Goal: Task Accomplishment & Management: Use online tool/utility

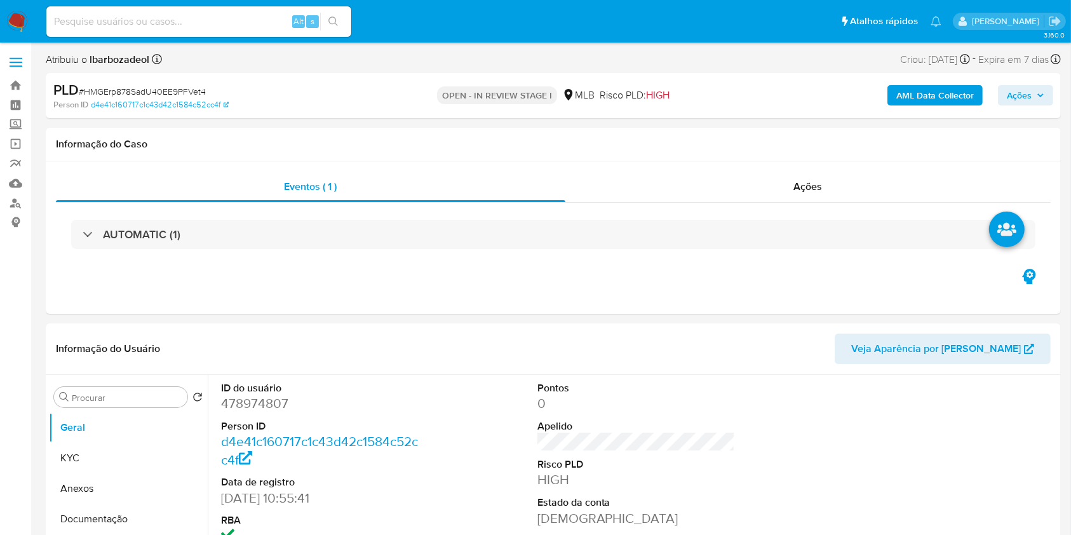
select select "10"
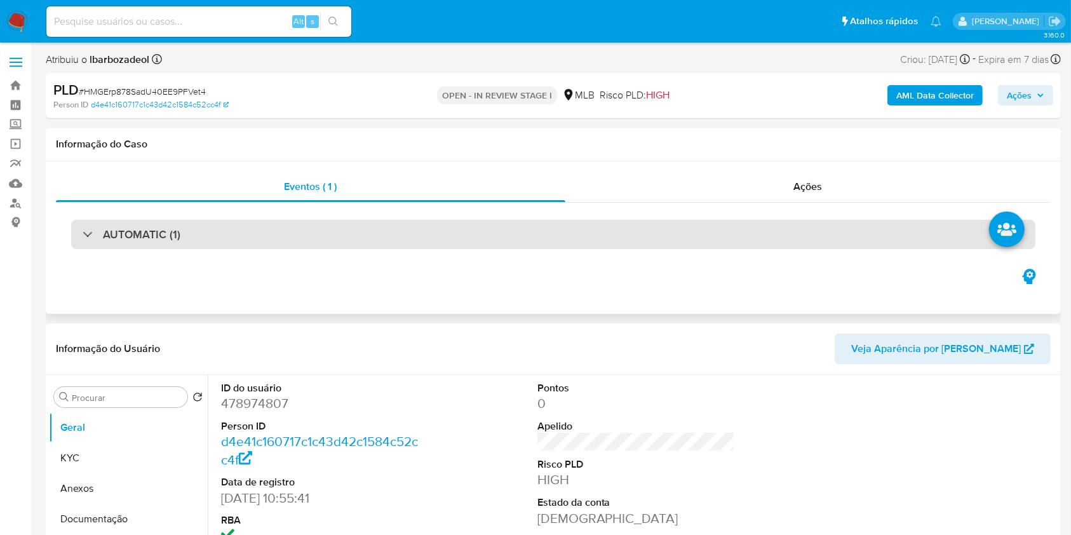
click at [649, 240] on div "AUTOMATIC (1)" at bounding box center [553, 234] width 965 height 29
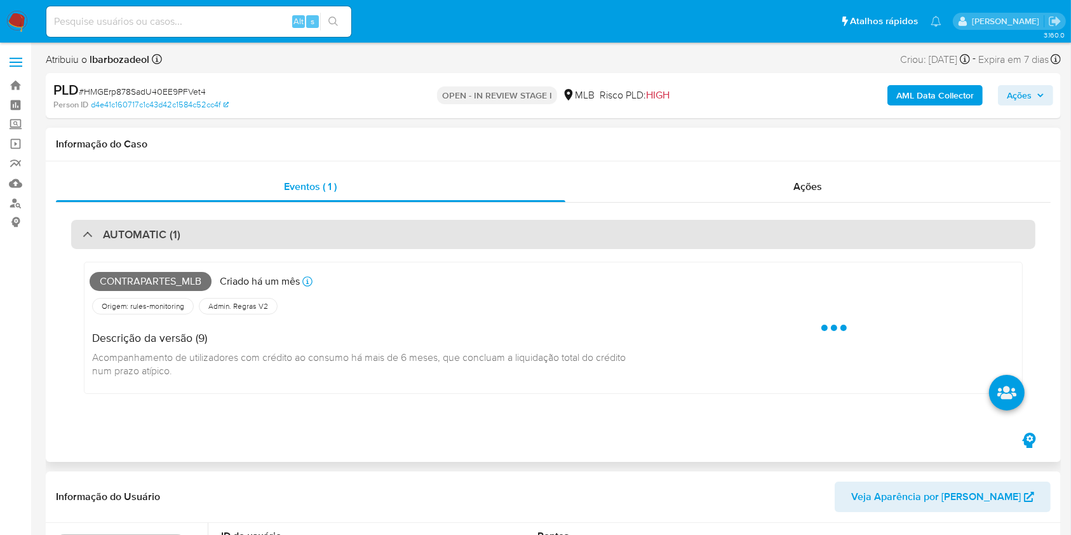
click at [649, 240] on div "AUTOMATIC (1)" at bounding box center [553, 234] width 965 height 29
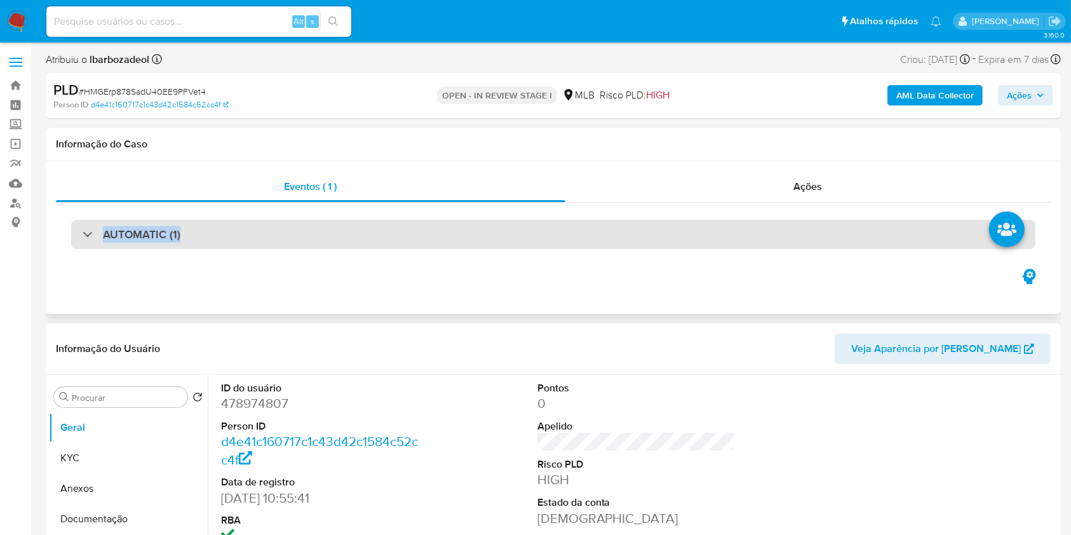
click at [486, 227] on div "AUTOMATIC (1)" at bounding box center [553, 234] width 965 height 29
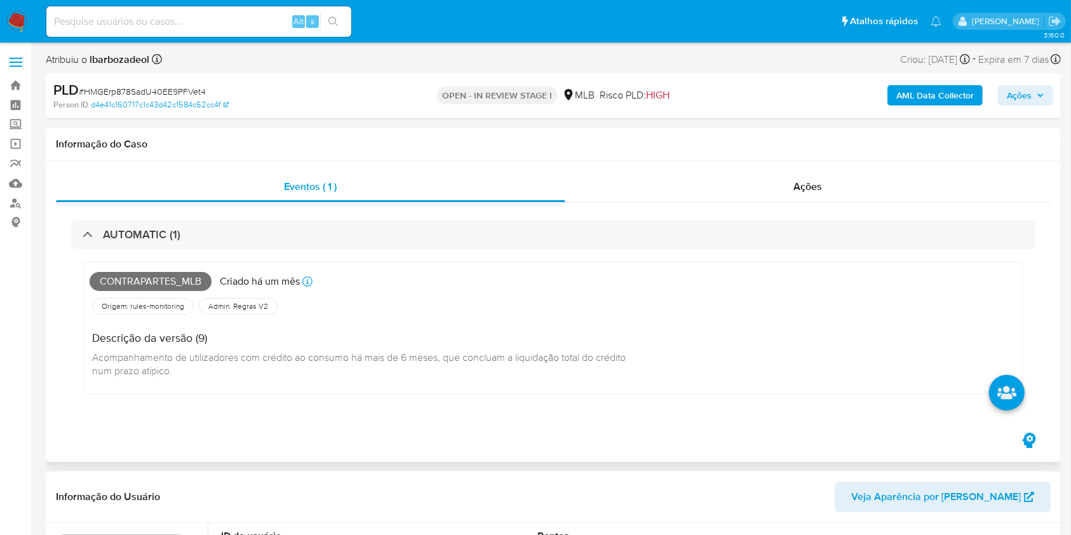
click at [188, 278] on span "Contrapartes_mlb" at bounding box center [151, 281] width 122 height 19
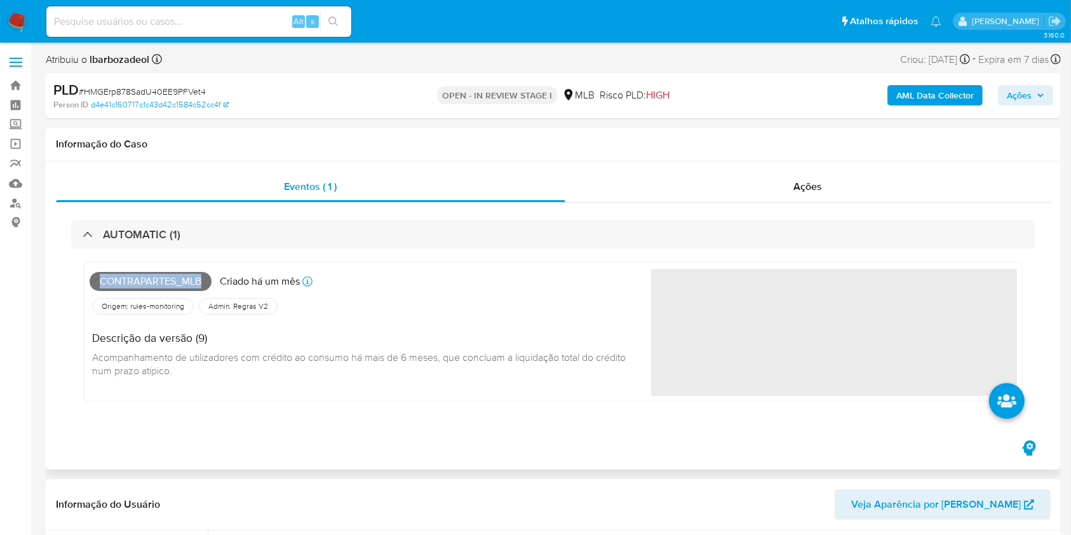
click at [188, 278] on span "Contrapartes_mlb" at bounding box center [151, 281] width 122 height 19
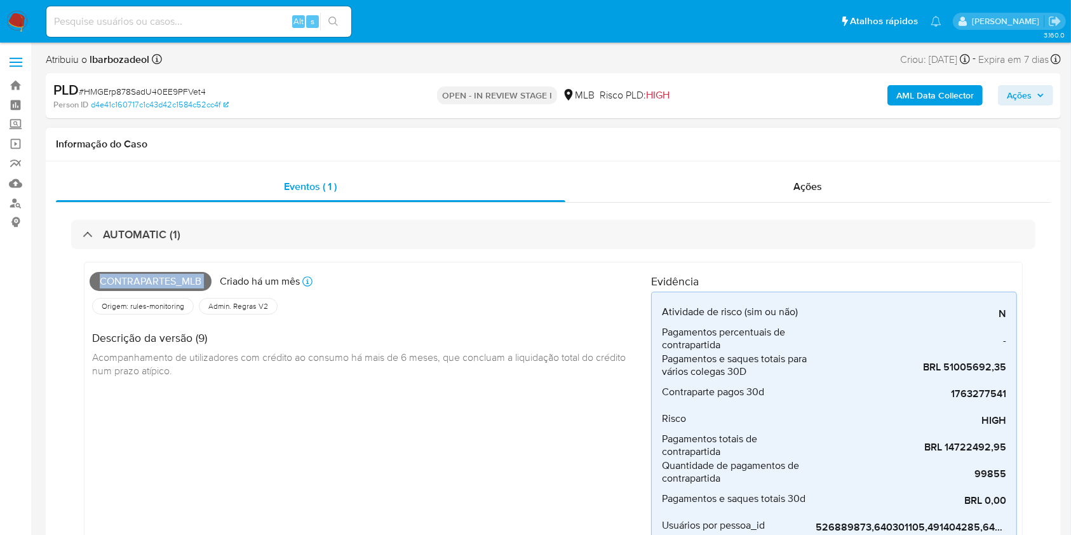
click at [188, 278] on span "Contrapartes_mlb" at bounding box center [151, 281] width 122 height 19
copy span "Contrapartes_mlb"
click at [1024, 100] on span "Ações" at bounding box center [1019, 95] width 25 height 20
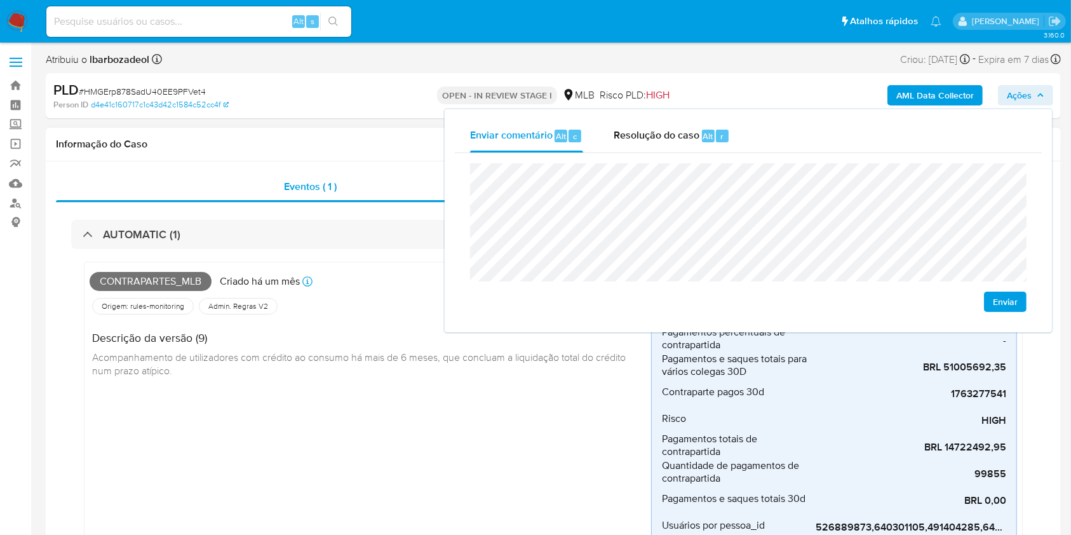
click at [433, 350] on span "Acompanhamento de utilizadores com crédito ao consumo há mais de 6 meses, que c…" at bounding box center [360, 364] width 536 height 28
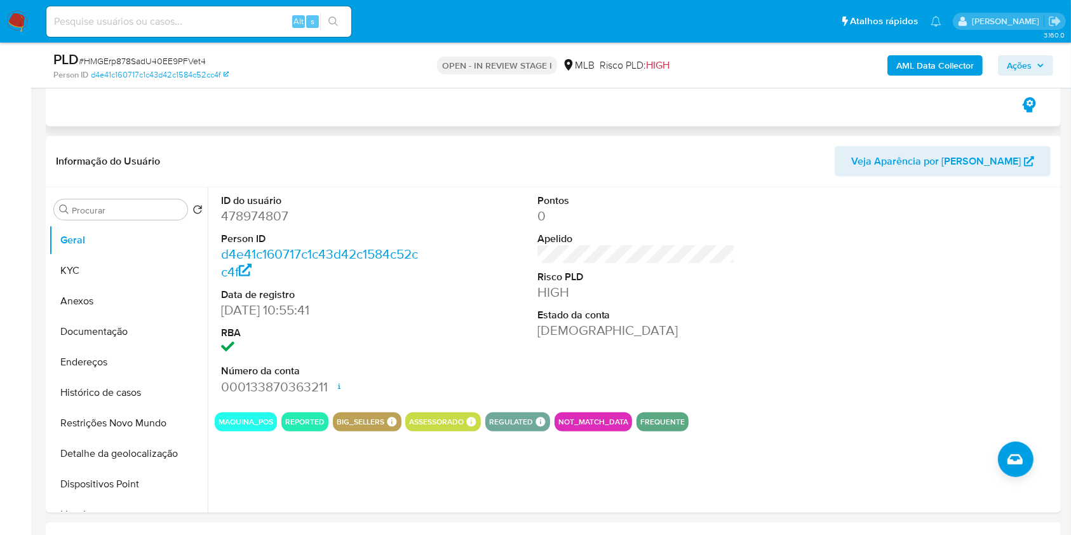
scroll to position [503, 0]
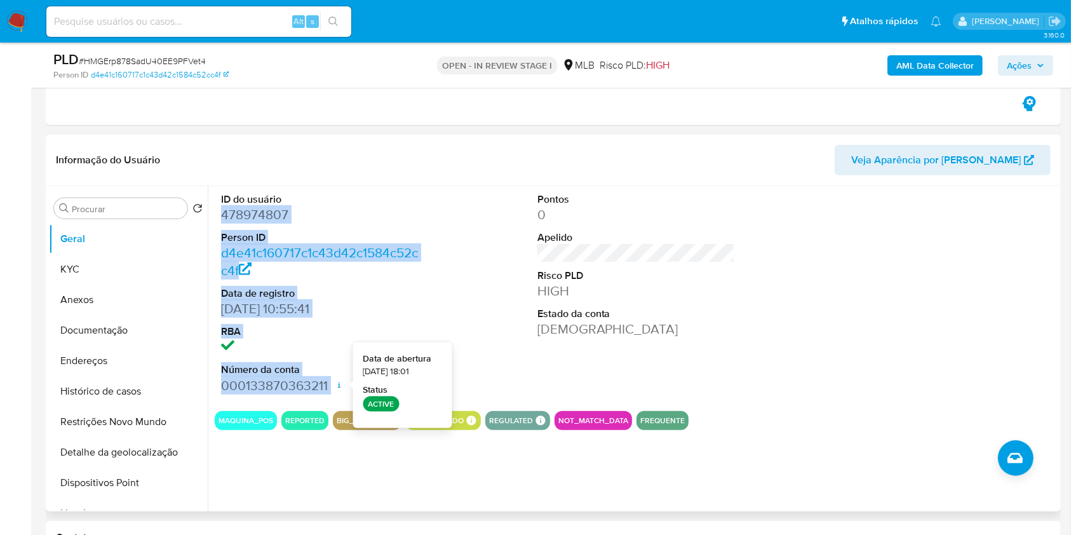
drag, startPoint x: 220, startPoint y: 215, endPoint x: 334, endPoint y: 385, distance: 205.1
click at [334, 385] on div "ID do usuário 478974807 Person ID d4e41c160717c1c43d42c1584c52cc4f Data de regi…" at bounding box center [320, 293] width 211 height 215
copy dl "478974807 Person ID d4e41c160717c1c43d42c1584c52cc4f Data de registro 11/10/201…"
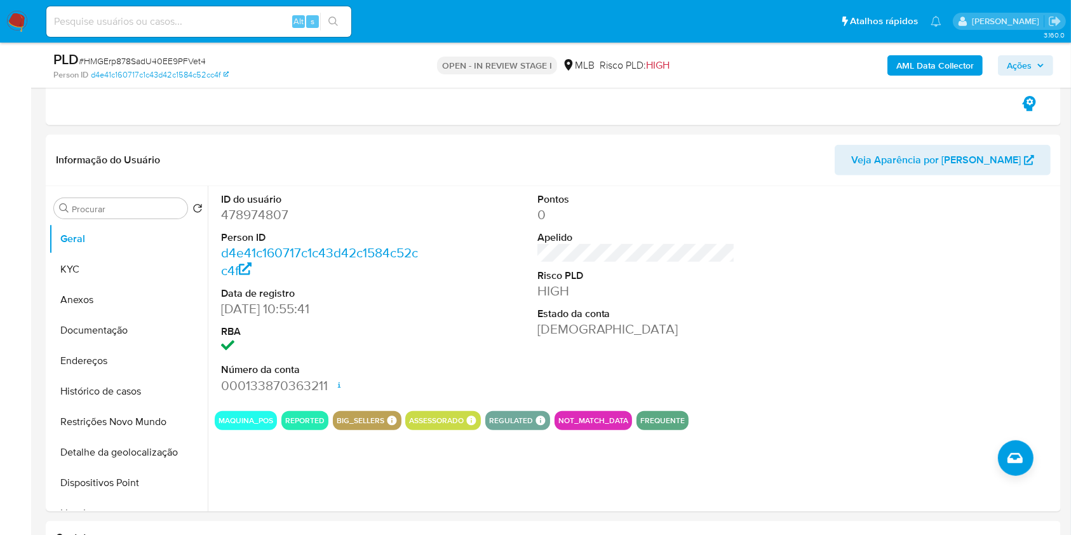
click at [1004, 51] on div "AML Data Collector Ações" at bounding box center [889, 65] width 330 height 30
click at [1011, 64] on span "Ações" at bounding box center [1019, 65] width 25 height 20
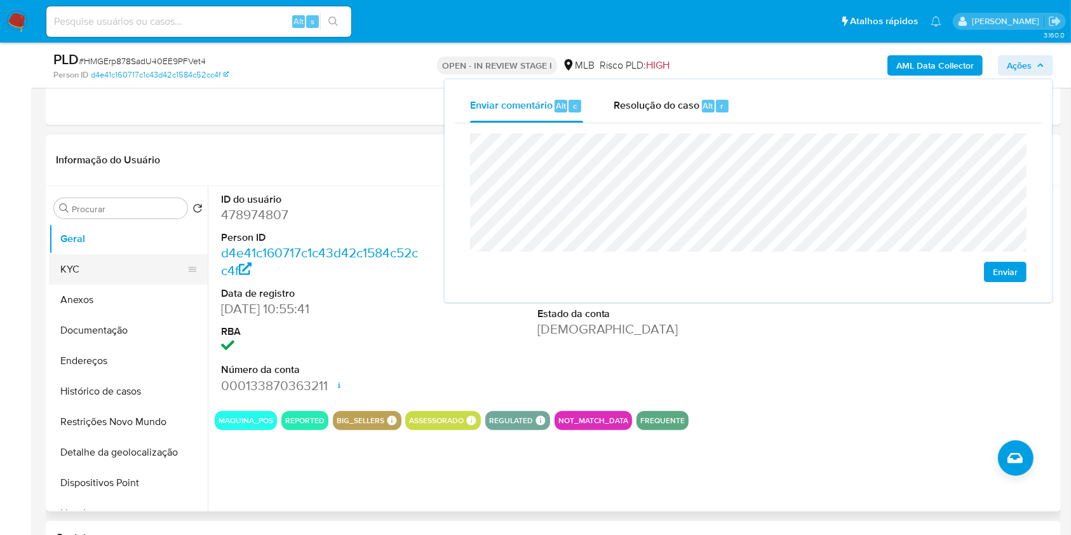
click at [142, 273] on button "KYC" at bounding box center [123, 269] width 149 height 30
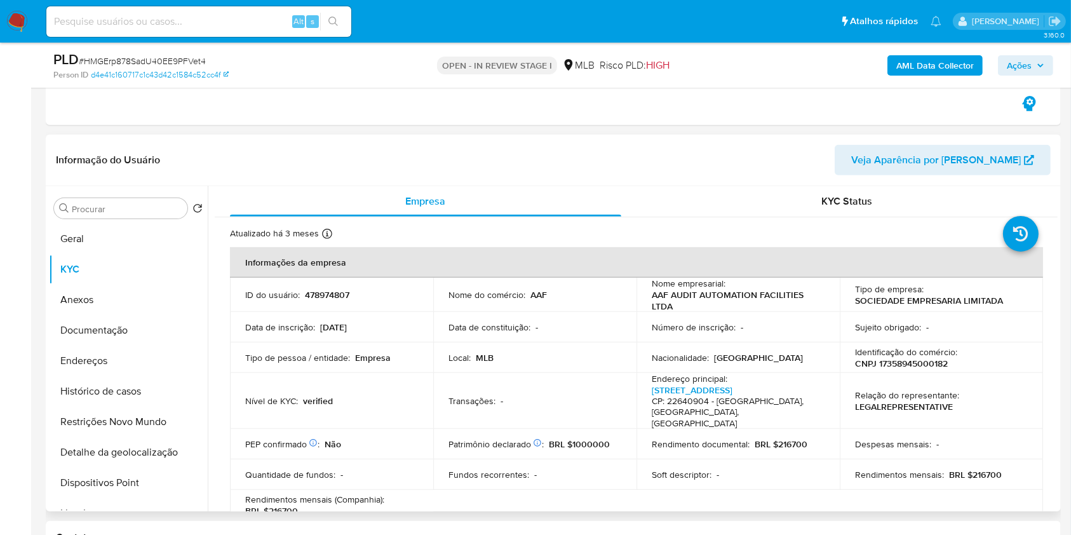
click at [906, 363] on p "CNPJ 17358945000182" at bounding box center [901, 363] width 93 height 11
copy p "17358945000182"
click at [1034, 55] on button "Ações" at bounding box center [1025, 65] width 55 height 20
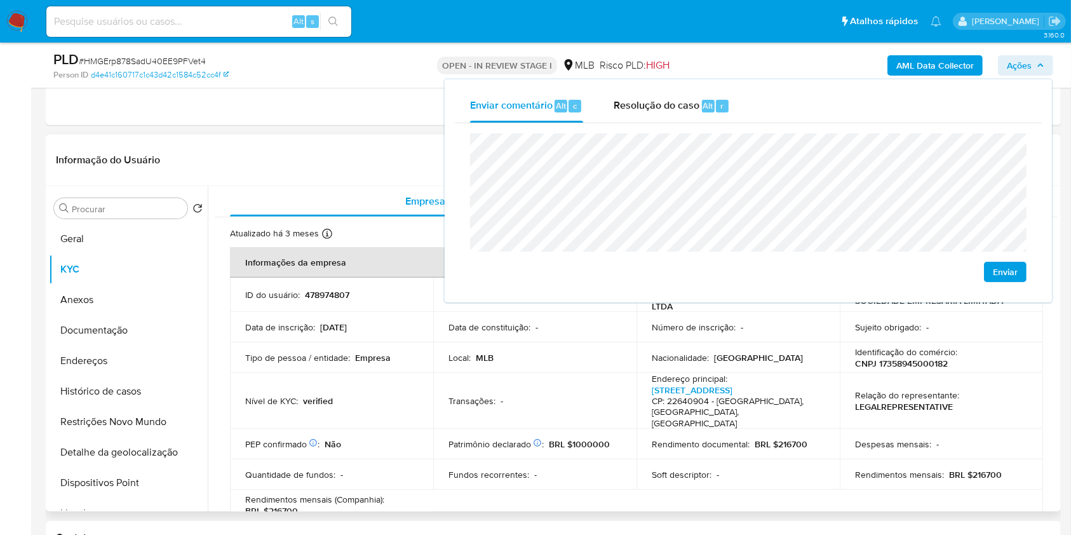
click at [358, 363] on td "Tipo de pessoa / entidade : Empresa" at bounding box center [331, 357] width 203 height 30
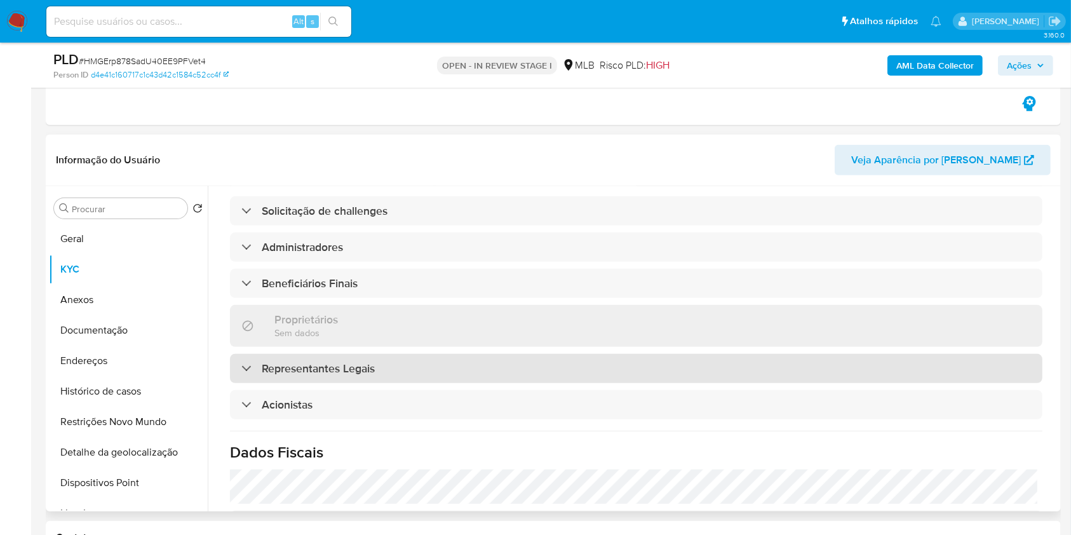
scroll to position [544, 0]
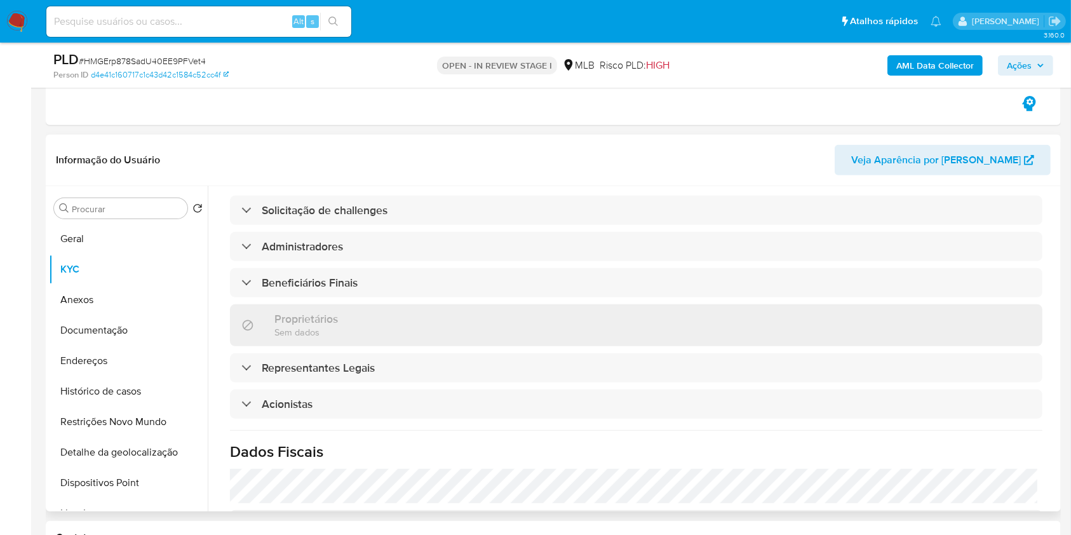
click at [433, 361] on div "Informações da empresa ID do usuário : 478974807 Nome do comércio : AAF Nome em…" at bounding box center [636, 217] width 813 height 1028
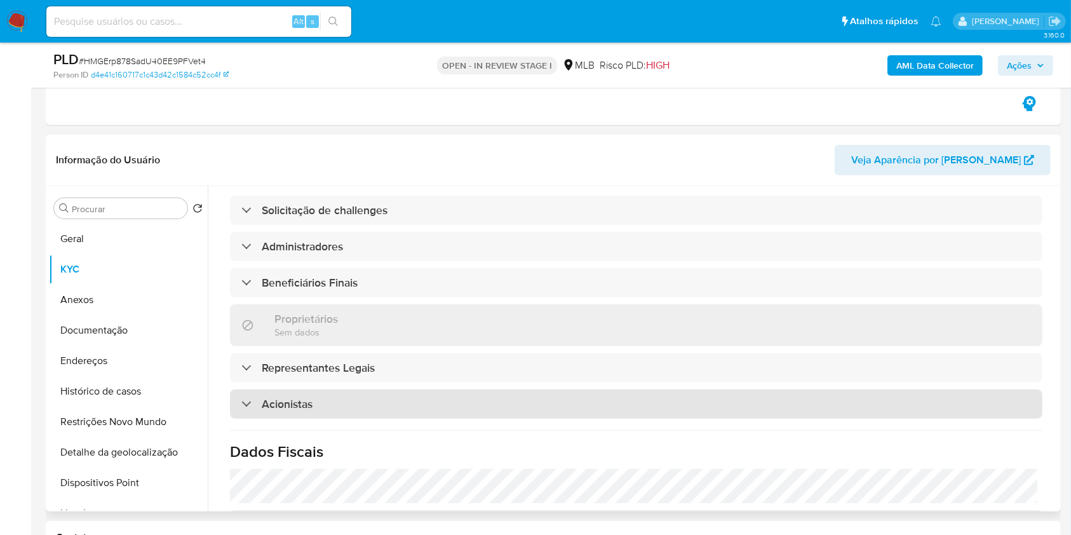
click at [432, 390] on div "Acionistas" at bounding box center [636, 404] width 813 height 29
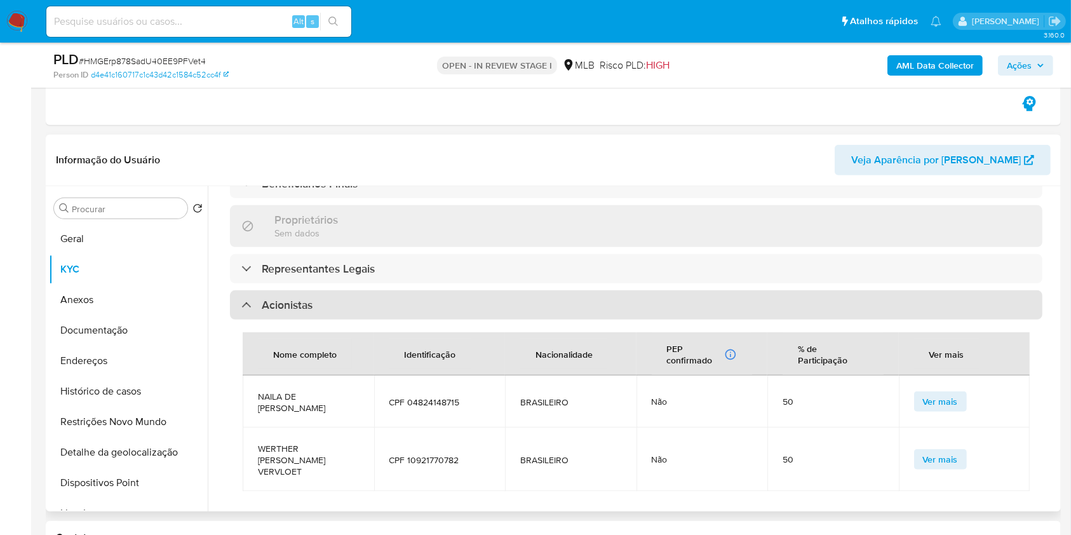
scroll to position [644, 0]
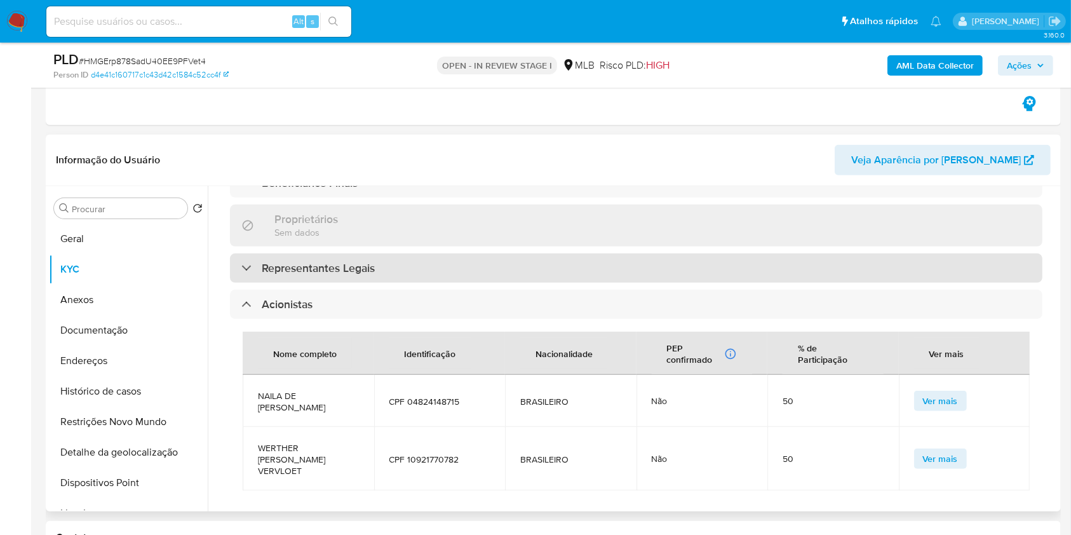
click at [412, 254] on div "Representantes Legais" at bounding box center [636, 268] width 813 height 29
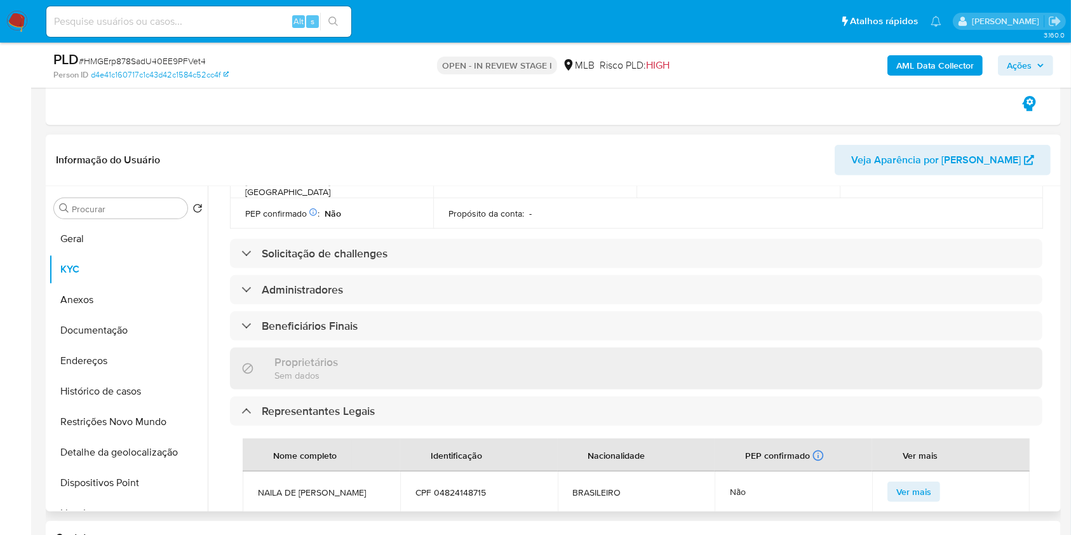
scroll to position [501, 0]
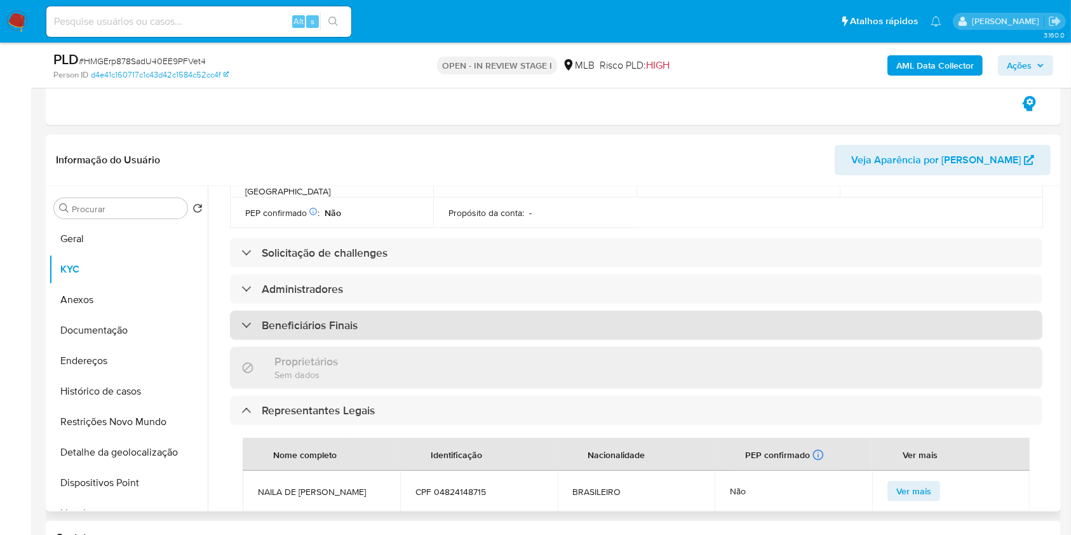
click at [396, 311] on div "Beneficiários Finais" at bounding box center [636, 325] width 813 height 29
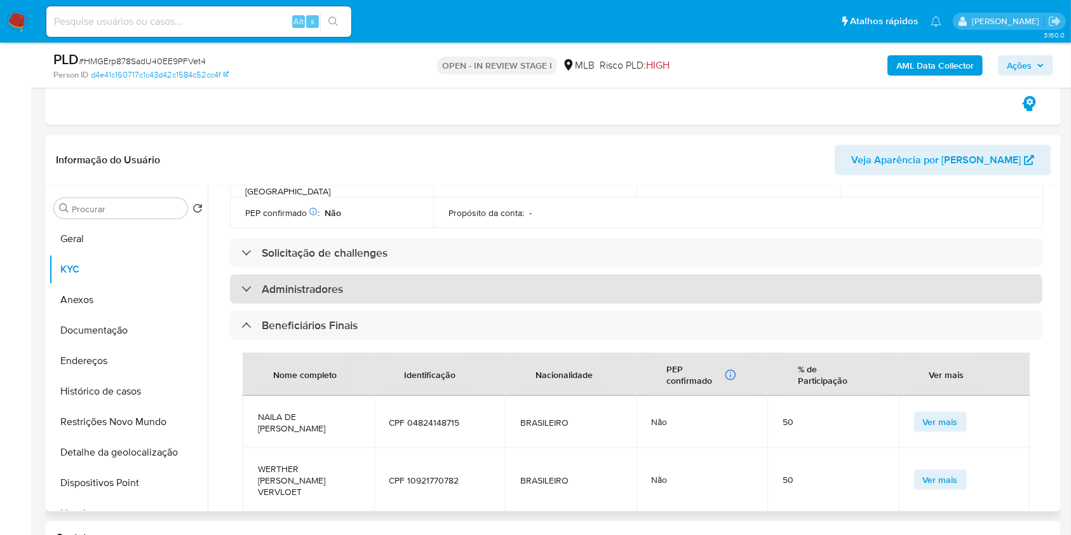
click at [409, 274] on div "Administradores" at bounding box center [636, 288] width 813 height 29
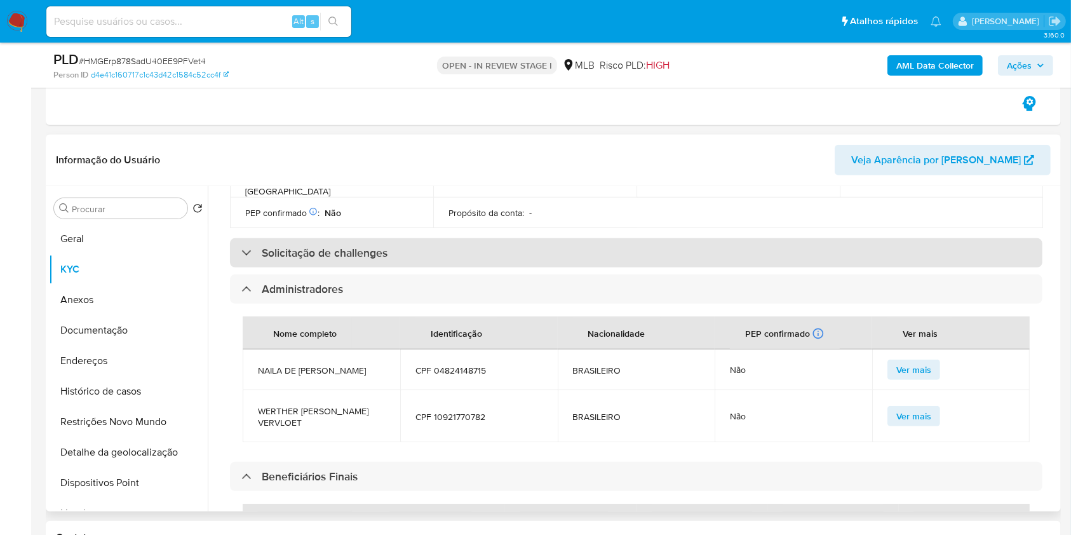
click at [418, 238] on div "Solicitação de challenges" at bounding box center [636, 252] width 813 height 29
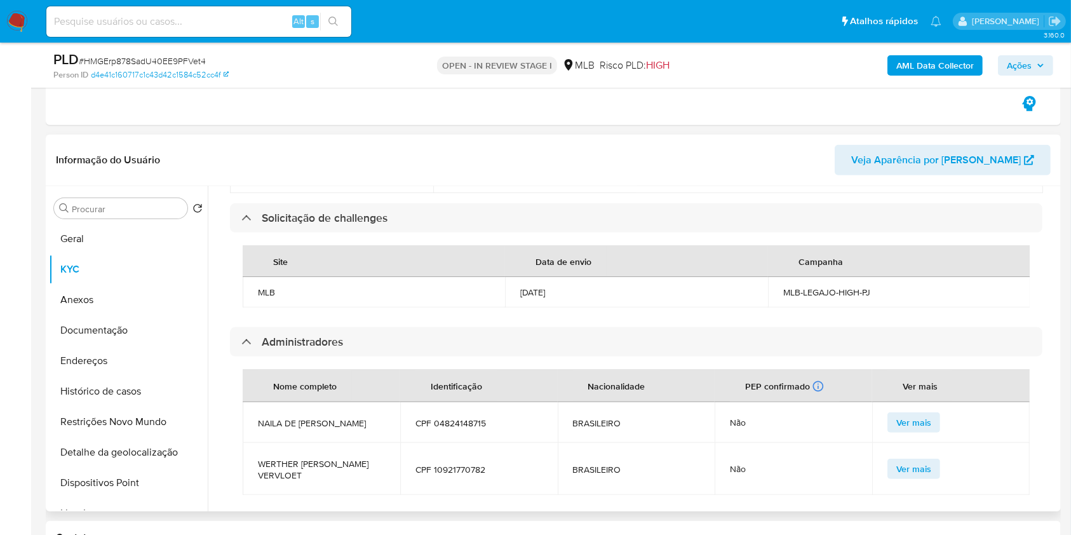
scroll to position [560, 0]
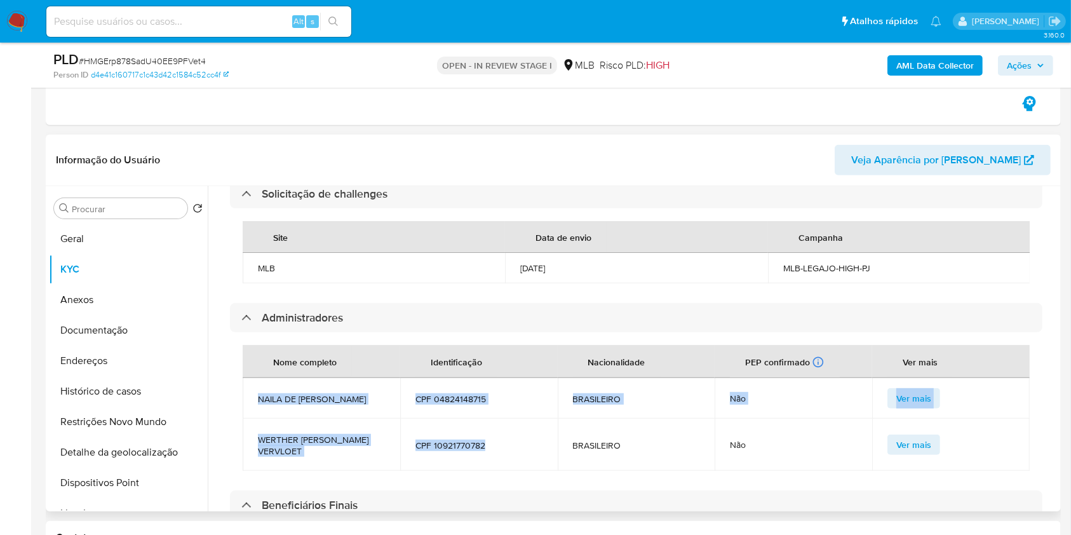
drag, startPoint x: 499, startPoint y: 431, endPoint x: 257, endPoint y: 383, distance: 247.6
click at [257, 383] on tbody "NAILA DE ASSIS DORIA CPF 04824148715 BRASILEIRO Não Ver mais WERTHER JACQUES DA…" at bounding box center [636, 424] width 787 height 93
copy tbody "NAILA DE ASSIS DORIA CPF 04824148715 BRASILEIRO Não Ver mais WERTHER JACQUES DA…"
click at [1029, 67] on span "Ações" at bounding box center [1019, 65] width 25 height 20
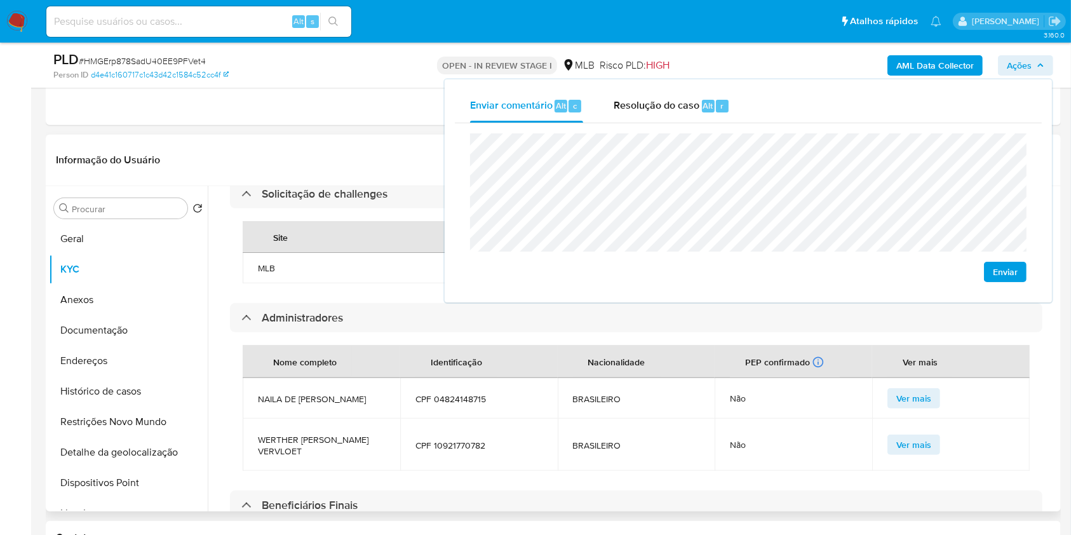
click at [727, 332] on div "Nome completo Identificação Nacionalidade PEP confirmado Recuperado de listas i…" at bounding box center [636, 407] width 813 height 151
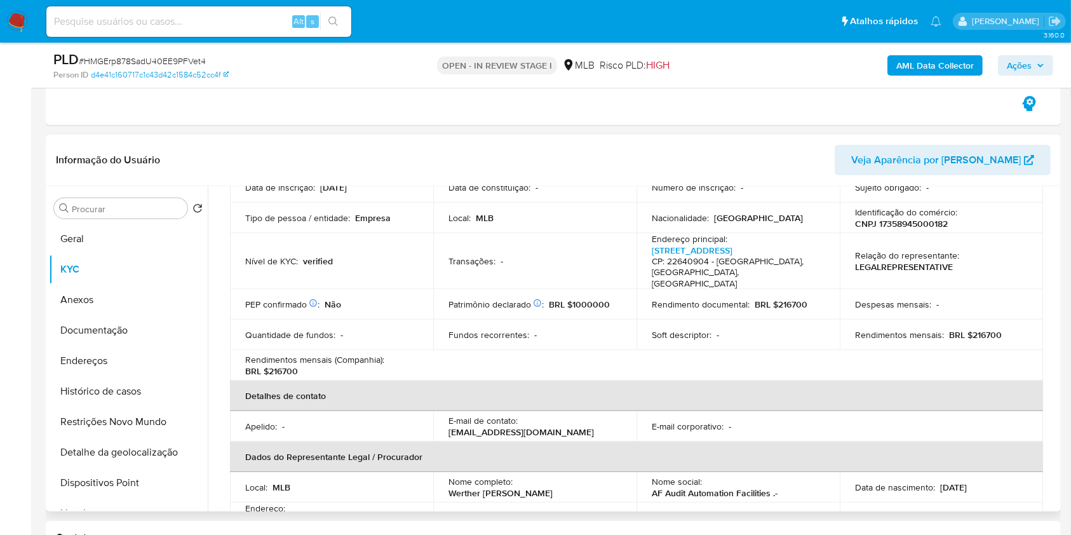
scroll to position [137, 0]
drag, startPoint x: 968, startPoint y: 329, endPoint x: 1006, endPoint y: 332, distance: 38.2
click at [1006, 332] on div "Rendimentos mensais : BRL $216700" at bounding box center [941, 337] width 173 height 11
copy p "216700"
drag, startPoint x: 1029, startPoint y: 72, endPoint x: 1022, endPoint y: 74, distance: 7.2
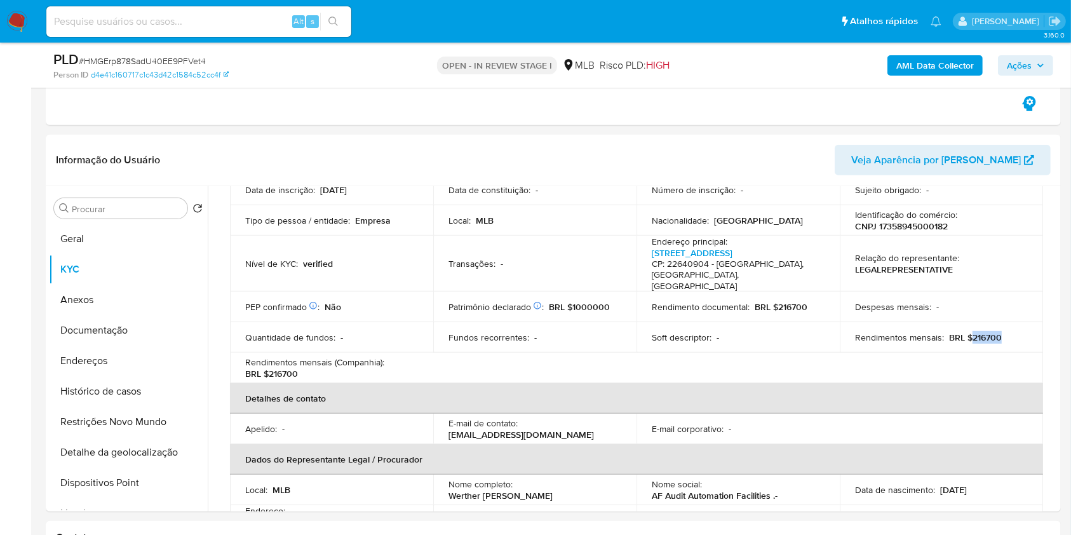
click at [1027, 72] on span "Ações" at bounding box center [1019, 65] width 25 height 20
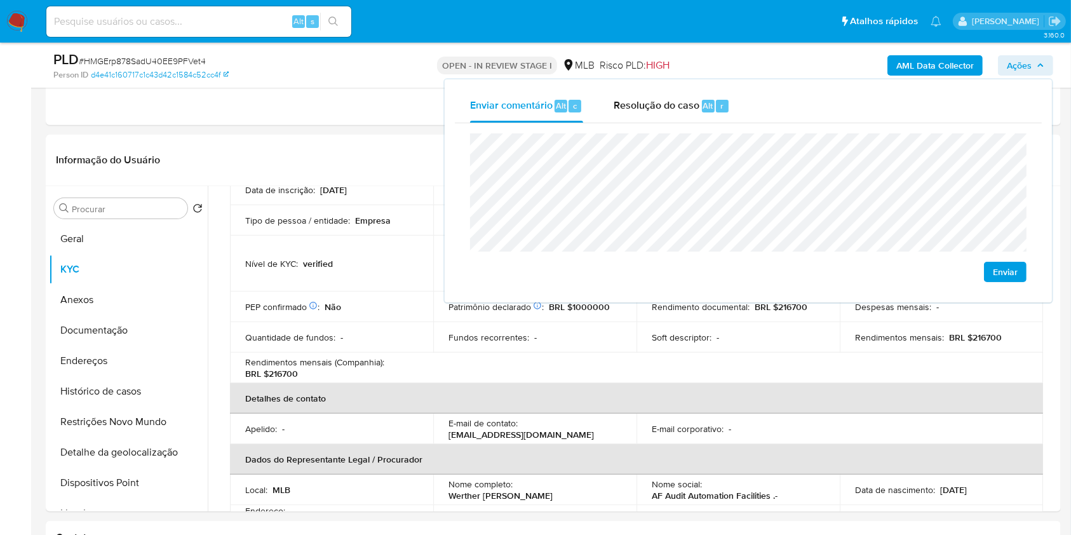
click at [0, 0] on lt-span "Figura" at bounding box center [0, 0] width 0 height 0
click at [0, 0] on lt-span "econômica" at bounding box center [0, 0] width 0 height 0
click at [158, 369] on button "Endereços" at bounding box center [123, 361] width 149 height 30
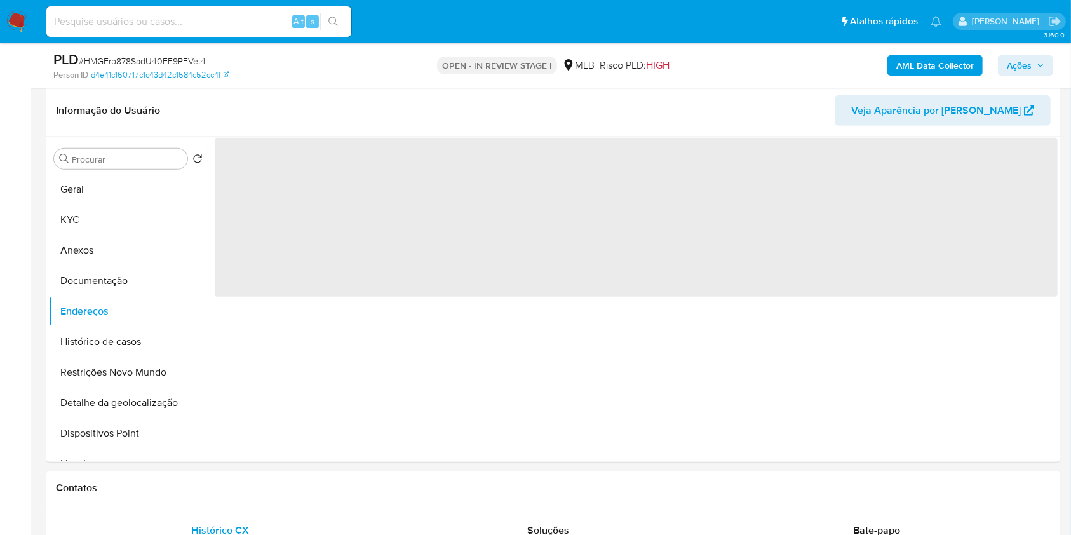
scroll to position [538, 0]
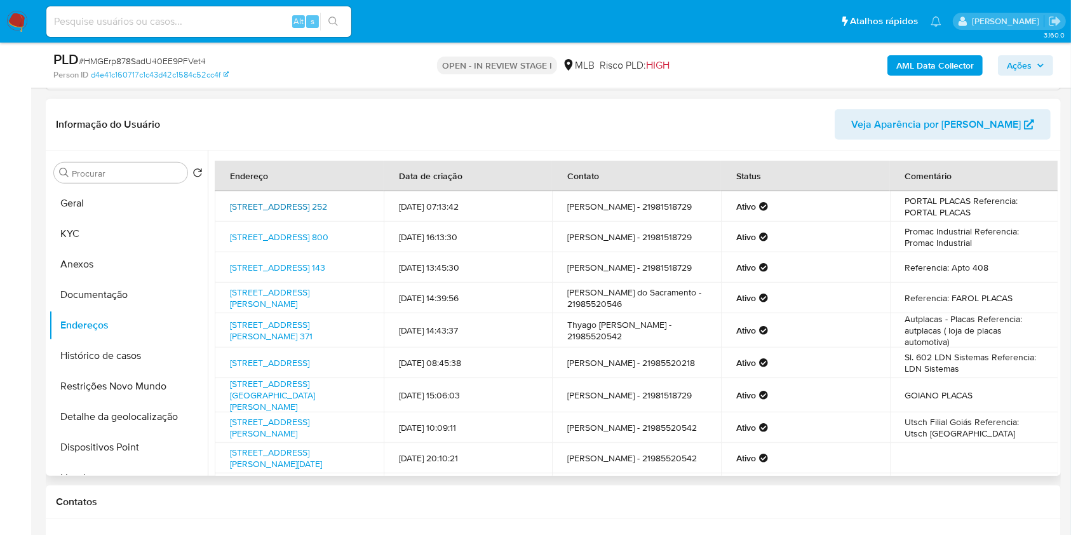
click at [262, 205] on link "Avenida Dos Franceses 252, São Luís, Maranhão, 65036283, Brasil 252" at bounding box center [278, 206] width 97 height 13
click at [262, 241] on link "Avenida Cidade De Araci 800, Serrinha, Bahia, 48700000, Brasil 800" at bounding box center [279, 237] width 98 height 13
click at [259, 270] on link "Rua Guimarães Rosa 143, Rio De Janeiro, Rio De Janeiro, 22793620, Brasil 143" at bounding box center [277, 267] width 95 height 13
click at [259, 299] on link "Rua Pedro De Oliveira Rocha 43, Maceió, Alagoas, 57057560, Brasil 43" at bounding box center [269, 298] width 79 height 24
click at [148, 292] on button "Documentação" at bounding box center [123, 295] width 149 height 30
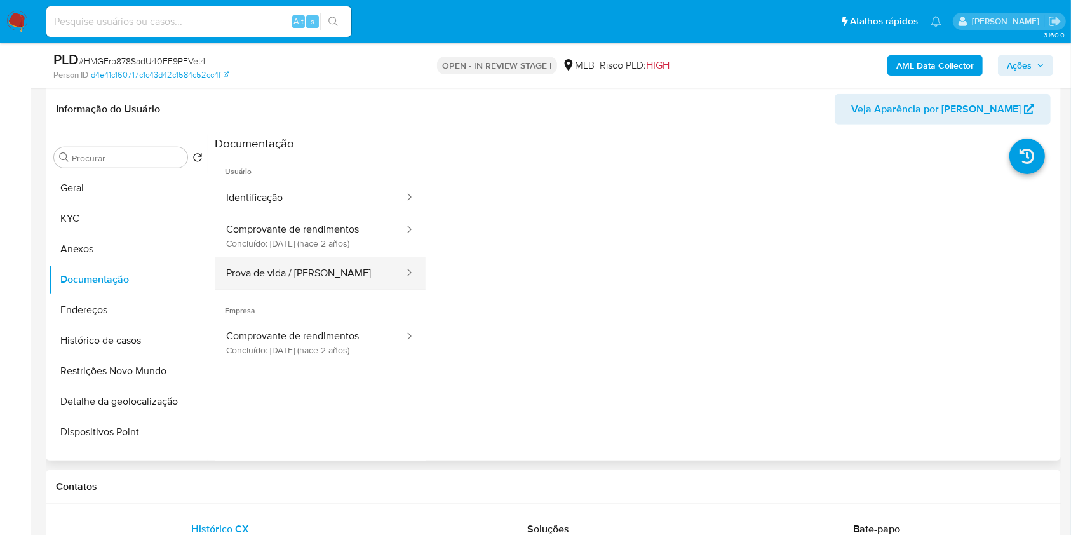
click at [305, 262] on button "Prova de vida / Selfie" at bounding box center [310, 273] width 191 height 32
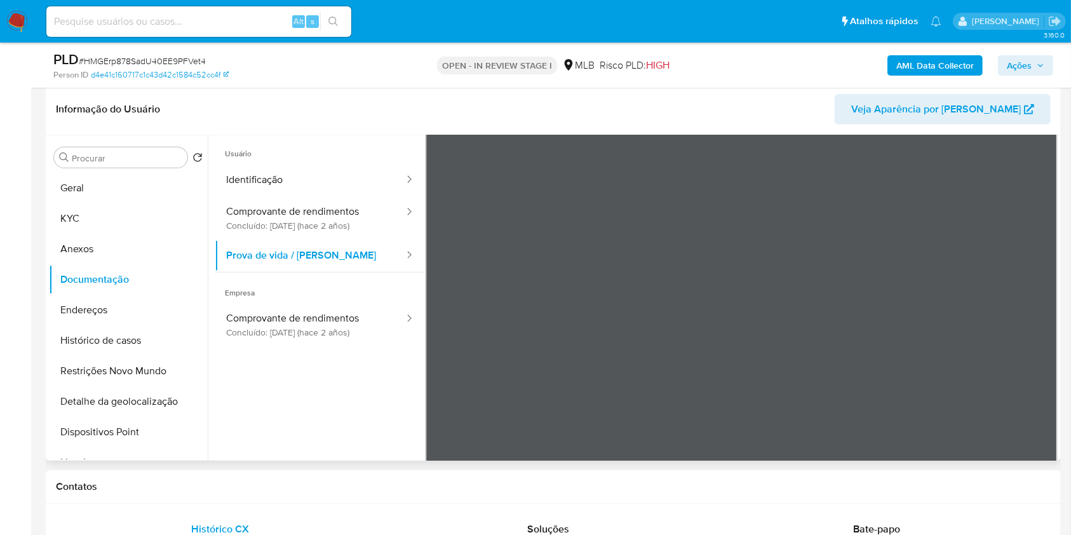
scroll to position [0, 0]
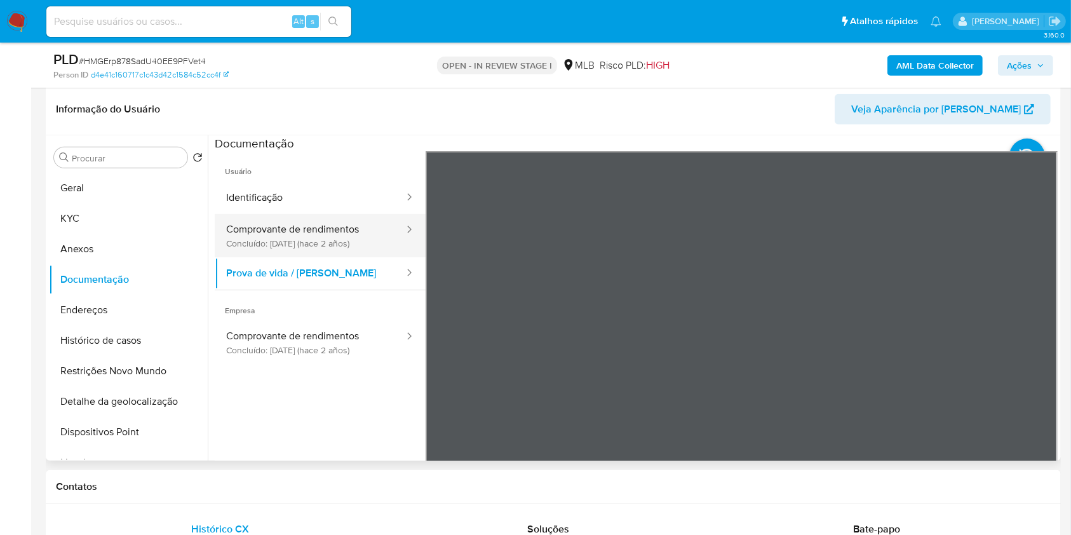
click at [325, 227] on button "Comprovante de rendimentos Concluído: 23/06/2023 (hace 2 años)" at bounding box center [310, 235] width 191 height 43
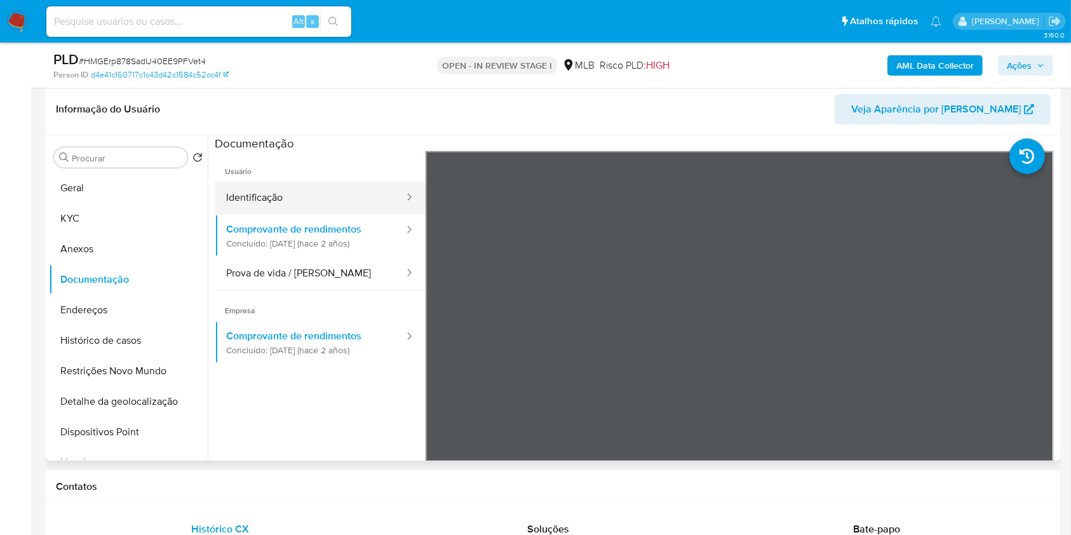
click at [318, 198] on button "Identificação" at bounding box center [310, 198] width 191 height 32
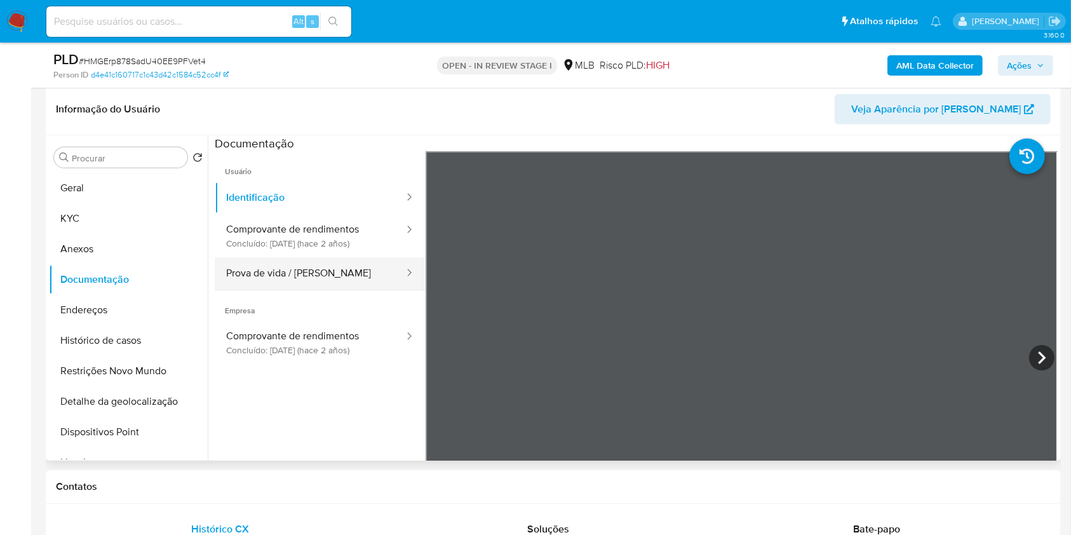
click at [333, 277] on button "Prova de vida / Selfie" at bounding box center [310, 273] width 191 height 32
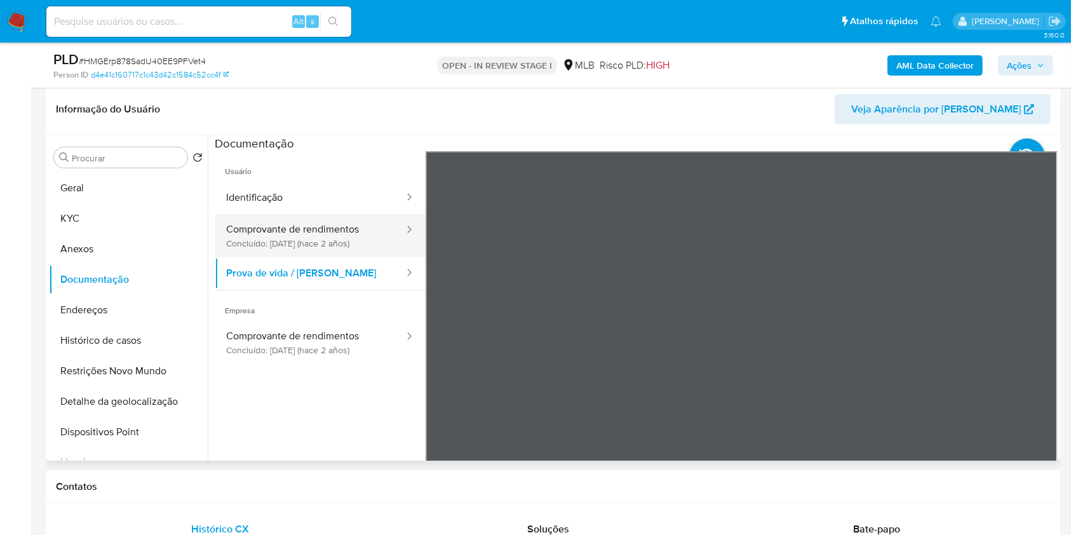
click at [340, 247] on button "Comprovante de rendimentos Concluído: 23/06/2023 (hace 2 años)" at bounding box center [310, 235] width 191 height 43
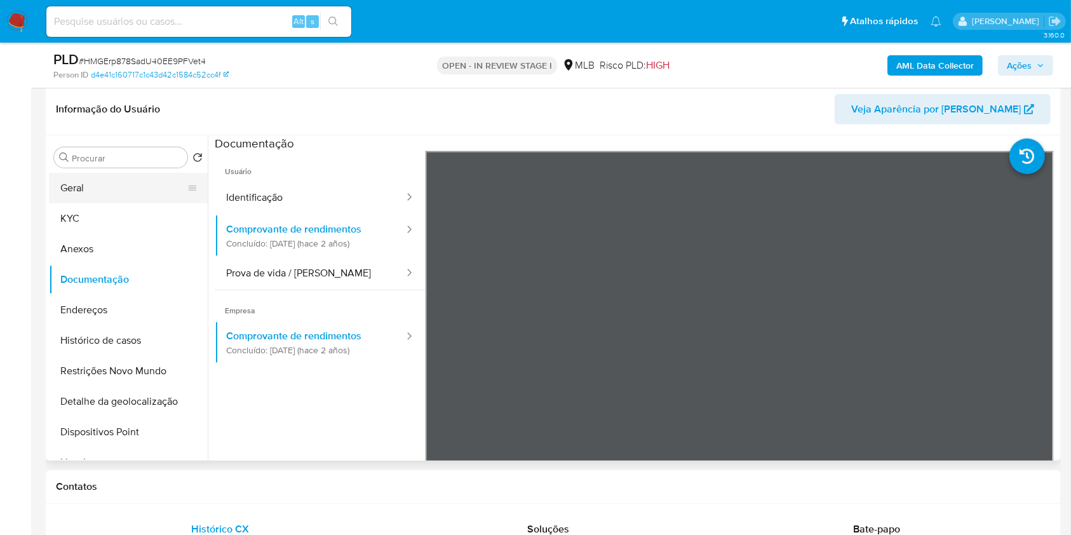
click at [99, 193] on button "Geral" at bounding box center [123, 188] width 149 height 30
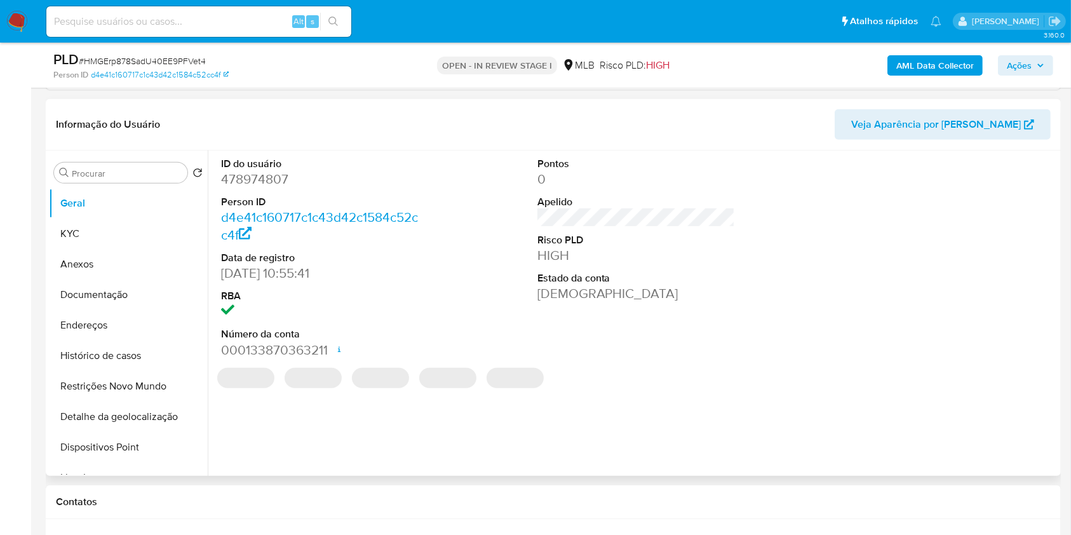
click at [272, 184] on dd "478974807" at bounding box center [320, 179] width 198 height 18
click at [271, 184] on dd "478974807" at bounding box center [320, 179] width 198 height 18
copy dd "478974807"
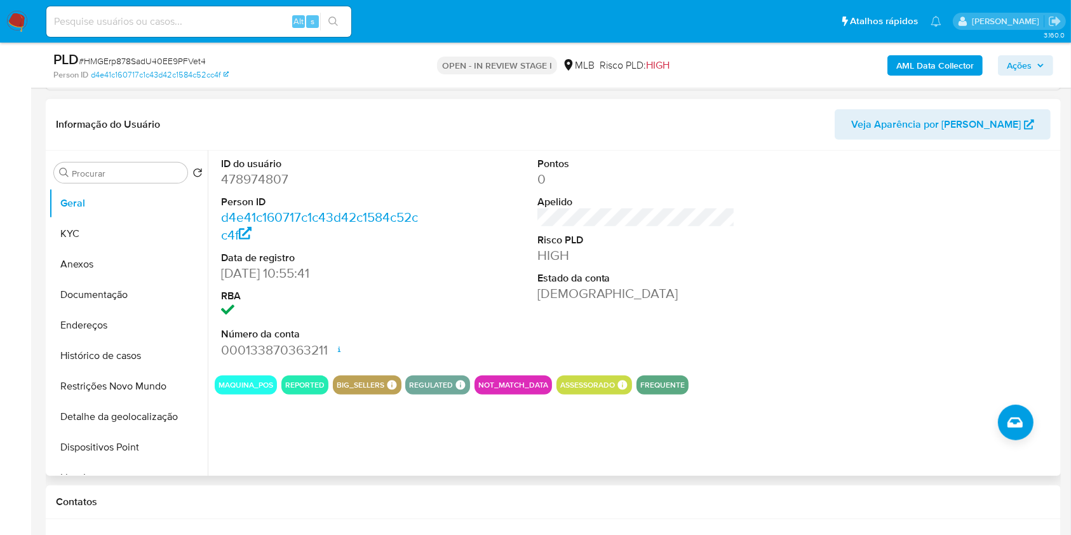
drag, startPoint x: 1052, startPoint y: 260, endPoint x: 1004, endPoint y: 271, distance: 48.9
click at [1051, 260] on div at bounding box center [952, 258] width 211 height 215
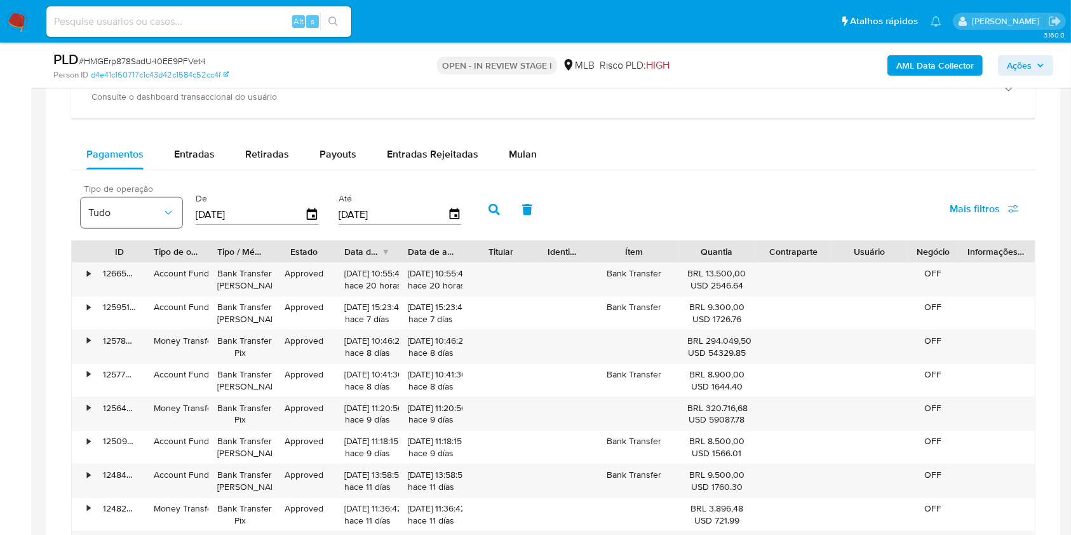
scroll to position [1314, 0]
click at [192, 163] on div "Entradas" at bounding box center [194, 153] width 41 height 30
select select "10"
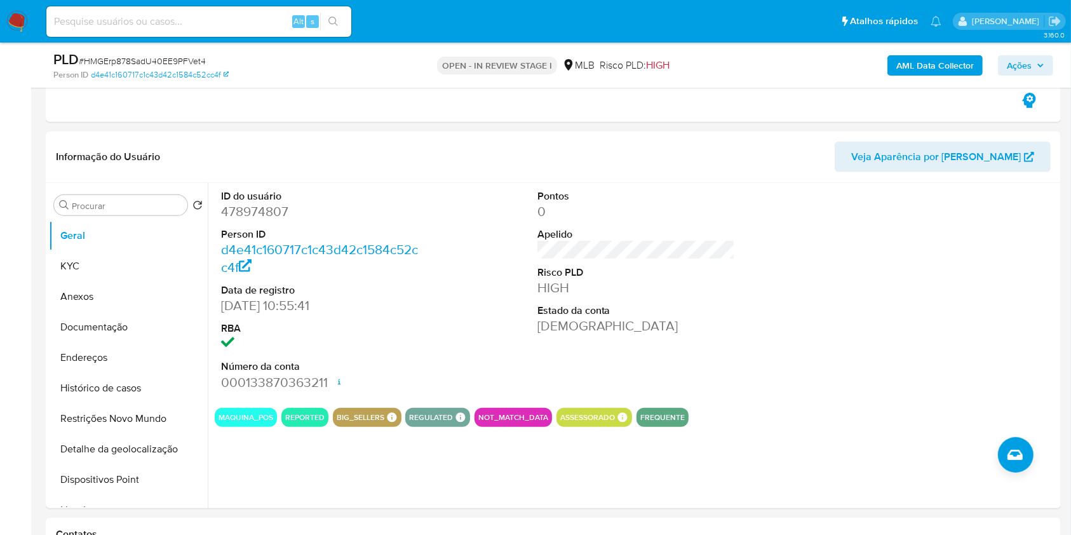
scroll to position [506, 0]
click at [140, 379] on button "Histórico de casos" at bounding box center [123, 387] width 149 height 30
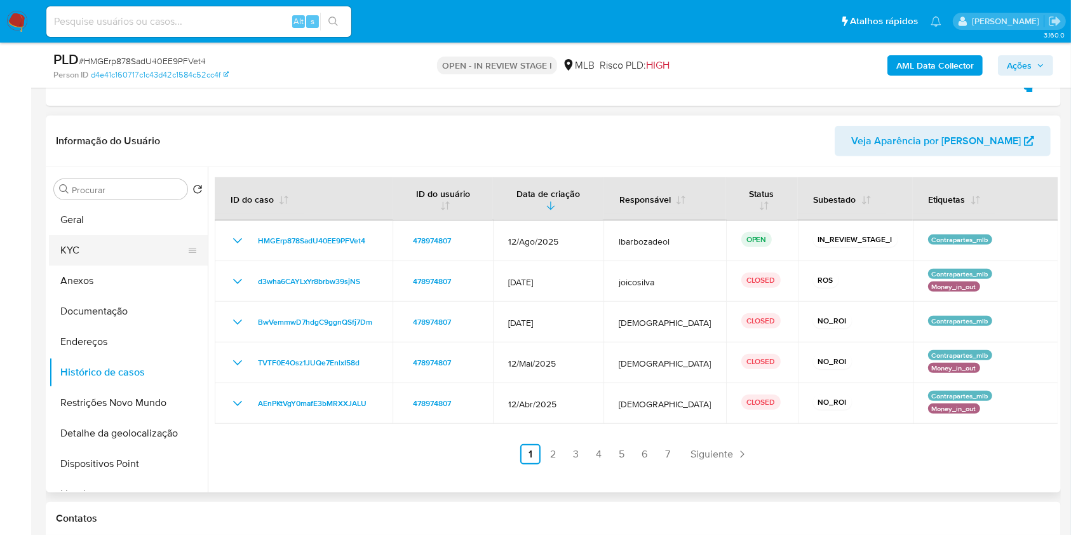
click at [127, 253] on button "KYC" at bounding box center [123, 250] width 149 height 30
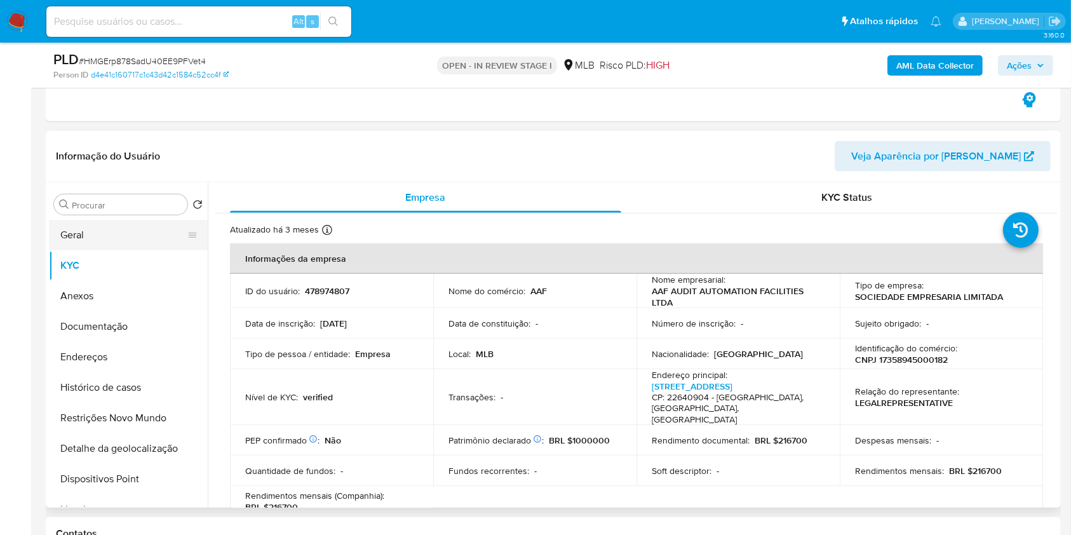
click at [125, 229] on button "Geral" at bounding box center [123, 235] width 149 height 30
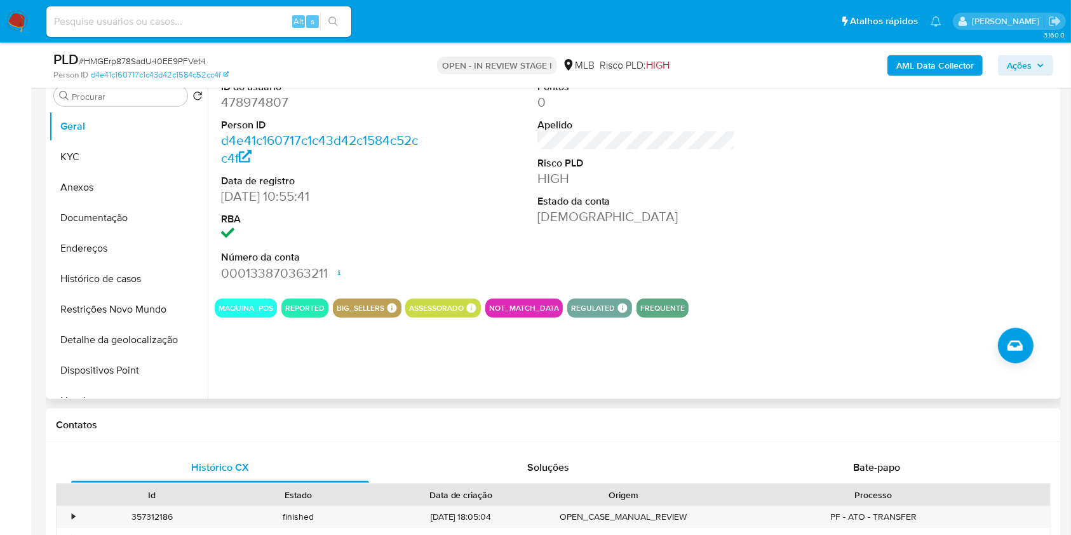
scroll to position [616, 0]
click at [264, 106] on dd "478974807" at bounding box center [320, 102] width 198 height 18
copy dd "478974807"
click at [111, 221] on button "Documentação" at bounding box center [123, 217] width 149 height 30
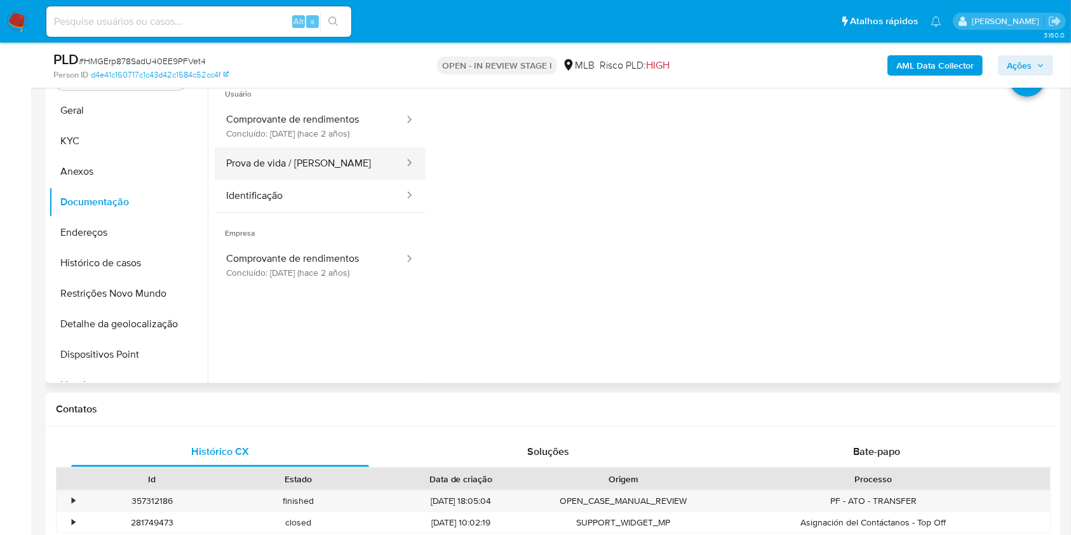
click at [318, 164] on button "Prova de vida / [PERSON_NAME]" at bounding box center [310, 163] width 191 height 32
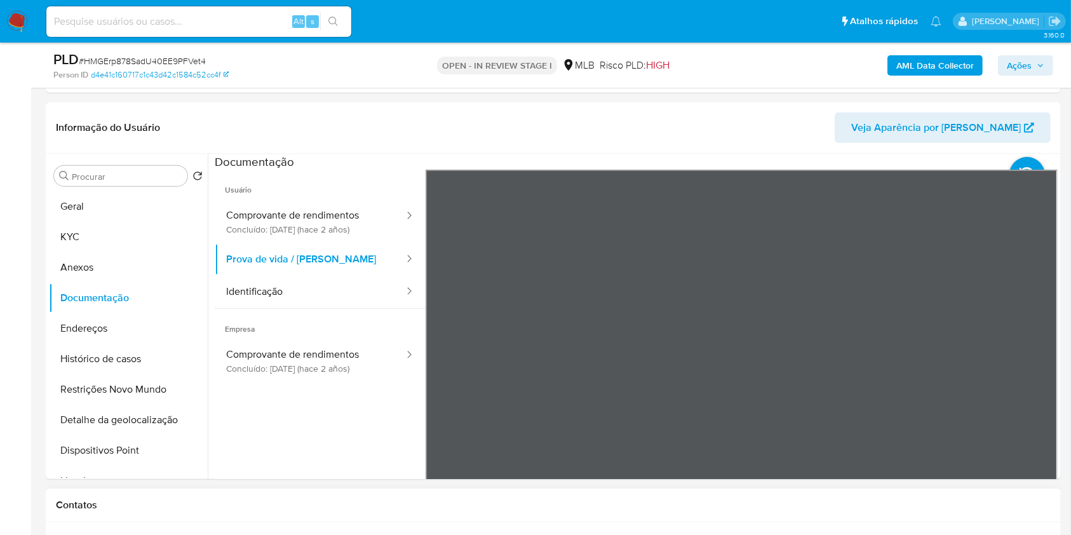
scroll to position [519, 0]
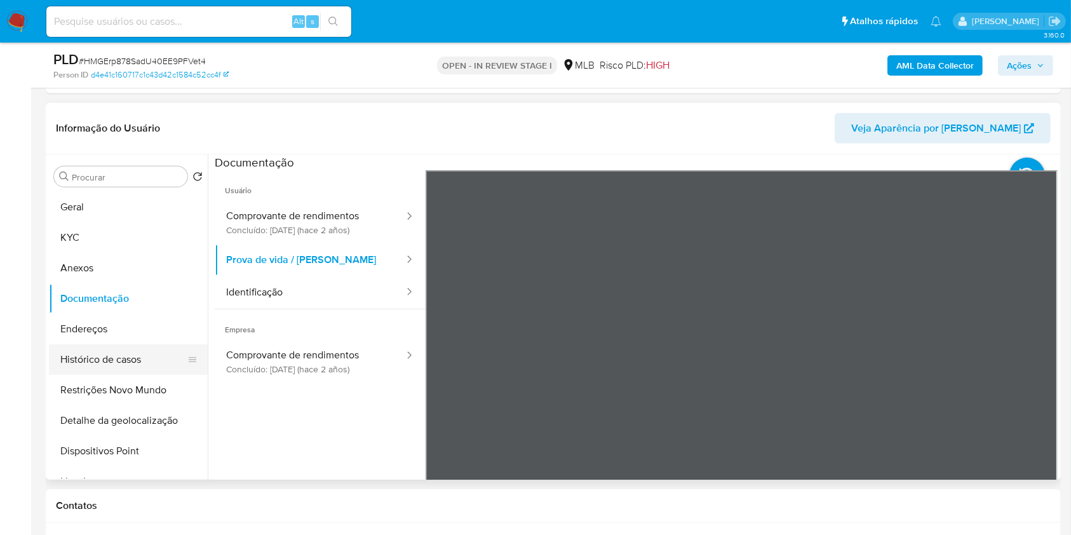
click at [112, 358] on button "Histórico de casos" at bounding box center [123, 359] width 149 height 30
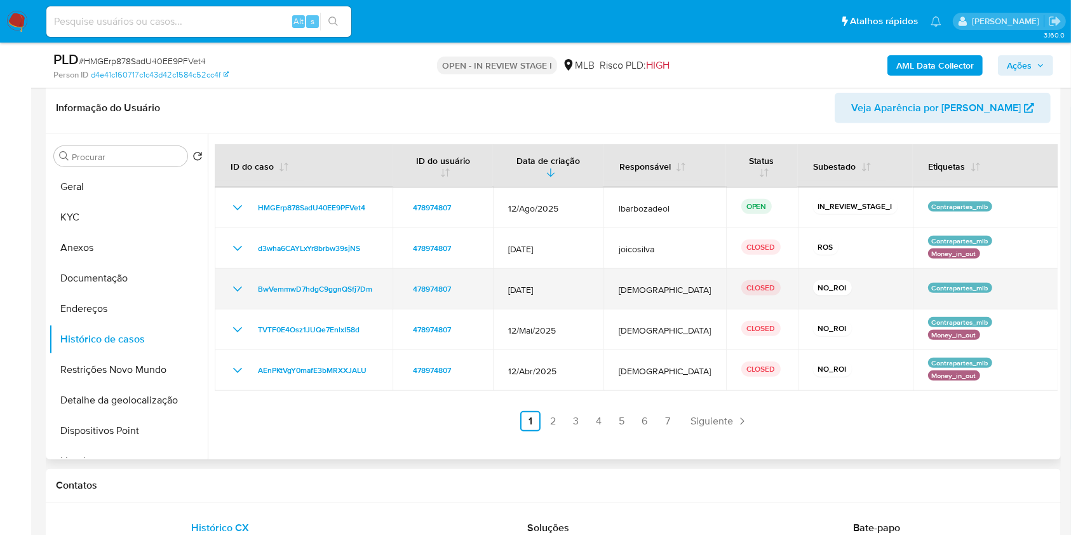
scroll to position [539, 0]
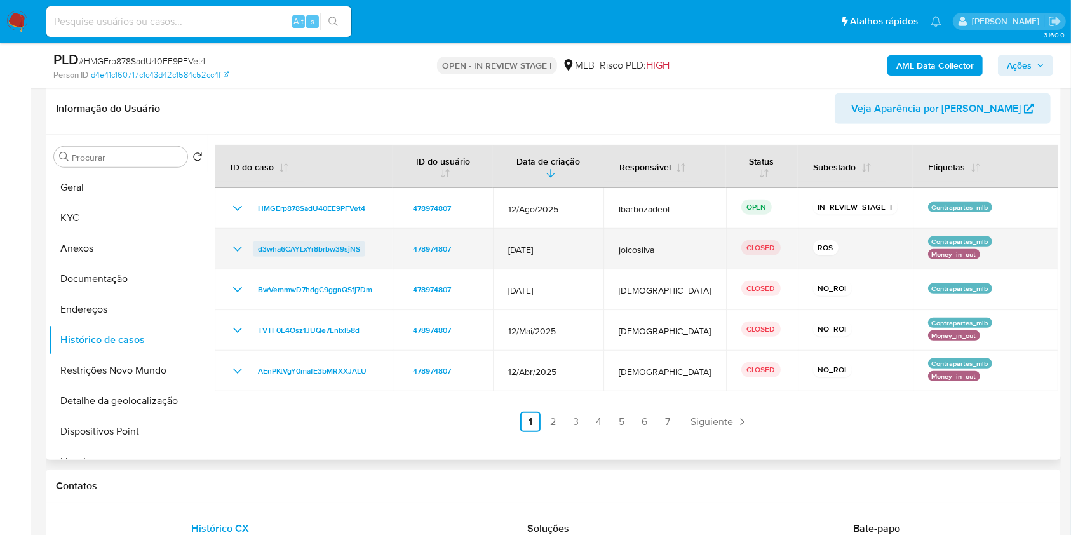
click at [283, 242] on span "d3wha6CAYLxYr8brbw39sjNS" at bounding box center [309, 248] width 102 height 15
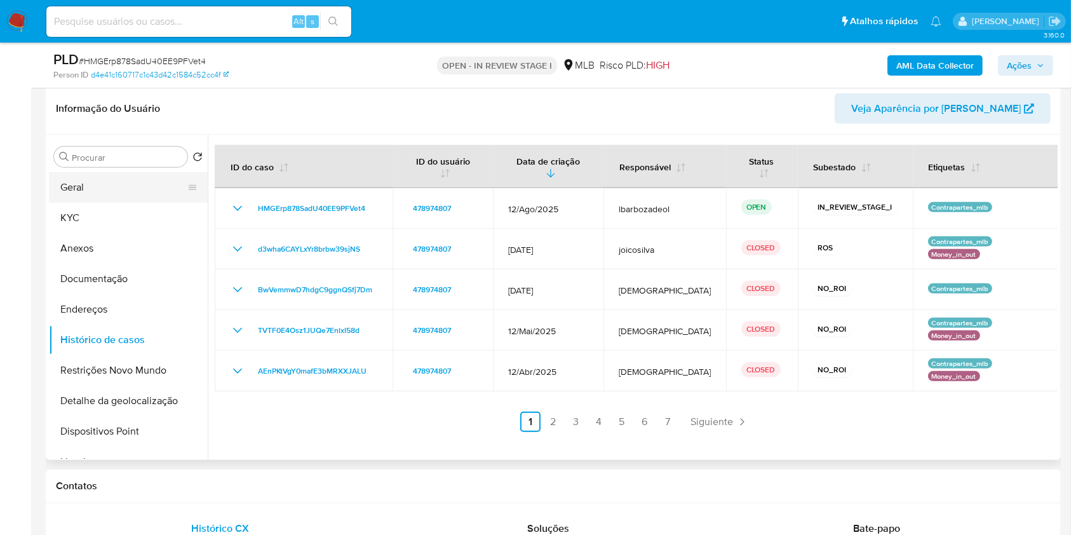
click at [133, 186] on button "Geral" at bounding box center [123, 187] width 149 height 30
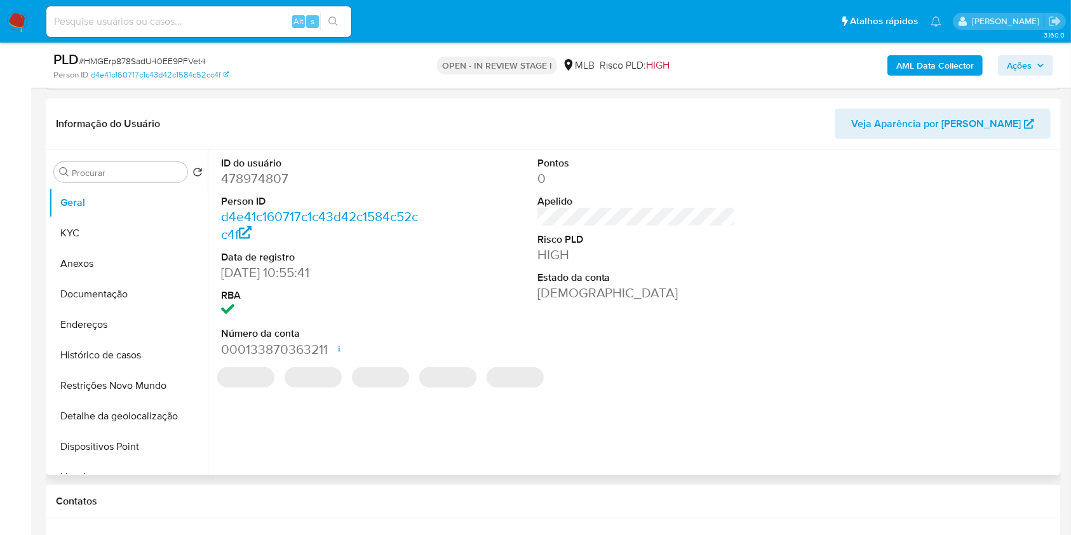
click at [266, 182] on dd "478974807" at bounding box center [320, 179] width 198 height 18
copy dd "478974807"
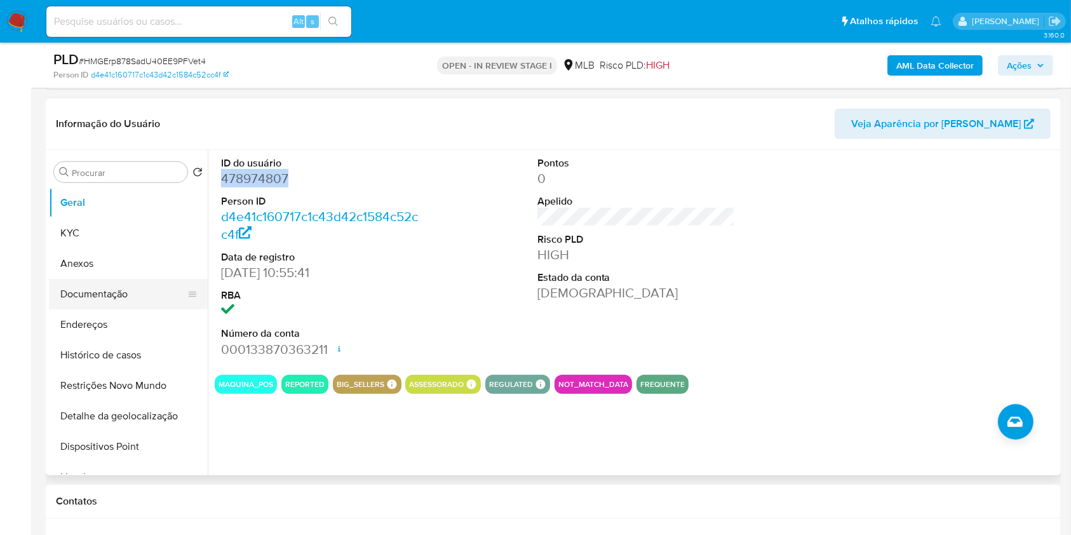
click at [126, 290] on button "Documentação" at bounding box center [123, 294] width 149 height 30
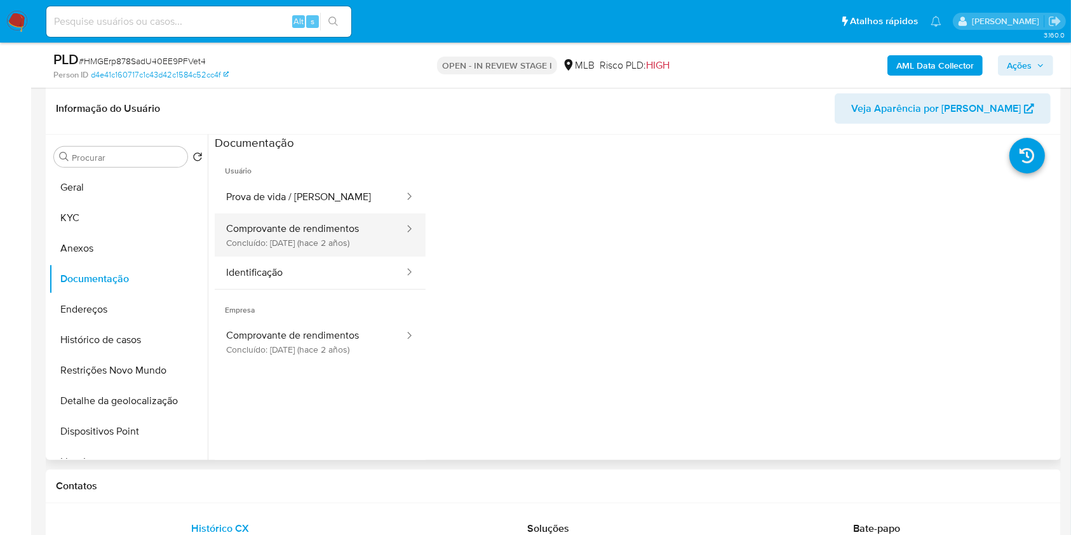
click at [320, 227] on button "Comprovante de rendimentos Concluído: 23/06/2023 (hace 2 años)" at bounding box center [310, 234] width 191 height 43
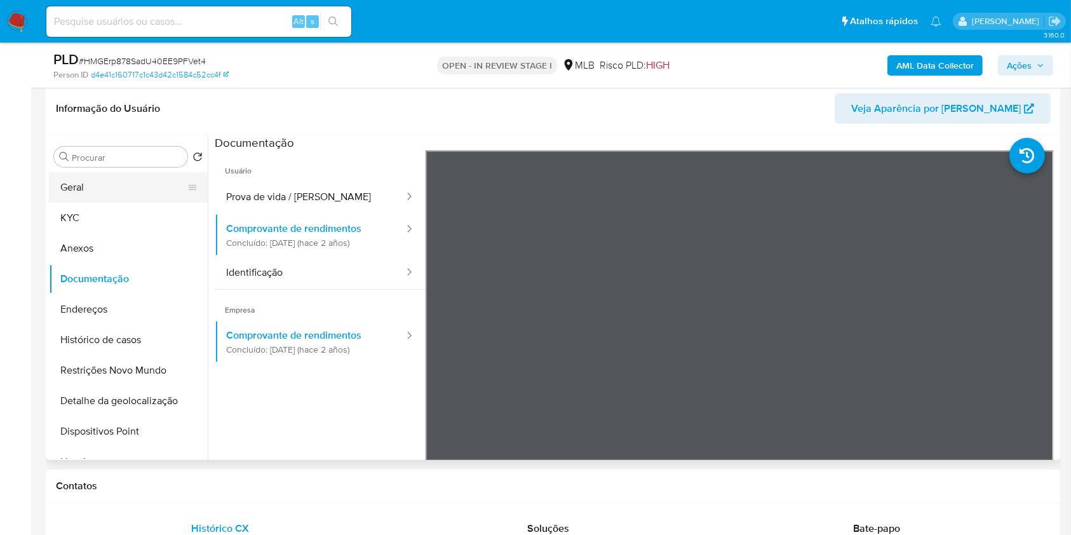
click at [118, 180] on button "Geral" at bounding box center [123, 187] width 149 height 30
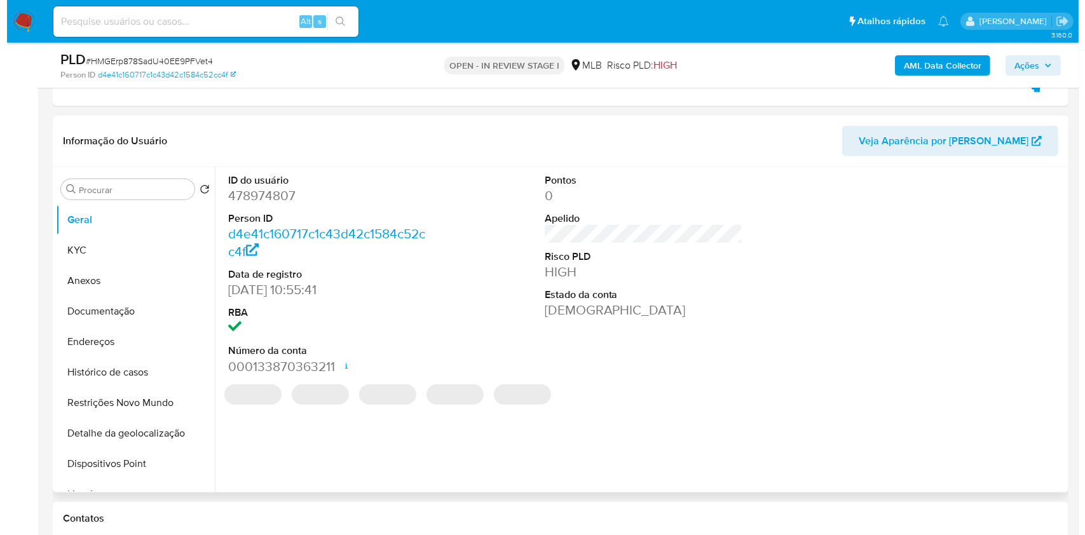
scroll to position [520, 0]
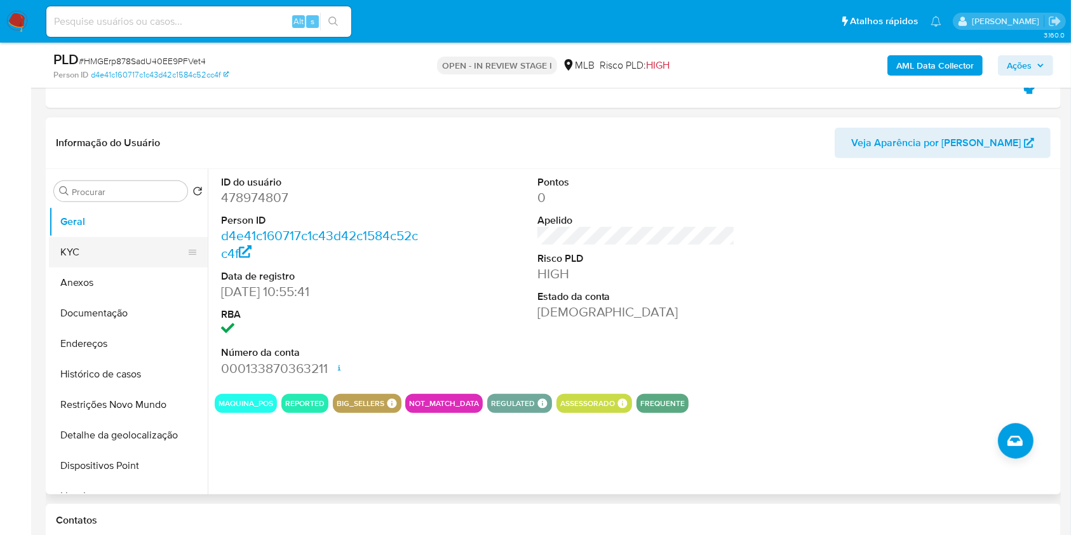
click at [132, 238] on button "KYC" at bounding box center [123, 252] width 149 height 30
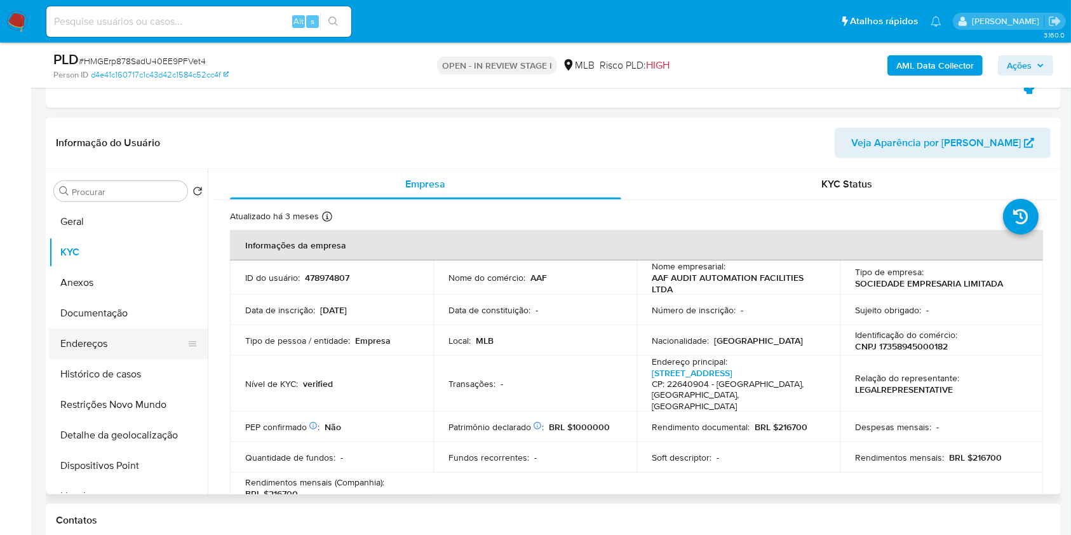
click at [109, 337] on button "Endereços" at bounding box center [123, 344] width 149 height 30
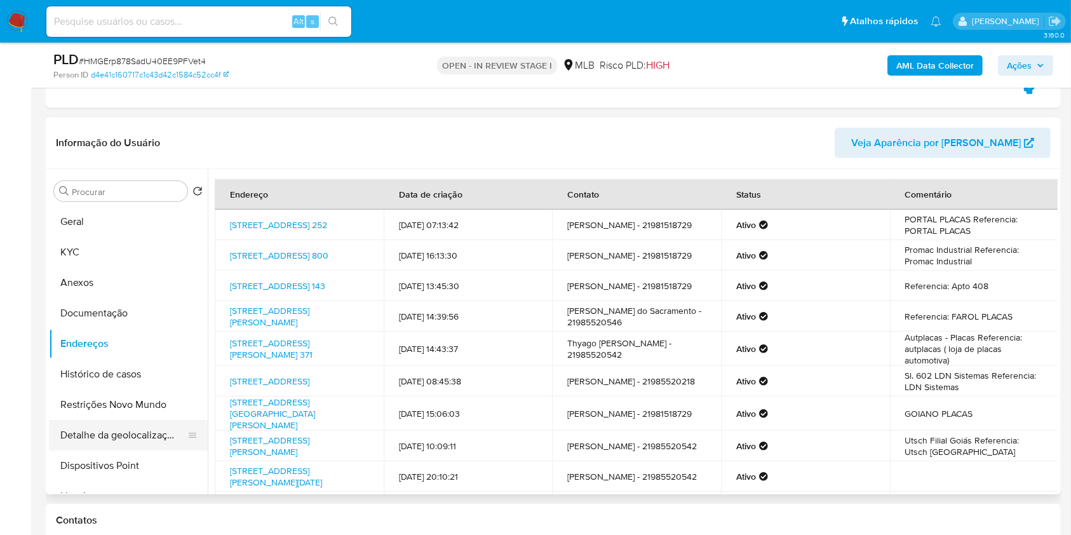
click at [109, 421] on button "Detalhe da geolocalização" at bounding box center [123, 435] width 149 height 30
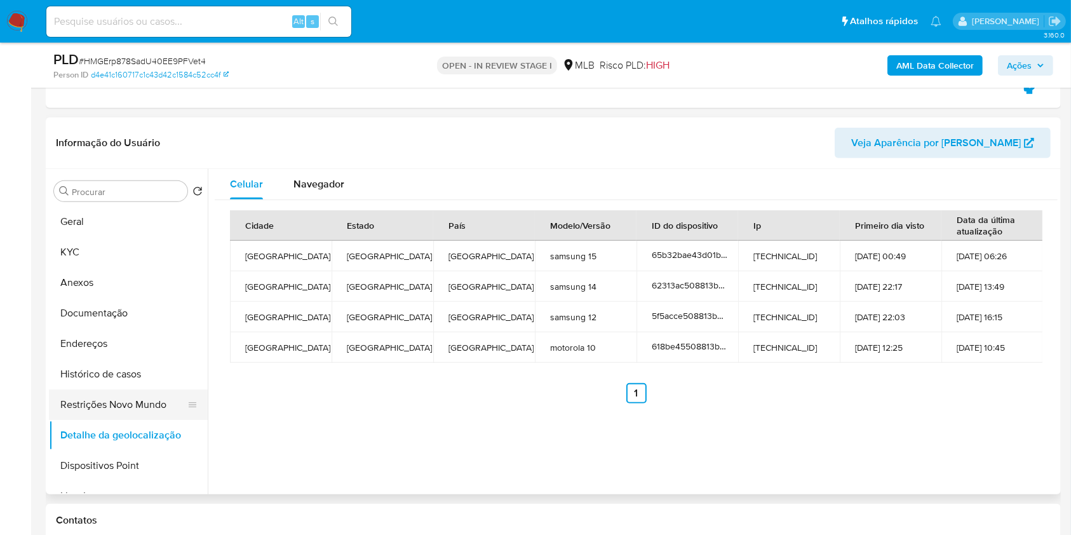
click at [151, 403] on button "Restrições Novo Mundo" at bounding box center [123, 405] width 149 height 30
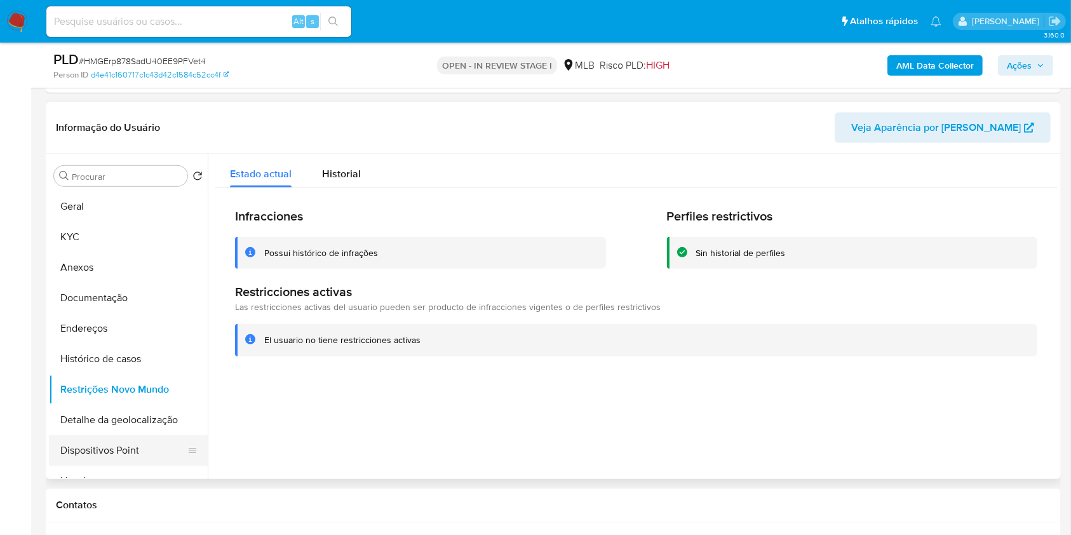
click at [123, 445] on button "Dispositivos Point" at bounding box center [123, 450] width 149 height 30
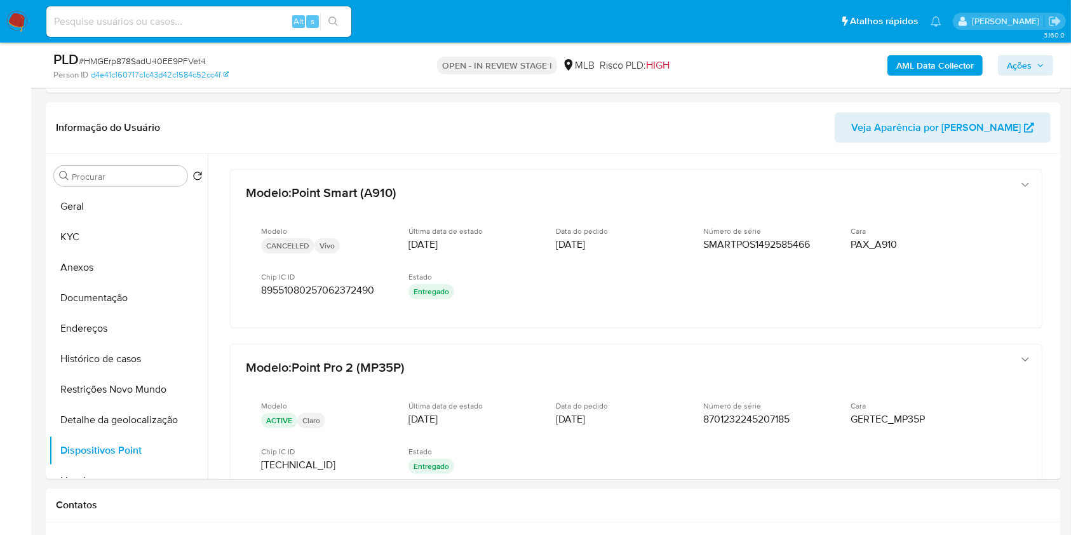
drag, startPoint x: 1006, startPoint y: 65, endPoint x: 989, endPoint y: 68, distance: 18.1
click at [1006, 65] on button "Ações" at bounding box center [1025, 65] width 55 height 20
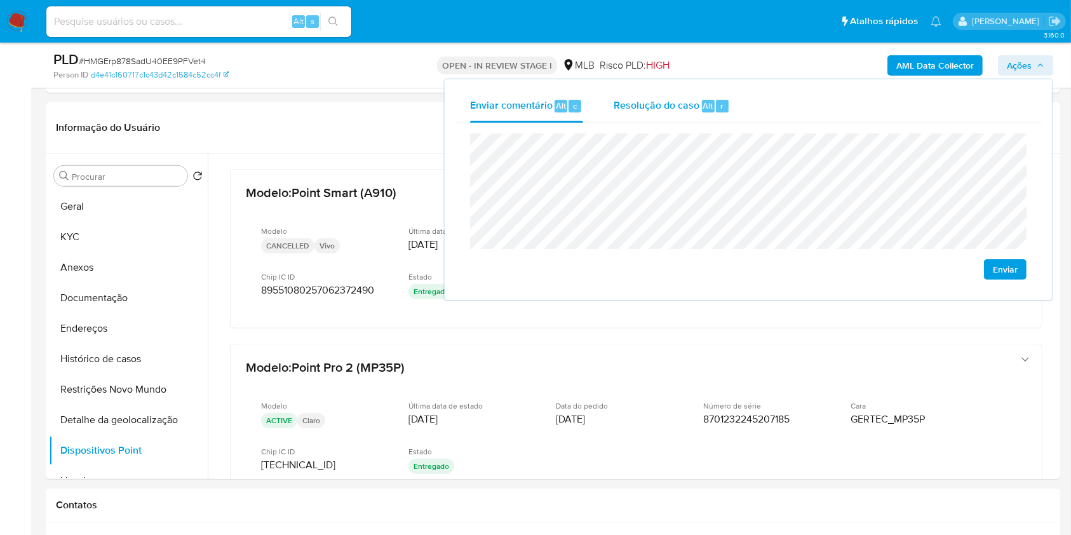
click at [632, 104] on span "Resolução do caso" at bounding box center [657, 105] width 86 height 15
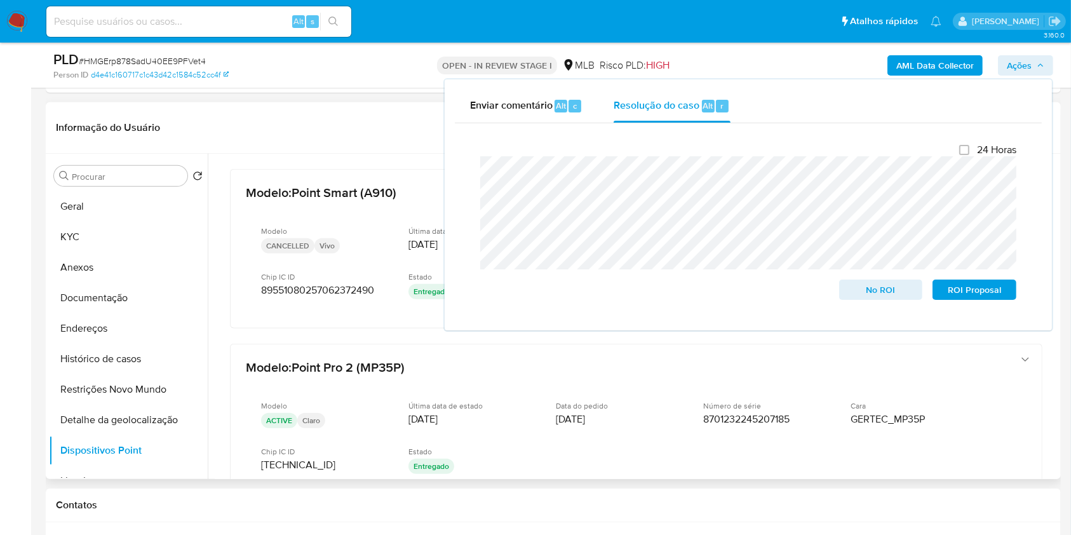
click at [332, 116] on header "Informação do Usuário Veja Aparência por Pessoa" at bounding box center [553, 127] width 995 height 30
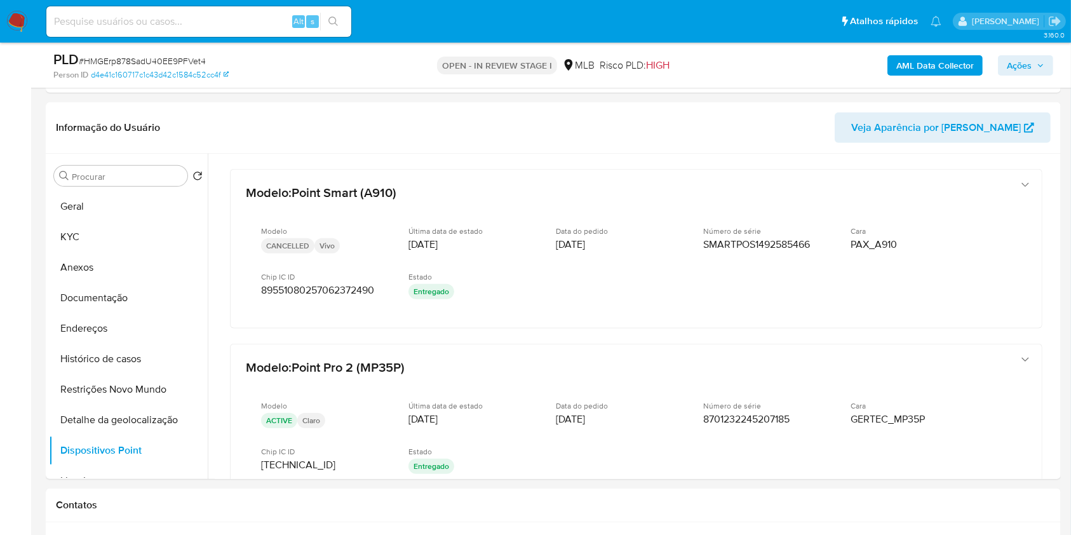
click at [935, 61] on b "AML Data Collector" at bounding box center [936, 65] width 78 height 20
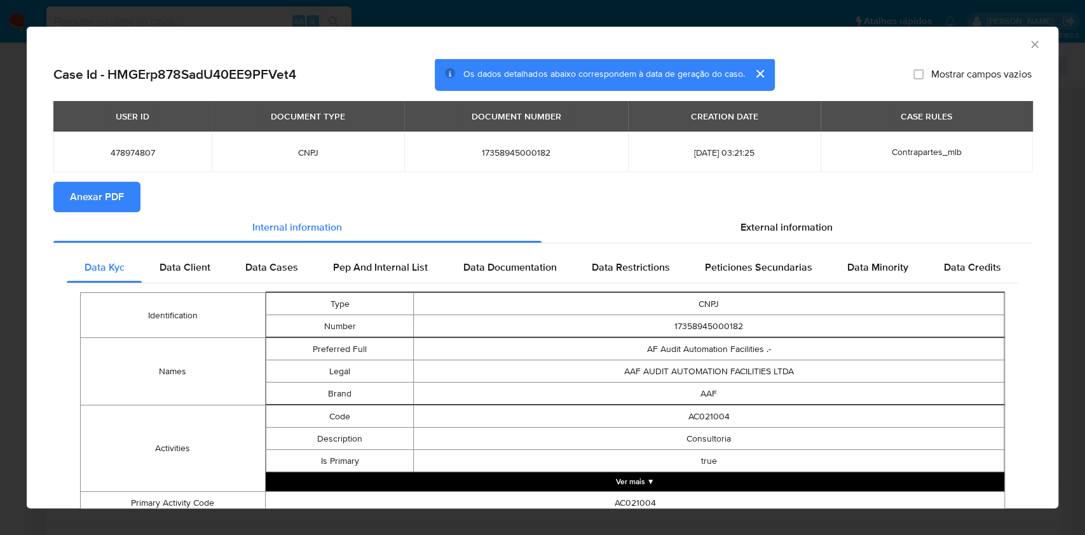
click at [86, 201] on span "Anexar PDF" at bounding box center [97, 197] width 54 height 28
click at [806, 231] on span "External information" at bounding box center [786, 227] width 92 height 15
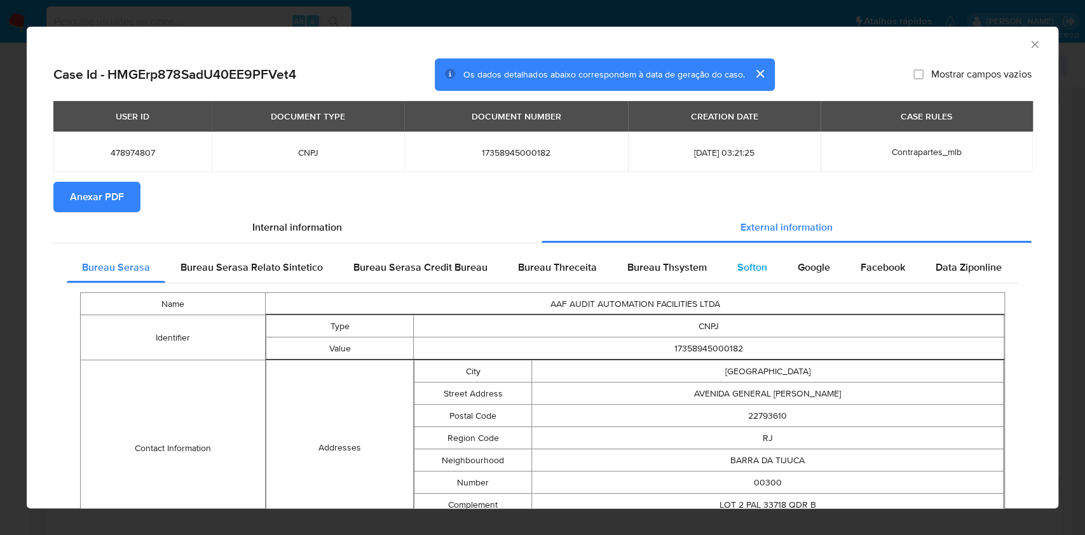
click at [740, 269] on span "Softon" at bounding box center [752, 267] width 30 height 15
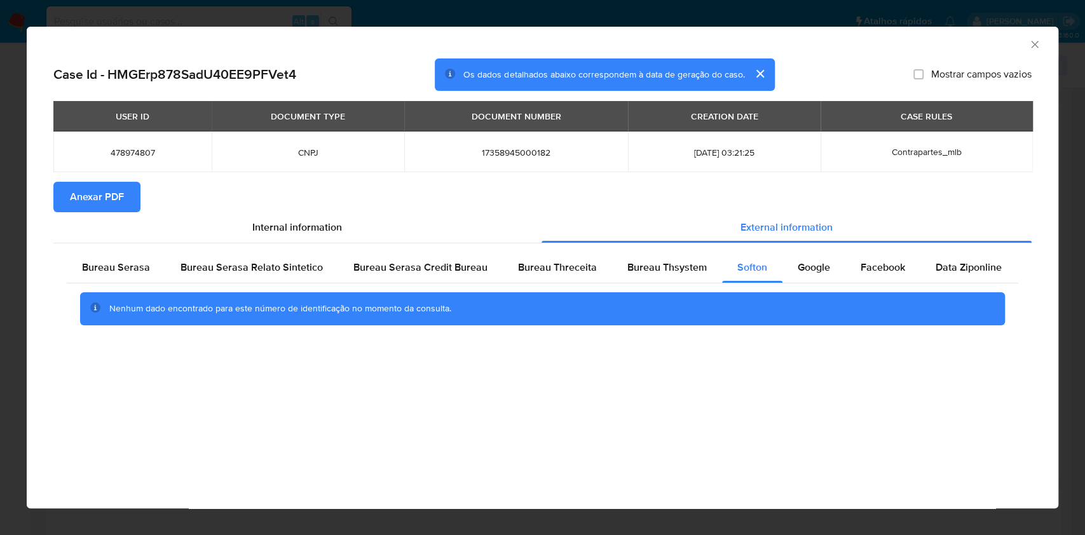
click at [1030, 44] on icon "Fechar a janela" at bounding box center [1034, 44] width 13 height 13
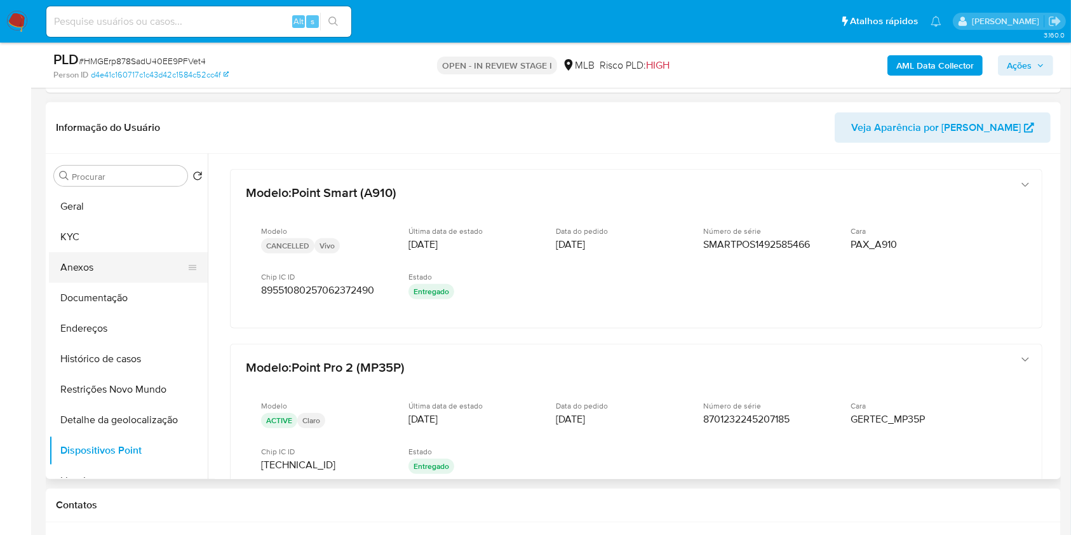
click at [97, 274] on button "Anexos" at bounding box center [123, 267] width 149 height 30
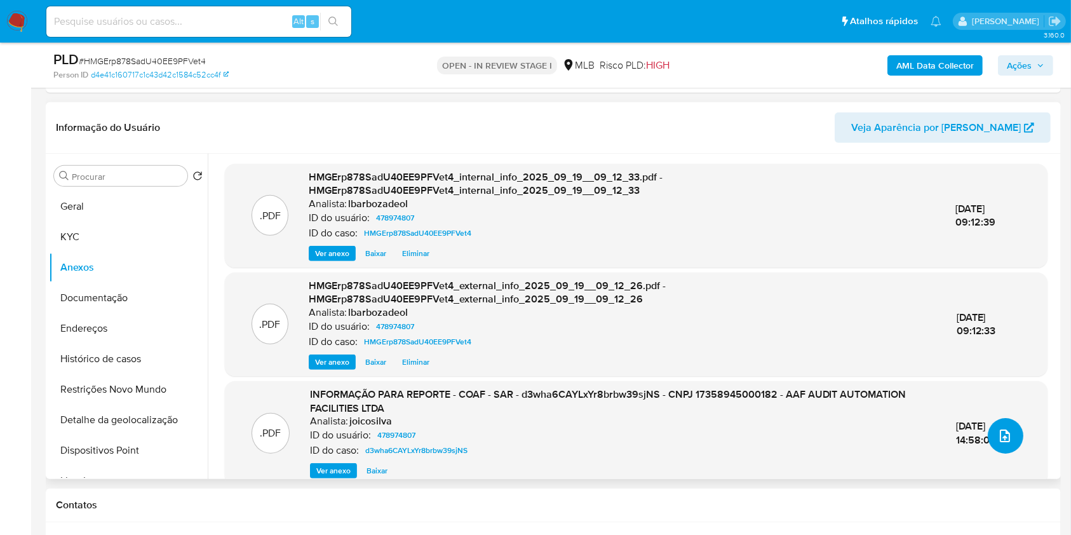
click at [1001, 440] on icon "upload-file" at bounding box center [1005, 436] width 10 height 13
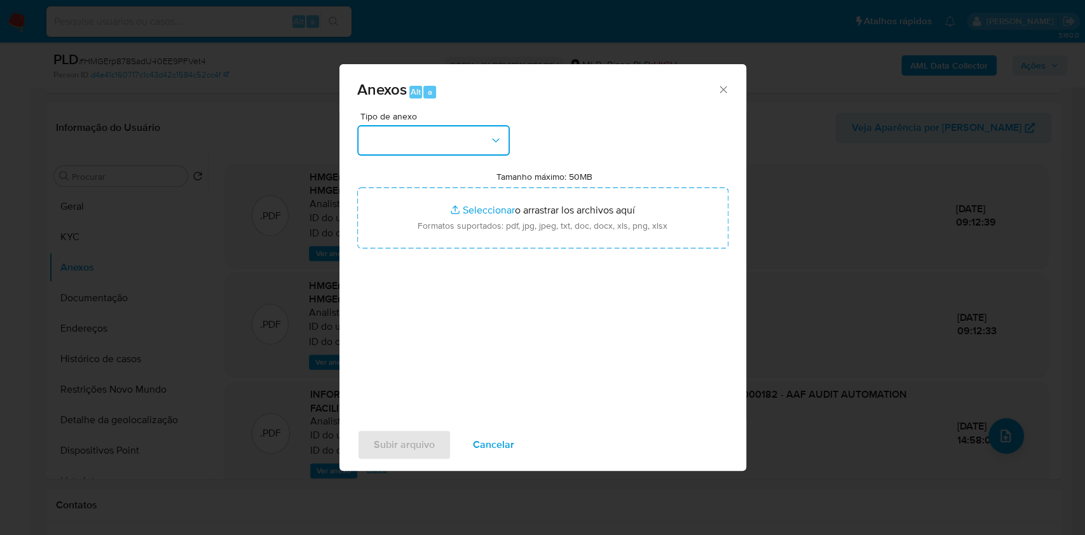
click at [477, 144] on button "button" at bounding box center [433, 140] width 152 height 30
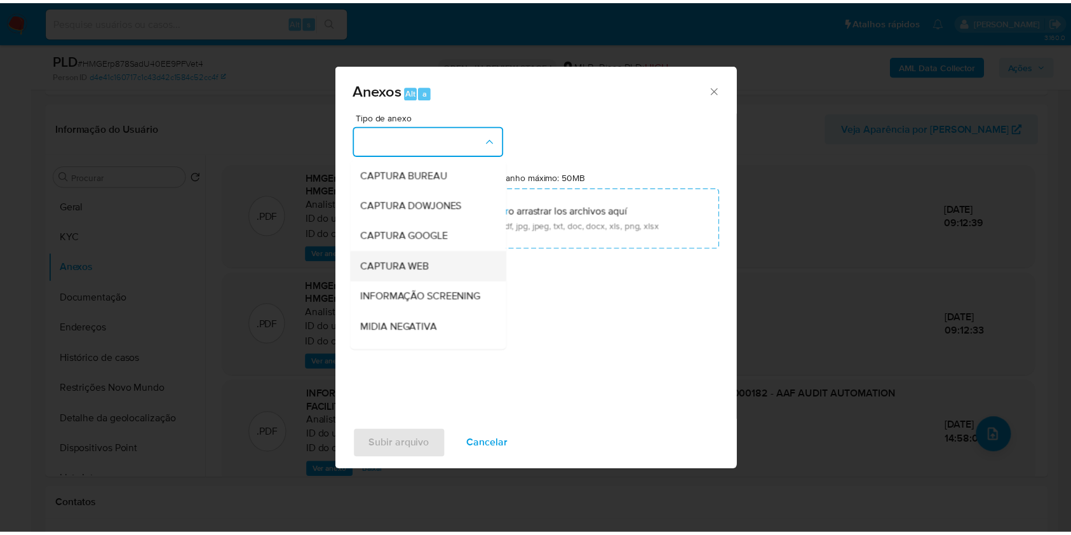
scroll to position [195, 0]
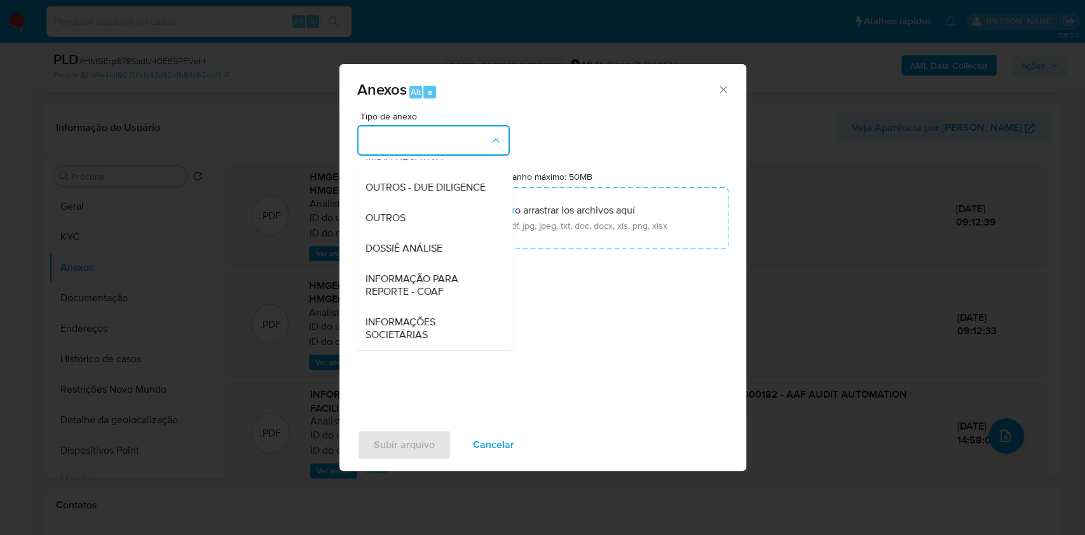
click at [428, 251] on span "DOSSIÊ ANÁLISE" at bounding box center [403, 248] width 77 height 13
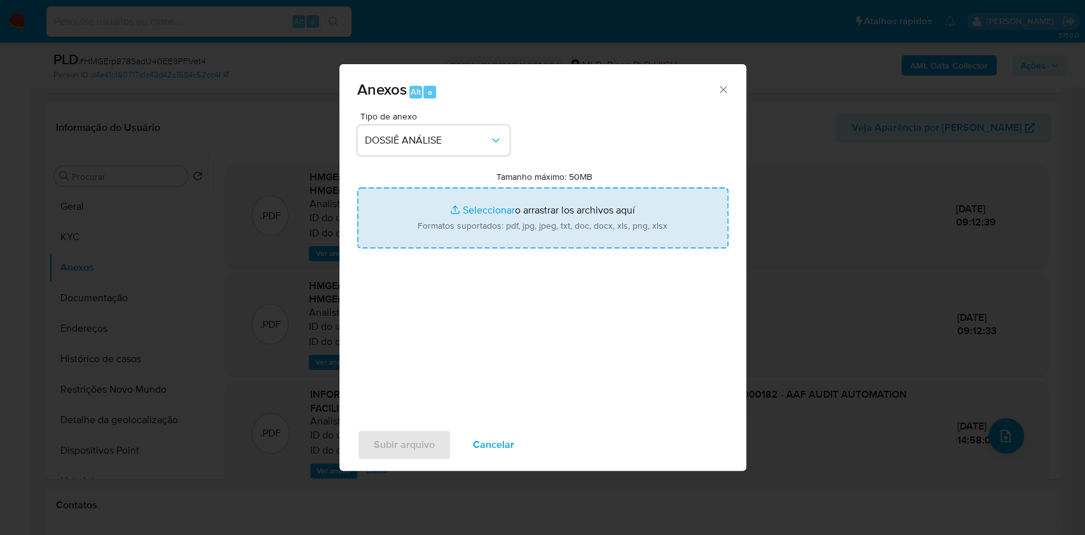
click at [449, 226] on input "Tamanho máximo: 50MB Seleccionar archivos" at bounding box center [542, 217] width 371 height 61
type input "C:\fakepath\Declinio - XXXX - CNPJ 17358945000182 - AAF AUDIT AUTOMATION FACILI…"
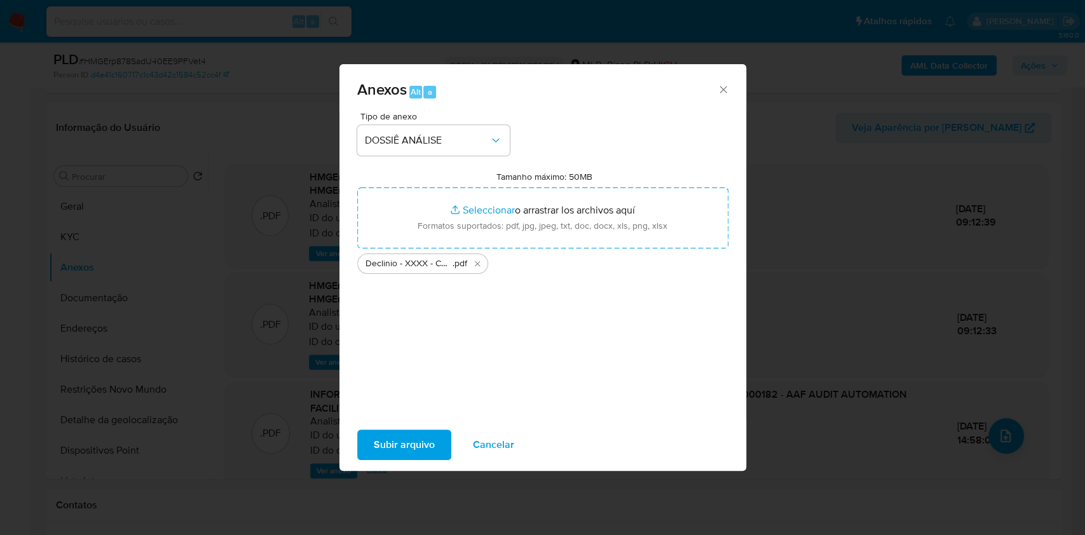
click at [402, 451] on span "Subir arquivo" at bounding box center [404, 445] width 61 height 28
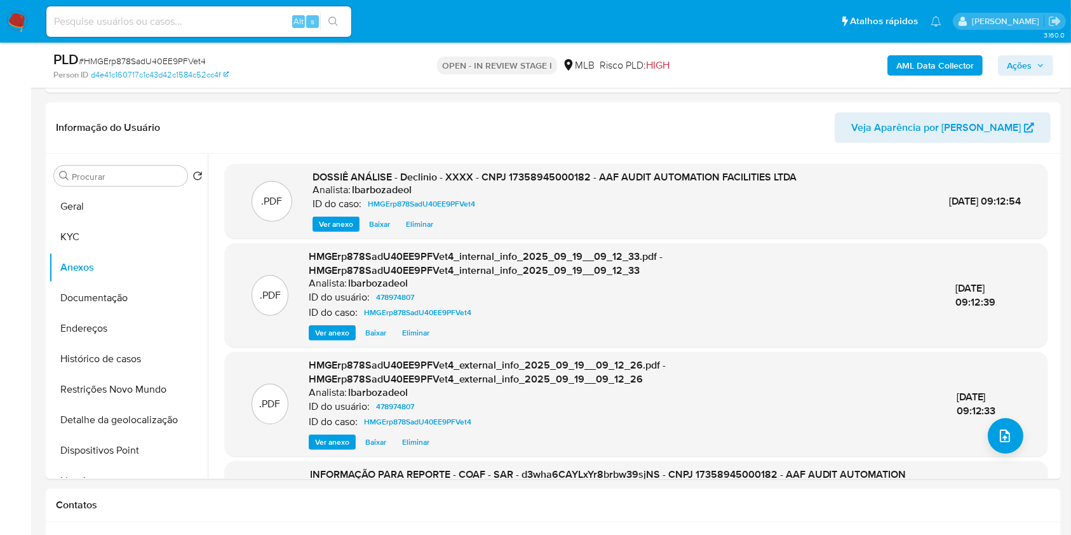
click at [1017, 55] on span "Ações" at bounding box center [1019, 65] width 25 height 20
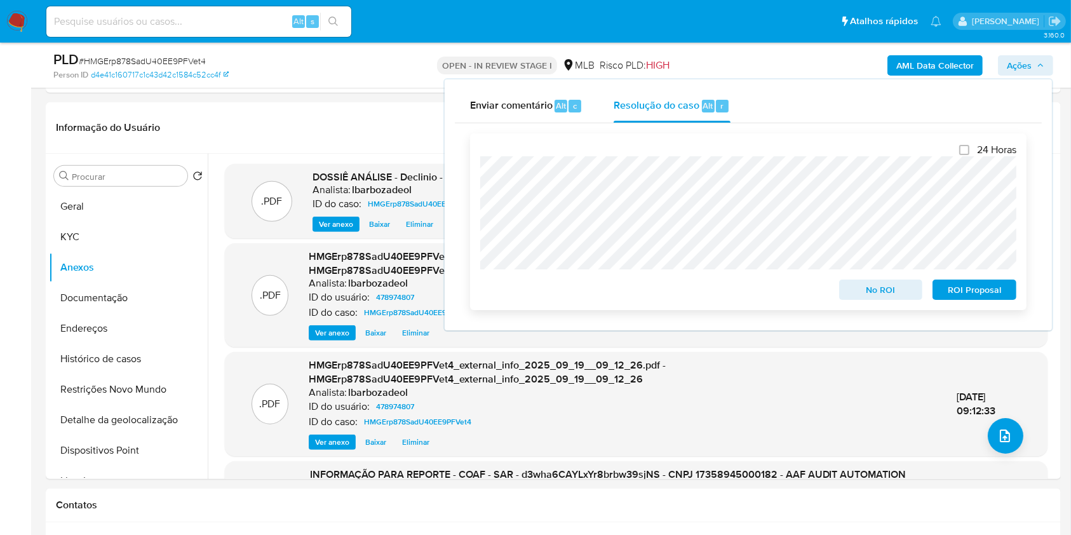
click at [862, 287] on span "No ROI" at bounding box center [881, 290] width 66 height 18
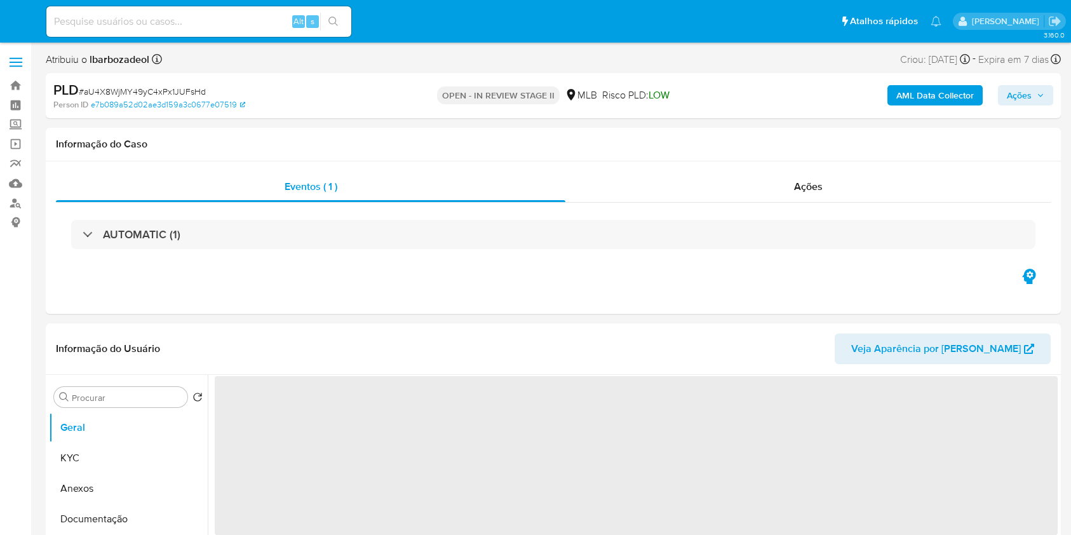
select select "10"
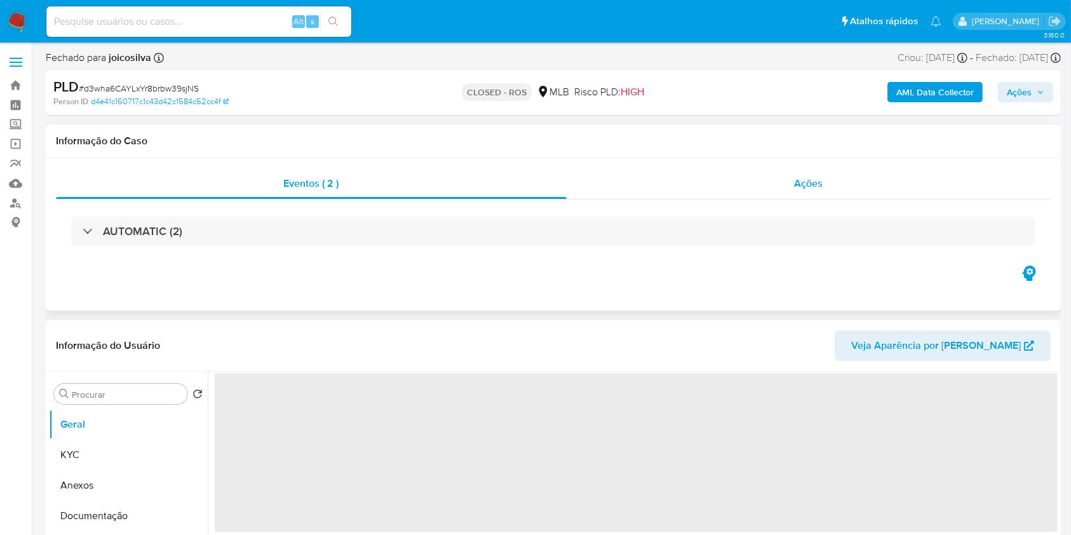
click at [681, 184] on div "Ações" at bounding box center [809, 183] width 484 height 30
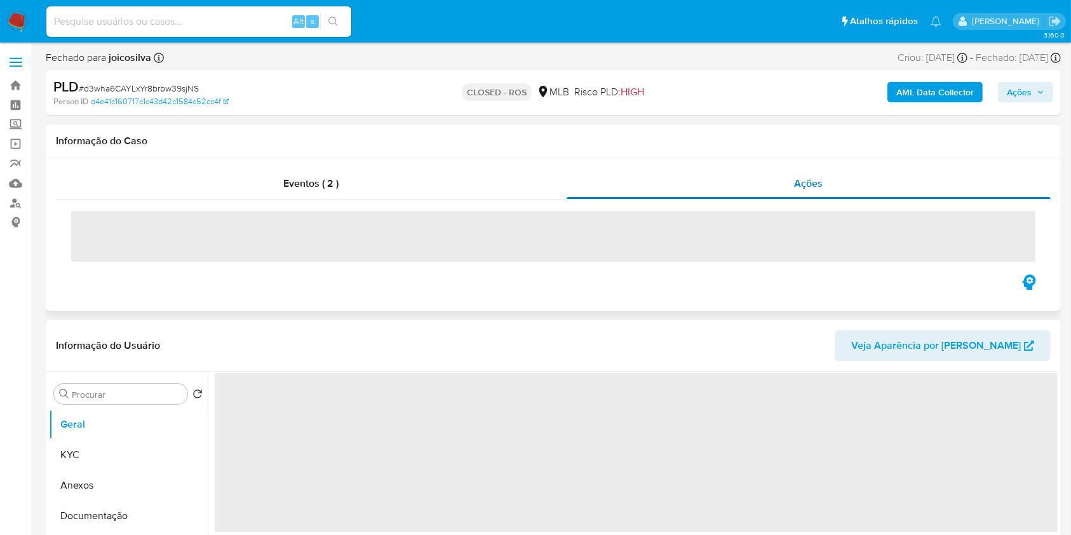
click at [681, 184] on div "Ações" at bounding box center [809, 183] width 484 height 30
select select "10"
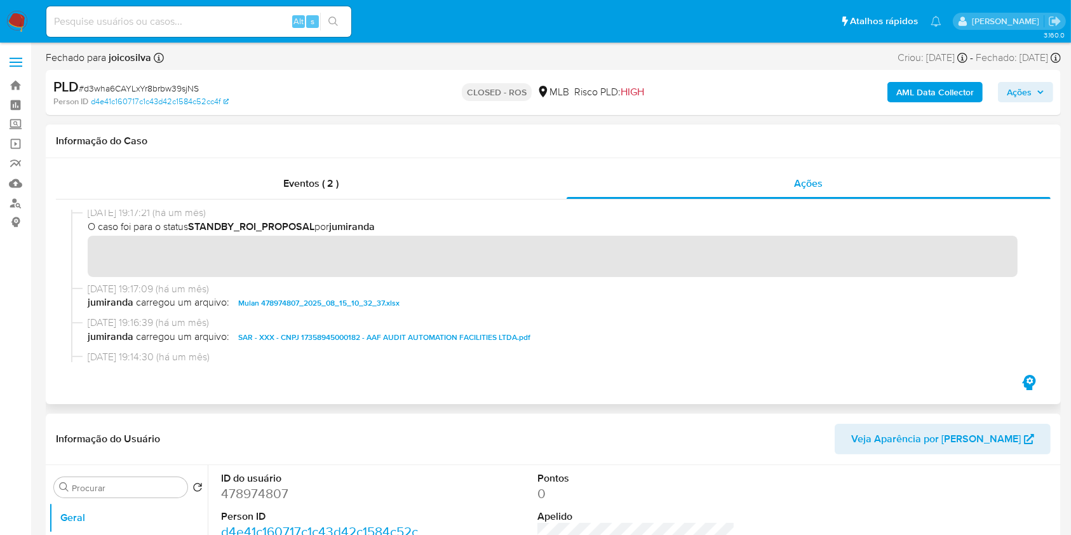
scroll to position [824, 0]
drag, startPoint x: 944, startPoint y: 138, endPoint x: 916, endPoint y: 141, distance: 28.1
click at [944, 138] on h1 "Informação do Caso" at bounding box center [553, 141] width 995 height 13
click at [358, 182] on div "Eventos ( 2 )" at bounding box center [311, 183] width 511 height 30
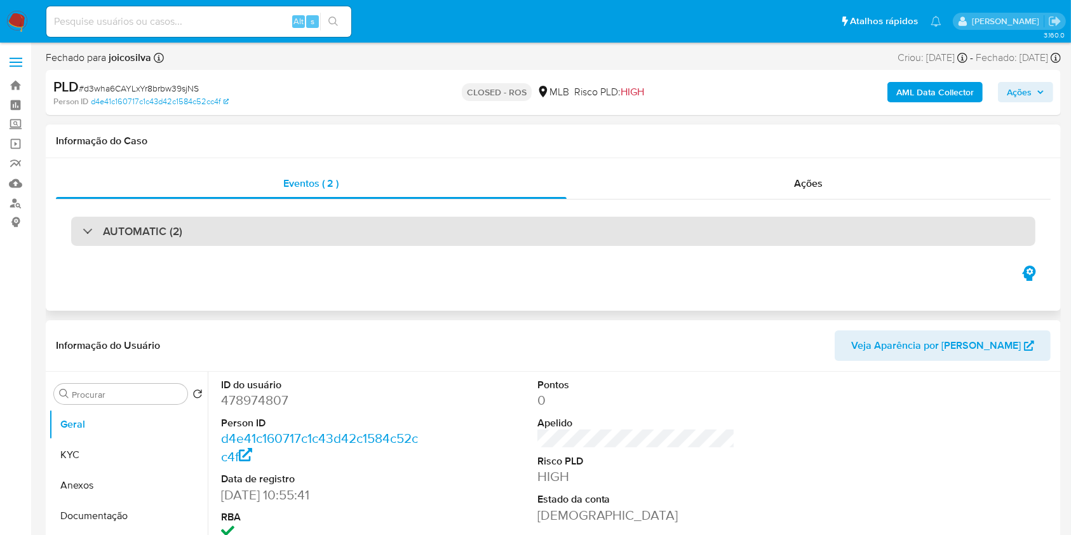
click at [415, 232] on div "AUTOMATIC (2)" at bounding box center [553, 231] width 965 height 29
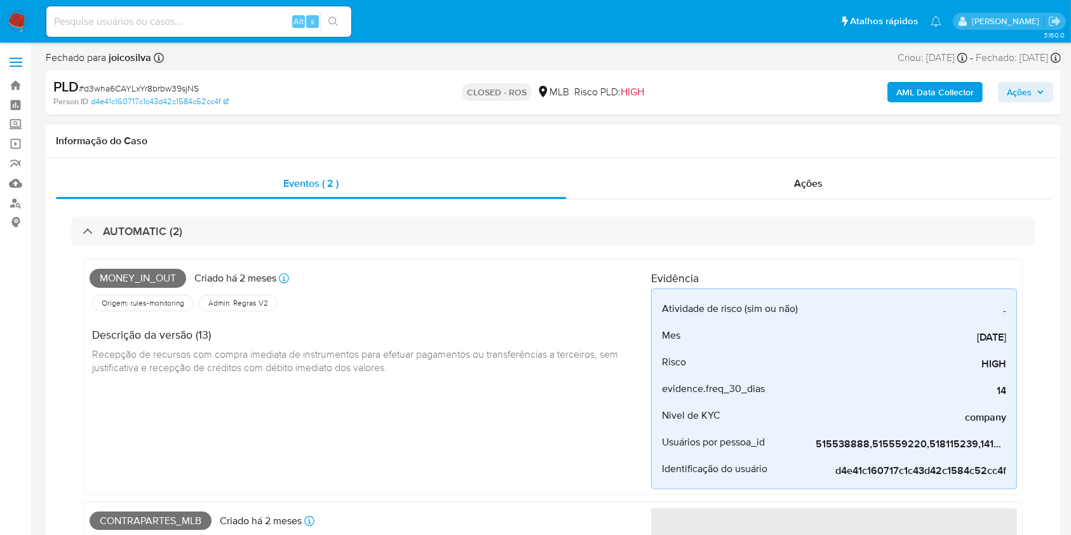
click at [151, 280] on span "Money_in_out" at bounding box center [138, 278] width 97 height 19
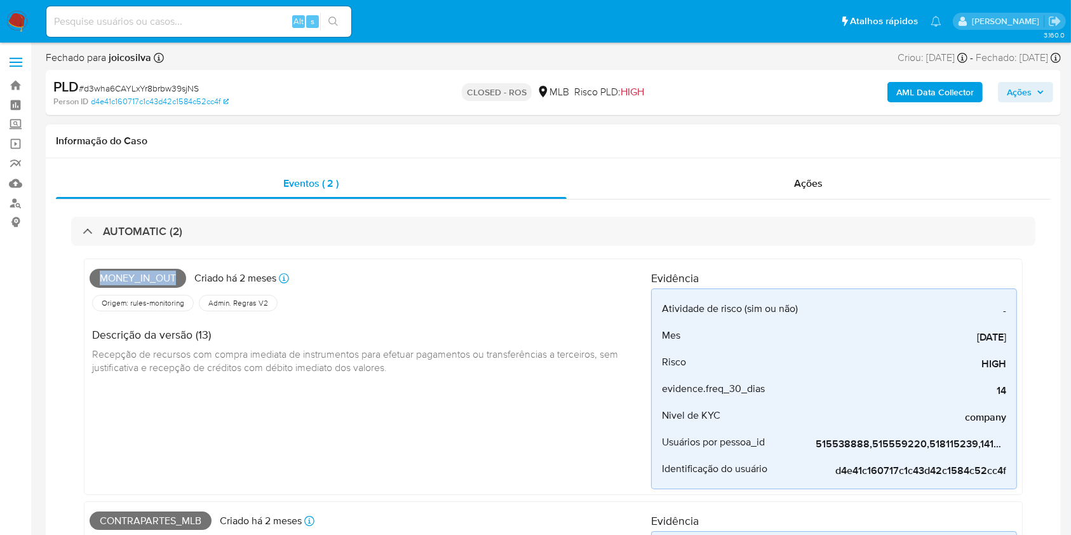
click at [151, 280] on span "Money_in_out" at bounding box center [138, 278] width 97 height 19
copy span "Money_in_out"
click at [142, 522] on span "Contrapartes_mlb" at bounding box center [151, 521] width 122 height 19
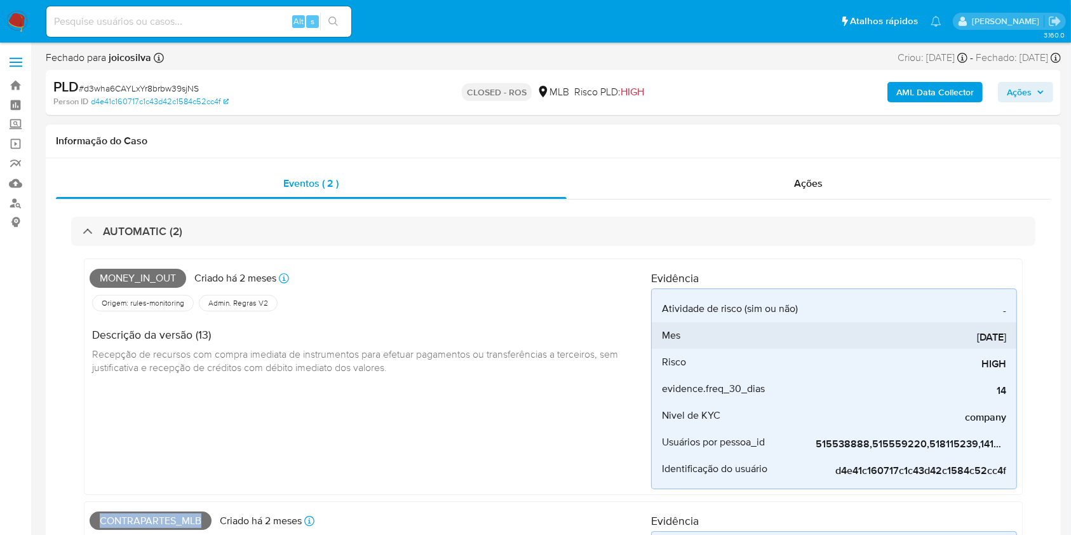
copy span "Contrapartes_mlb"
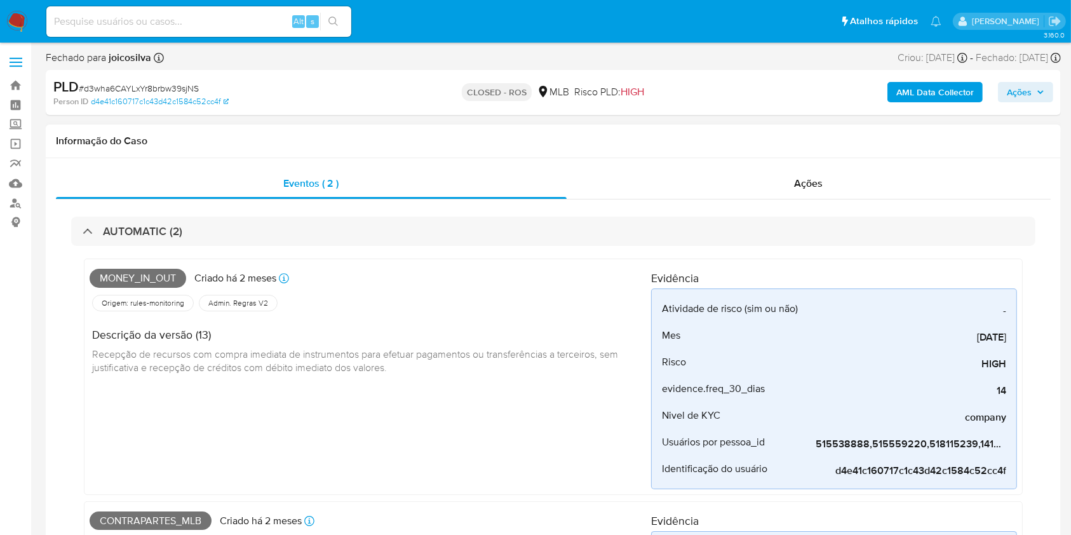
click at [126, 146] on h1 "Informação do Caso" at bounding box center [553, 141] width 995 height 13
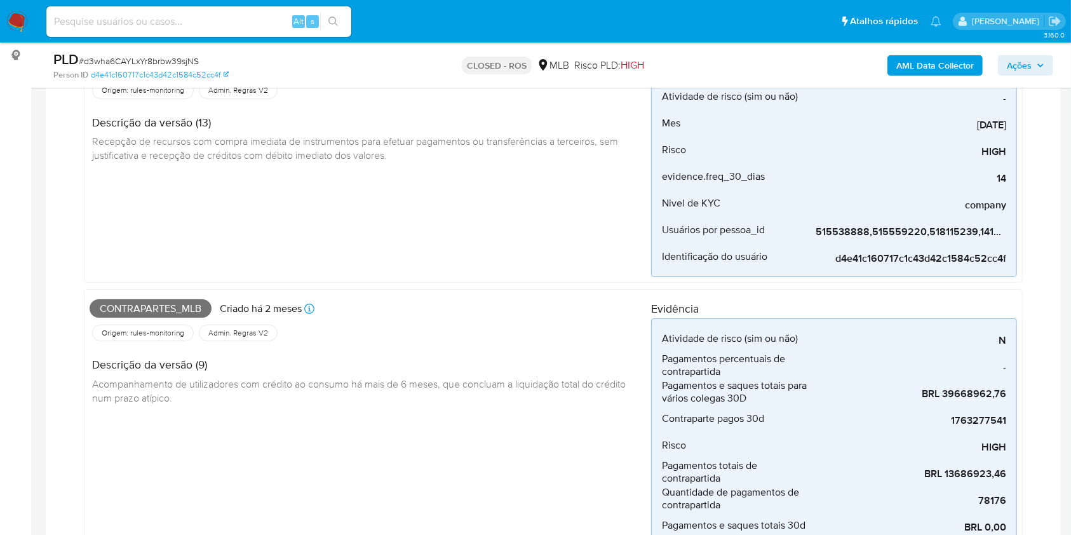
scroll to position [0, 0]
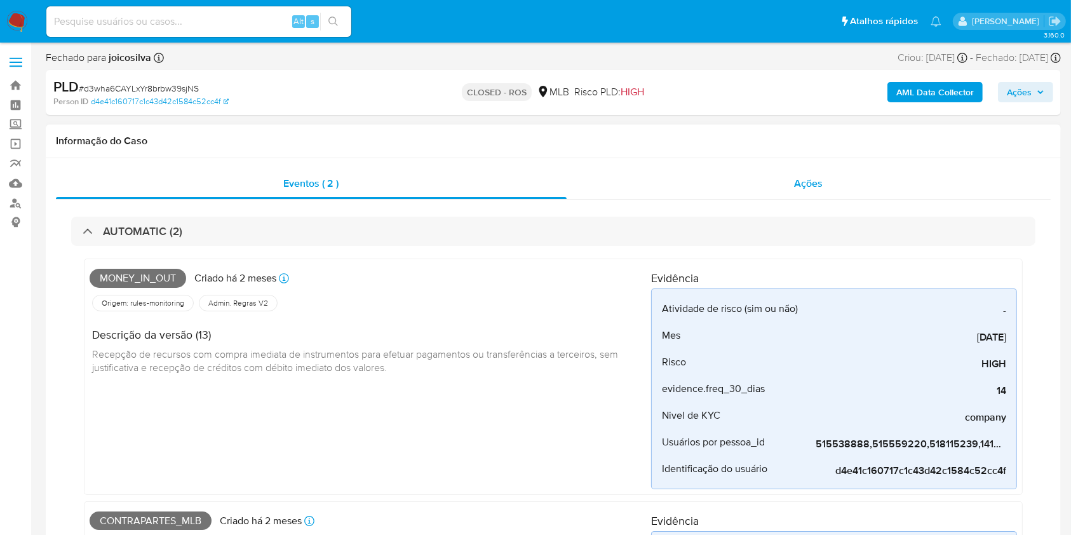
click at [633, 196] on div "Ações" at bounding box center [809, 183] width 484 height 30
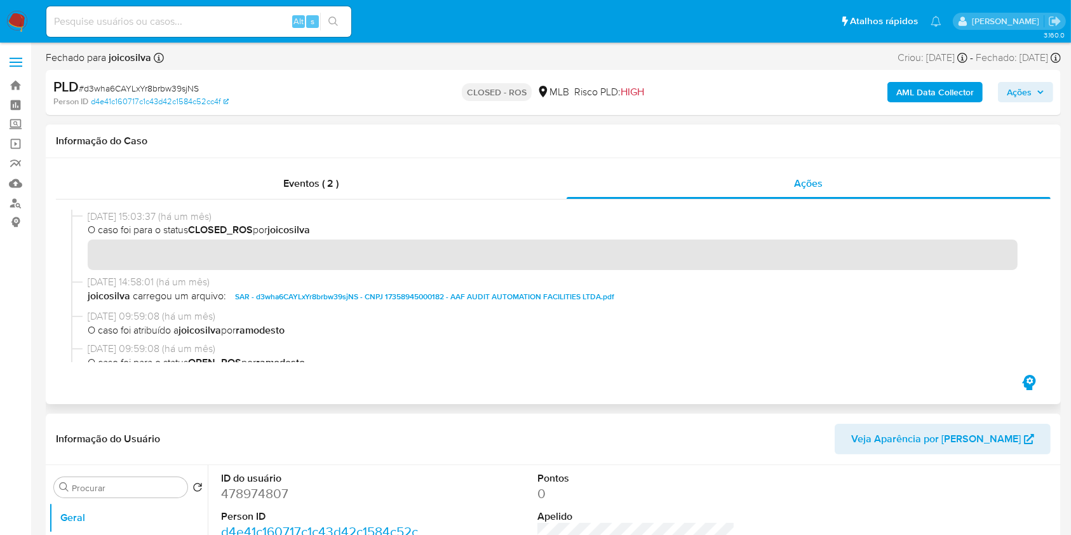
drag, startPoint x: 90, startPoint y: 217, endPoint x: 264, endPoint y: 216, distance: 174.7
click at [264, 216] on span "20/08/2025 15:03:37 (há um mês)" at bounding box center [559, 217] width 943 height 14
drag, startPoint x: 54, startPoint y: 414, endPoint x: 58, endPoint y: 408, distance: 7.8
click at [54, 414] on div "Informação do Usuário Veja Aparência por Pessoa" at bounding box center [553, 439] width 1015 height 51
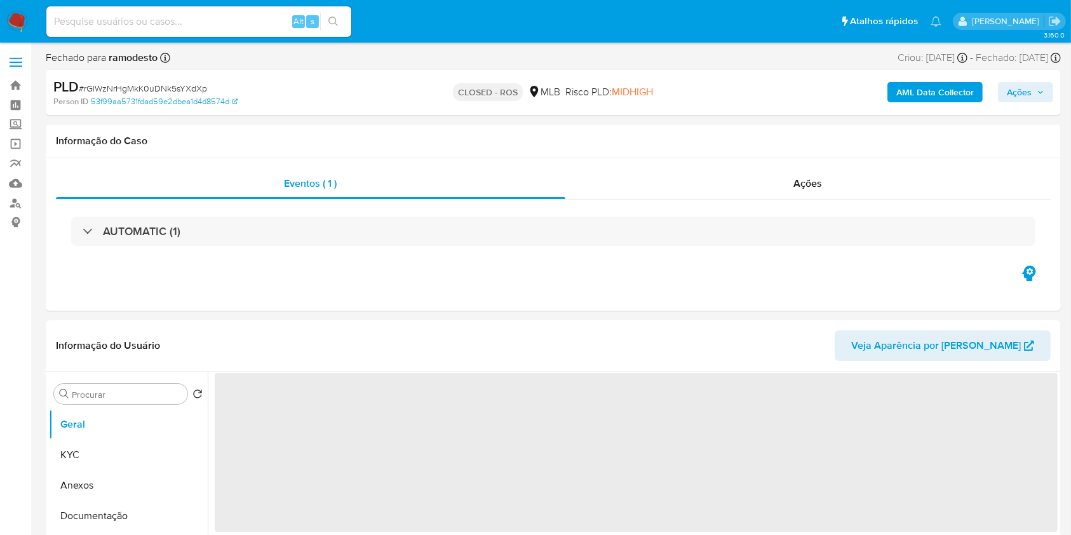
select select "10"
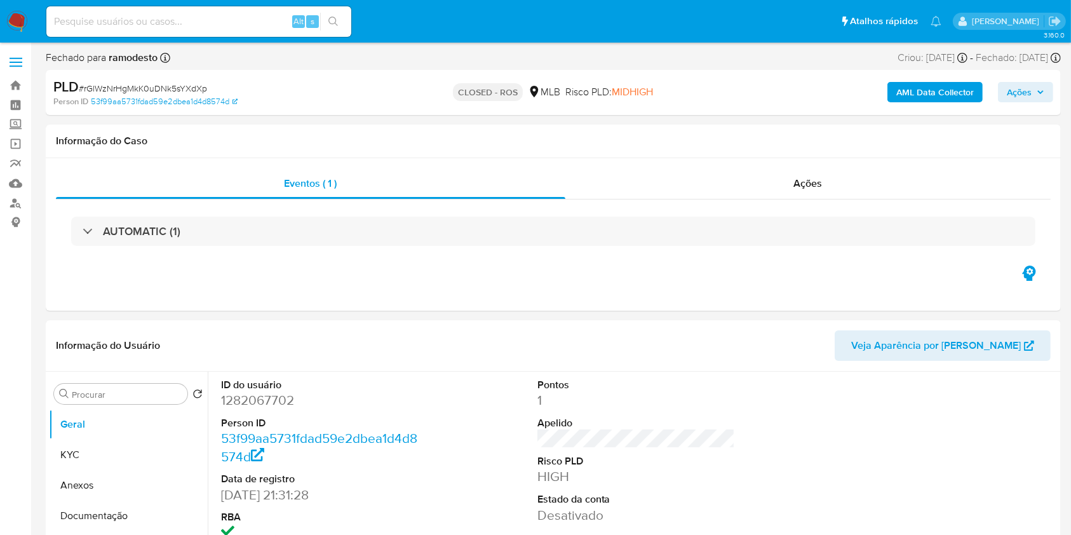
click at [12, 27] on img at bounding box center [17, 22] width 22 height 22
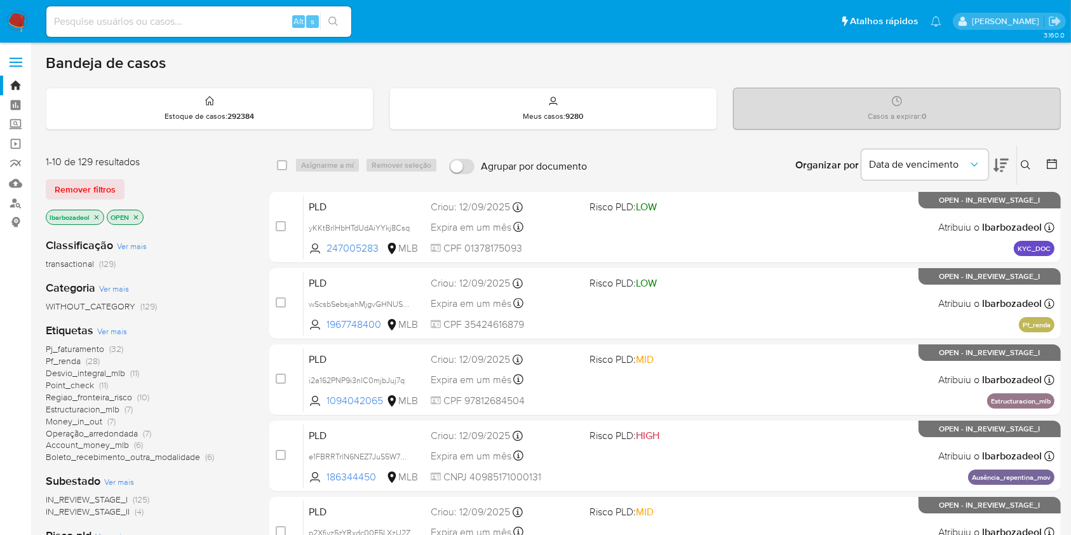
scroll to position [513, 0]
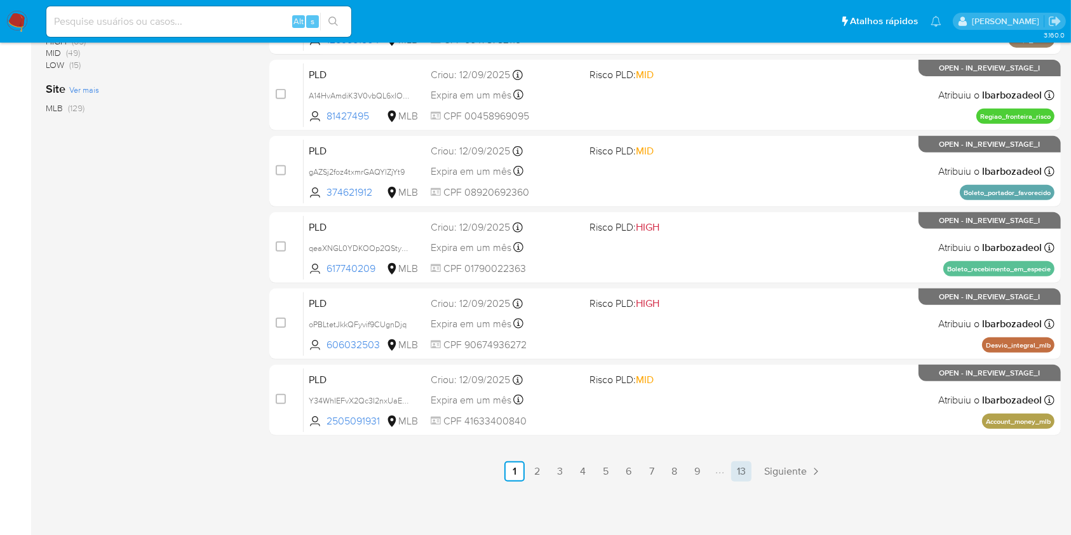
click at [741, 467] on link "13" at bounding box center [741, 471] width 20 height 20
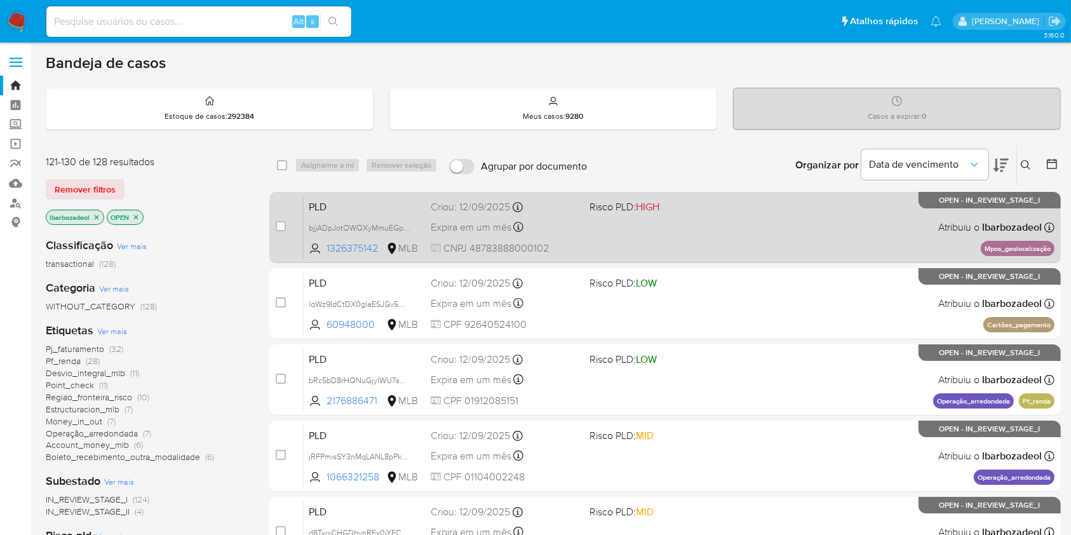
scroll to position [361, 0]
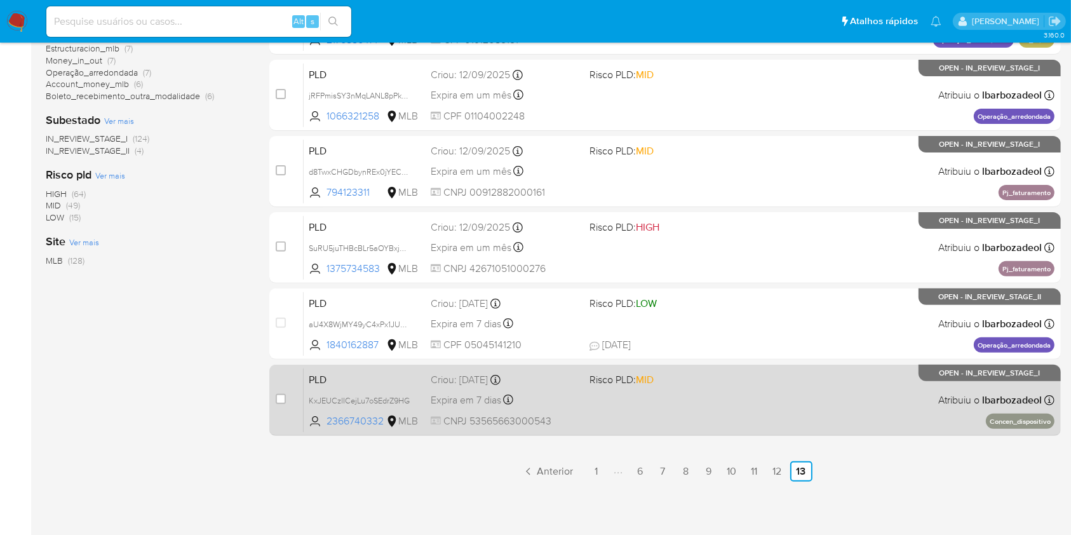
click at [707, 402] on div "PLD KxJEUCzlICejLu7oSEdrZ9HG 2366740332 MLB Risco PLD: MID Criou: 12/08/2025 Cr…" at bounding box center [679, 400] width 751 height 64
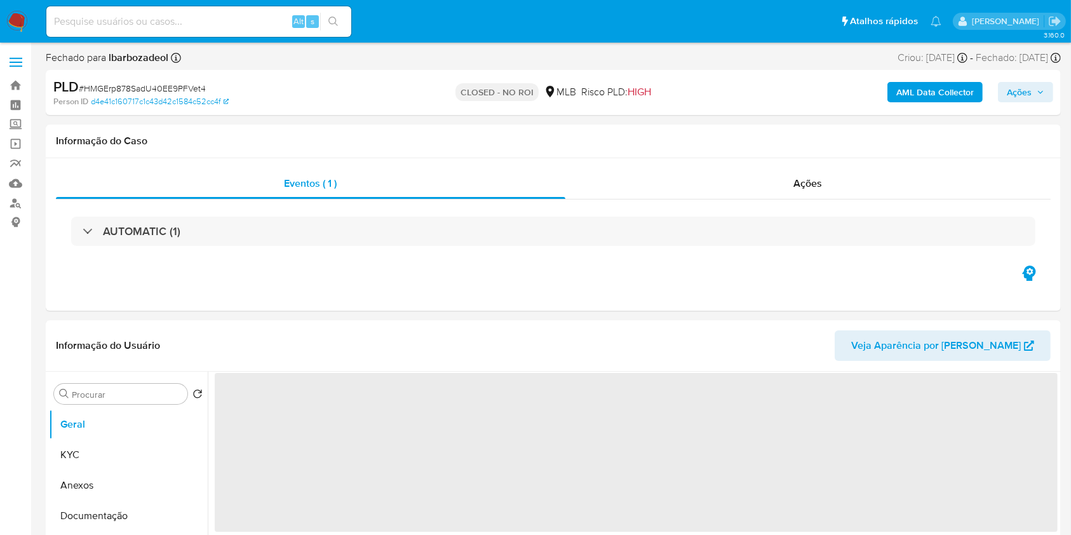
select select "10"
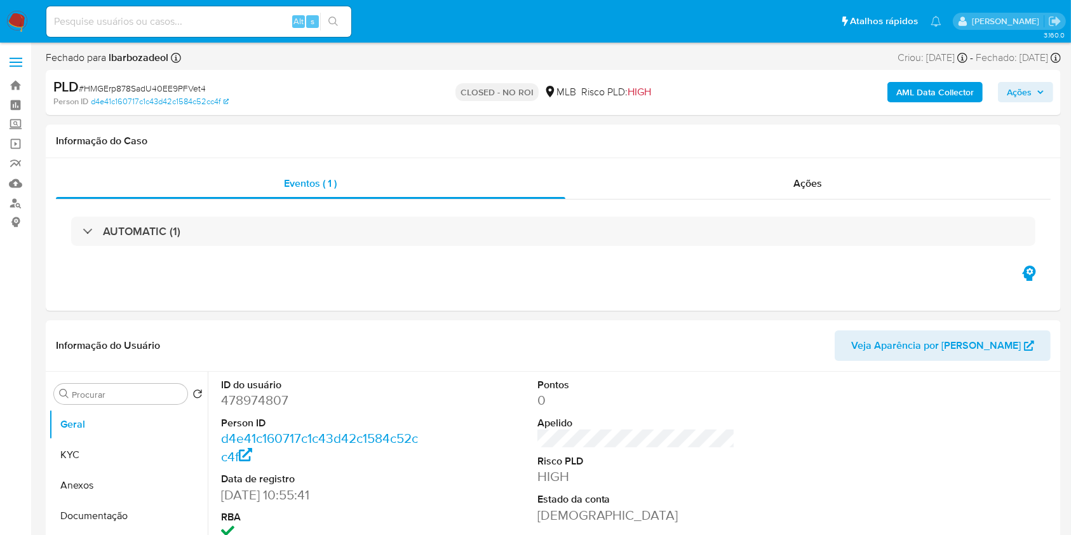
click at [79, 113] on div "PLD # HMGErp878SadU40EE9PFVet4 Person ID d4e41c160717c1c43d42c1584c52cc4f CLOSE…" at bounding box center [553, 92] width 1015 height 45
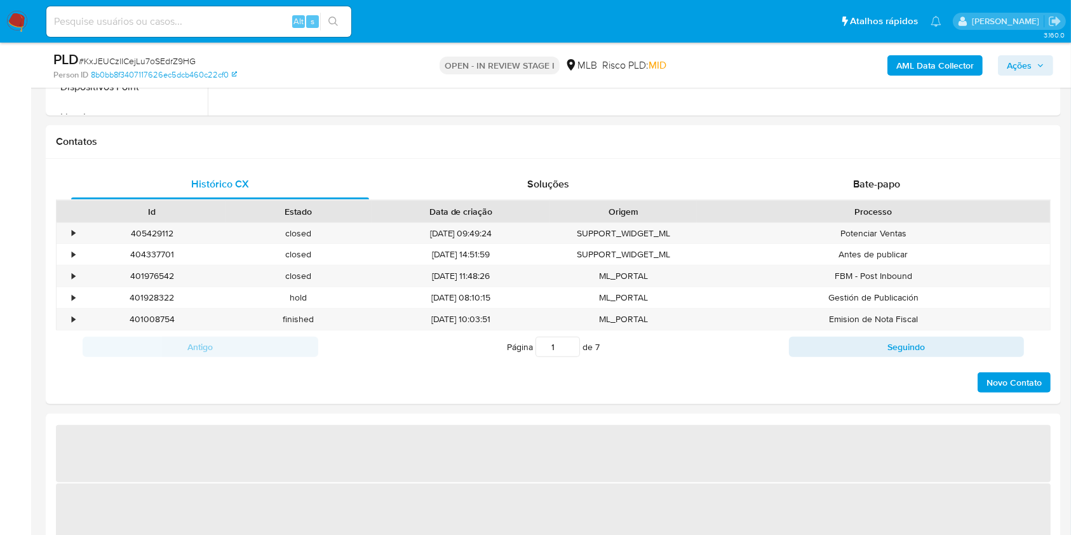
select select "10"
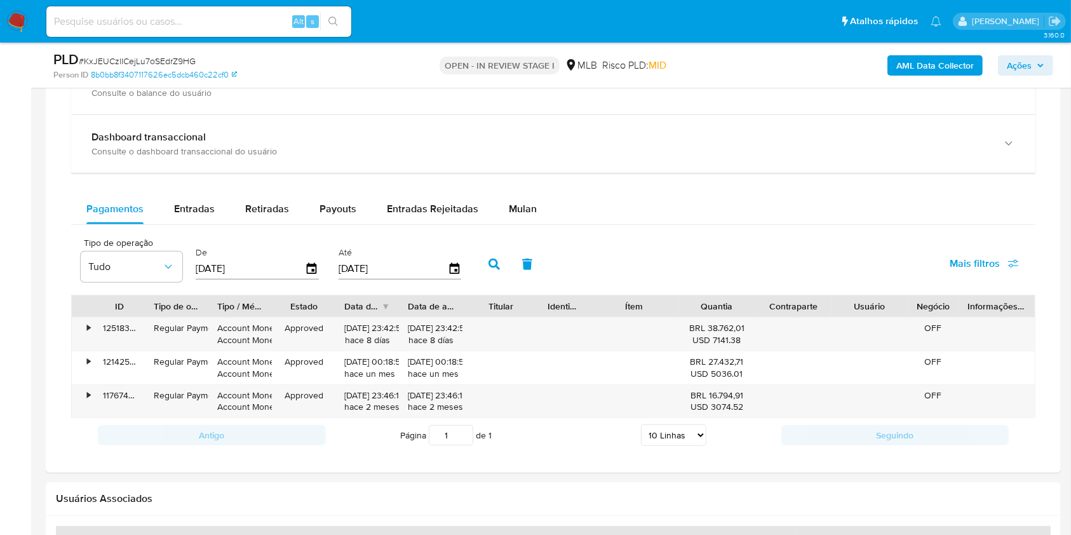
scroll to position [963, 0]
drag, startPoint x: 507, startPoint y: 218, endPoint x: 500, endPoint y: 217, distance: 7.0
click at [509, 217] on div "Mulan" at bounding box center [523, 209] width 28 height 30
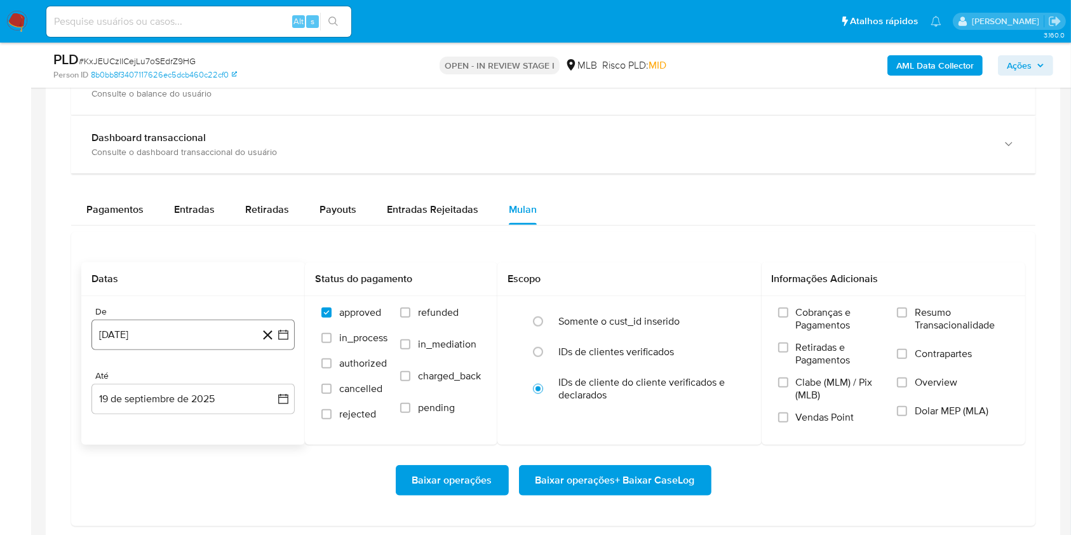
click at [197, 330] on button "19 de agosto de 2024" at bounding box center [192, 335] width 203 height 30
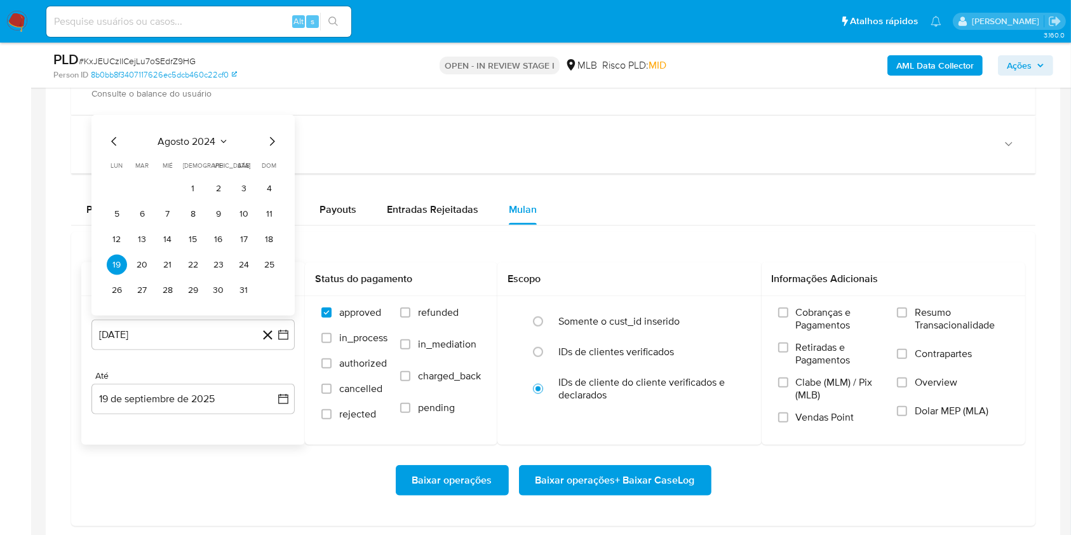
click at [190, 140] on span "agosto 2024" at bounding box center [187, 141] width 58 height 13
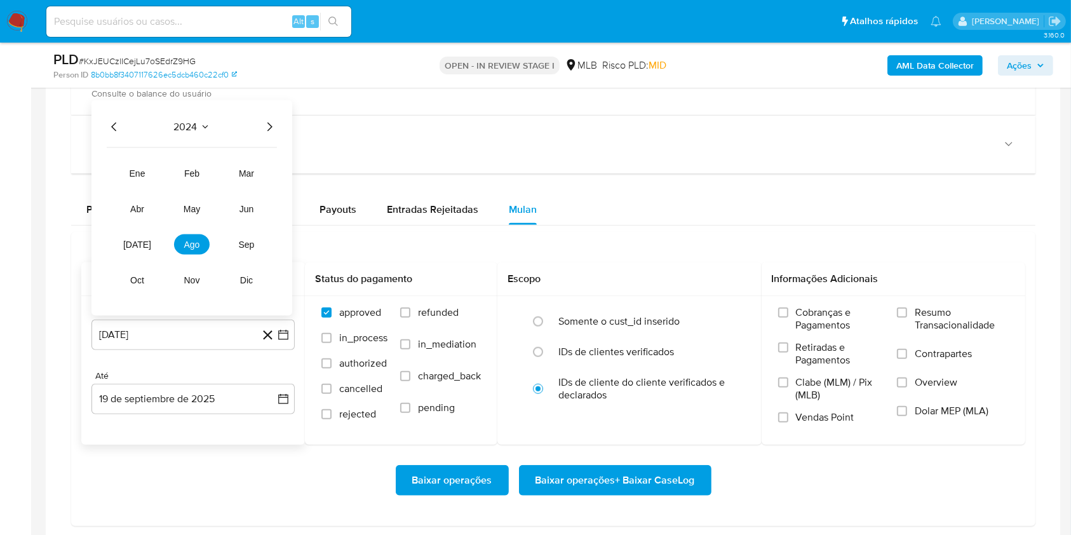
click at [266, 124] on icon "Año siguiente" at bounding box center [269, 126] width 15 height 15
click at [147, 247] on button "jul" at bounding box center [137, 244] width 36 height 20
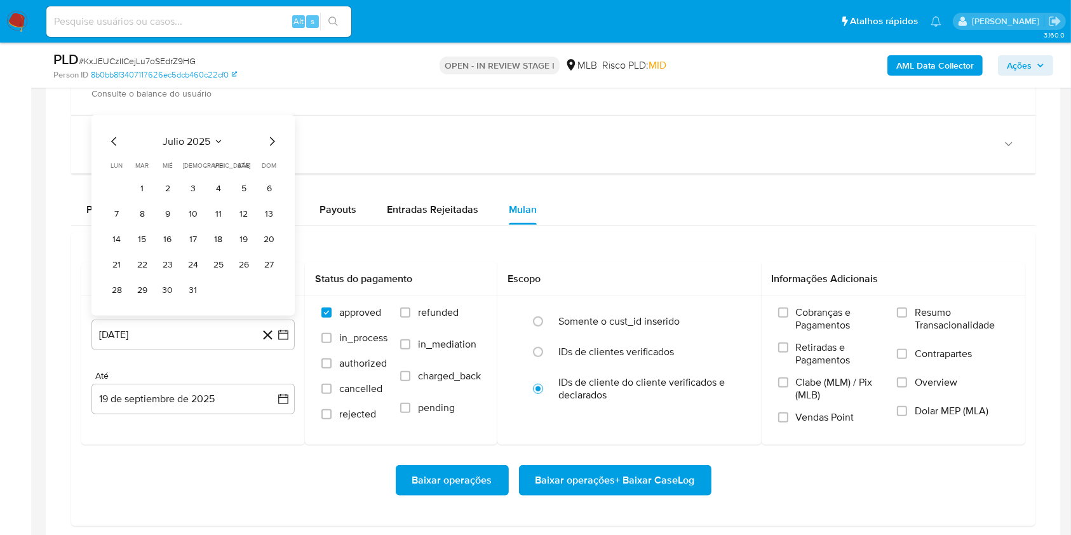
drag, startPoint x: 142, startPoint y: 186, endPoint x: 144, endPoint y: 193, distance: 7.2
click at [142, 186] on button "1" at bounding box center [142, 189] width 20 height 20
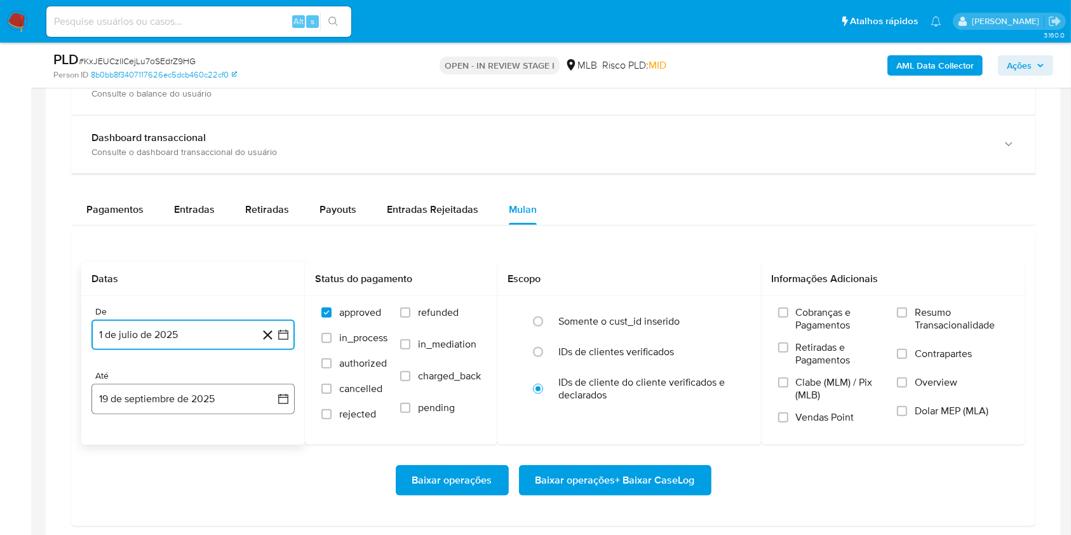
click at [198, 400] on button "19 de septiembre de 2025" at bounding box center [192, 399] width 203 height 30
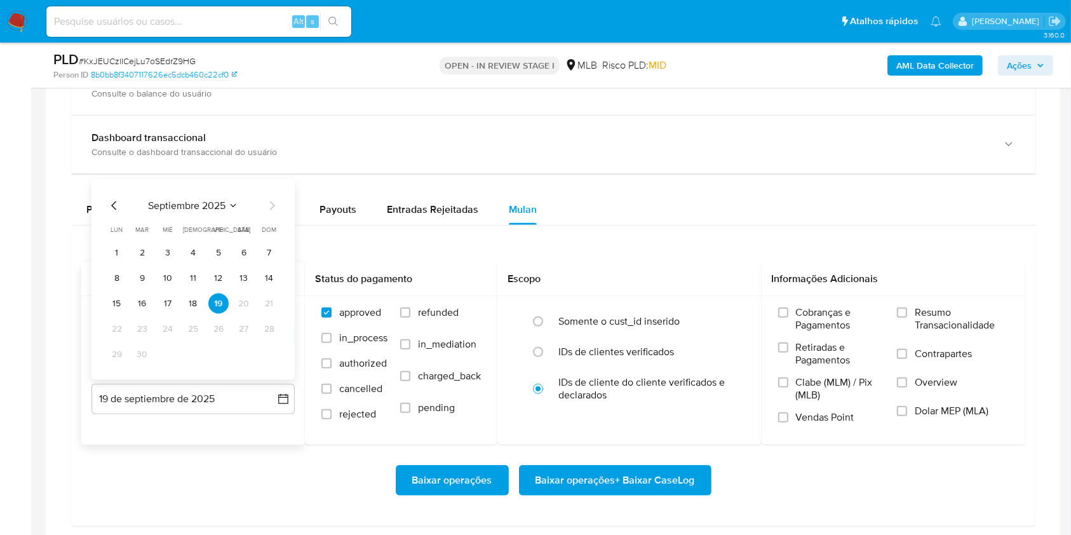
drag, startPoint x: 197, startPoint y: 309, endPoint x: 204, endPoint y: 309, distance: 7.0
click at [197, 310] on button "18" at bounding box center [193, 304] width 20 height 20
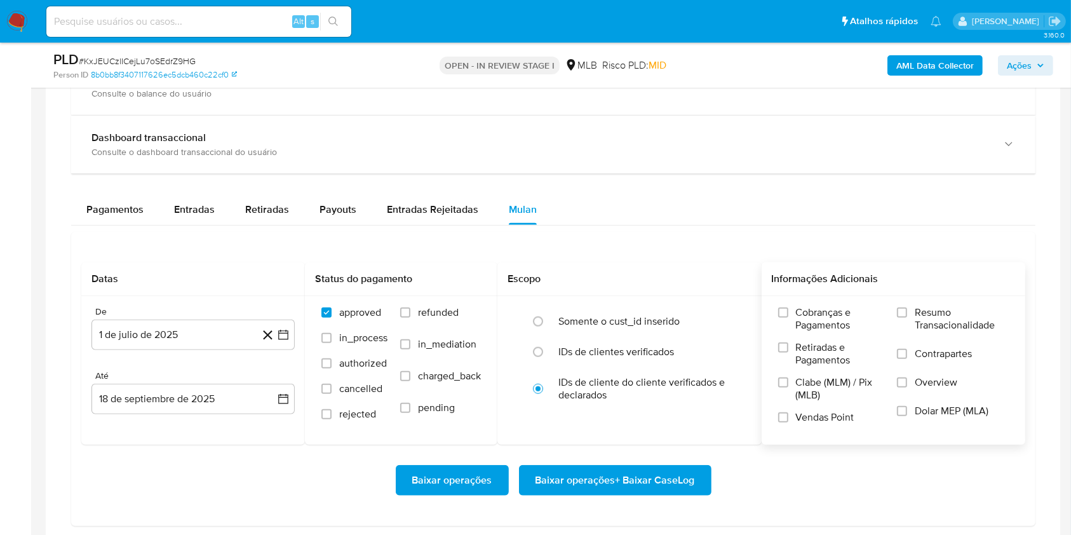
click at [919, 327] on span "Resumo Transacionalidade" at bounding box center [962, 318] width 94 height 25
click at [935, 318] on span "Resumo Transacionalidade" at bounding box center [962, 318] width 94 height 25
click at [907, 318] on input "Resumo Transacionalidade" at bounding box center [902, 313] width 10 height 10
click at [675, 490] on span "Baixar operações + Baixar CaseLog" at bounding box center [615, 480] width 159 height 28
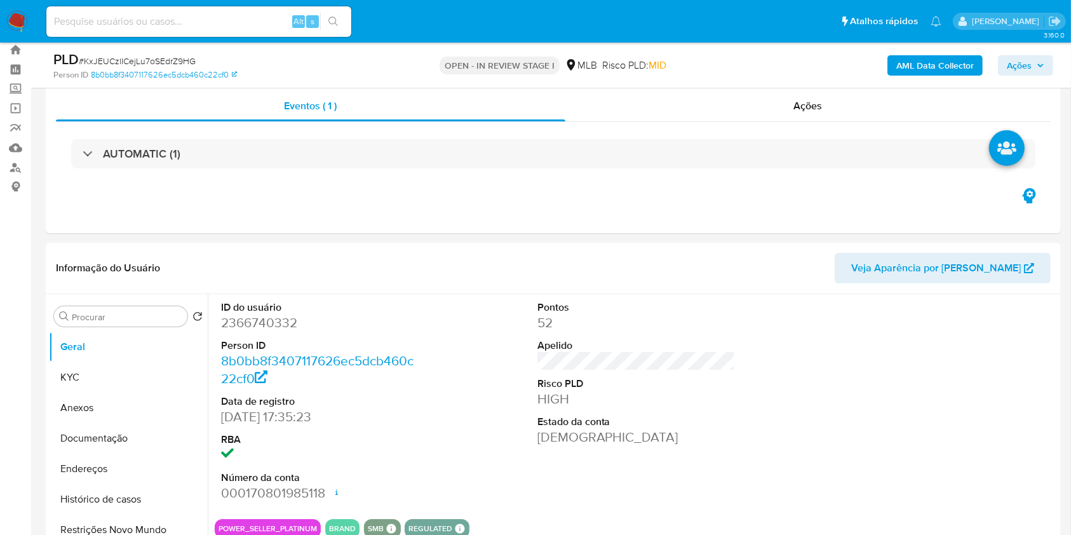
scroll to position [0, 0]
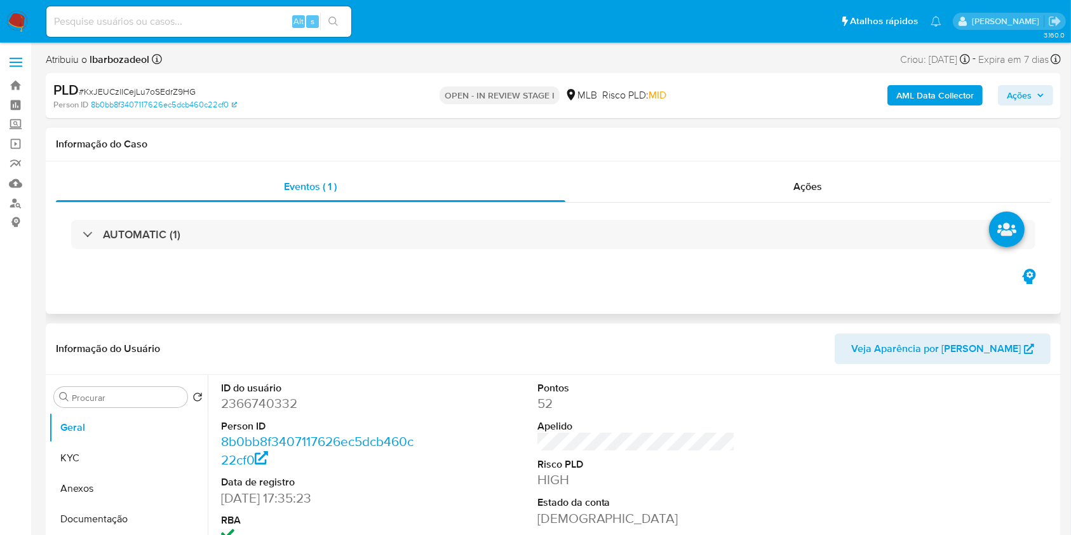
click at [56, 159] on div "Informação do Caso" at bounding box center [553, 145] width 1015 height 34
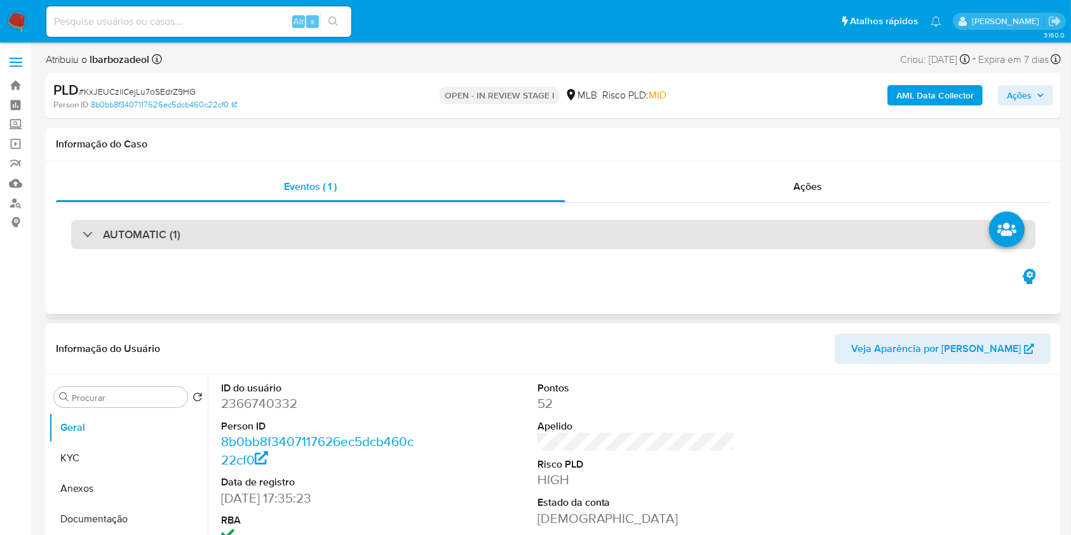
click at [504, 227] on div "AUTOMATIC (1)" at bounding box center [553, 234] width 965 height 29
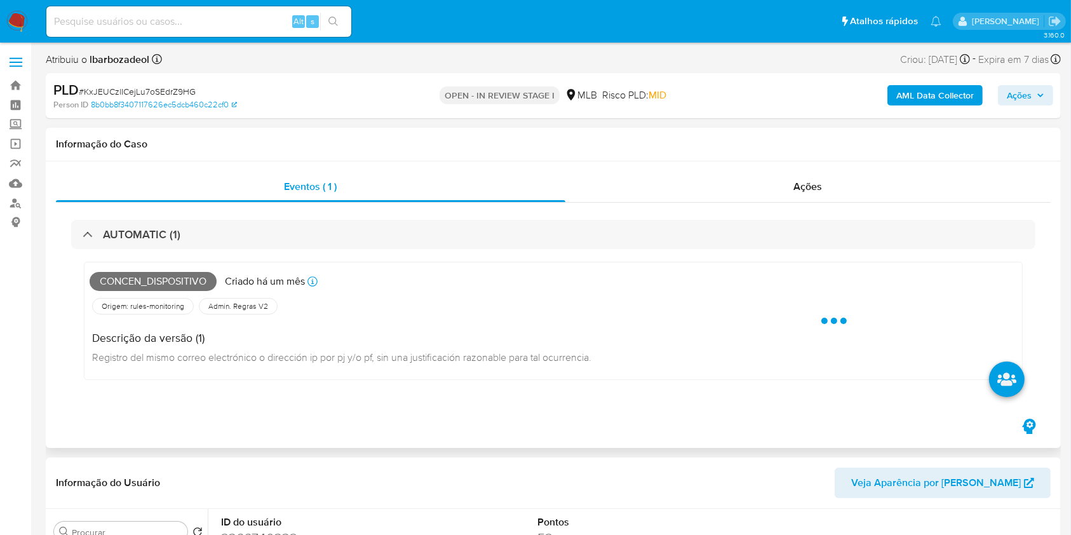
click at [184, 284] on span "Concen_dispositivo" at bounding box center [153, 281] width 127 height 19
copy span "Concen_dispositivo"
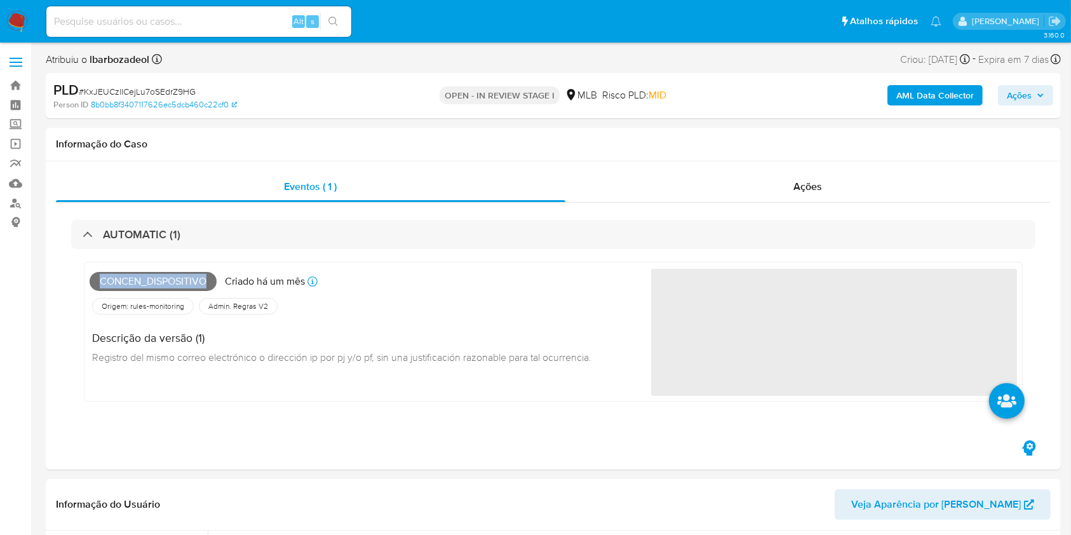
click at [1036, 90] on span "Ações" at bounding box center [1025, 95] width 37 height 18
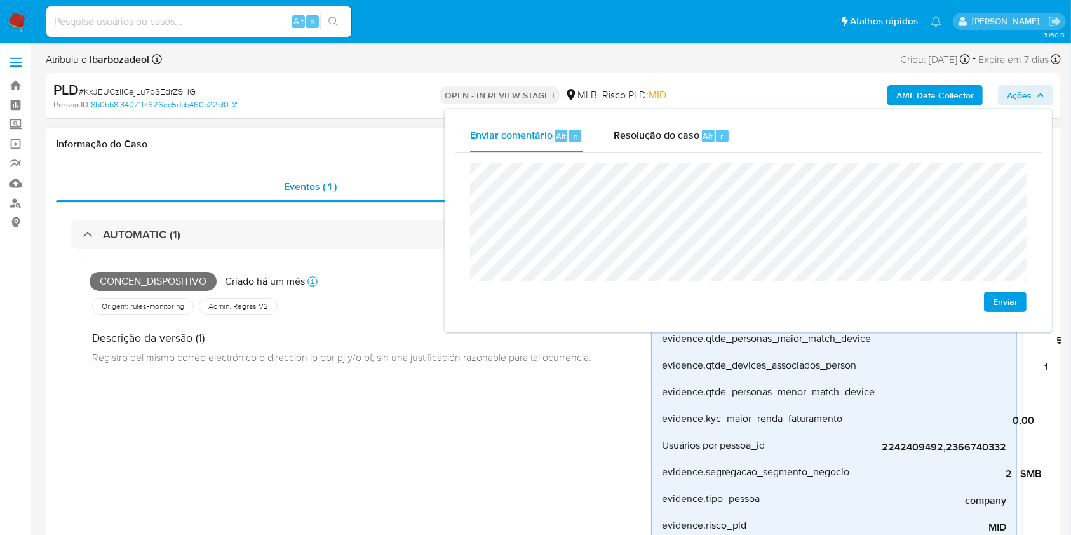
click at [389, 149] on h1 "Informação do Caso" at bounding box center [553, 144] width 995 height 13
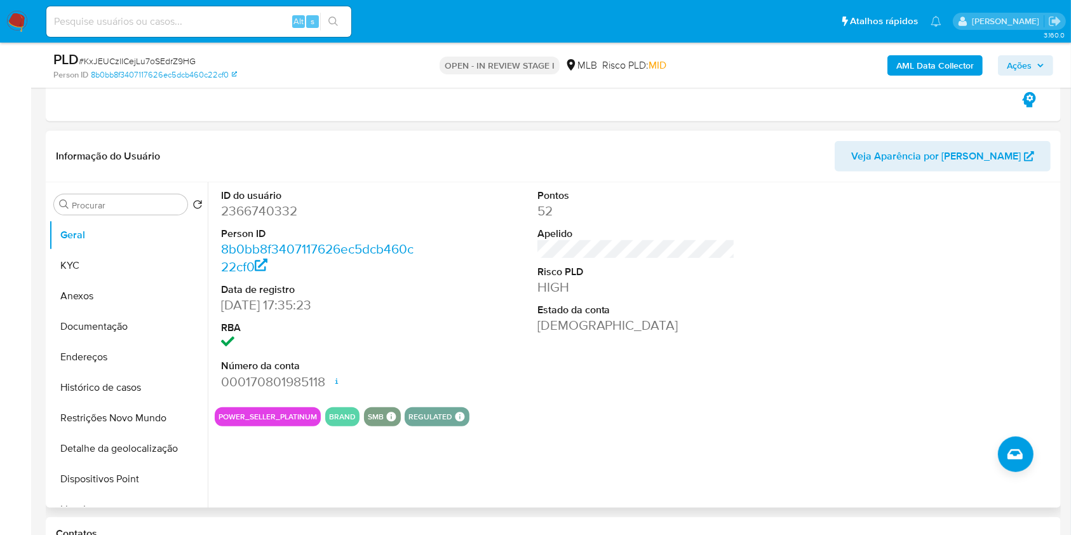
scroll to position [611, 0]
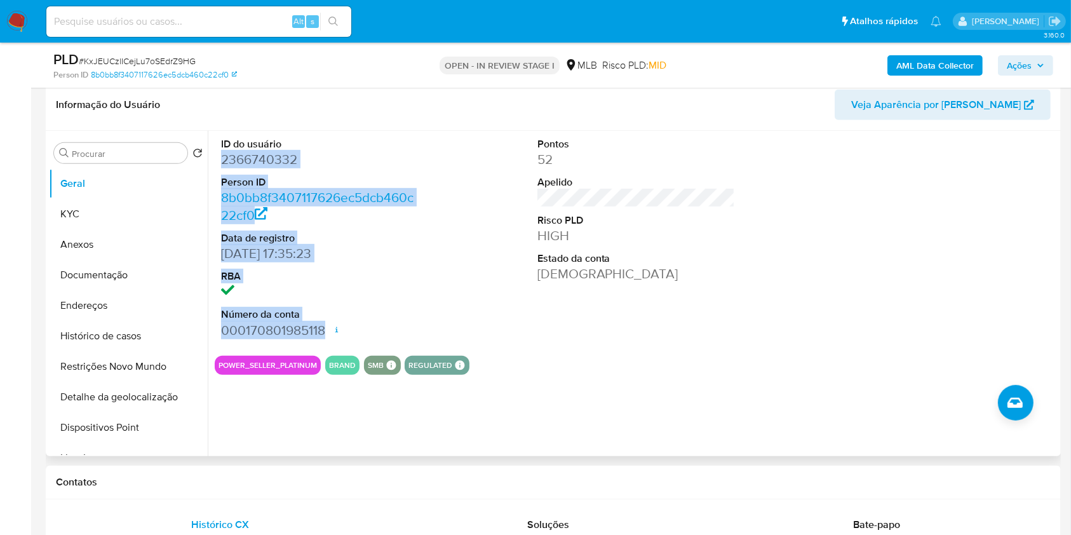
drag, startPoint x: 217, startPoint y: 165, endPoint x: 329, endPoint y: 328, distance: 197.4
click at [329, 328] on div "ID do usuário 2366740332 Person ID 8b0bb8f3407117626ec5dcb460c22cf0 Data de reg…" at bounding box center [320, 238] width 211 height 215
copy dl "2366740332 Person ID 8b0bb8f3407117626ec5dcb460c22cf0 Data de registro 01/04/20…"
click at [1010, 60] on span "Ações" at bounding box center [1019, 65] width 25 height 20
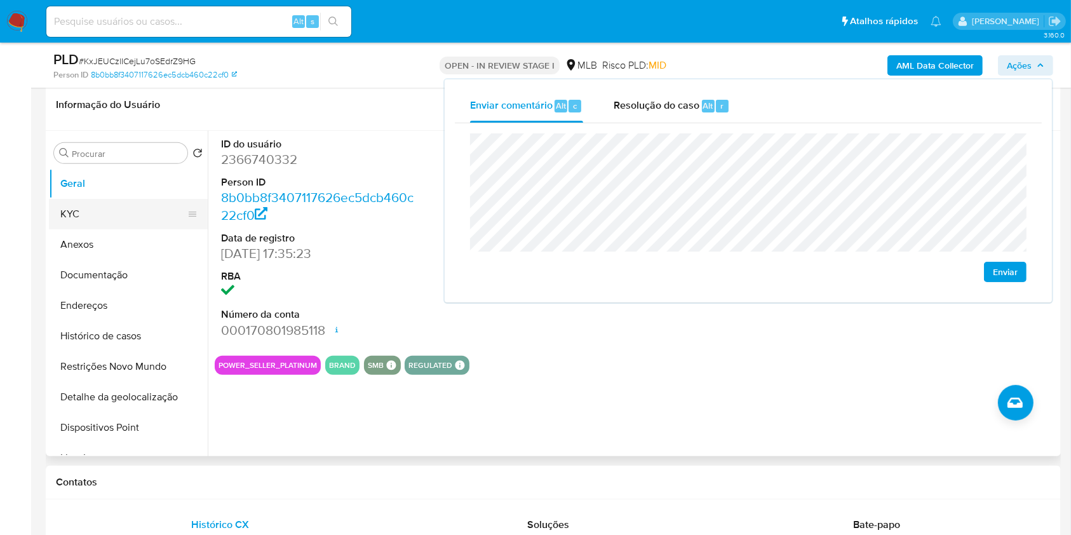
click at [114, 220] on button "KYC" at bounding box center [123, 214] width 149 height 30
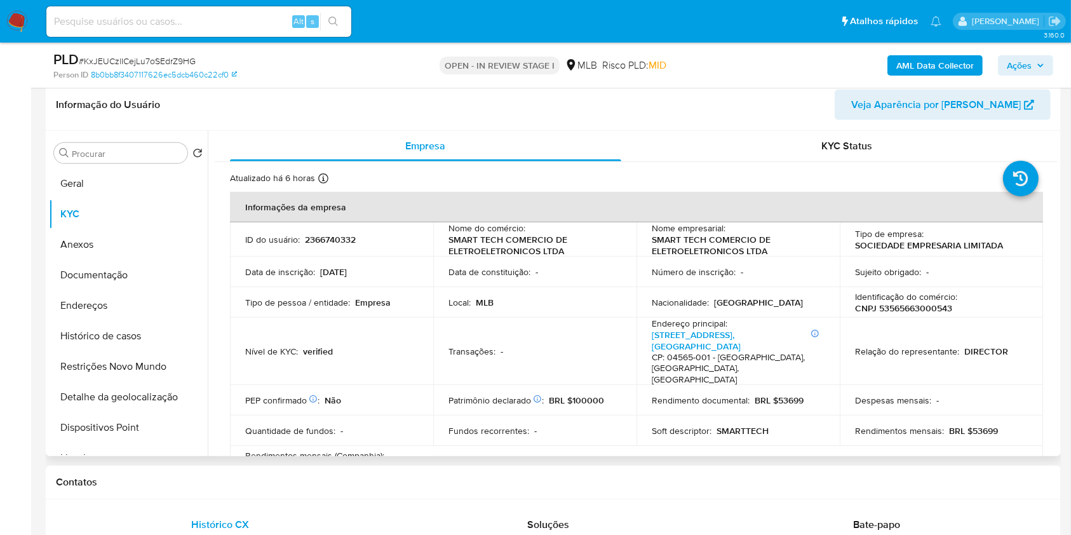
click at [900, 305] on p "CNPJ 53565663000543" at bounding box center [903, 307] width 97 height 11
copy p "53565663000543"
click at [1017, 67] on span "Ações" at bounding box center [1019, 65] width 25 height 20
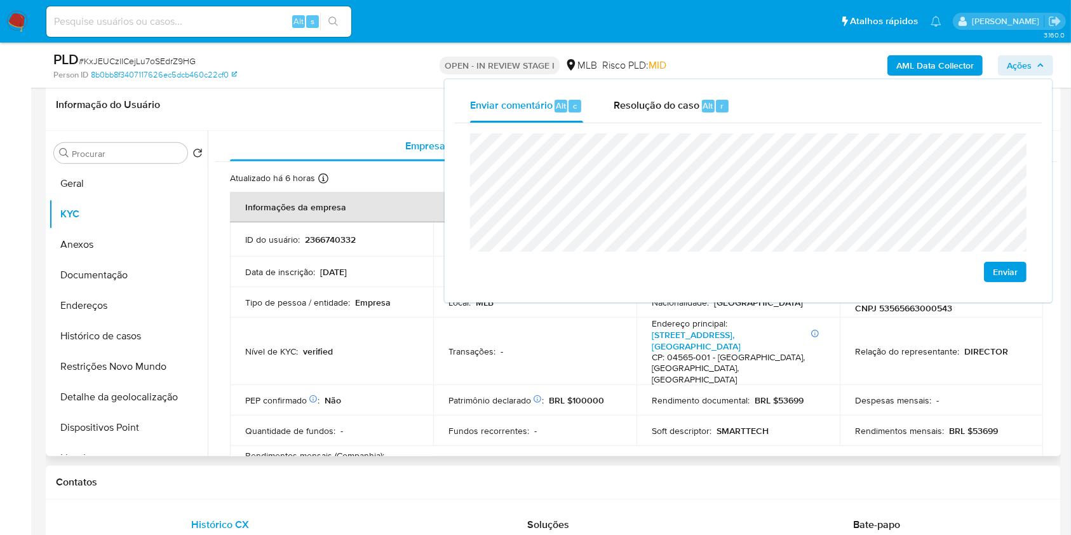
click at [337, 276] on p "28/01/2025" at bounding box center [333, 271] width 27 height 11
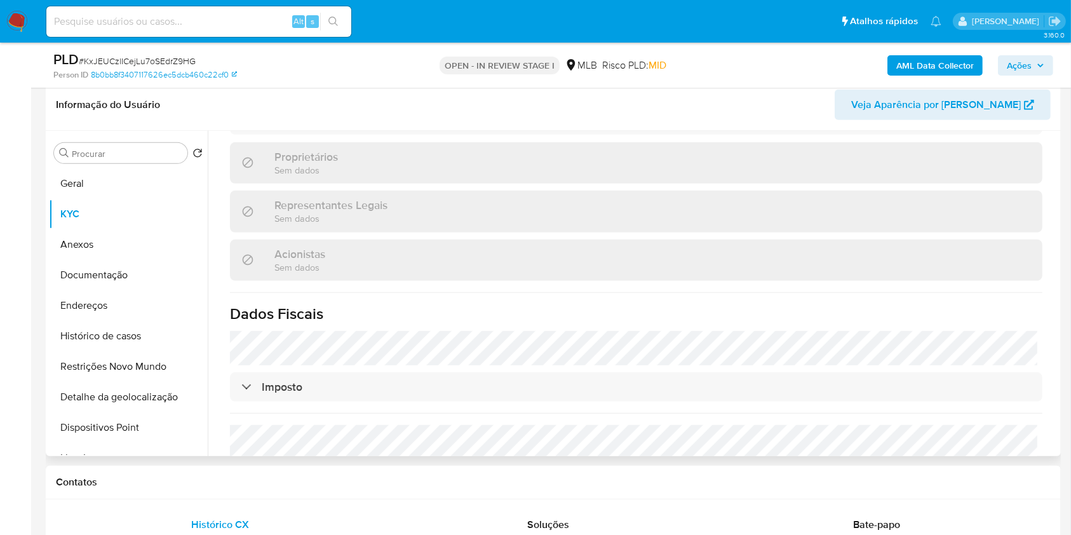
scroll to position [560, 0]
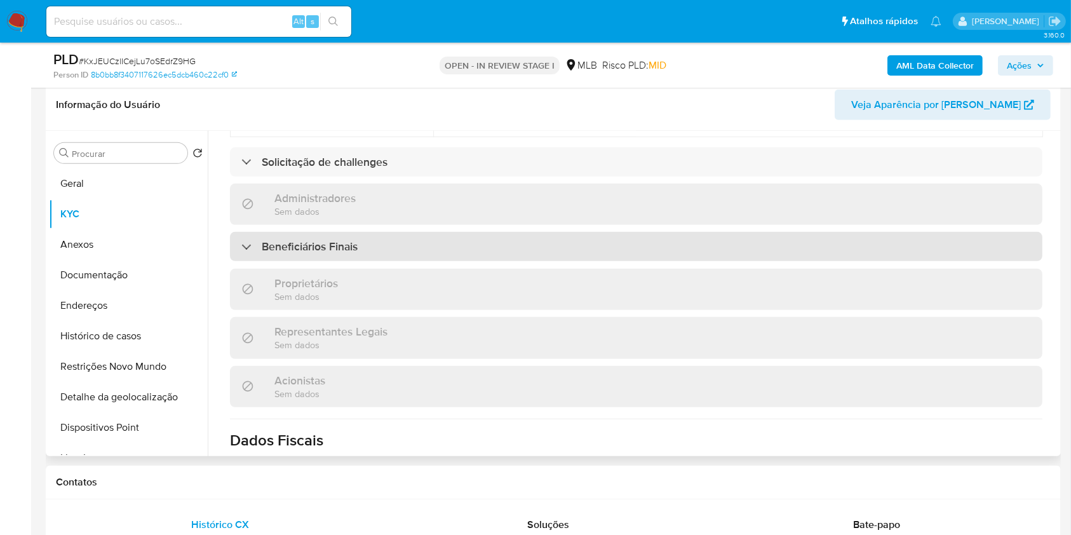
click at [417, 232] on div "Beneficiários Finais" at bounding box center [636, 246] width 813 height 29
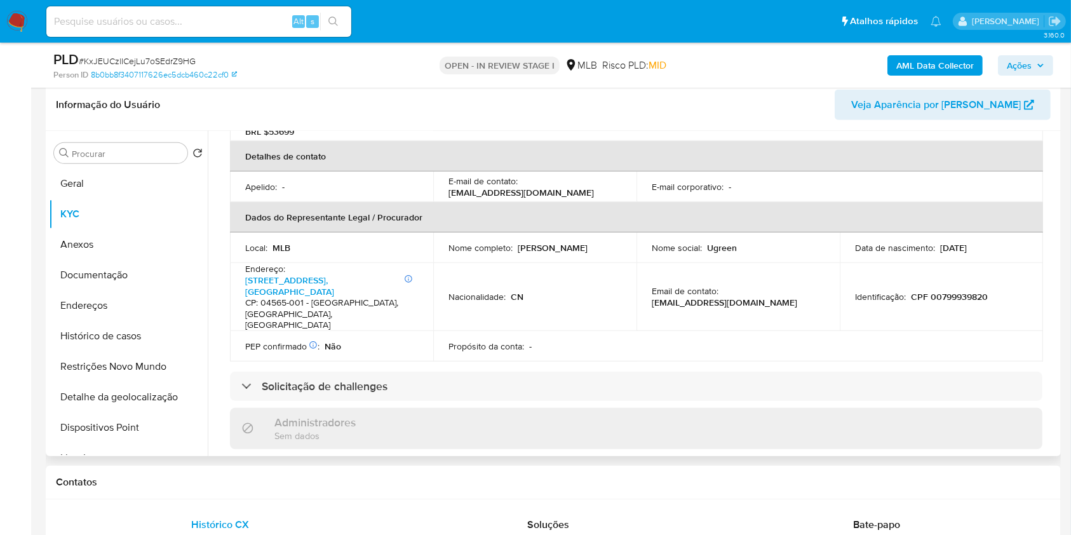
scroll to position [335, 0]
click at [933, 292] on p "CPF 00799939820" at bounding box center [949, 297] width 77 height 11
copy p "00799939820"
drag, startPoint x: 544, startPoint y: 224, endPoint x: 586, endPoint y: 222, distance: 42.0
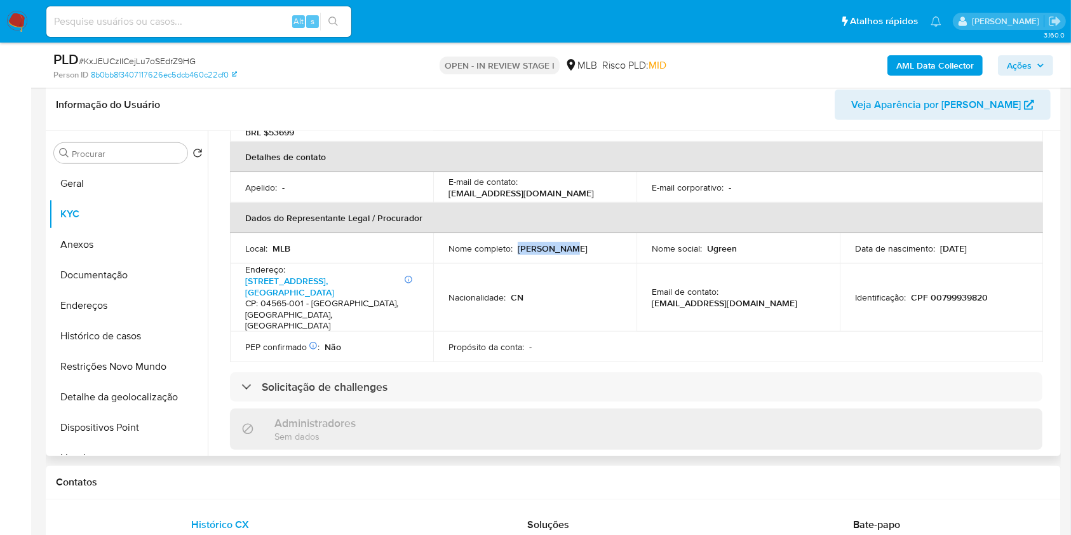
click at [585, 243] on div "Nome completo : [PERSON_NAME]" at bounding box center [535, 248] width 173 height 11
copy p "[PERSON_NAME]"
click at [1035, 68] on span "Ações" at bounding box center [1025, 66] width 37 height 18
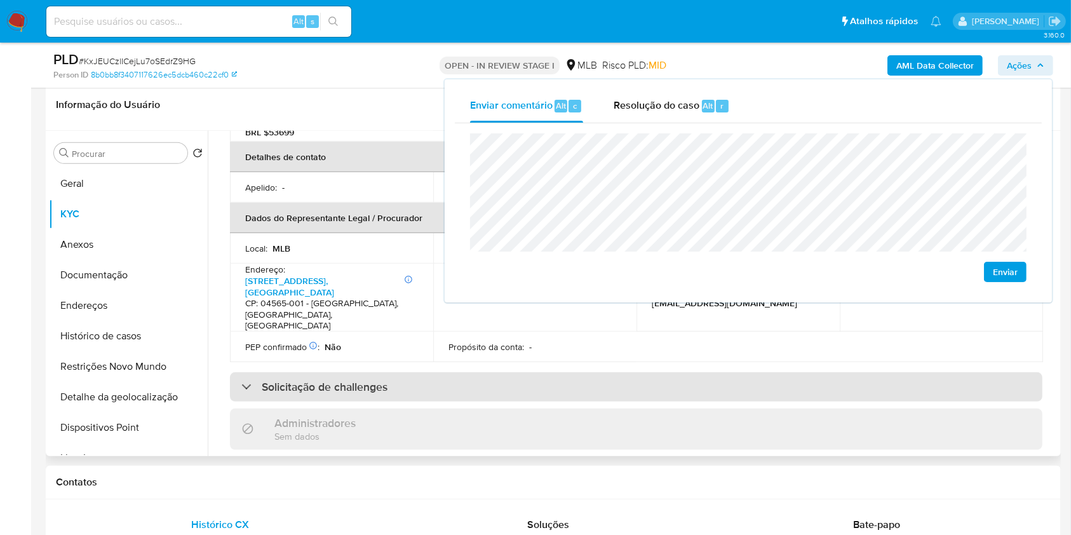
click at [725, 372] on div "Solicitação de challenges" at bounding box center [636, 386] width 813 height 29
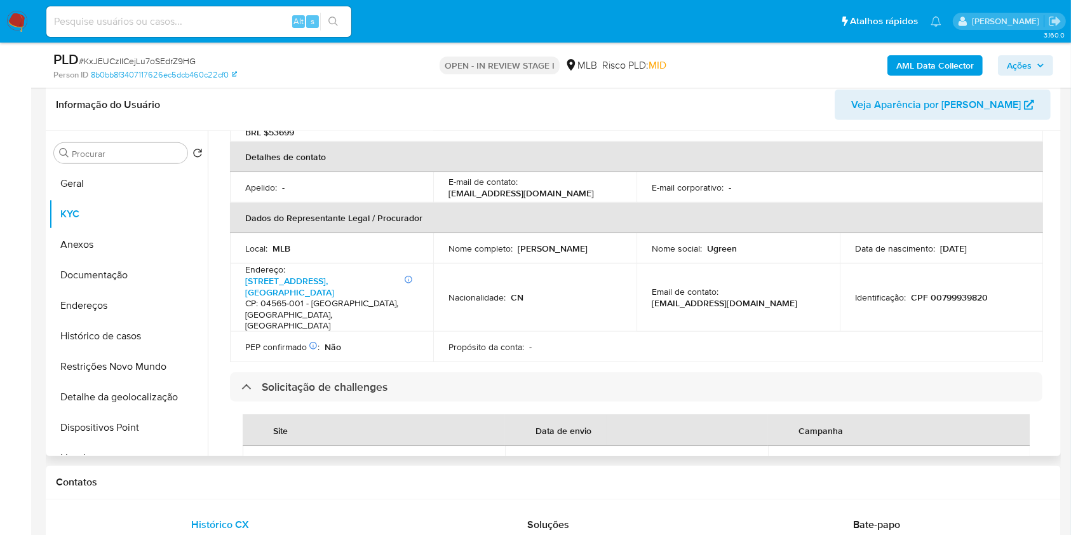
drag, startPoint x: 986, startPoint y: 226, endPoint x: 840, endPoint y: 227, distance: 146.1
click at [840, 233] on td "Data de nascimento : 17/02/2000" at bounding box center [941, 248] width 203 height 30
copy div "Data de nascimento : 17/02/2000"
click at [1021, 70] on span "Ações" at bounding box center [1019, 65] width 25 height 20
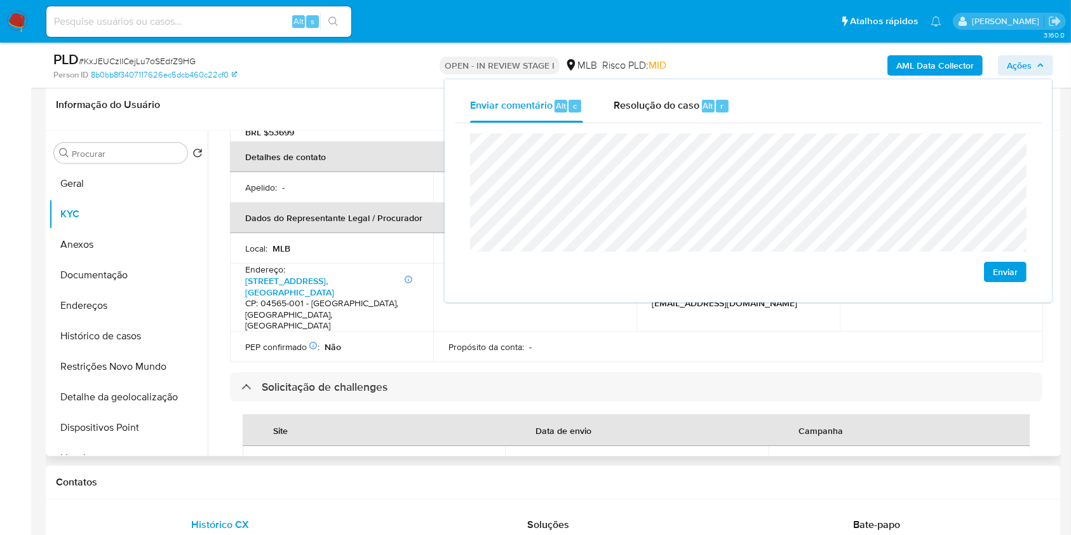
click at [586, 415] on div "Data de envio" at bounding box center [563, 430] width 86 height 30
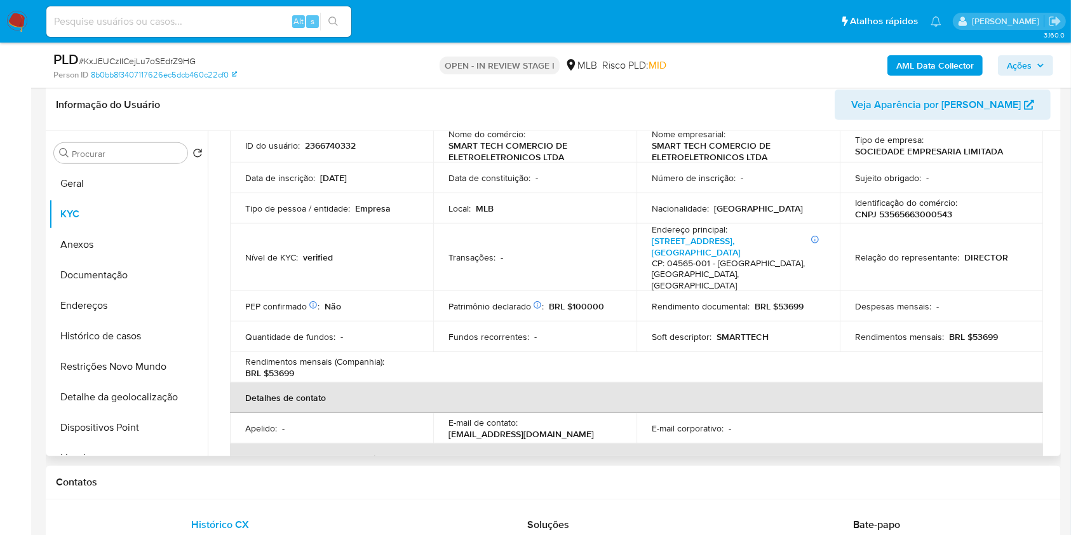
scroll to position [93, 0]
drag, startPoint x: 966, startPoint y: 318, endPoint x: 1005, endPoint y: 318, distance: 39.4
click at [1005, 332] on div "Rendimentos mensais : BRL $53699" at bounding box center [941, 337] width 173 height 11
copy p "53699"
click at [1022, 69] on span "Ações" at bounding box center [1019, 65] width 25 height 20
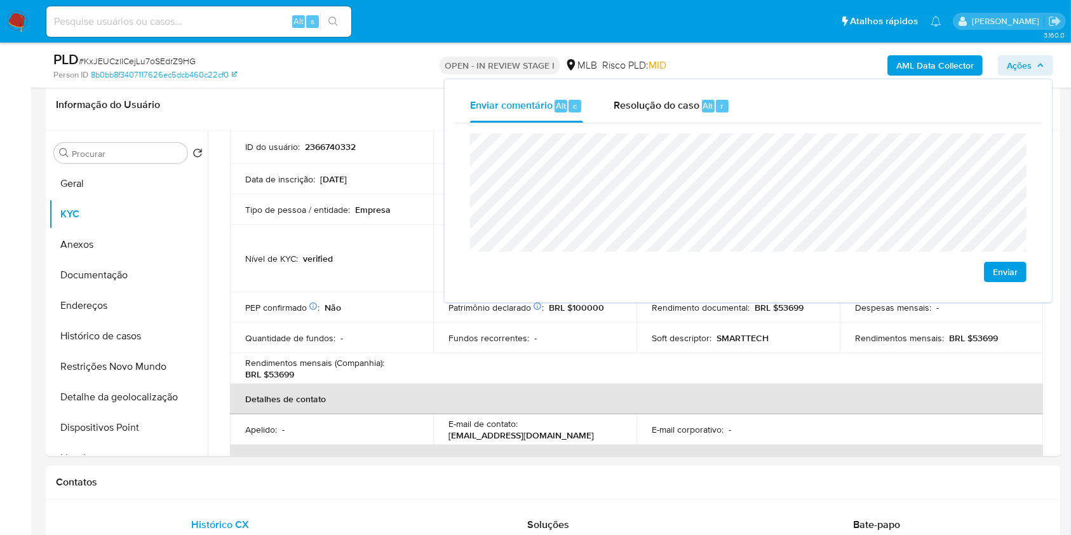
click at [0, 0] on lt-span "econômica" at bounding box center [0, 0] width 0 height 0
click at [137, 321] on button "Histórico de casos" at bounding box center [123, 336] width 149 height 30
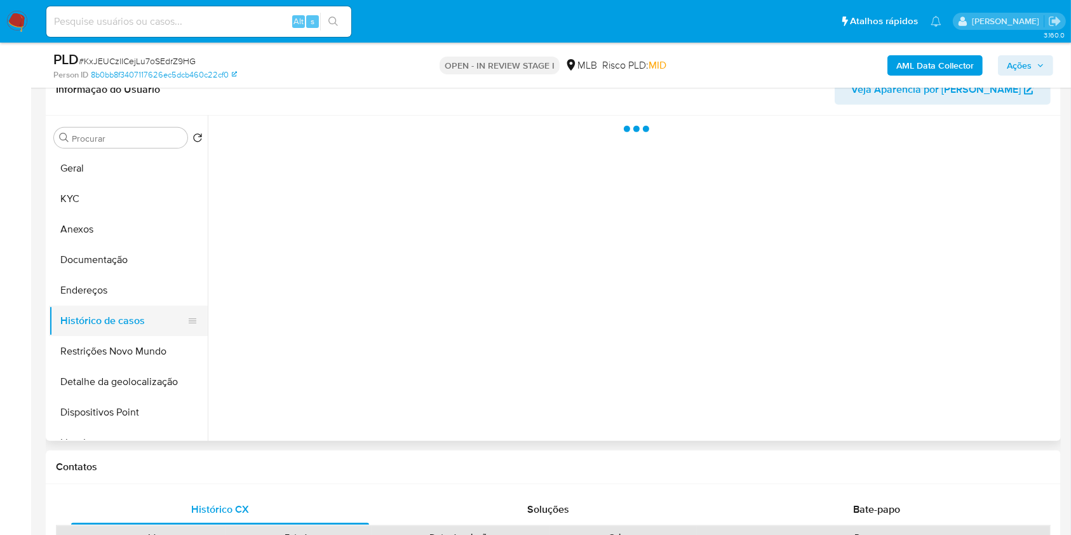
scroll to position [0, 0]
click at [136, 298] on button "Endereços" at bounding box center [123, 290] width 149 height 30
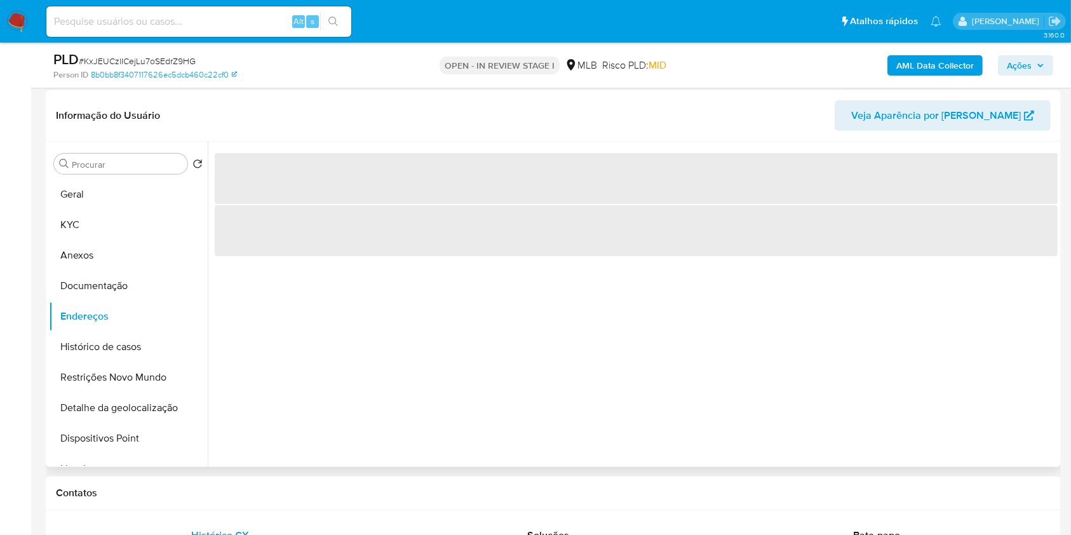
scroll to position [601, 0]
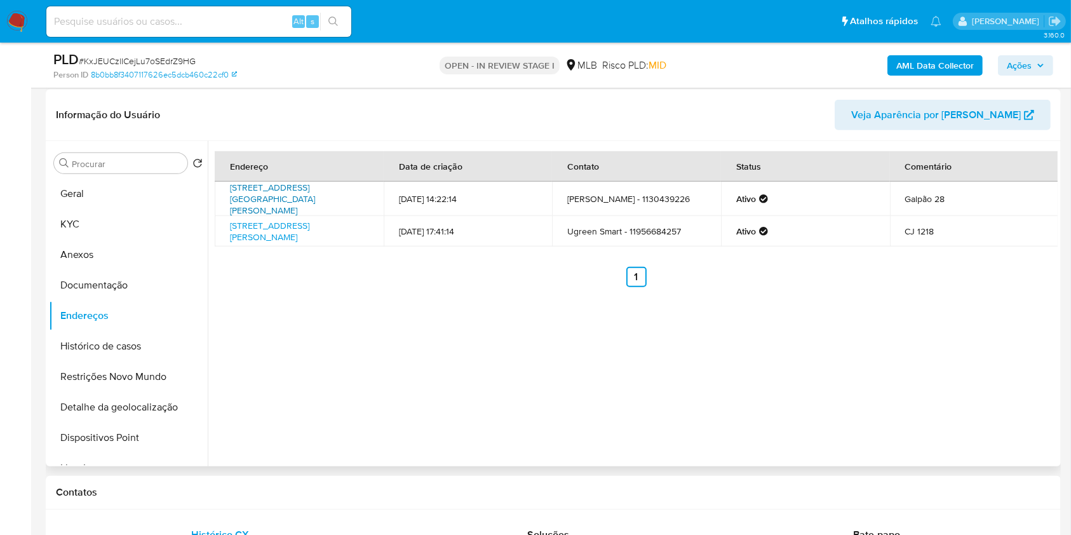
click at [278, 202] on link "Avenida Leonil Crê Bortolosso 945, Osasco, São Paulo, 06186260, Brasil 945" at bounding box center [272, 199] width 85 height 36
click at [275, 220] on link "Rua Alcides Ricardini Neves 12, São Paulo, São Paulo, 04575050, Brasil 12" at bounding box center [269, 231] width 79 height 24
drag, startPoint x: 130, startPoint y: 273, endPoint x: 201, endPoint y: 229, distance: 83.9
click at [130, 273] on button "Documentação" at bounding box center [128, 285] width 159 height 30
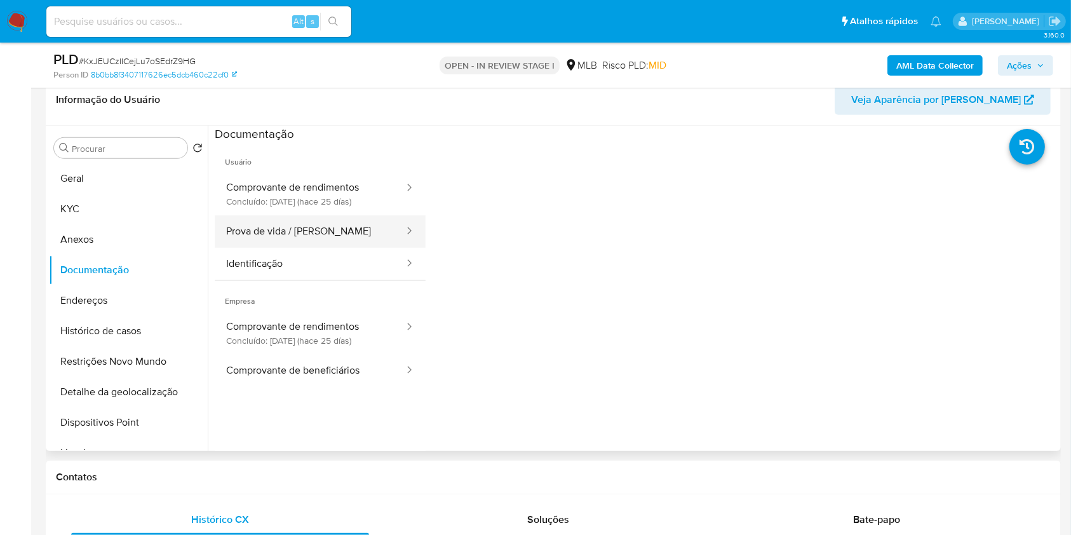
click at [323, 241] on button "Prova de vida / Selfie" at bounding box center [310, 231] width 191 height 32
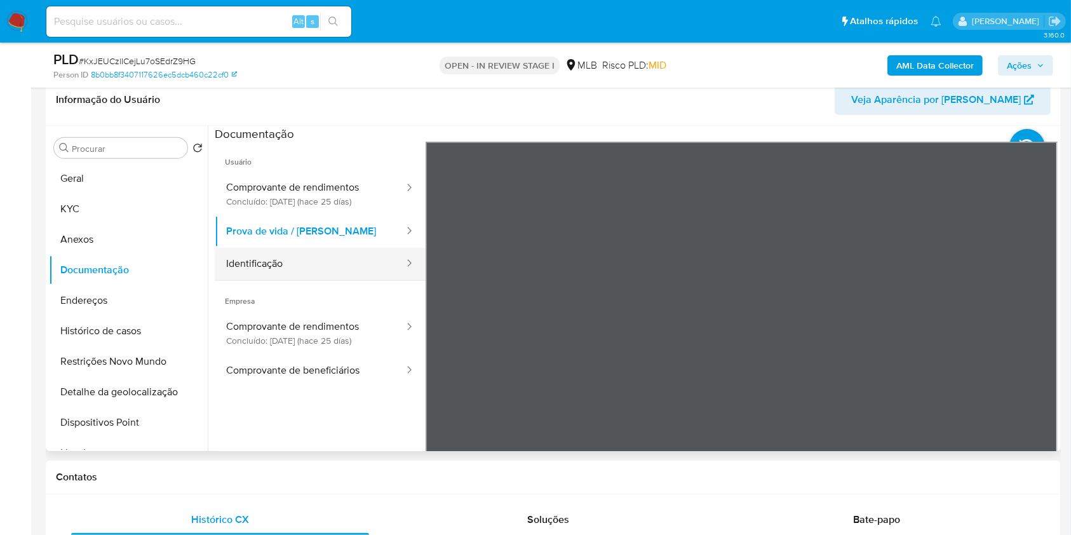
click at [325, 253] on button "Identificação" at bounding box center [310, 264] width 191 height 32
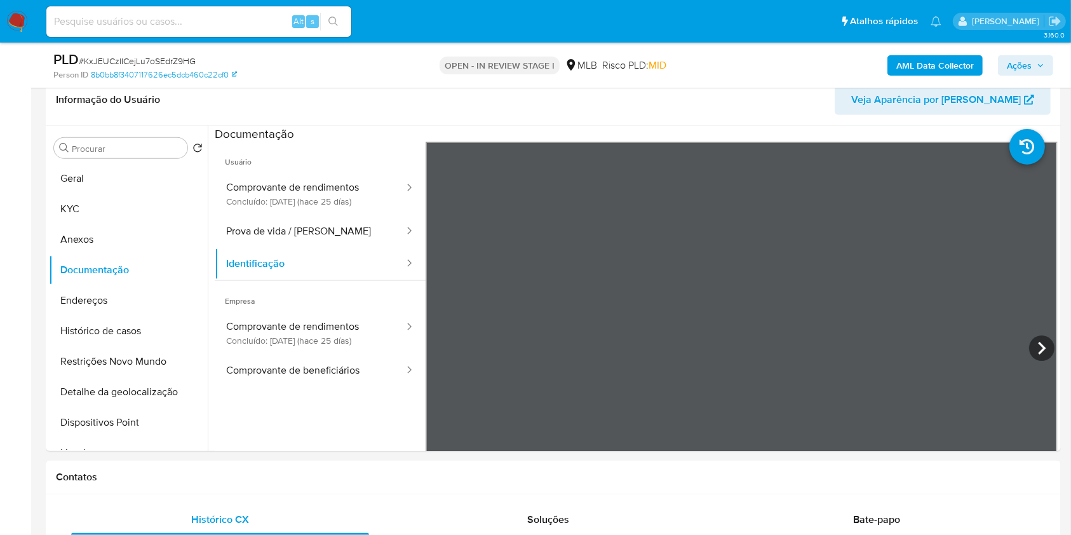
click at [1019, 62] on span "Ações" at bounding box center [1019, 65] width 25 height 20
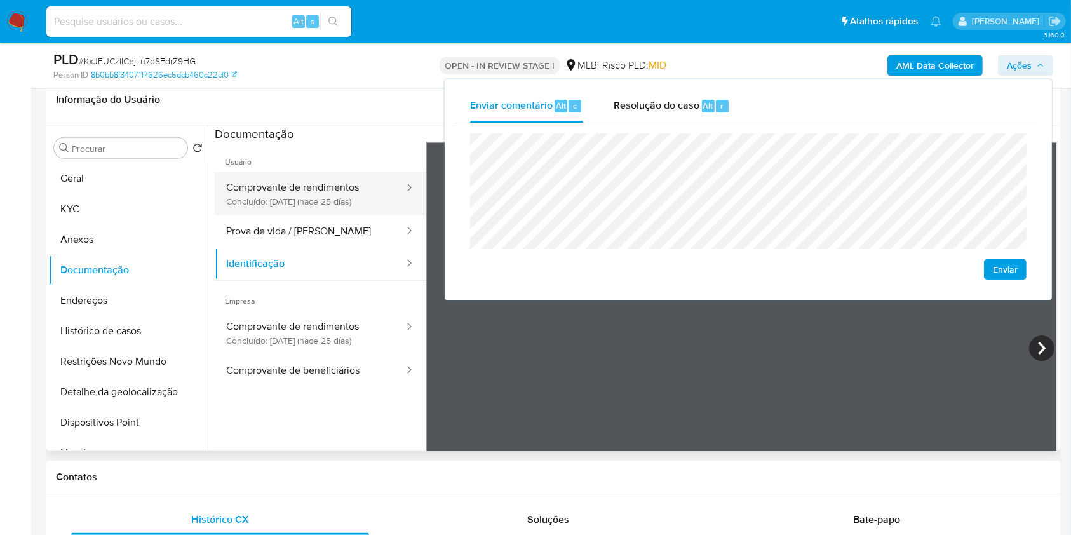
click at [285, 180] on button "Comprovante de rendimentos Concluído: 25/08/2025 (hace 25 días)" at bounding box center [310, 193] width 191 height 43
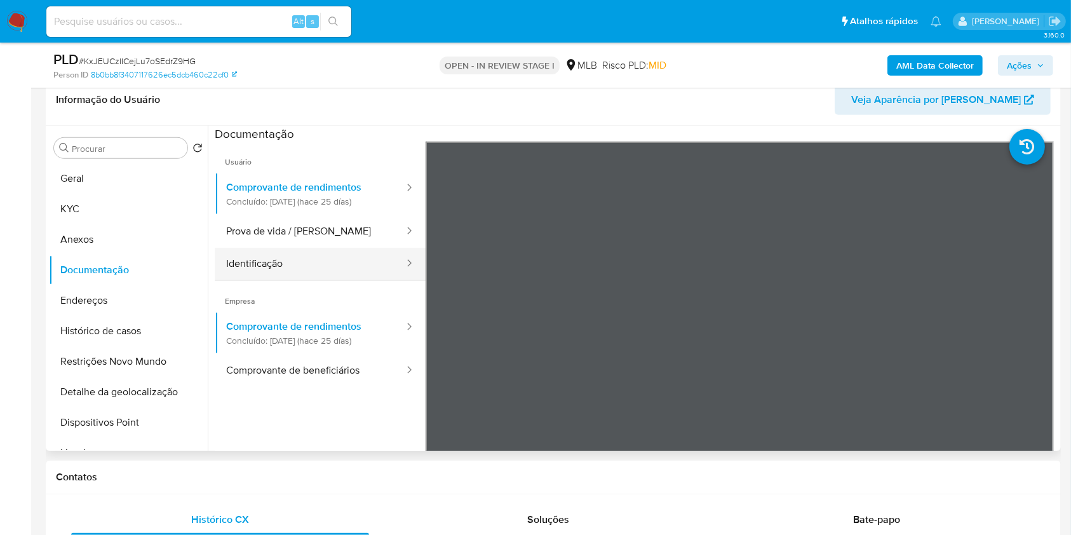
click at [297, 255] on button "Identificação" at bounding box center [310, 264] width 191 height 32
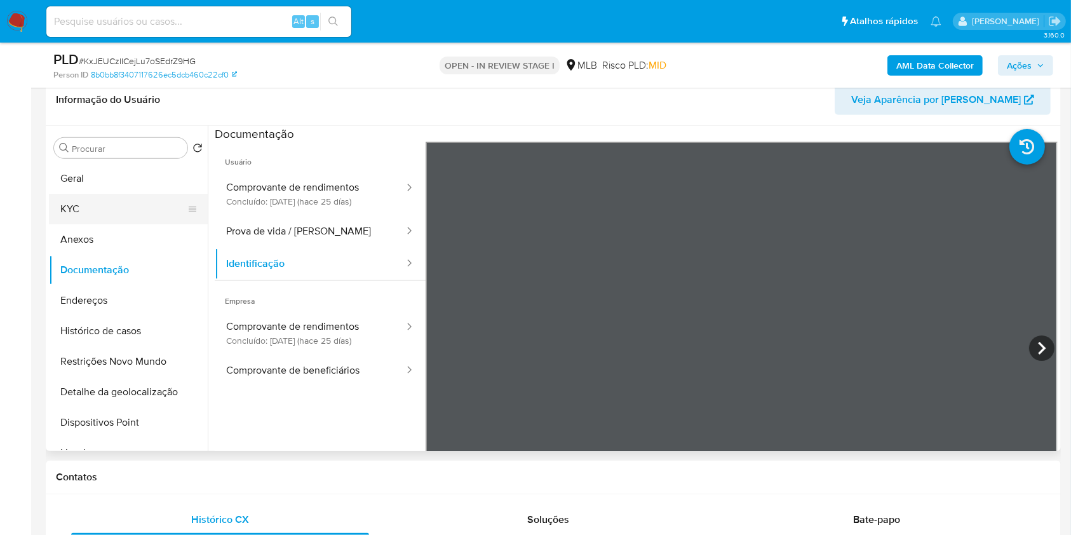
click at [153, 200] on button "KYC" at bounding box center [123, 209] width 149 height 30
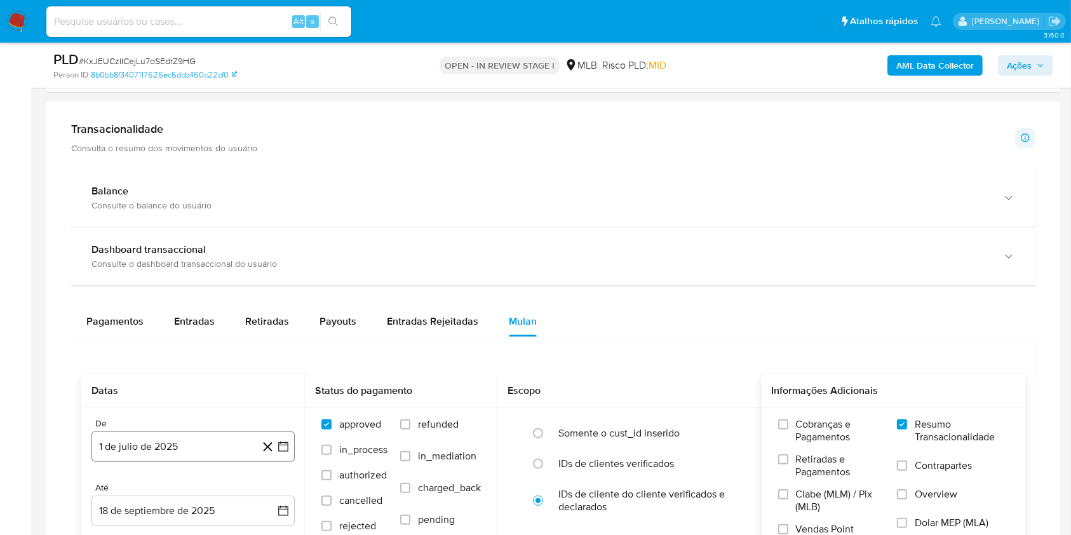
scroll to position [1416, 0]
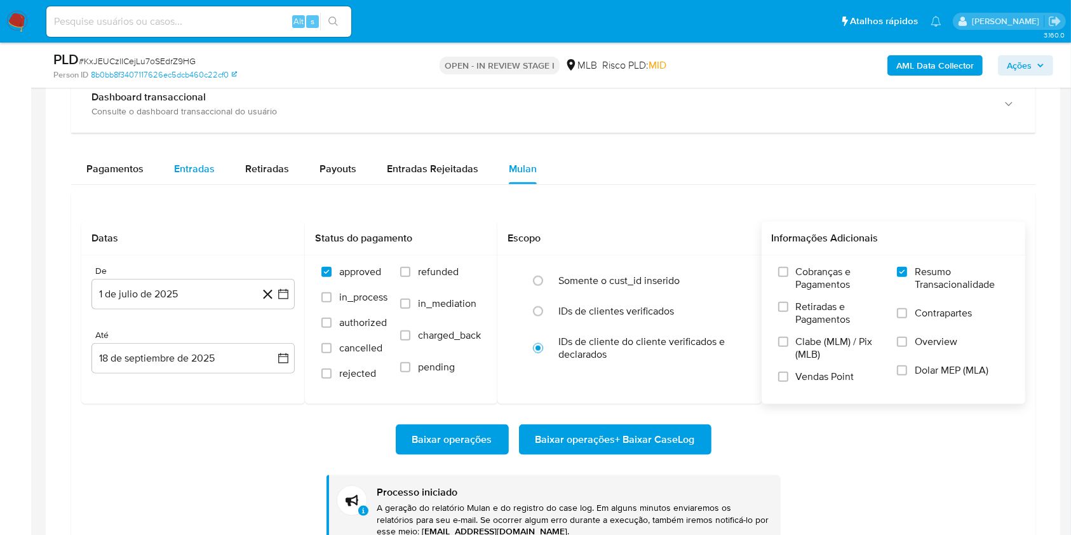
click at [202, 157] on div "Entradas" at bounding box center [194, 169] width 41 height 30
select select "10"
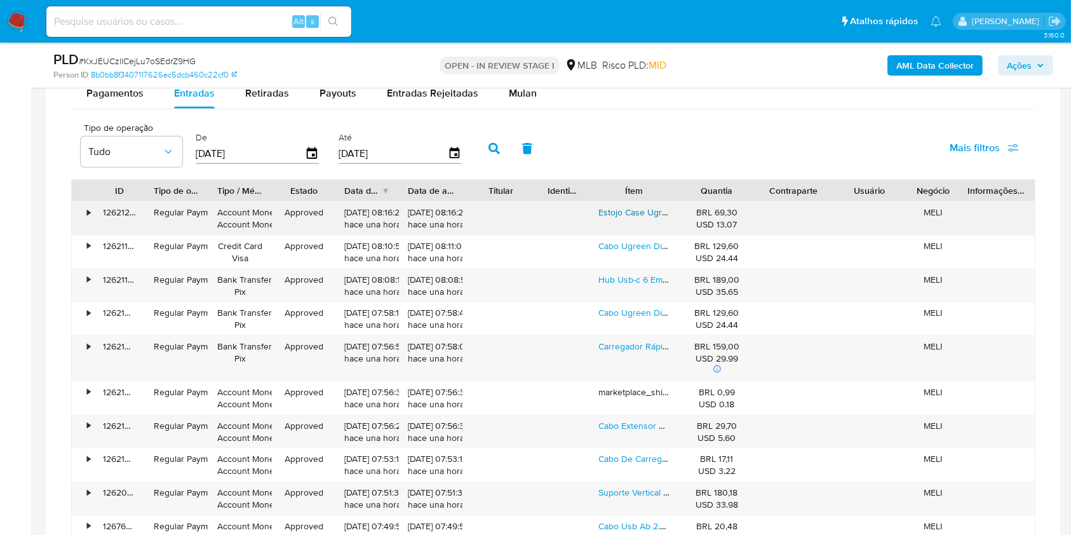
scroll to position [1493, 0]
click at [634, 211] on link "Estojo Case Ugreen Protetor E Organizador Multiuso 15x8x4cm" at bounding box center [723, 211] width 249 height 13
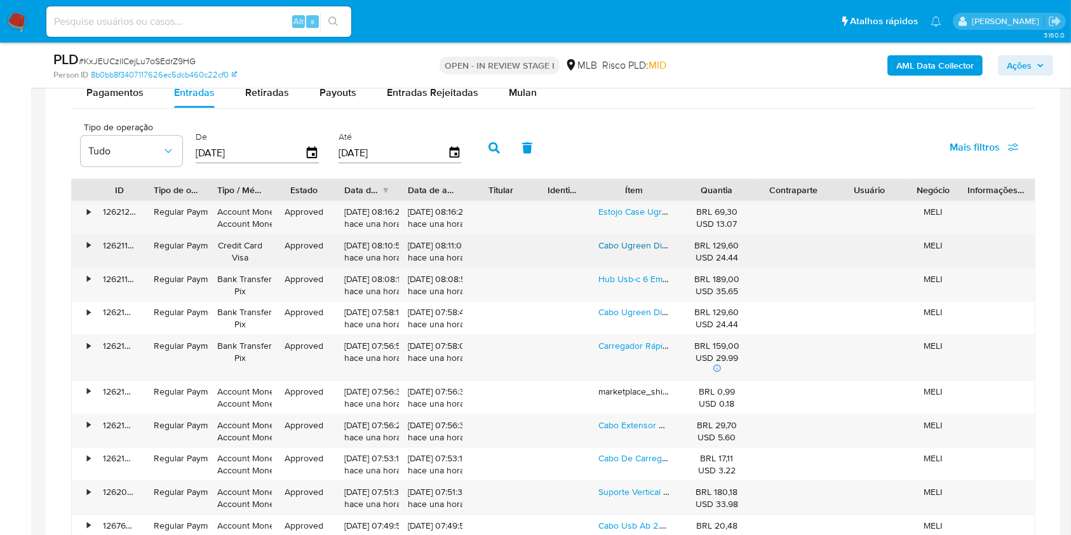
click at [630, 248] on link "Cabo Ugreen Displayport Para Hdmi 4k Espelha E Expande - 2 Metros" at bounding box center [736, 245] width 275 height 13
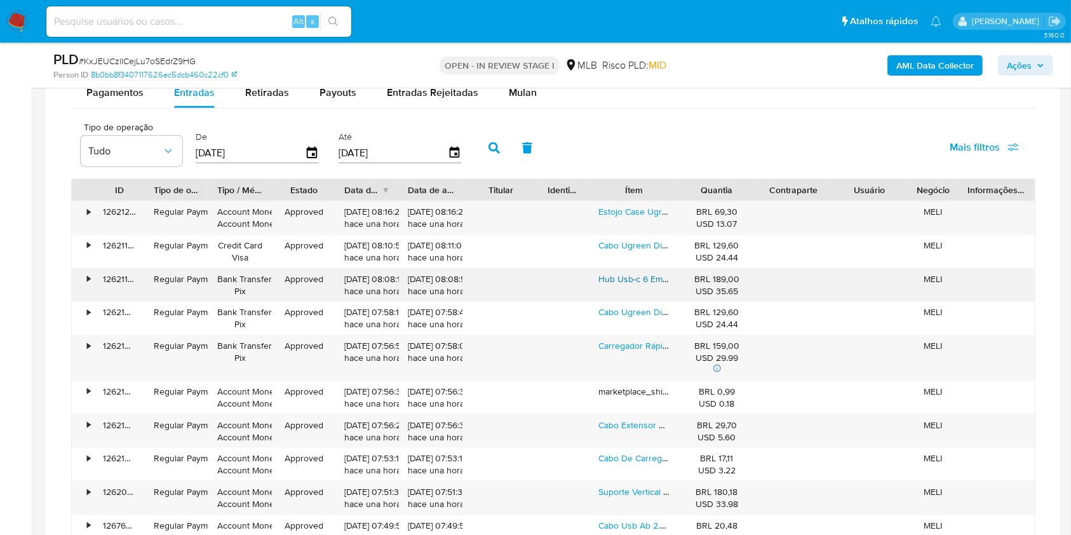
click at [625, 277] on link "Hub Usb-c 6 Em 1 Ugreen Usb-a Usb Tipo-c 10gbps Hdmi 4k Pd 100w" at bounding box center [736, 279] width 275 height 13
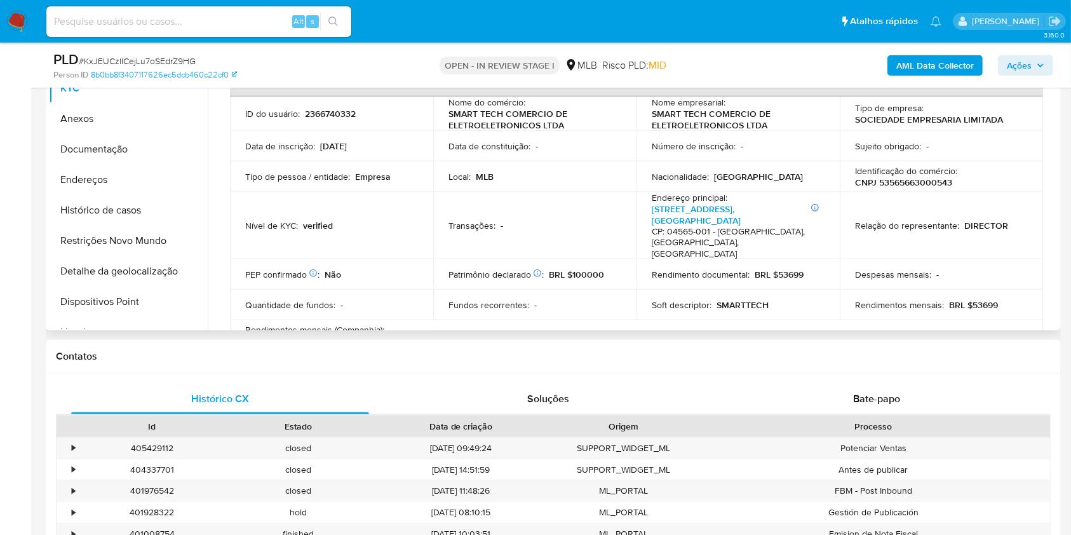
scroll to position [699, 0]
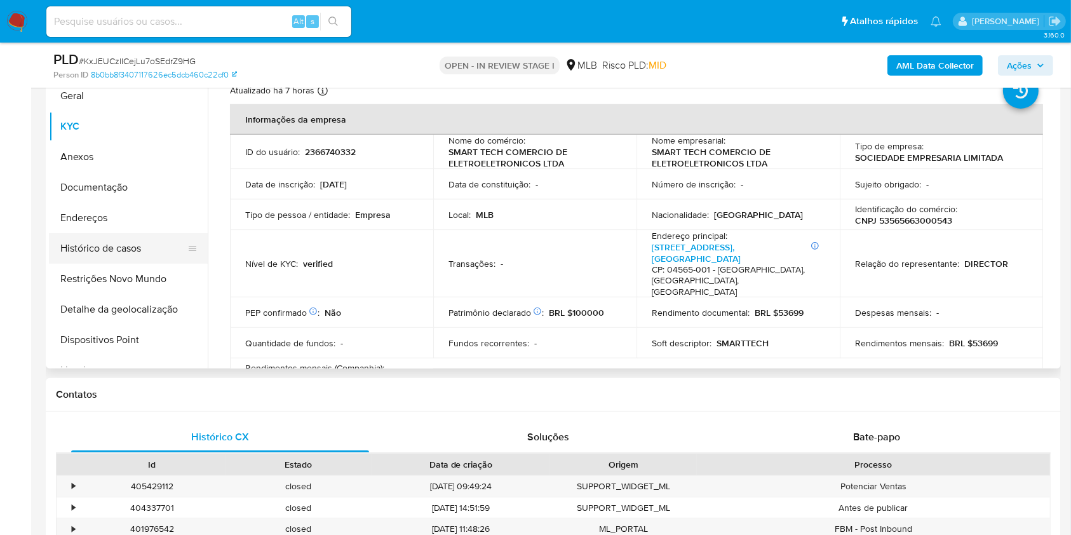
click at [141, 236] on button "Histórico de casos" at bounding box center [123, 248] width 149 height 30
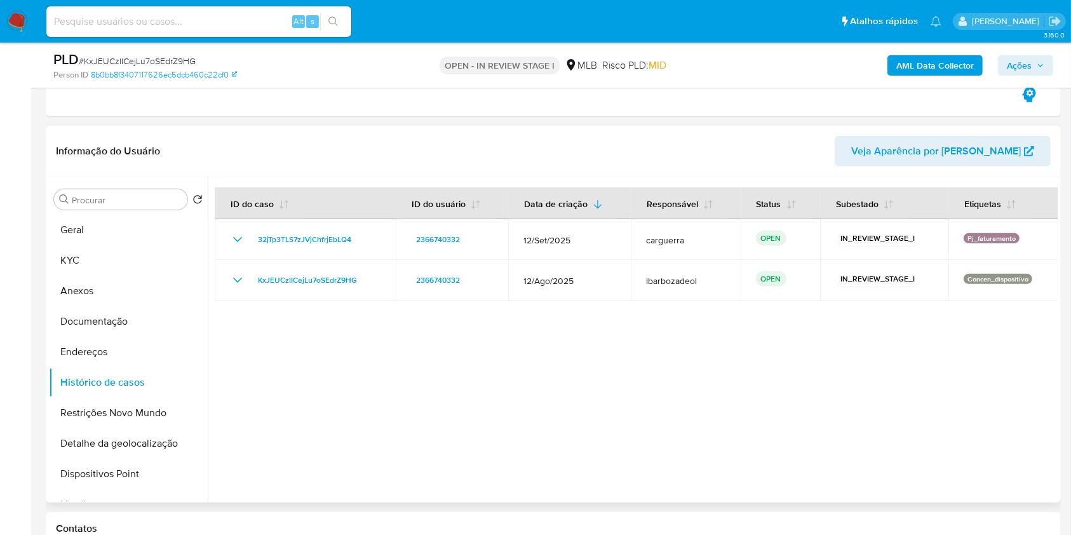
scroll to position [552, 0]
click at [119, 226] on button "Geral" at bounding box center [123, 228] width 149 height 30
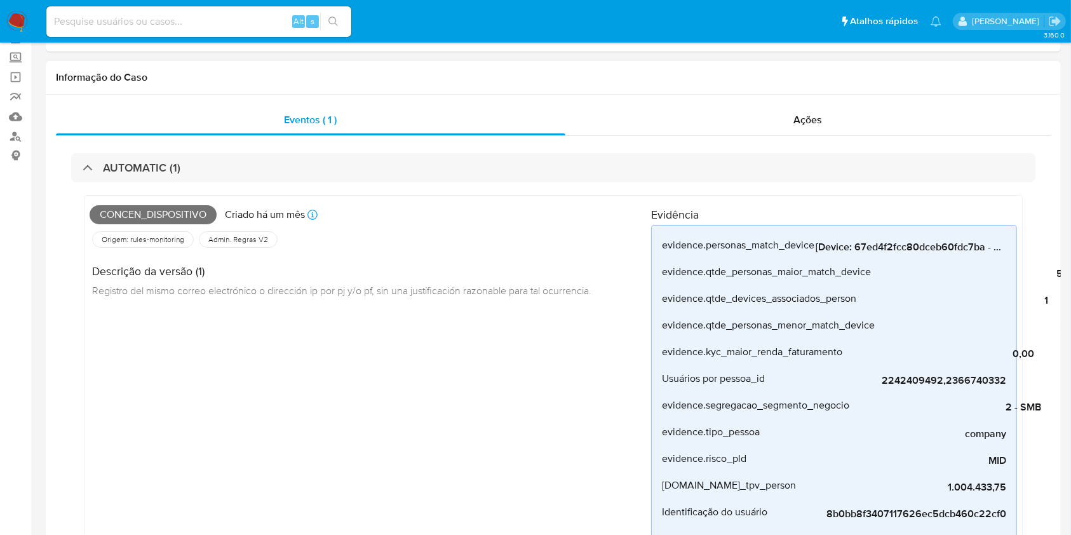
scroll to position [0, 0]
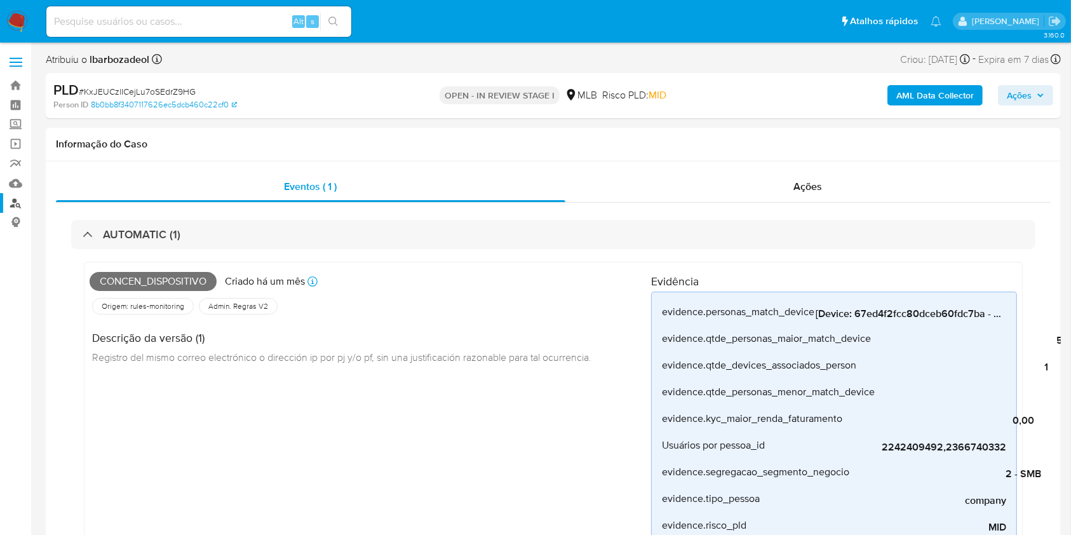
click at [20, 201] on link "Localizador de pessoas" at bounding box center [75, 203] width 151 height 20
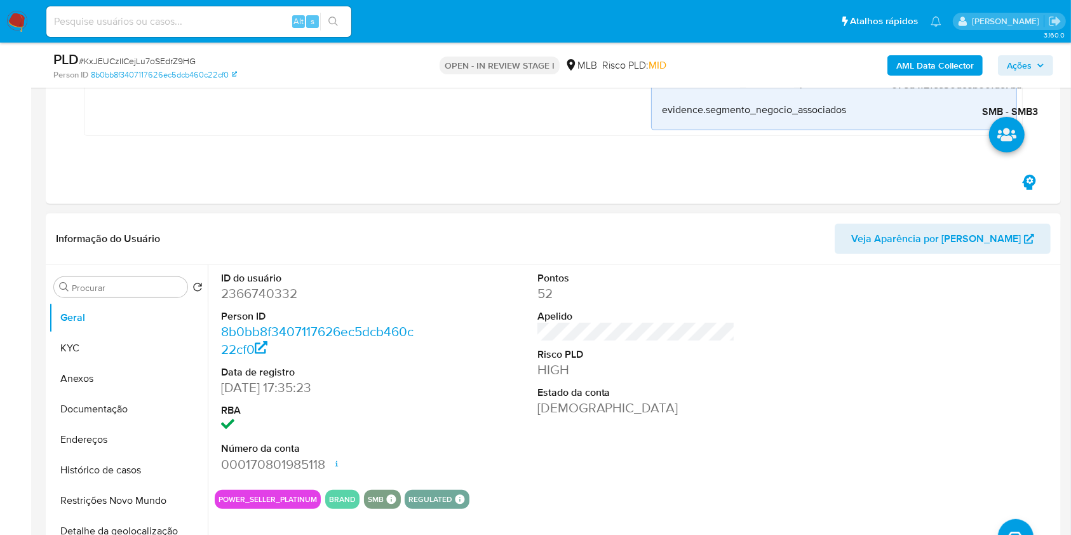
scroll to position [478, 0]
click at [288, 291] on dd "2366740332" at bounding box center [320, 292] width 198 height 18
copy dd "2366740332"
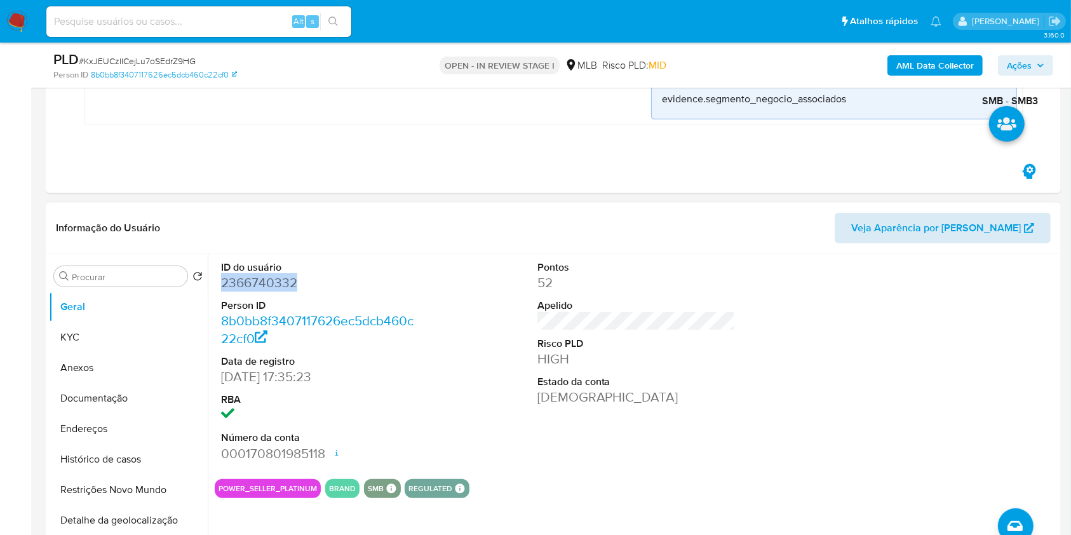
scroll to position [489, 0]
click at [914, 234] on span "Veja Aparência por [PERSON_NAME]" at bounding box center [936, 227] width 170 height 30
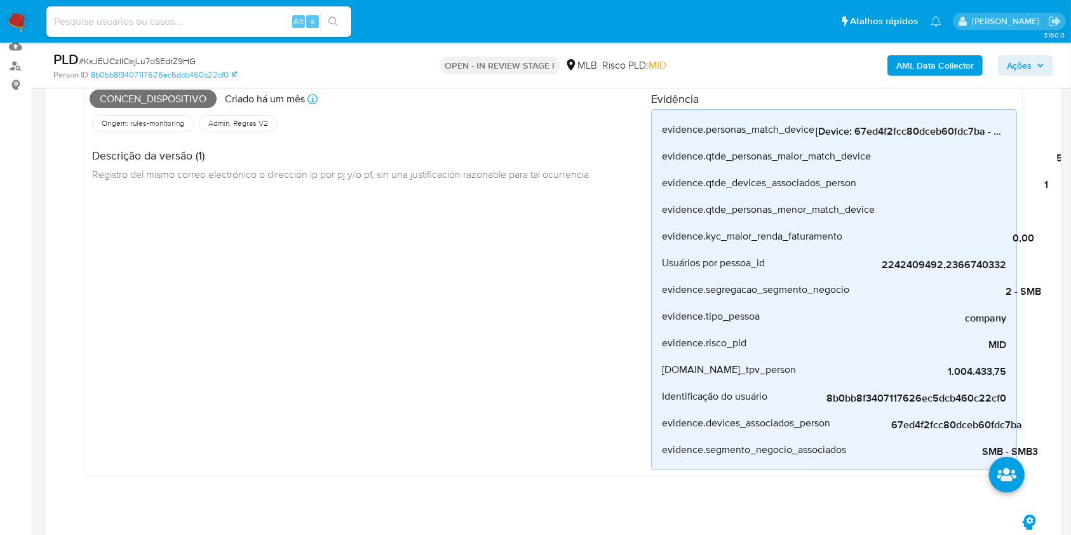
scroll to position [138, 0]
drag, startPoint x: 886, startPoint y: 423, endPoint x: 1024, endPoint y: 424, distance: 137.3
click at [1024, 424] on div "Concen_dispositivo Criado há um mês Criado: 12/08/2025 00:20:12 Origem: rules-m…" at bounding box center [553, 280] width 965 height 428
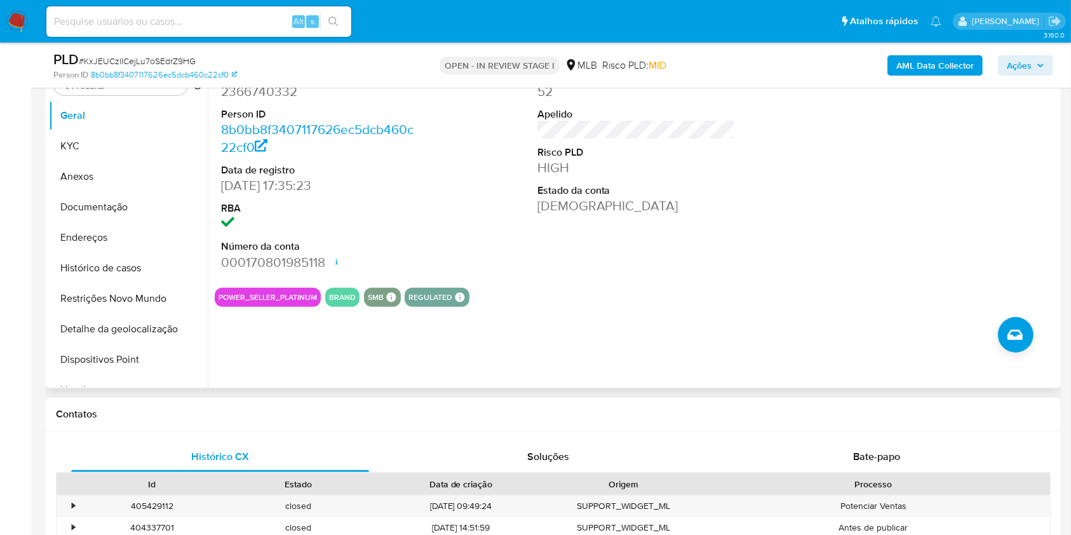
scroll to position [630, 0]
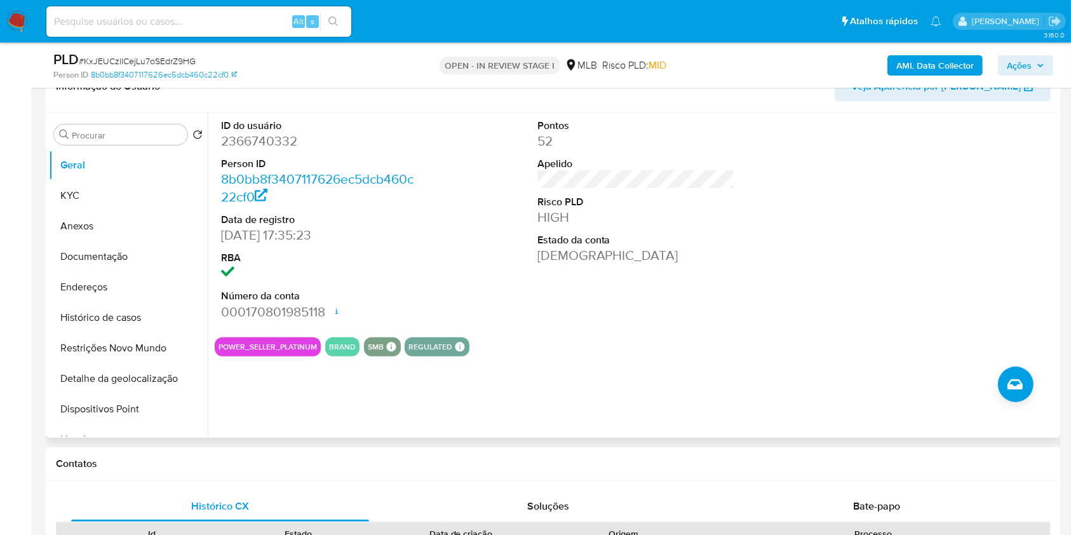
click at [280, 140] on dd "2366740332" at bounding box center [320, 141] width 198 height 18
copy dd "2366740332"
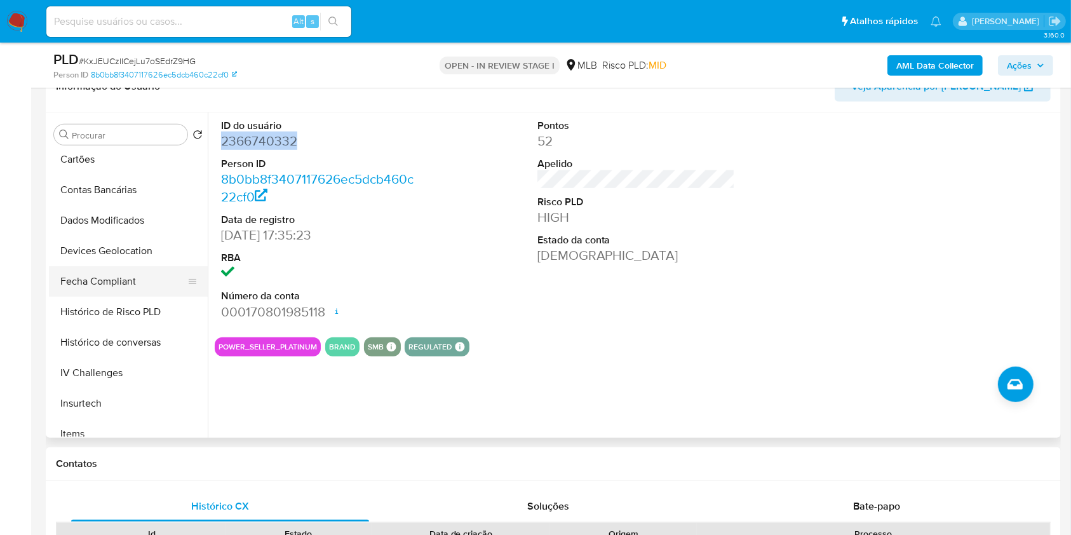
scroll to position [433, 0]
click at [136, 255] on button "Devices Geolocation" at bounding box center [128, 250] width 159 height 30
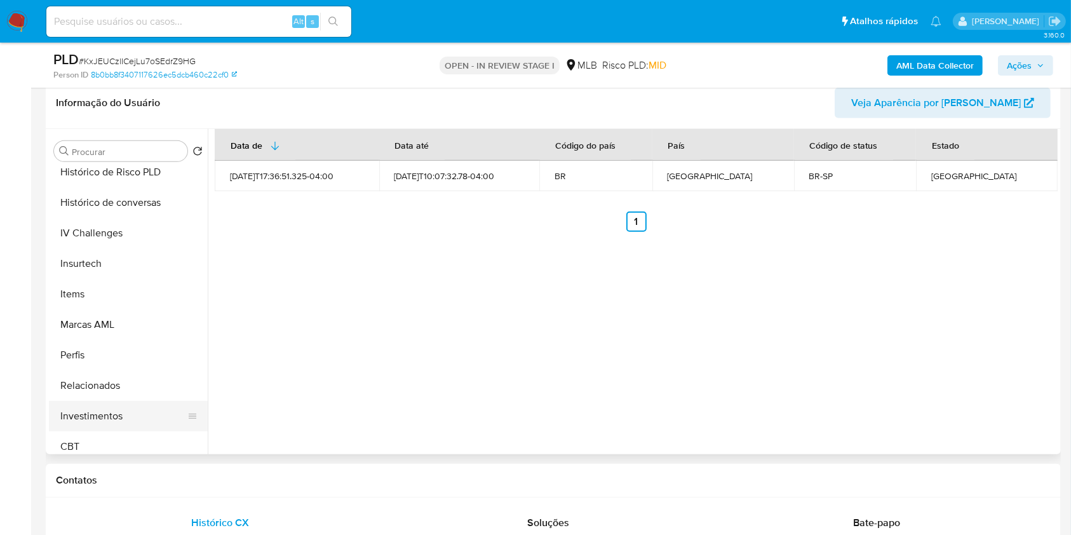
scroll to position [598, 0]
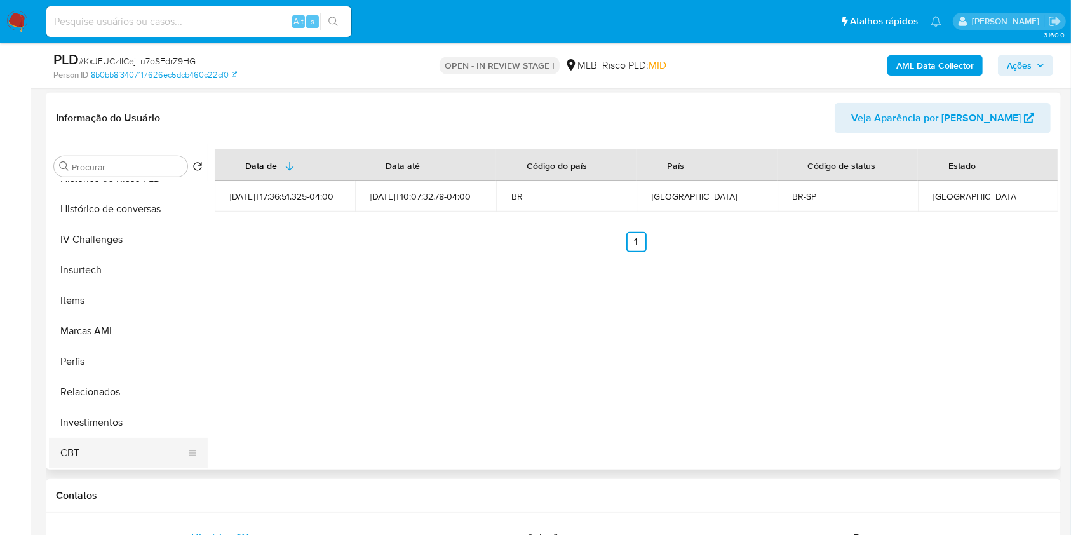
click at [94, 462] on button "CBT" at bounding box center [123, 453] width 149 height 30
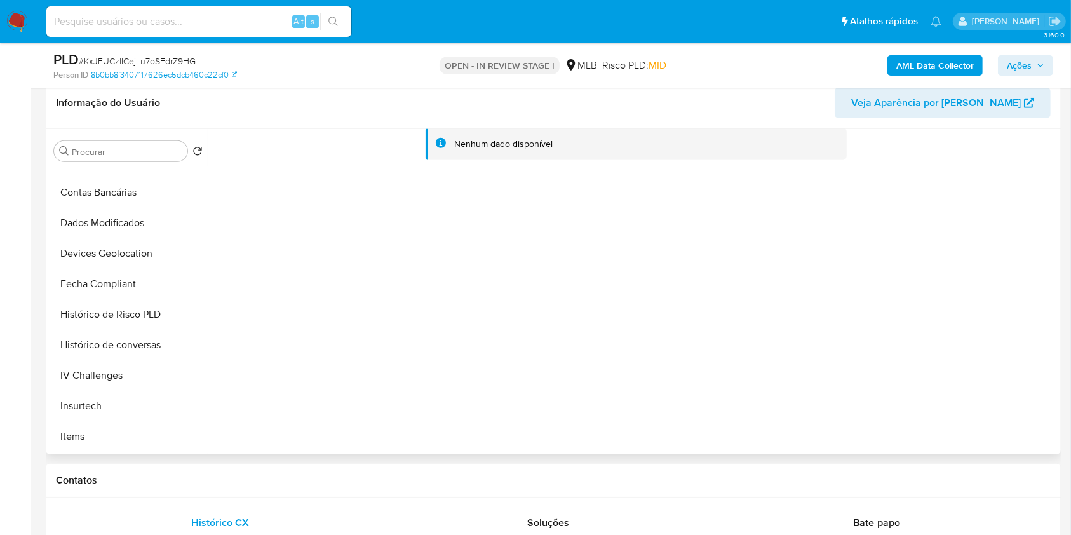
scroll to position [445, 0]
click at [142, 255] on button "Devices Geolocation" at bounding box center [123, 255] width 149 height 30
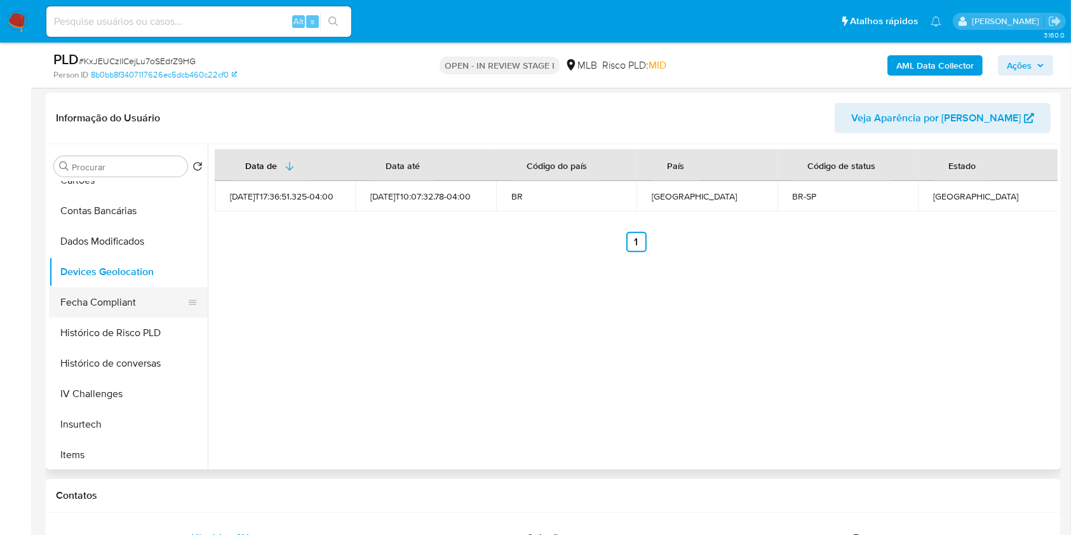
scroll to position [451, 0]
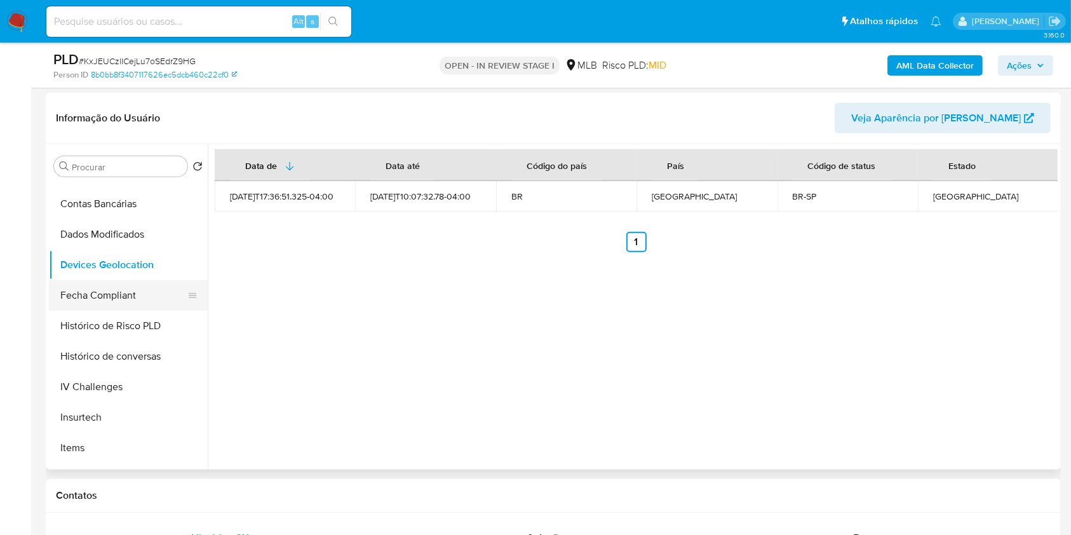
click at [139, 299] on button "Fecha Compliant" at bounding box center [123, 295] width 149 height 30
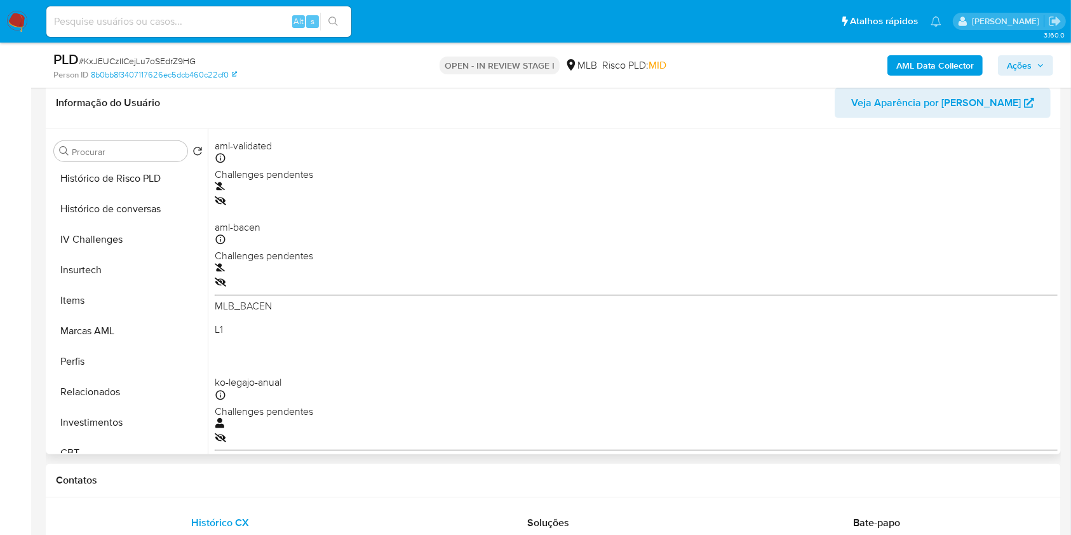
scroll to position [598, 0]
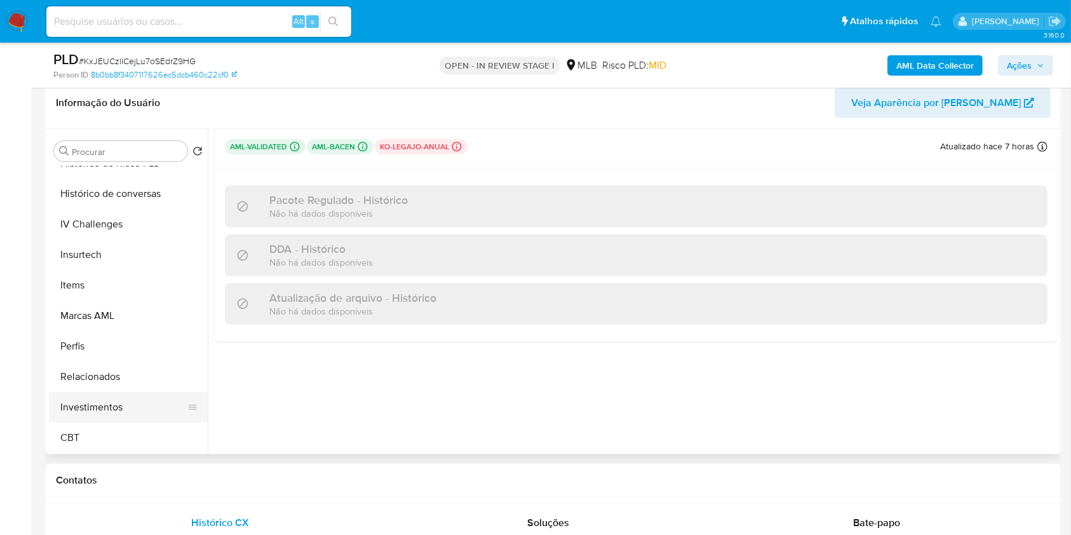
click at [121, 409] on button "Investimentos" at bounding box center [123, 407] width 149 height 30
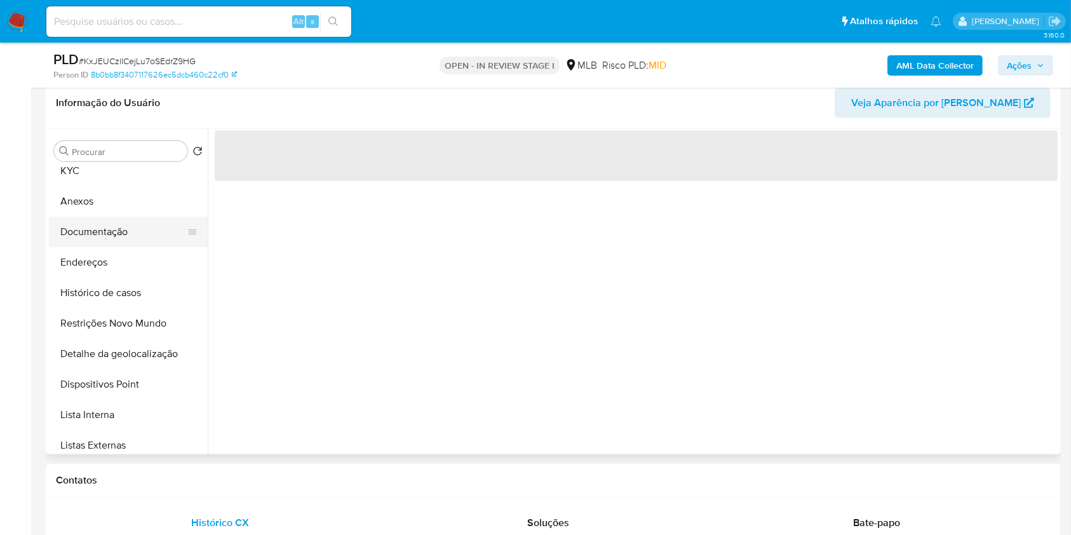
scroll to position [0, 0]
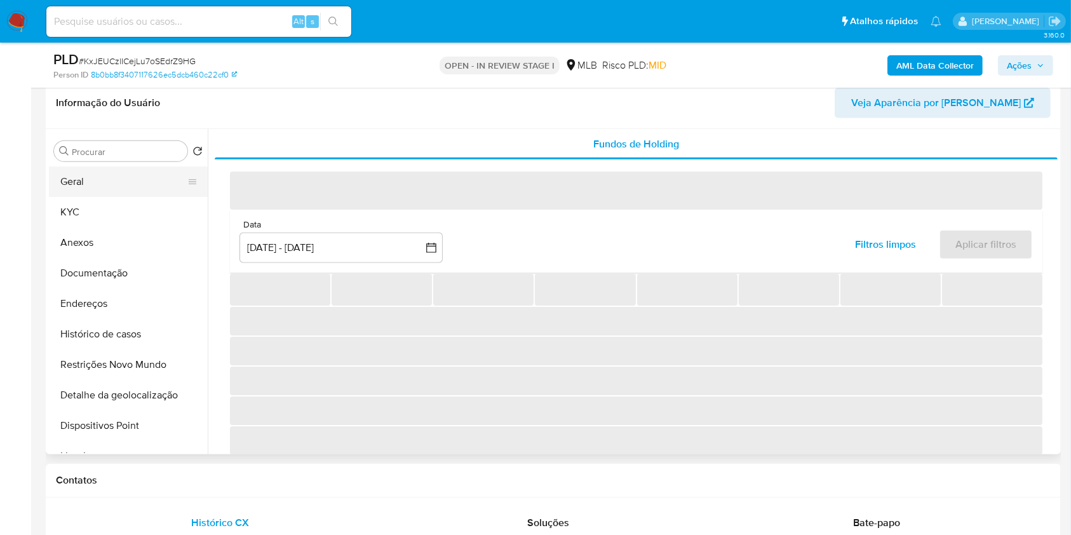
click at [119, 189] on button "Geral" at bounding box center [123, 181] width 149 height 30
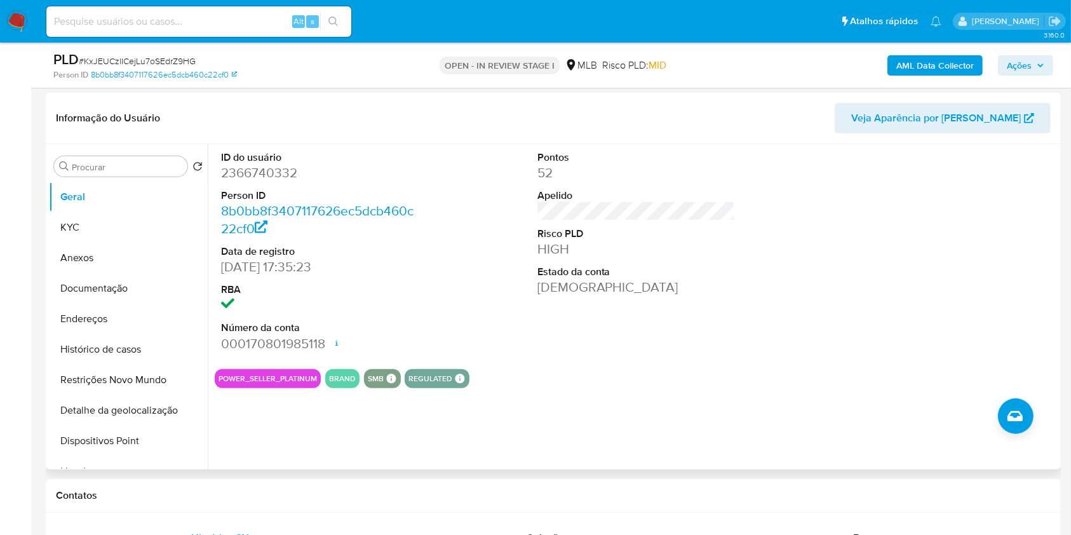
click at [290, 180] on dd "2366740332" at bounding box center [320, 173] width 198 height 18
copy dd "2366740332"
click at [1008, 222] on div at bounding box center [952, 251] width 211 height 215
click at [137, 159] on div "Procurar" at bounding box center [120, 166] width 133 height 20
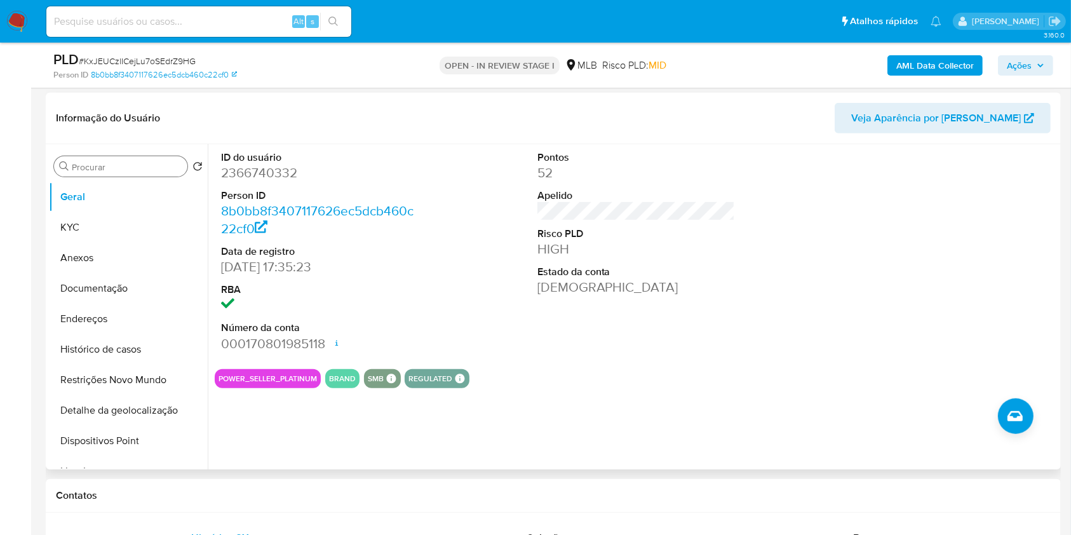
click at [133, 164] on input "Procurar" at bounding box center [127, 166] width 111 height 11
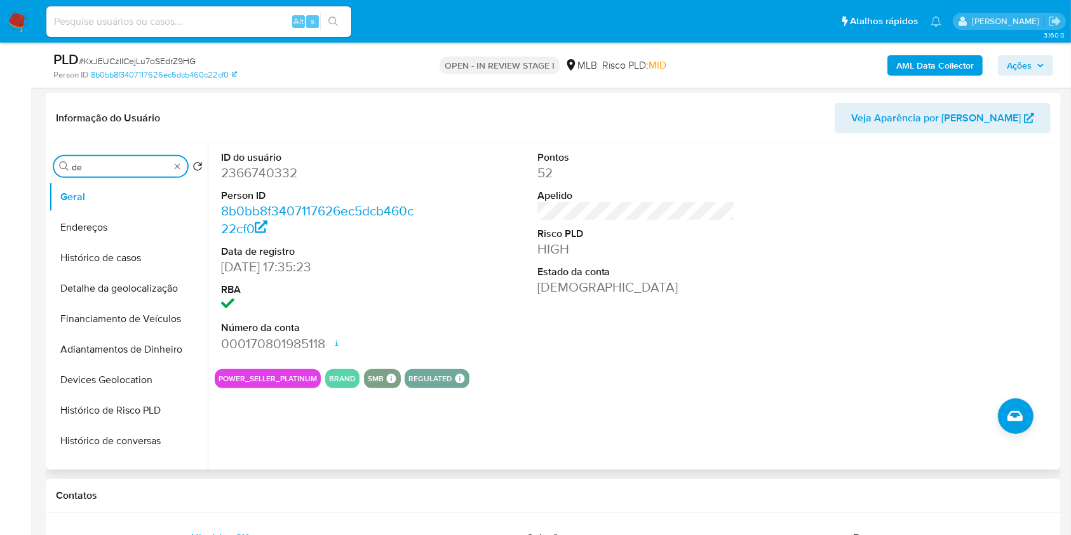
type input "dev"
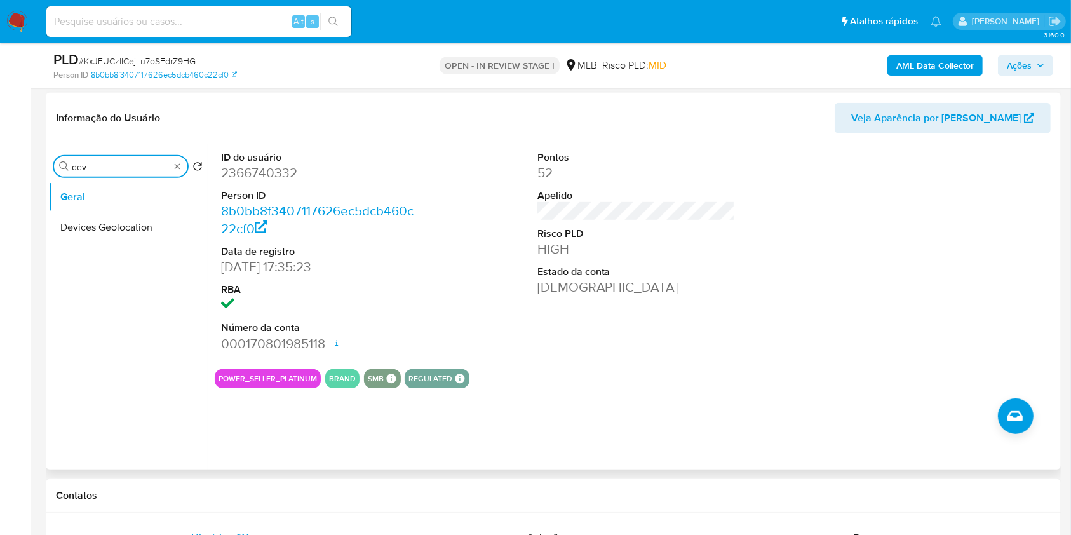
click at [133, 164] on input "dev" at bounding box center [121, 166] width 98 height 11
click at [133, 165] on input "dev" at bounding box center [121, 166] width 98 height 11
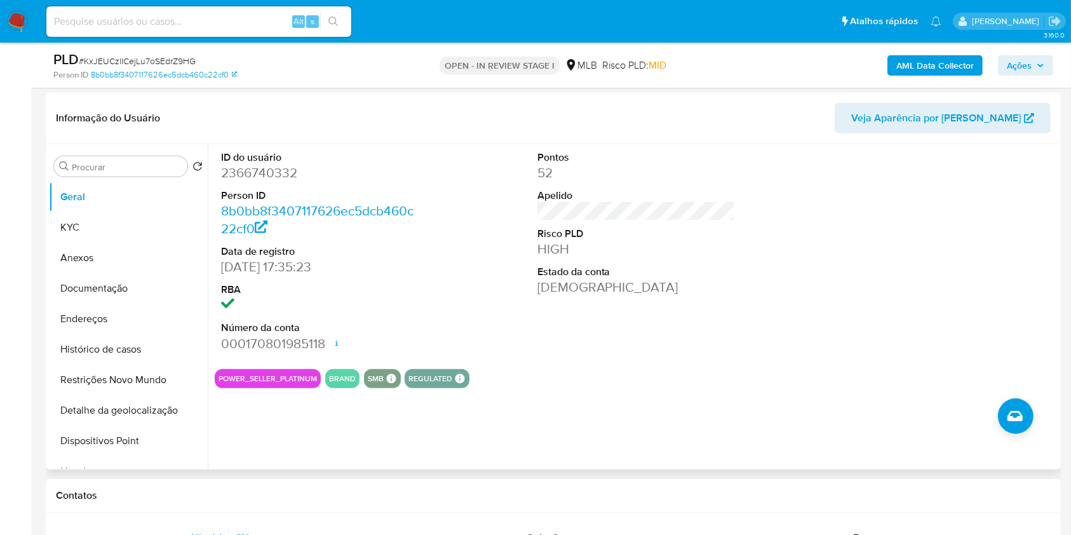
click at [300, 123] on header "Informação do Usuário Veja Aparência por Pessoa" at bounding box center [553, 118] width 995 height 30
click at [125, 166] on input "Procurar" at bounding box center [127, 166] width 111 height 11
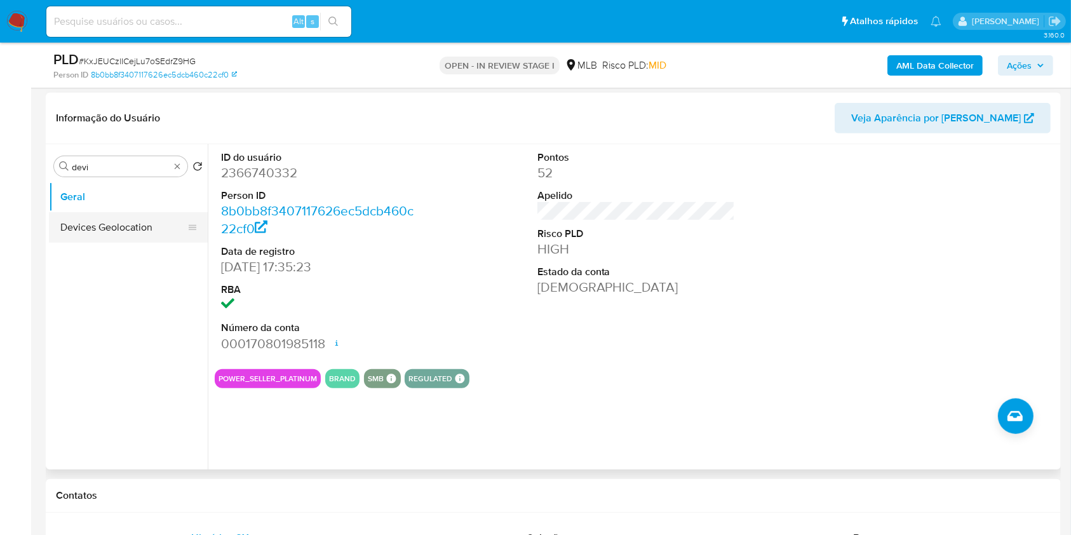
click at [120, 217] on button "Devices Geolocation" at bounding box center [123, 227] width 149 height 30
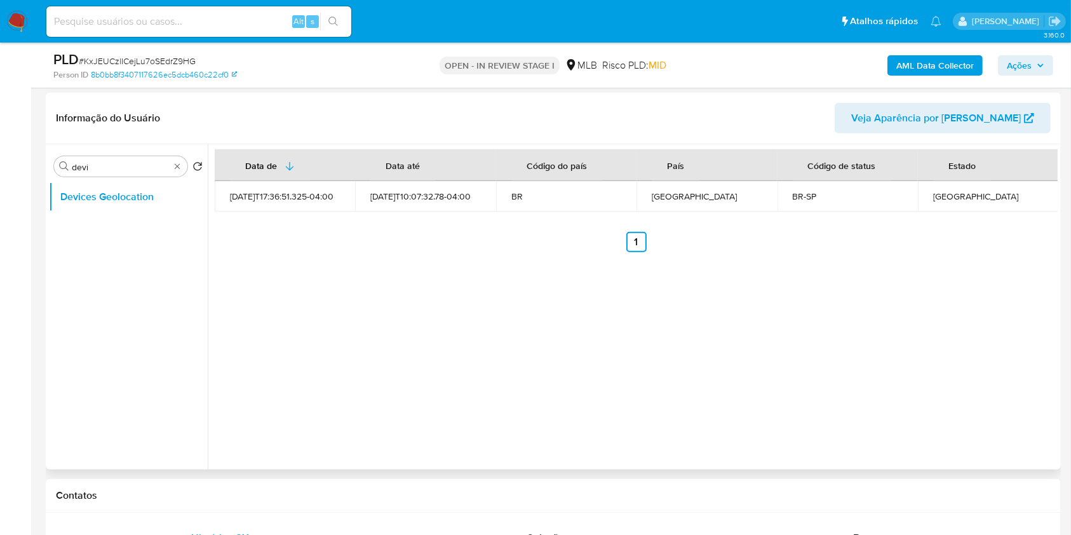
click at [949, 107] on span "Veja Aparência por Pessoa" at bounding box center [936, 118] width 170 height 30
click at [122, 161] on input "devi" at bounding box center [121, 166] width 98 height 11
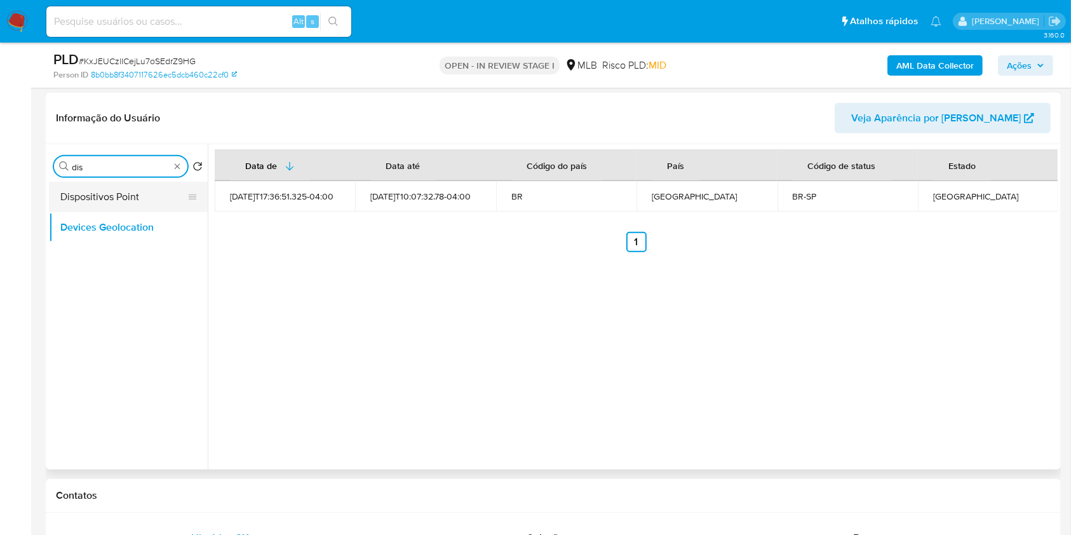
type input "dis"
click at [134, 191] on button "Dispositivos Point" at bounding box center [123, 197] width 149 height 30
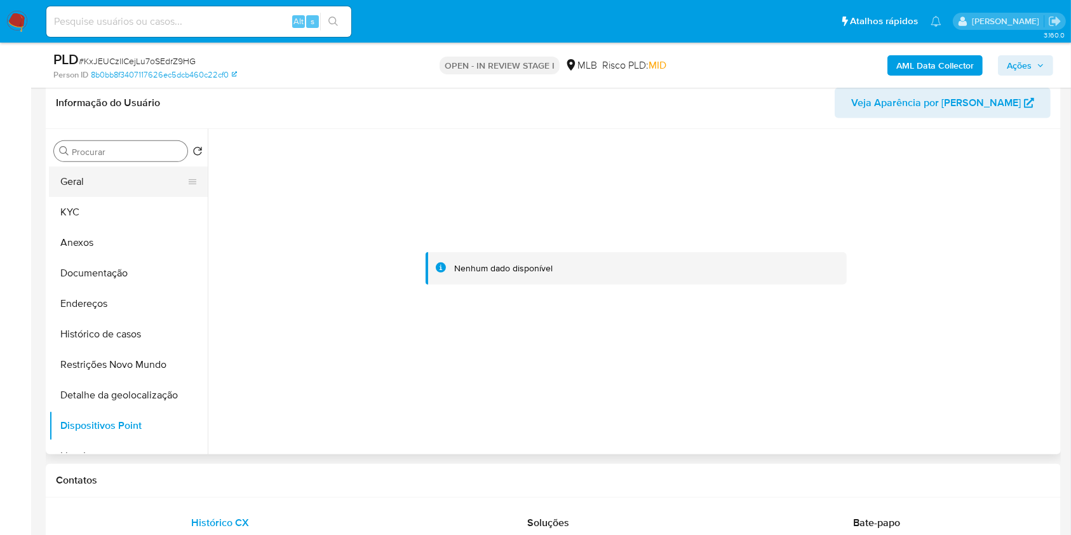
click at [105, 168] on button "Geral" at bounding box center [123, 181] width 149 height 30
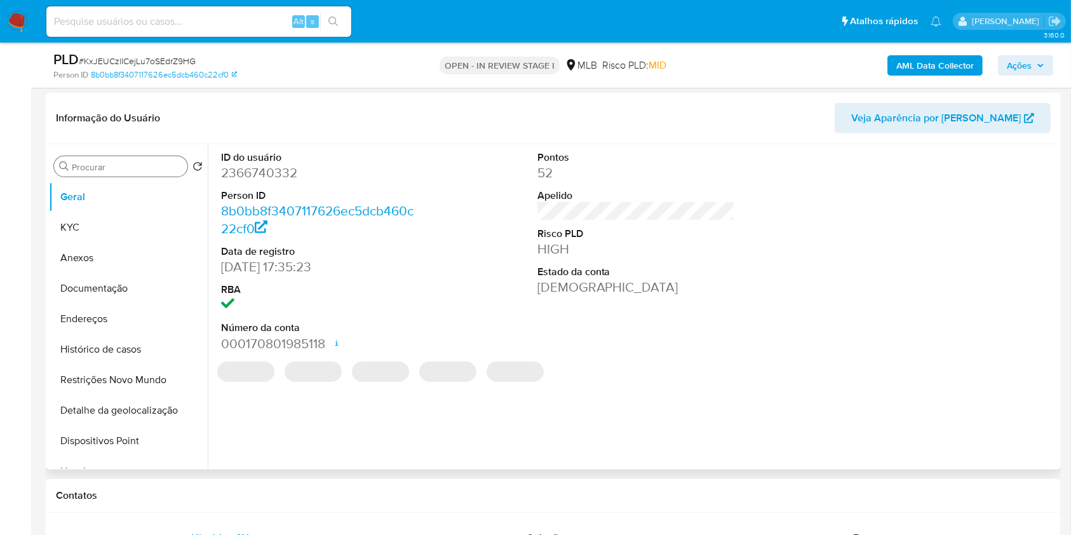
click at [273, 173] on dd "2366740332" at bounding box center [320, 173] width 198 height 18
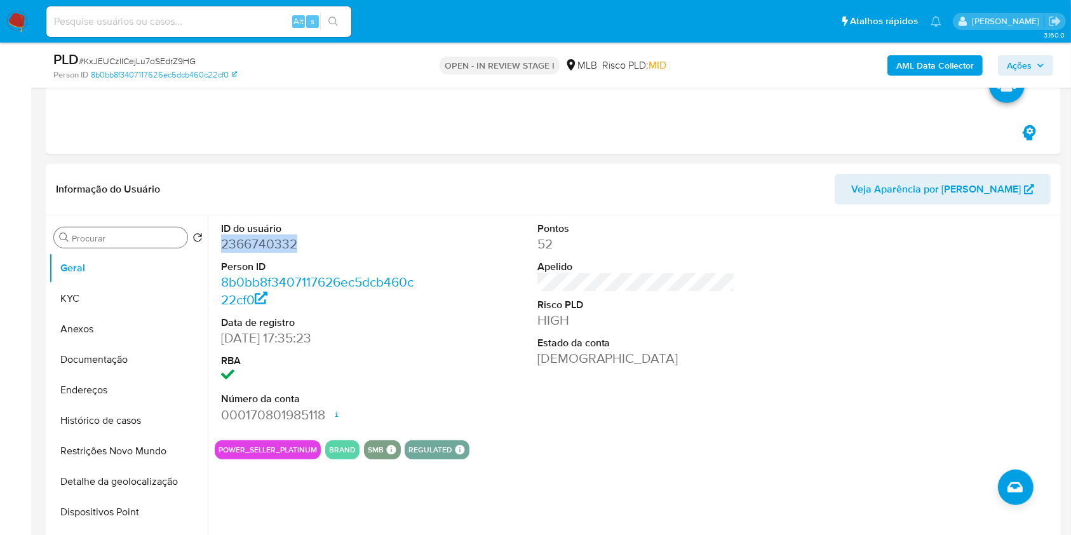
scroll to position [526, 0]
click at [930, 198] on span "Veja Aparência por Pessoa" at bounding box center [936, 190] width 170 height 30
click at [914, 270] on div at bounding box center [952, 323] width 211 height 215
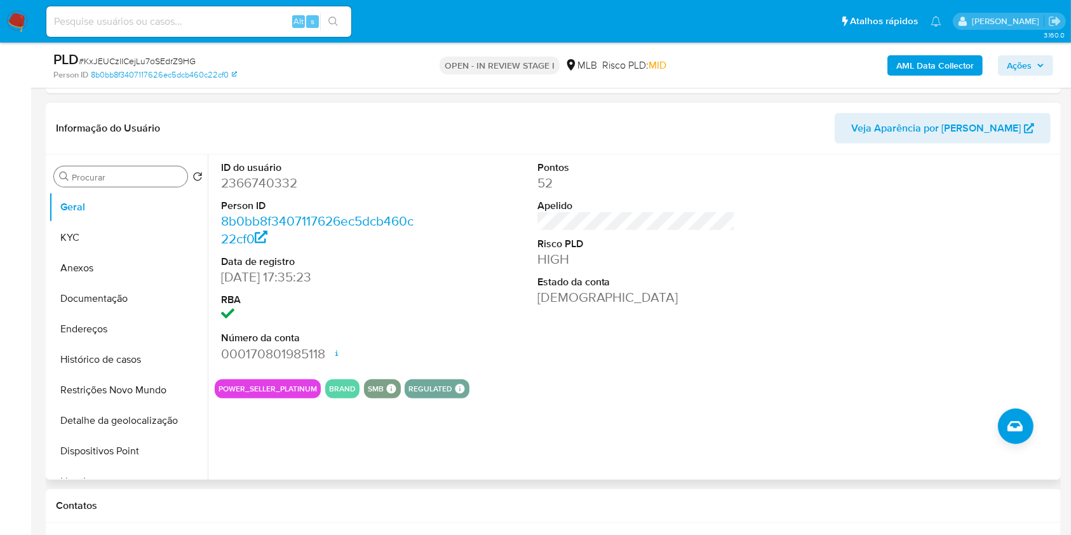
scroll to position [589, 0]
click at [95, 226] on button "KYC" at bounding box center [123, 236] width 149 height 30
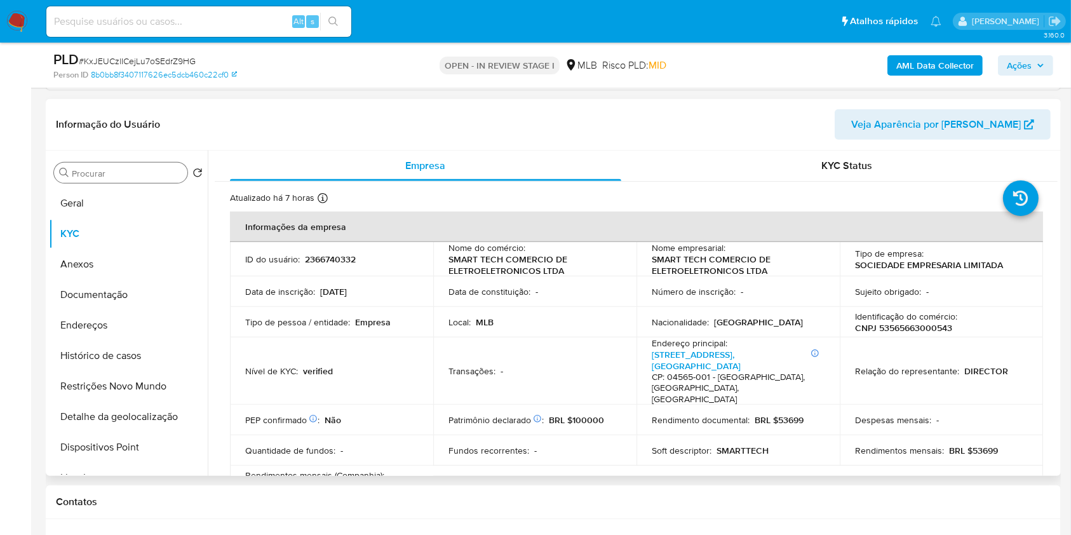
scroll to position [592, 0]
click at [132, 335] on button "Endereços" at bounding box center [128, 324] width 159 height 30
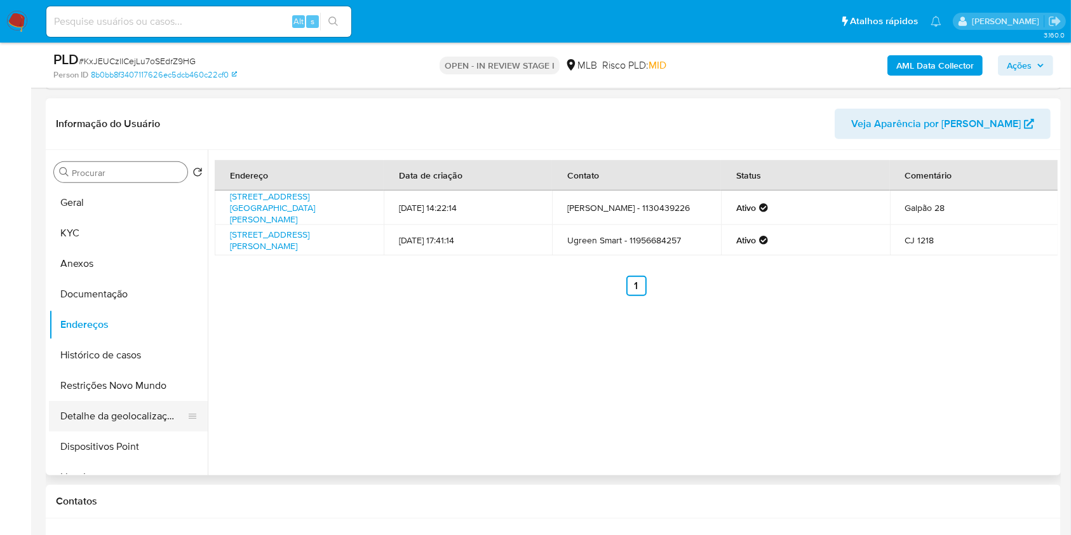
click at [131, 415] on button "Detalhe da geolocalização" at bounding box center [123, 416] width 149 height 30
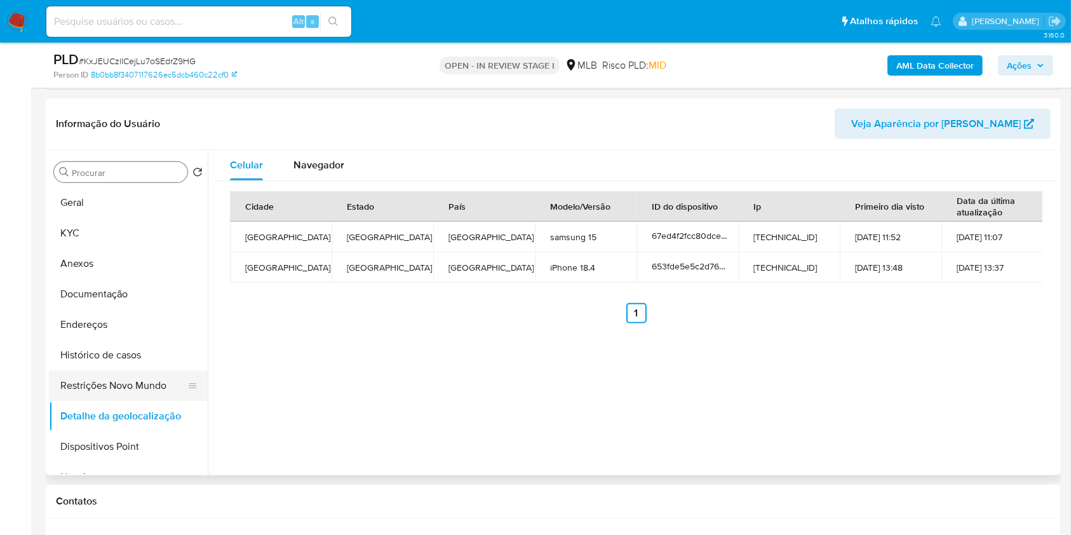
click at [126, 396] on button "Restrições Novo Mundo" at bounding box center [123, 385] width 149 height 30
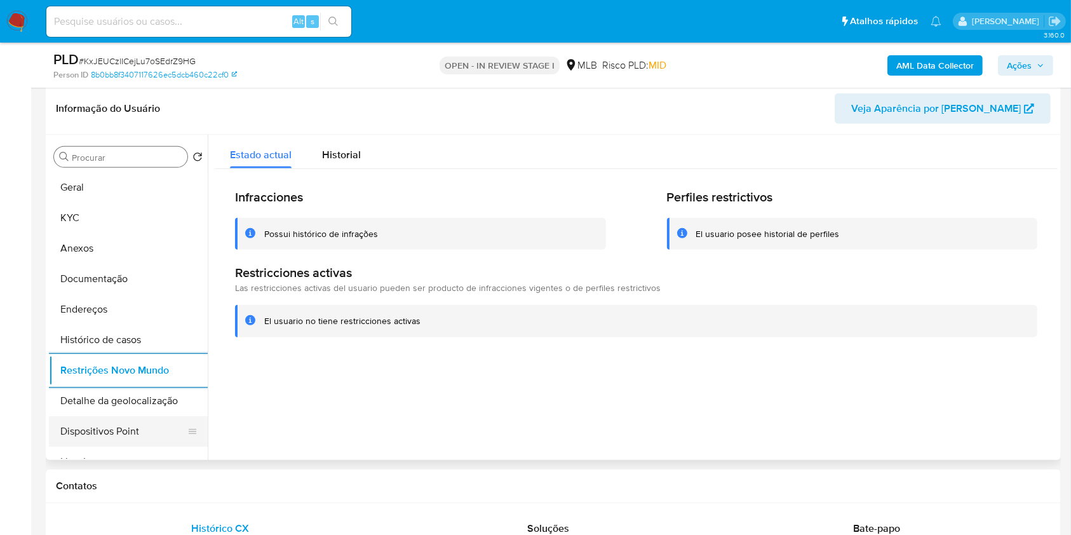
click at [144, 418] on button "Dispositivos Point" at bounding box center [123, 431] width 149 height 30
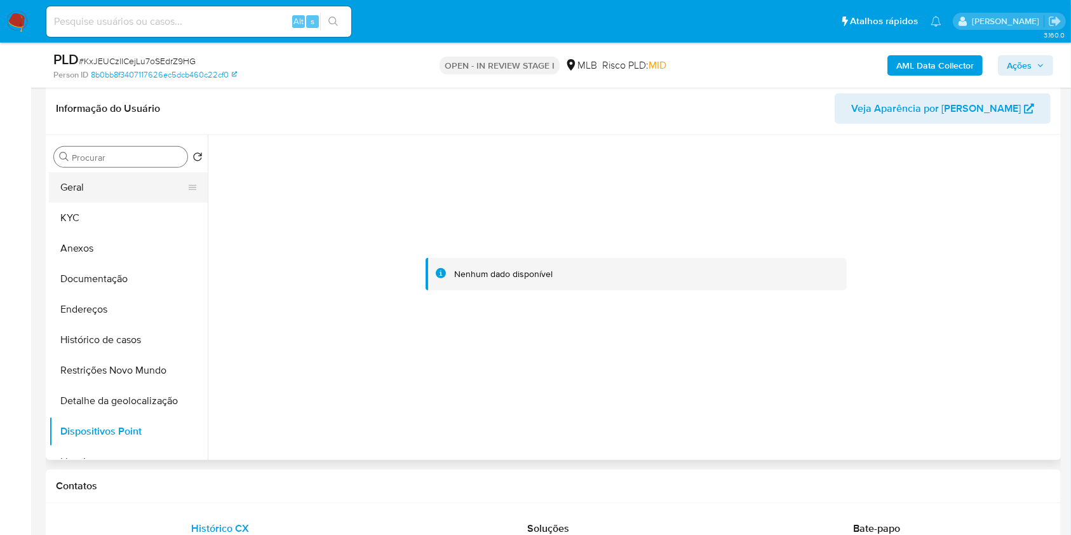
click at [132, 191] on button "Geral" at bounding box center [123, 187] width 149 height 30
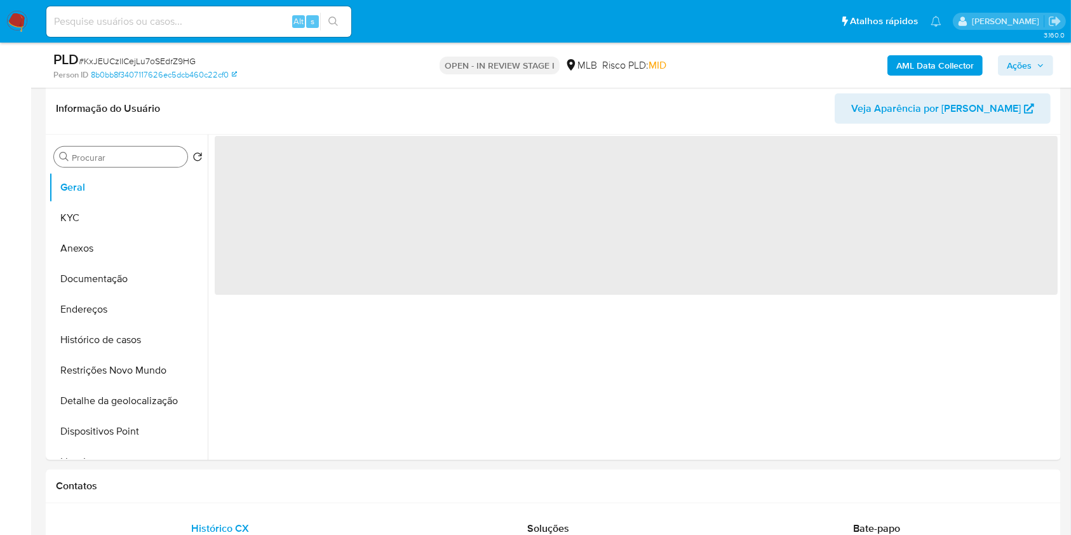
click at [1041, 65] on icon "button" at bounding box center [1041, 66] width 8 height 8
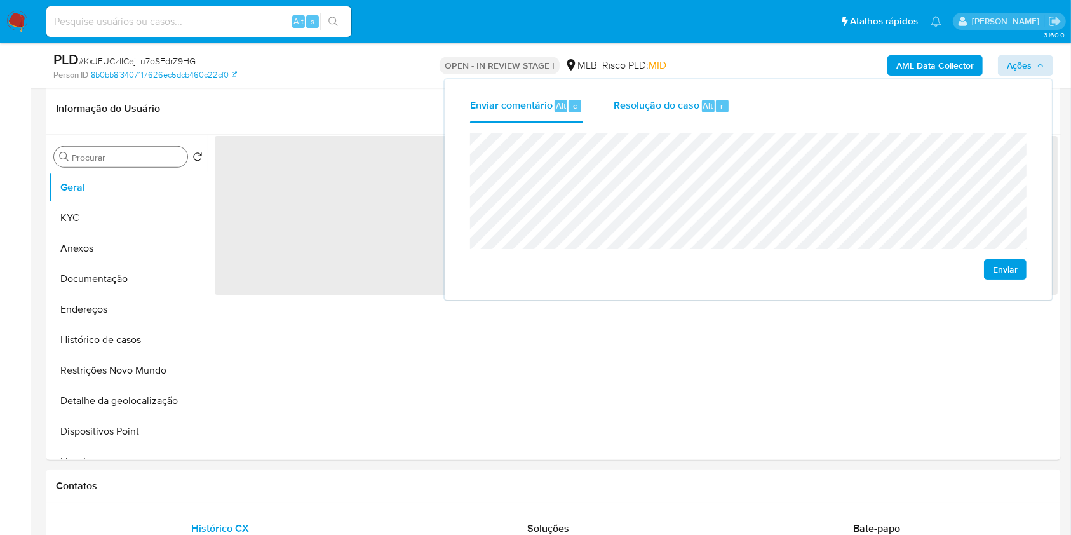
click at [696, 106] on span "Resolução do caso" at bounding box center [657, 105] width 86 height 15
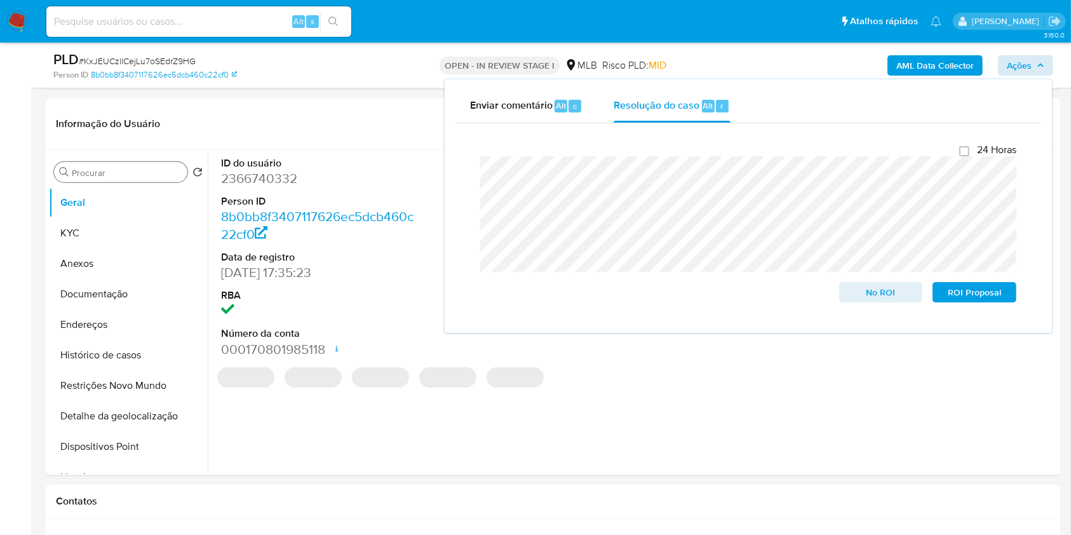
click at [746, 64] on div "AML Data Collector Ações Enviar comentário Alt c Resolução do caso Alt r Fecham…" at bounding box center [889, 65] width 330 height 30
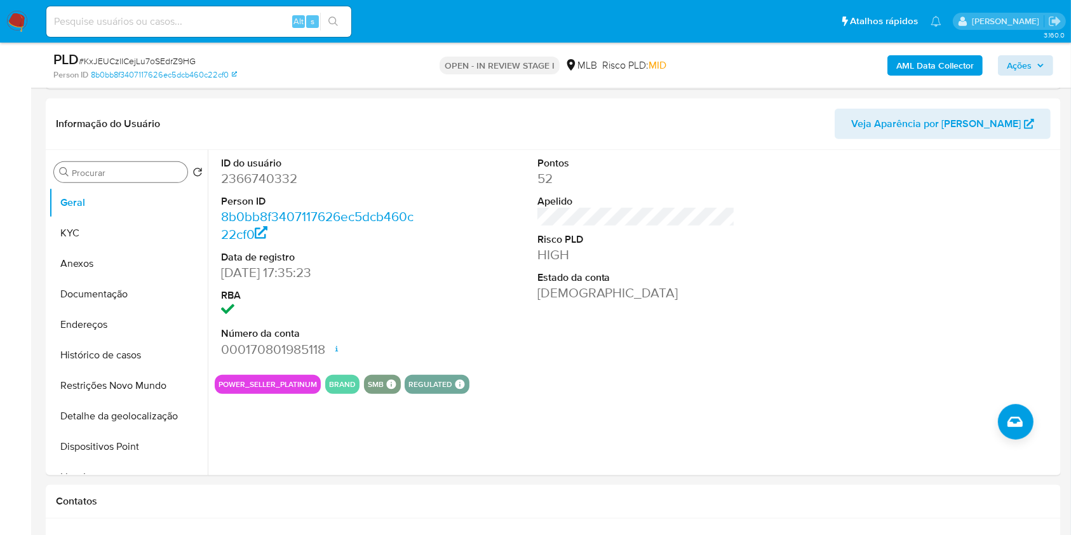
click at [922, 63] on b "AML Data Collector" at bounding box center [936, 65] width 78 height 20
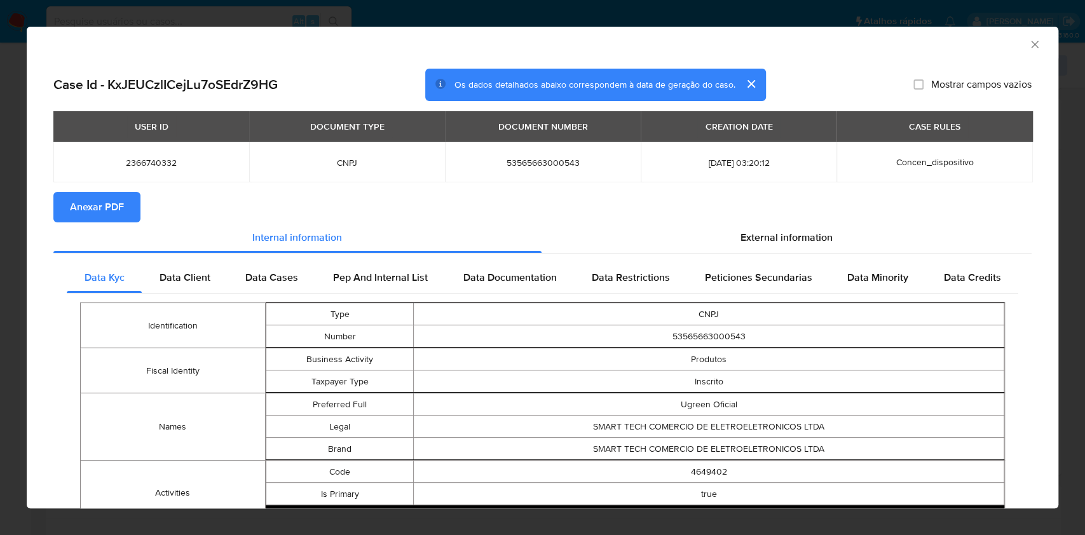
click at [126, 211] on button "Anexar PDF" at bounding box center [96, 207] width 87 height 30
click at [1028, 49] on icon "Fechar a janela" at bounding box center [1034, 44] width 13 height 13
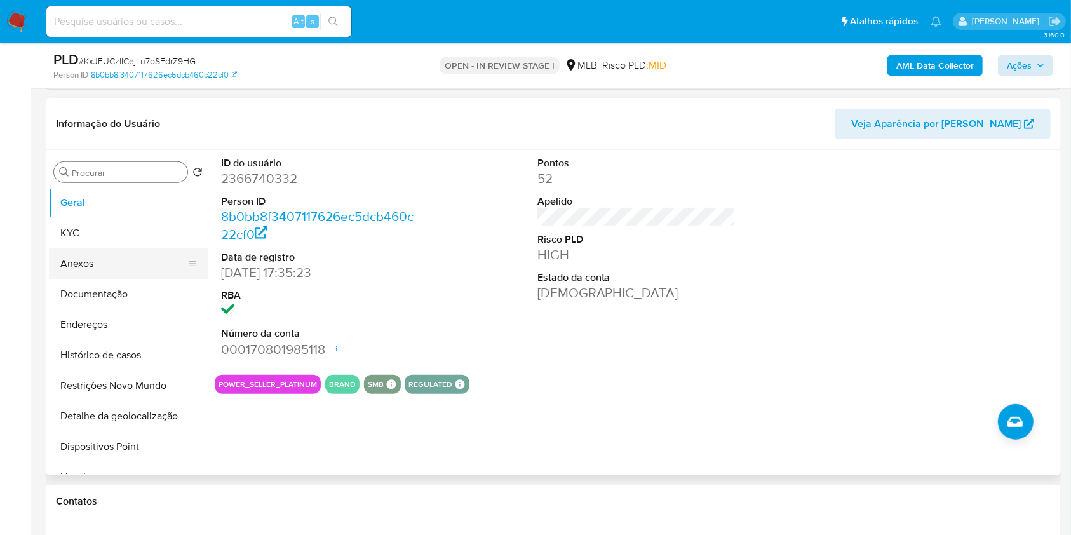
click at [97, 259] on button "Anexos" at bounding box center [123, 263] width 149 height 30
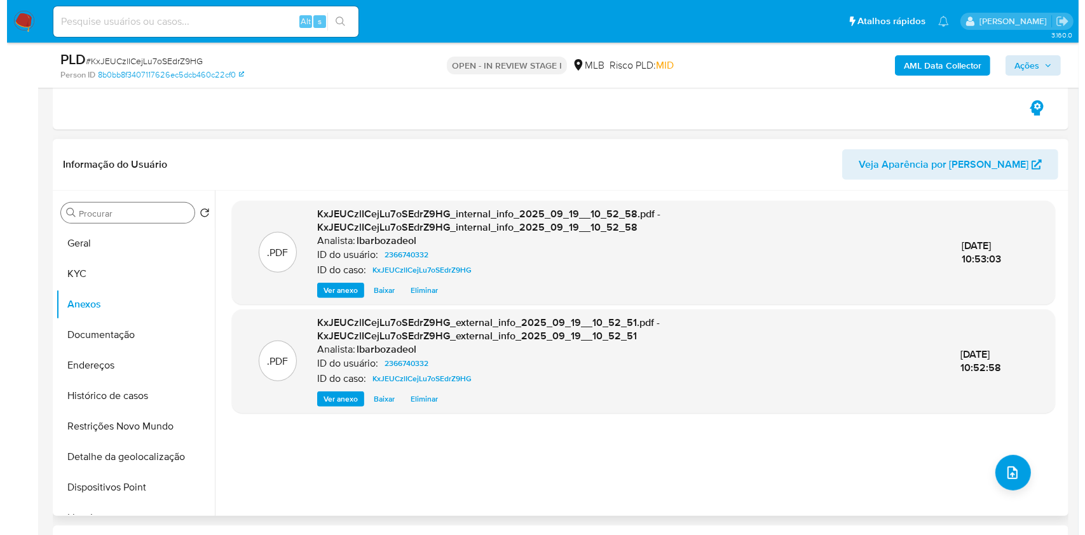
scroll to position [537, 0]
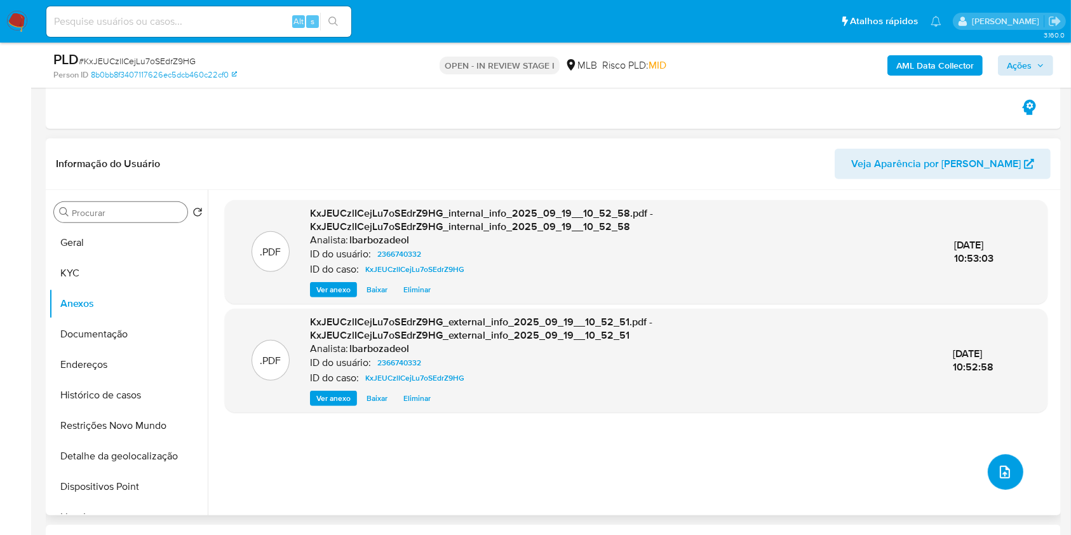
click at [1005, 473] on icon "upload-file" at bounding box center [1005, 471] width 15 height 15
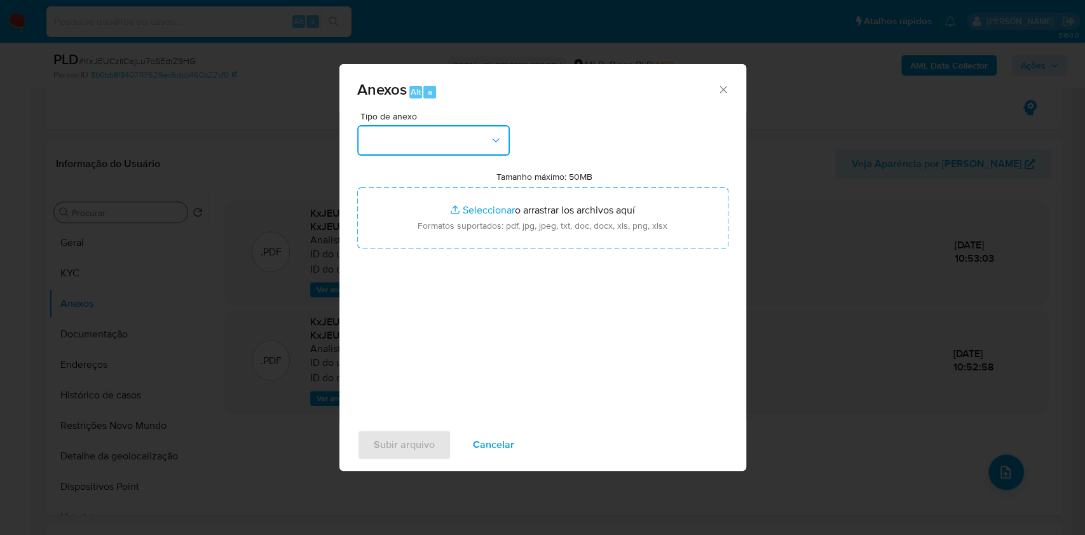
click at [390, 139] on button "button" at bounding box center [433, 140] width 152 height 30
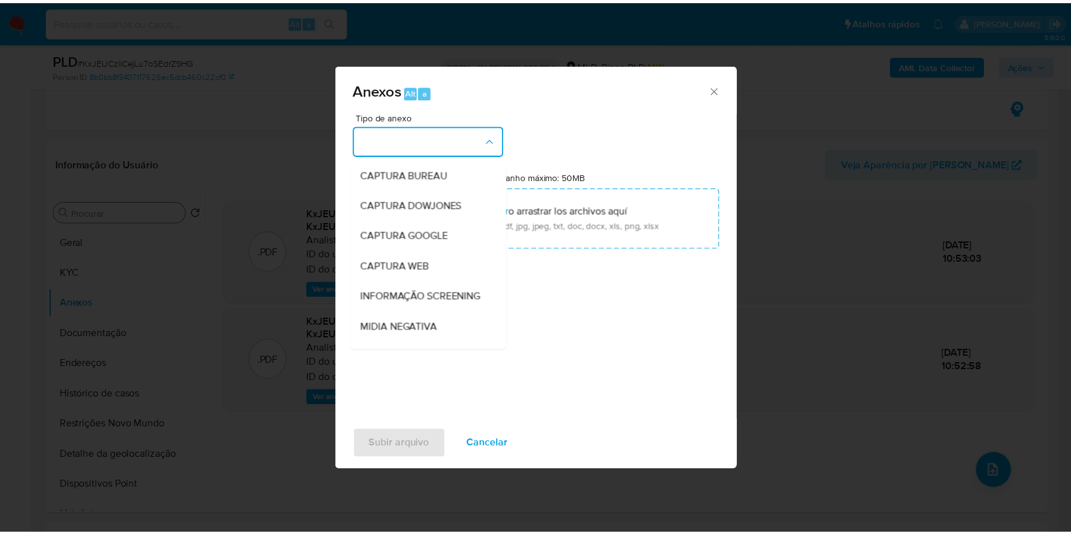
scroll to position [195, 0]
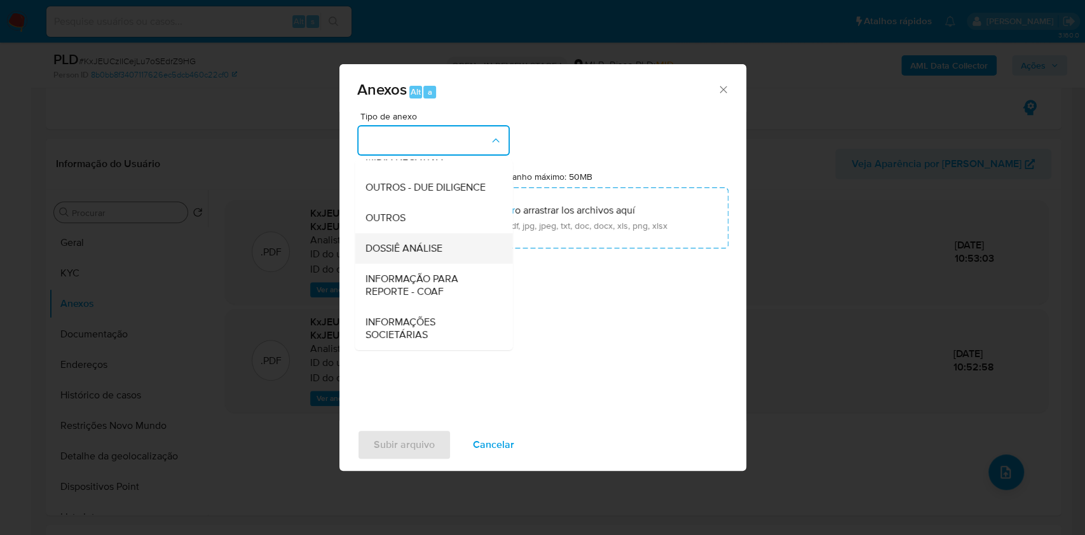
click at [445, 248] on div "DOSSIÊ ANÁLISE" at bounding box center [430, 248] width 130 height 30
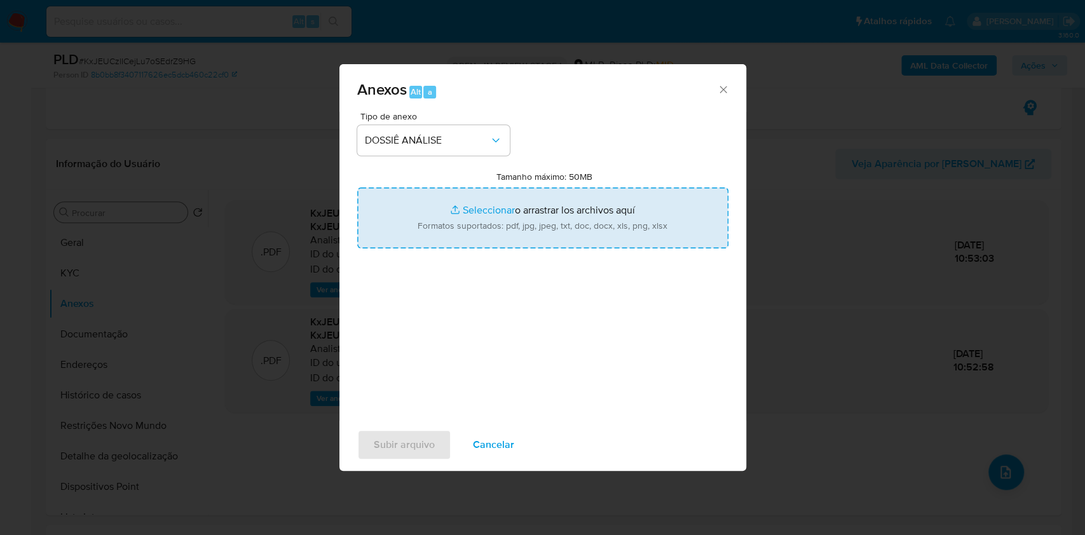
click at [491, 221] on input "Tamanho máximo: 50MB Seleccionar archivos" at bounding box center [542, 217] width 371 height 61
type input "C:\fakepath\SAR - XXX - CNPJ 53565663000543 - SMART TECH COMERCIO DE ELETROELET…"
click at [438, 212] on input "Tamanho máximo: 50MB Seleccionar archivos" at bounding box center [542, 217] width 371 height 61
type input "C:\fakepath\Mulan 2366740332_2025_09_19_08_33_25.xlsx"
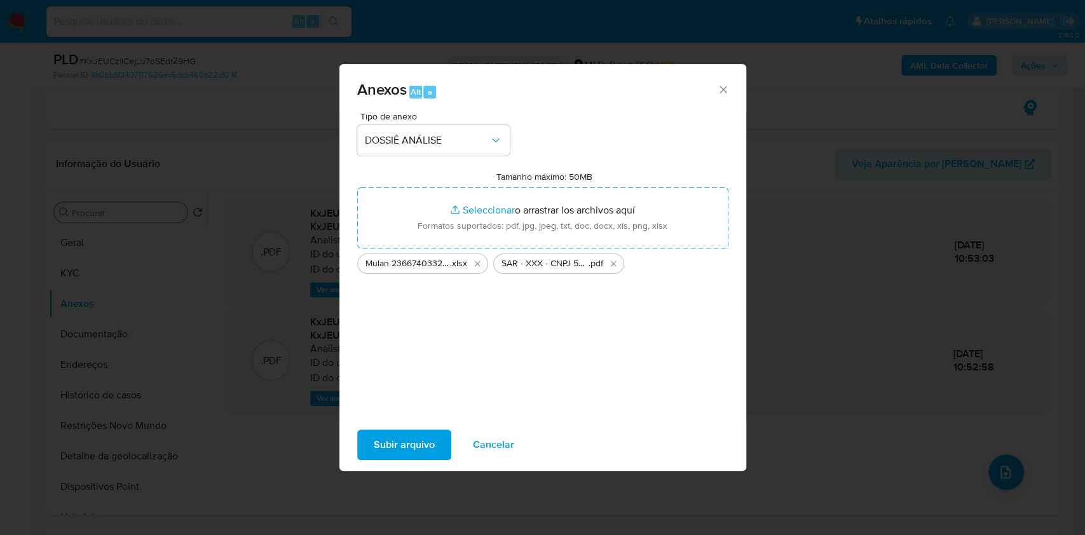
click at [406, 445] on span "Subir arquivo" at bounding box center [404, 445] width 61 height 28
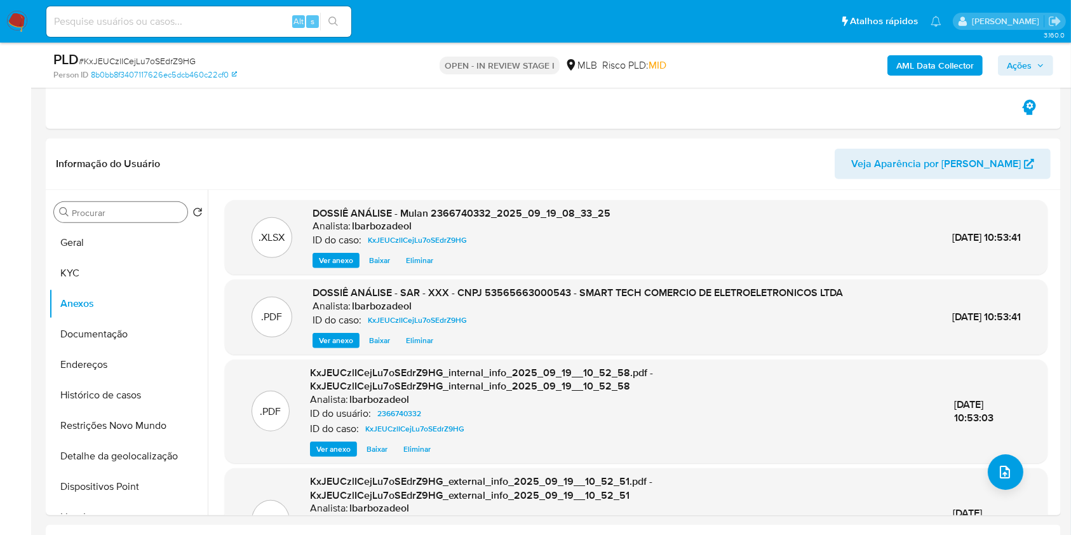
drag, startPoint x: 1035, startPoint y: 68, endPoint x: 1049, endPoint y: 68, distance: 14.0
click at [1049, 68] on button "Ações" at bounding box center [1025, 65] width 55 height 20
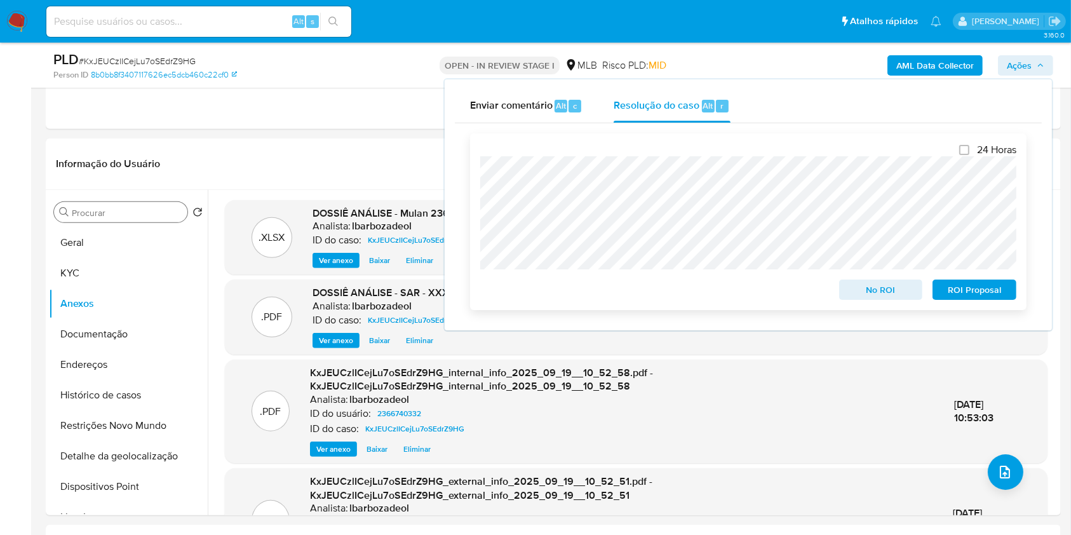
click at [986, 295] on span "ROI Proposal" at bounding box center [975, 290] width 66 height 18
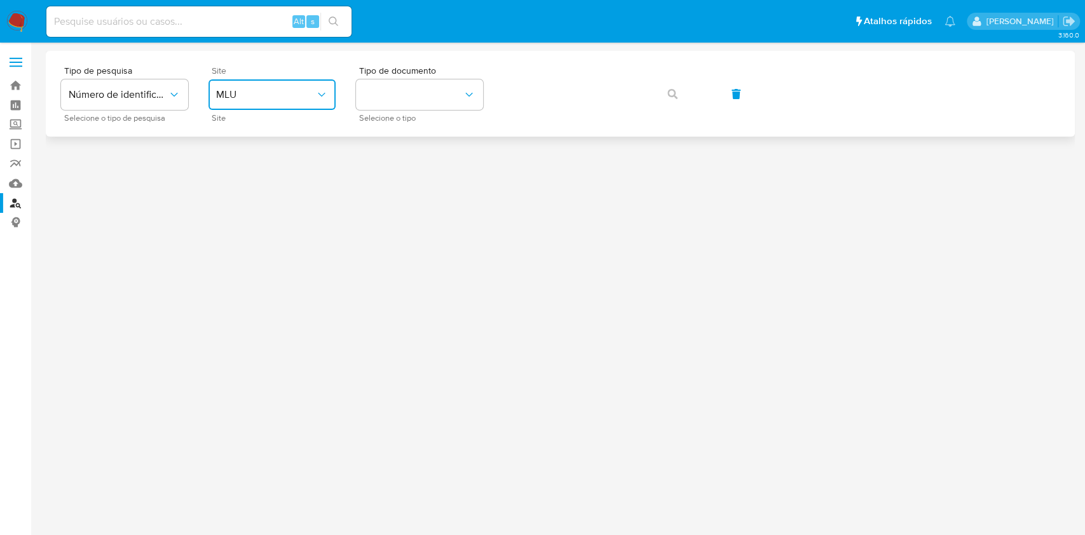
click at [229, 93] on span "MLU" at bounding box center [265, 94] width 99 height 13
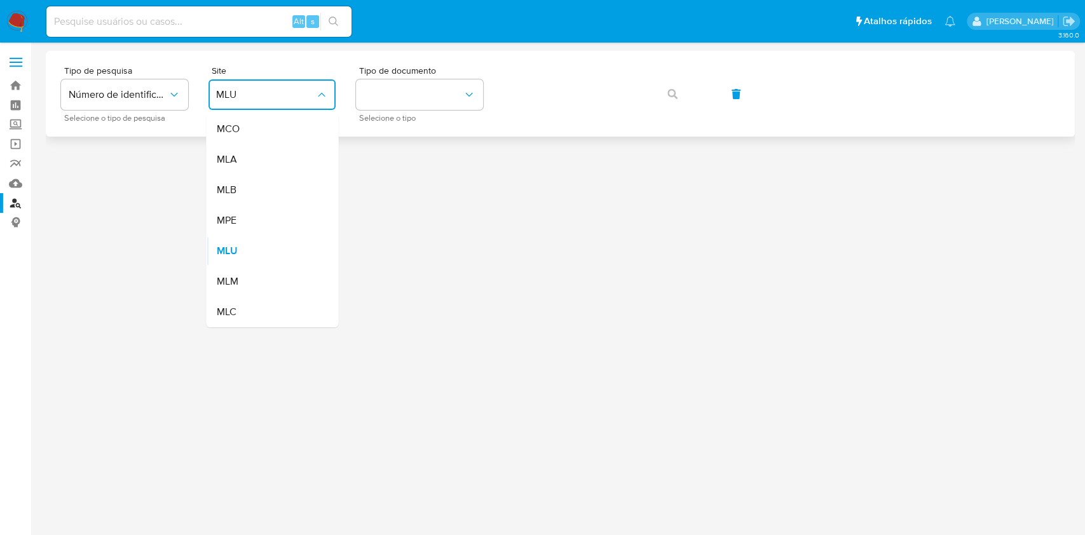
drag, startPoint x: 264, startPoint y: 191, endPoint x: 356, endPoint y: 130, distance: 110.0
click at [272, 191] on div "MLB" at bounding box center [268, 190] width 104 height 30
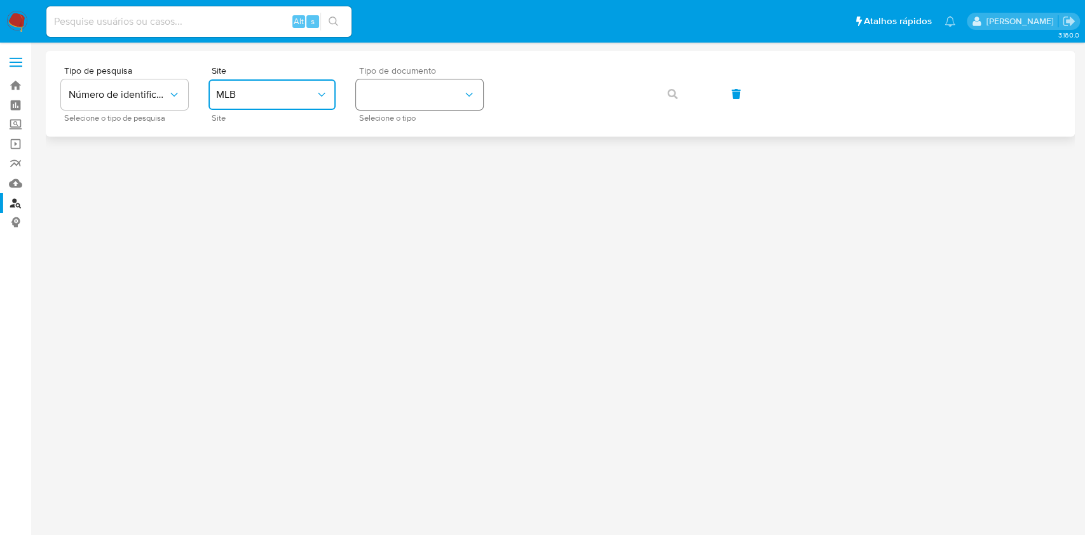
drag, startPoint x: 402, startPoint y: 91, endPoint x: 394, endPoint y: 107, distance: 17.6
click at [400, 93] on button "identificationType" at bounding box center [419, 94] width 127 height 30
click at [417, 180] on div "CPF CPF" at bounding box center [415, 178] width 104 height 43
click at [670, 101] on span "button" at bounding box center [672, 94] width 10 height 28
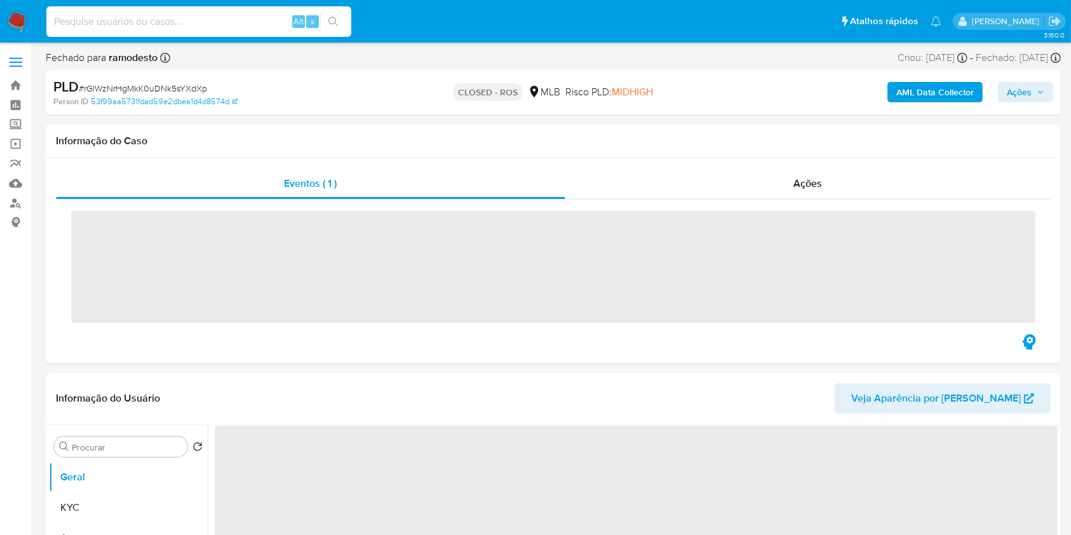
click at [223, 20] on input at bounding box center [198, 21] width 305 height 17
paste input "719340889"
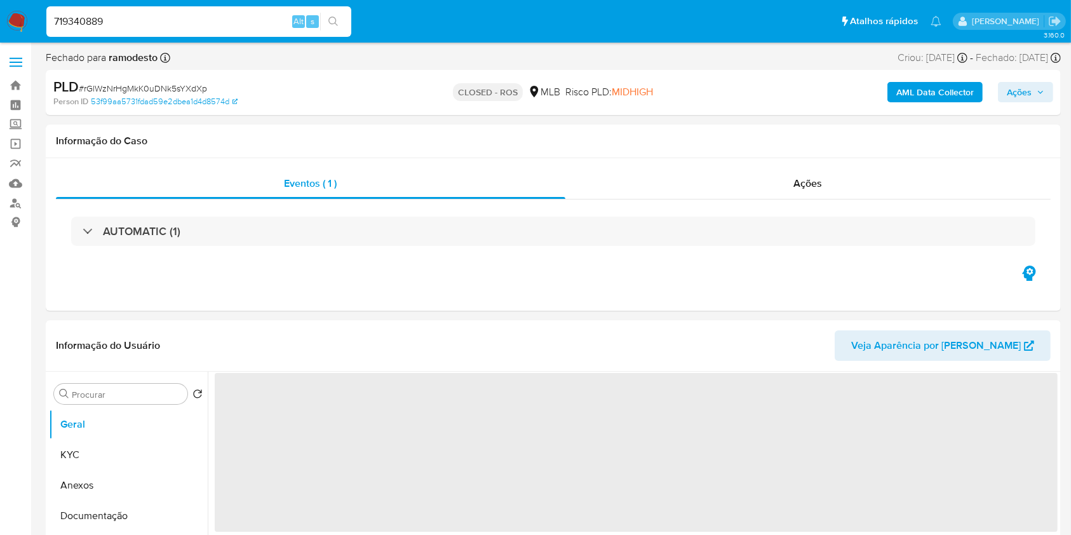
type input "719340889"
click at [330, 15] on button "search-icon" at bounding box center [333, 22] width 26 height 18
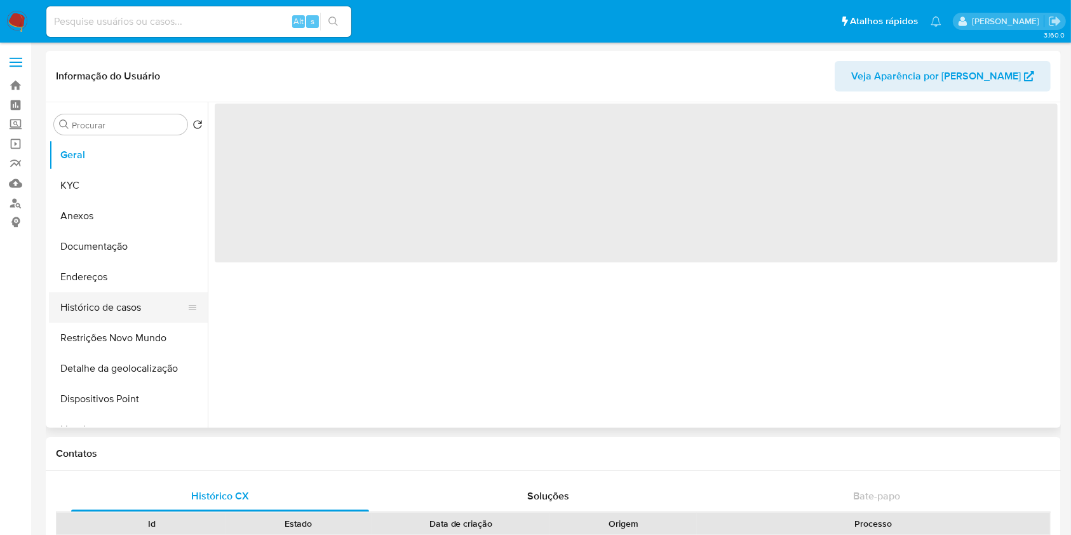
select select "10"
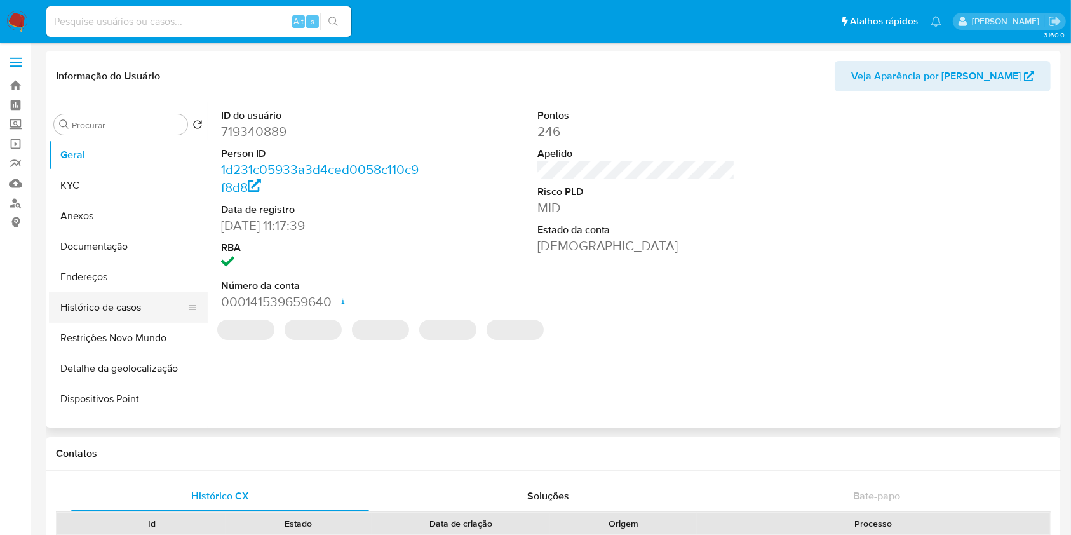
click at [112, 307] on button "Histórico de casos" at bounding box center [123, 307] width 149 height 30
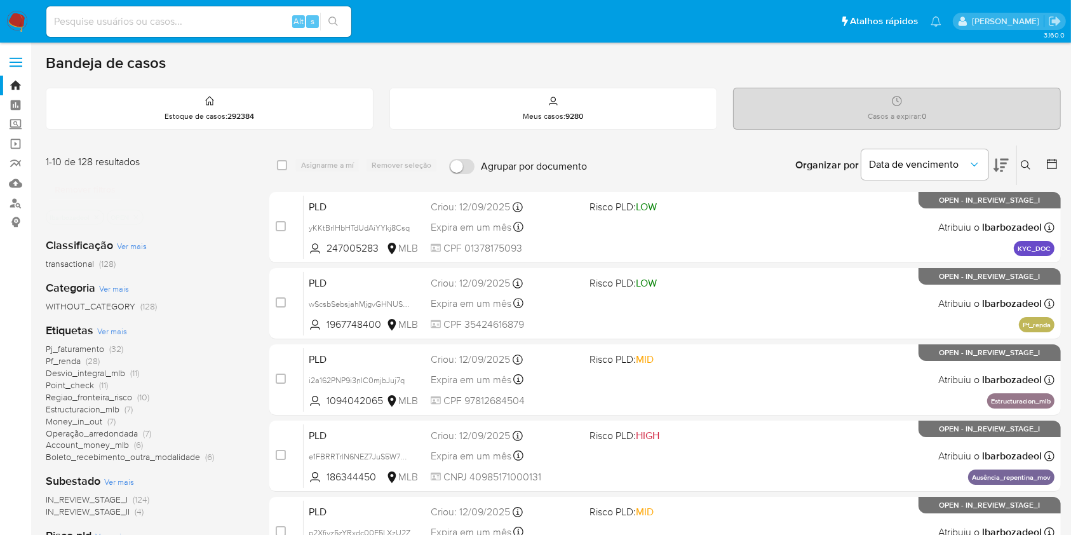
scroll to position [513, 0]
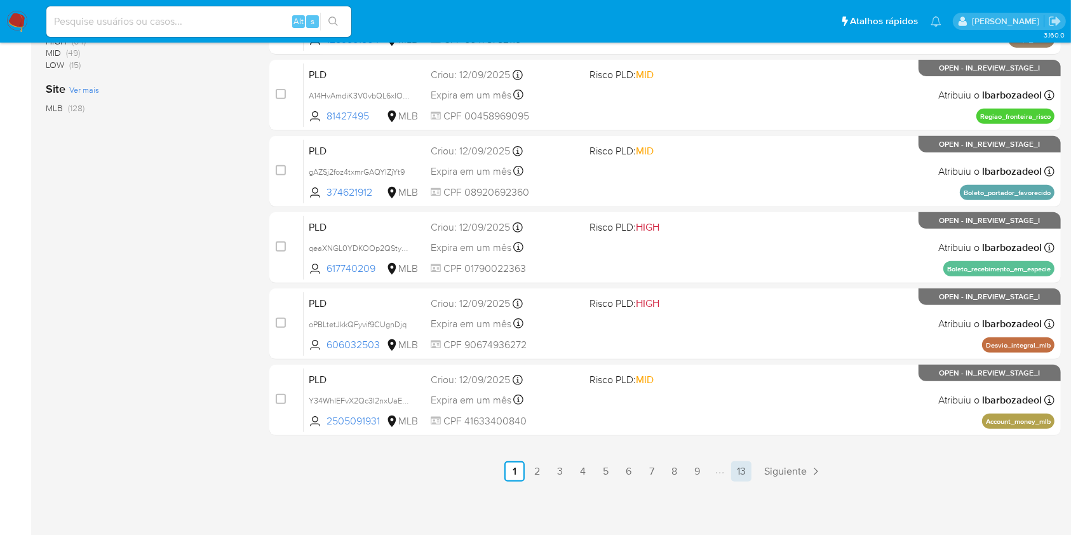
click at [736, 471] on link "13" at bounding box center [741, 471] width 20 height 20
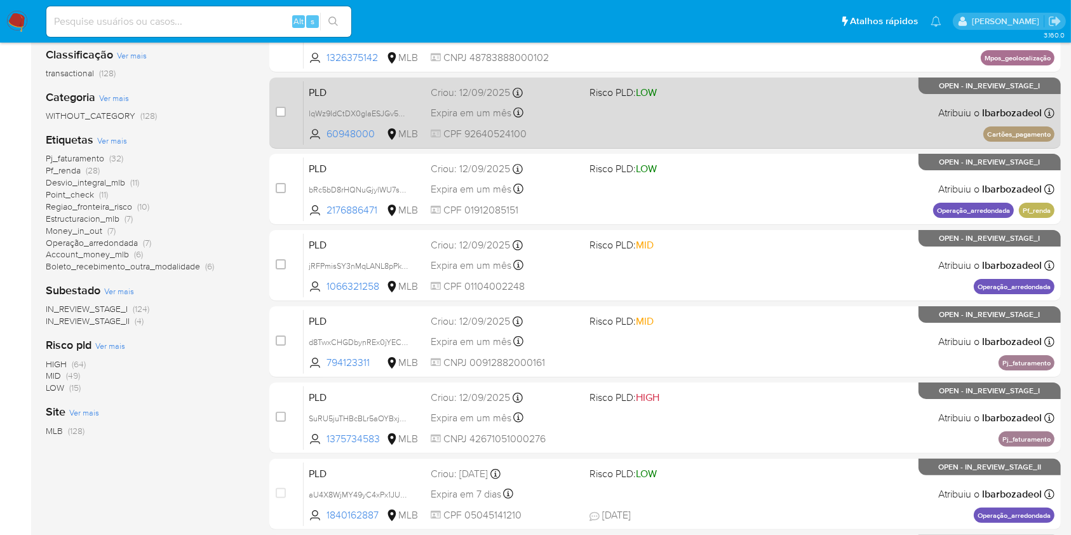
scroll to position [361, 0]
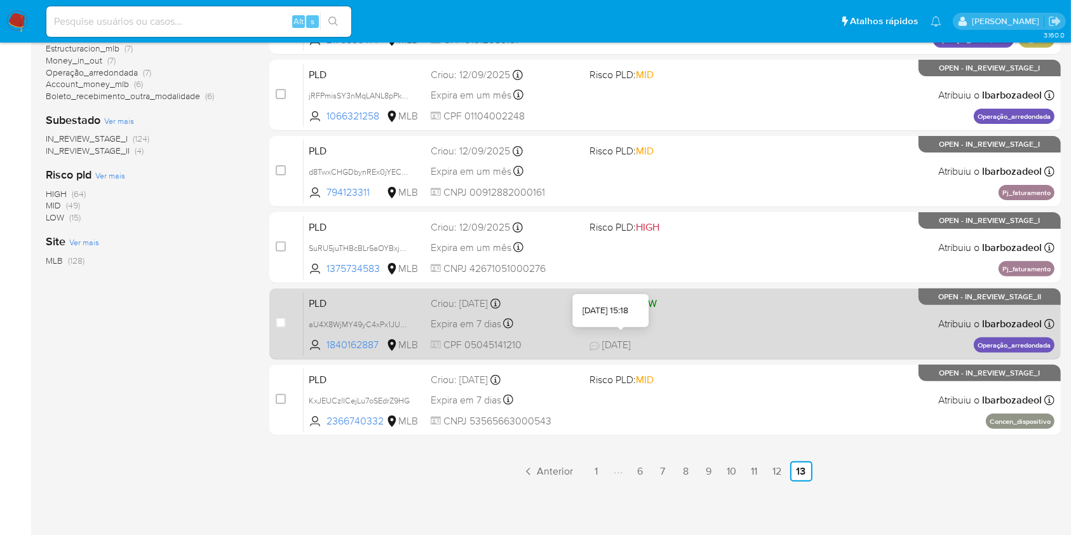
click at [695, 323] on span at bounding box center [664, 323] width 148 height 3
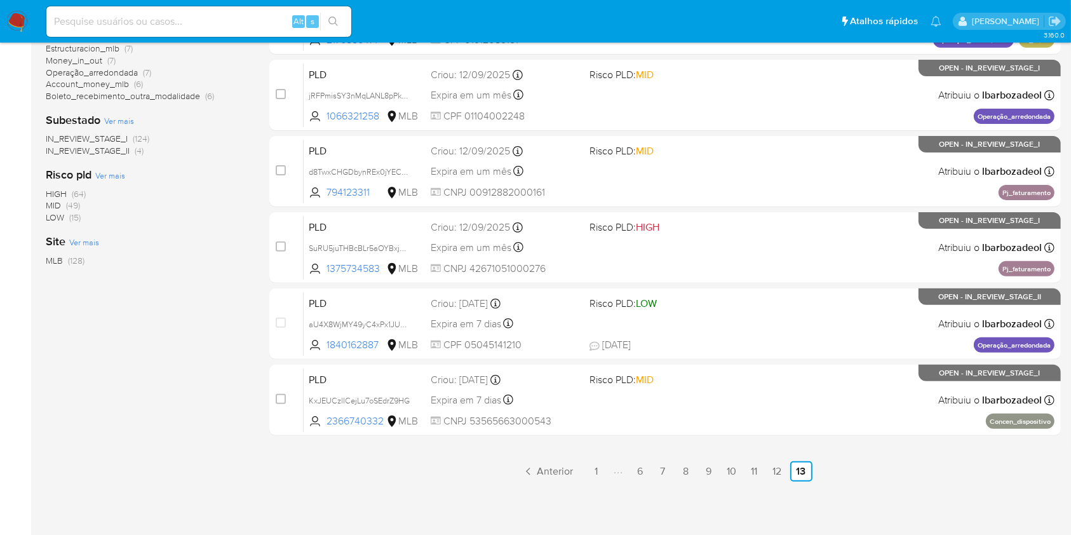
scroll to position [346, 0]
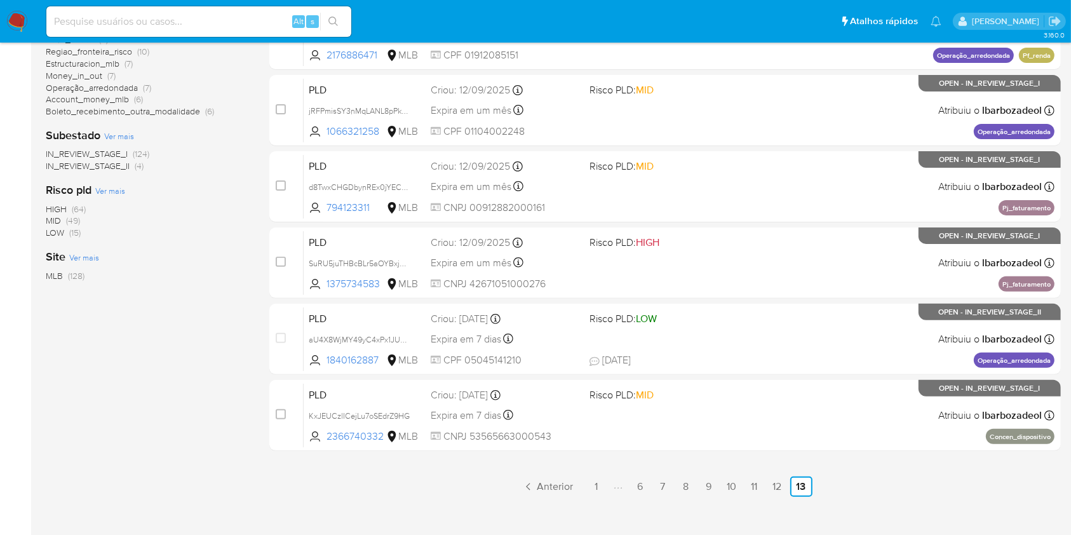
click at [69, 206] on span "HIGH (64)" at bounding box center [66, 209] width 40 height 12
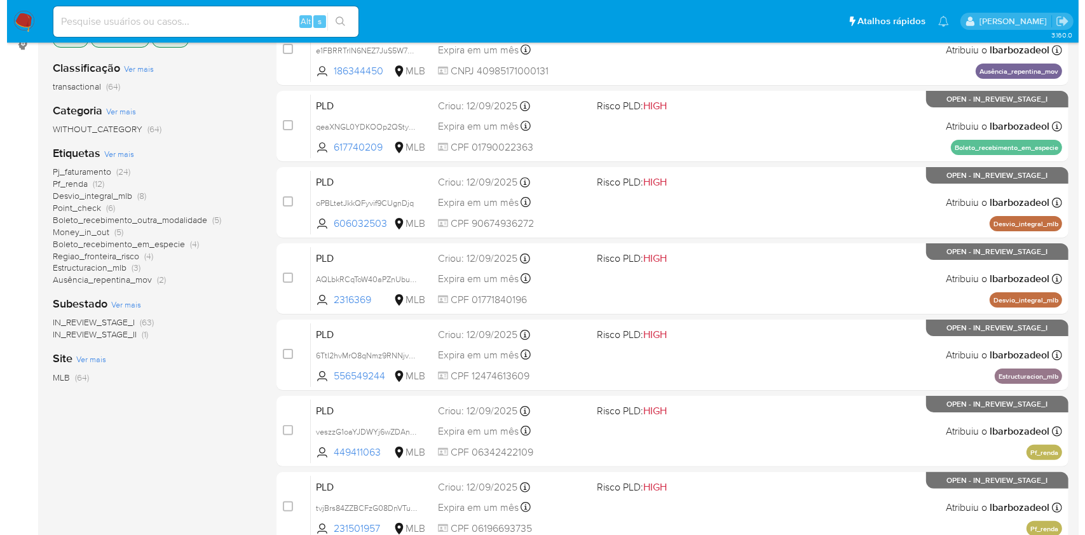
scroll to position [164, 0]
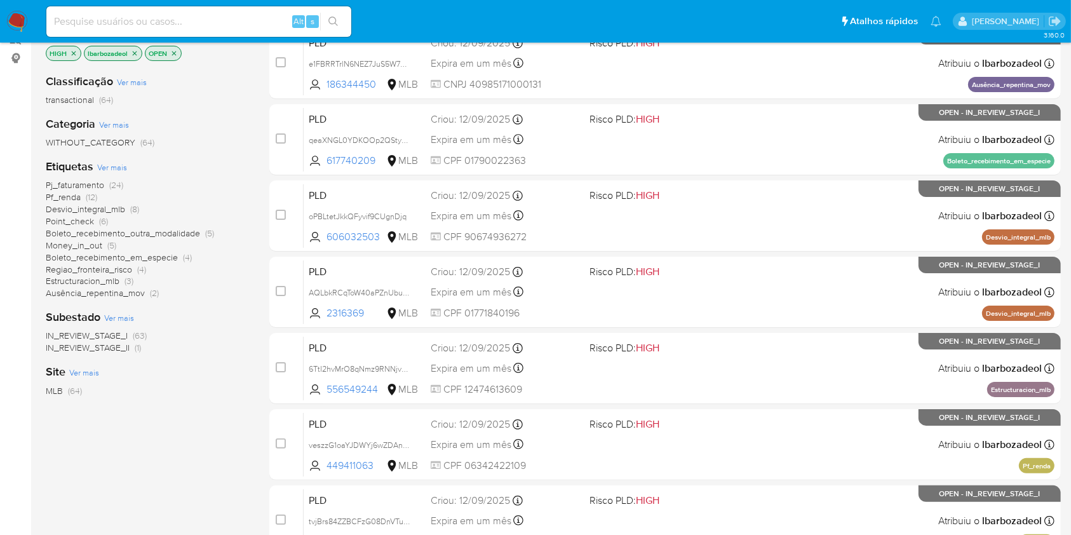
click at [121, 163] on span "Ver mais" at bounding box center [112, 166] width 30 height 11
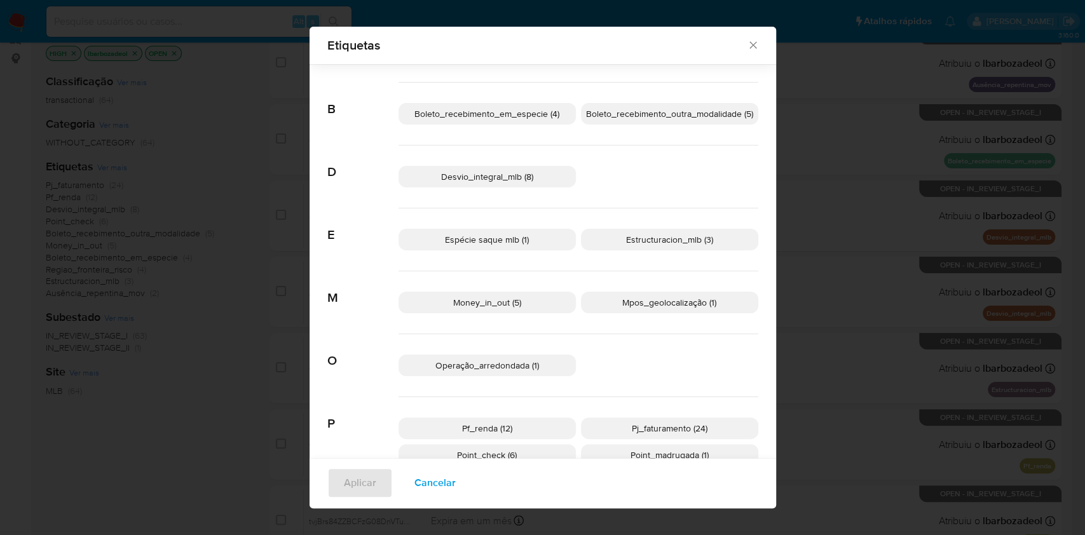
scroll to position [67, 0]
click at [493, 232] on span "Espécie saque mlb (1)" at bounding box center [487, 238] width 84 height 13
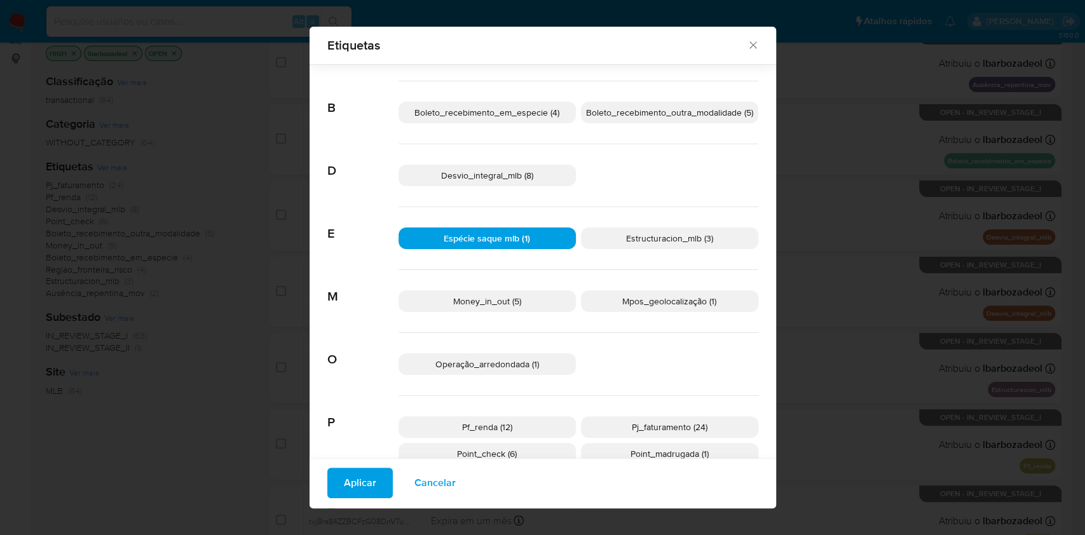
click at [360, 484] on span "Aplicar" at bounding box center [360, 483] width 32 height 28
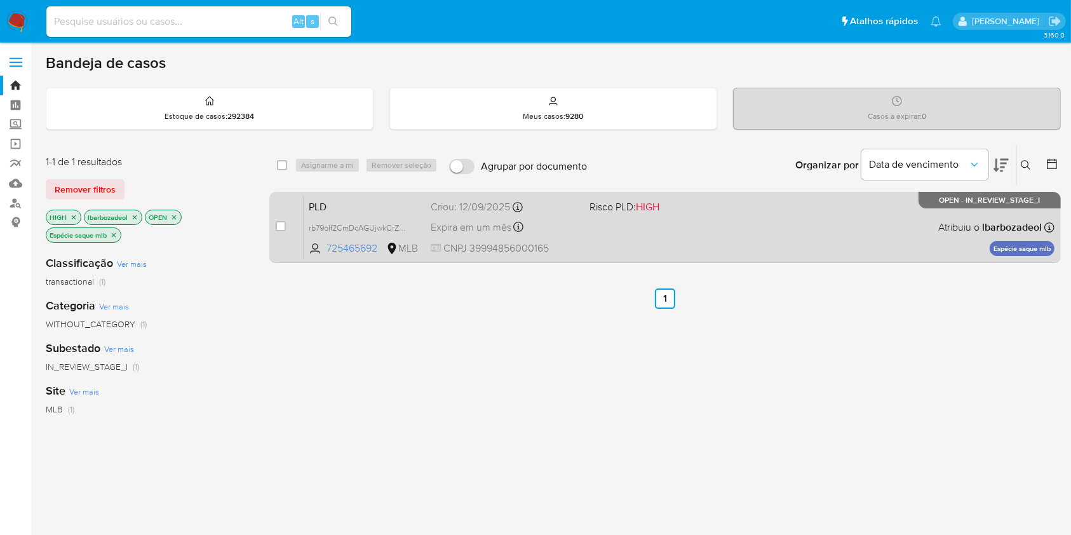
click at [630, 253] on div "PLD rb79olf2CmDcAGUjwkCrZMa5 725465692 MLB Risco PLD: HIGH Criou: 12/09/2025 Cr…" at bounding box center [679, 227] width 751 height 64
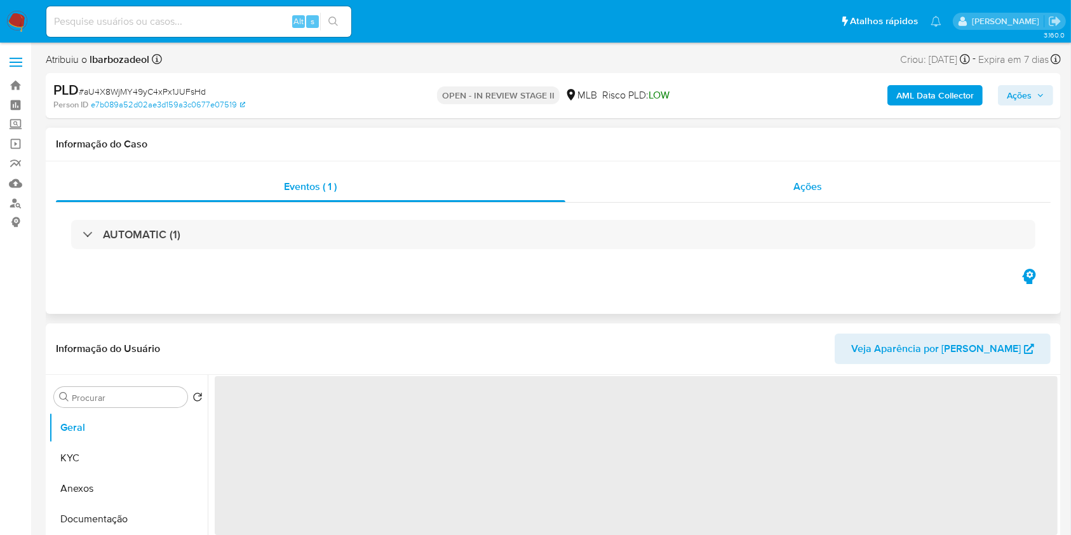
click at [684, 186] on div "Ações" at bounding box center [808, 187] width 485 height 30
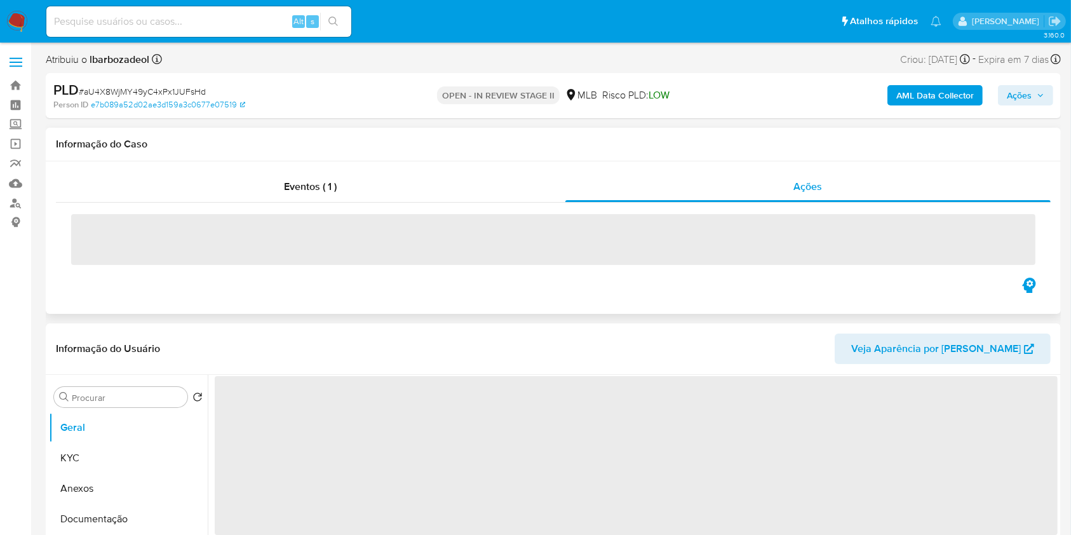
select select "10"
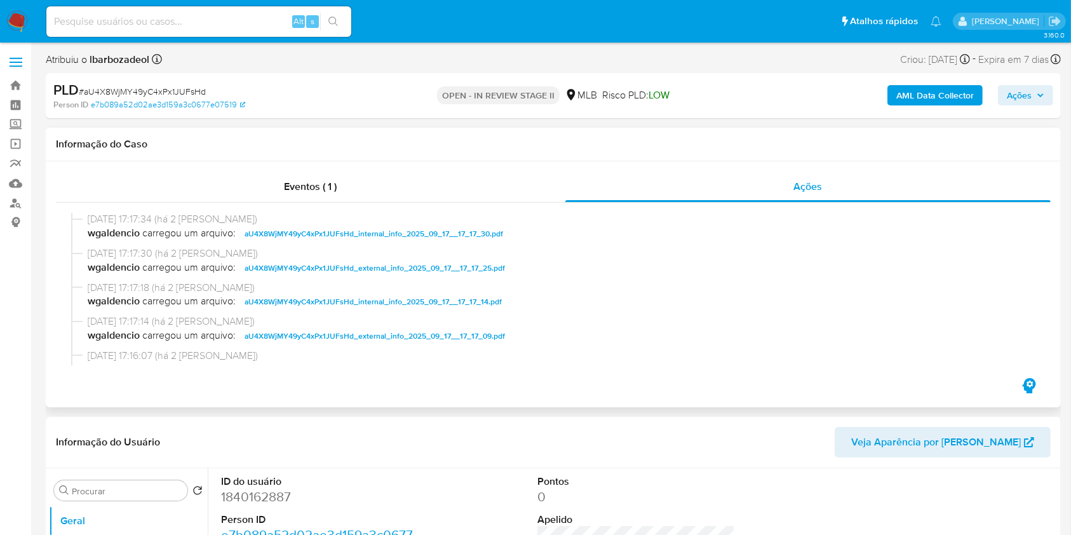
scroll to position [693, 0]
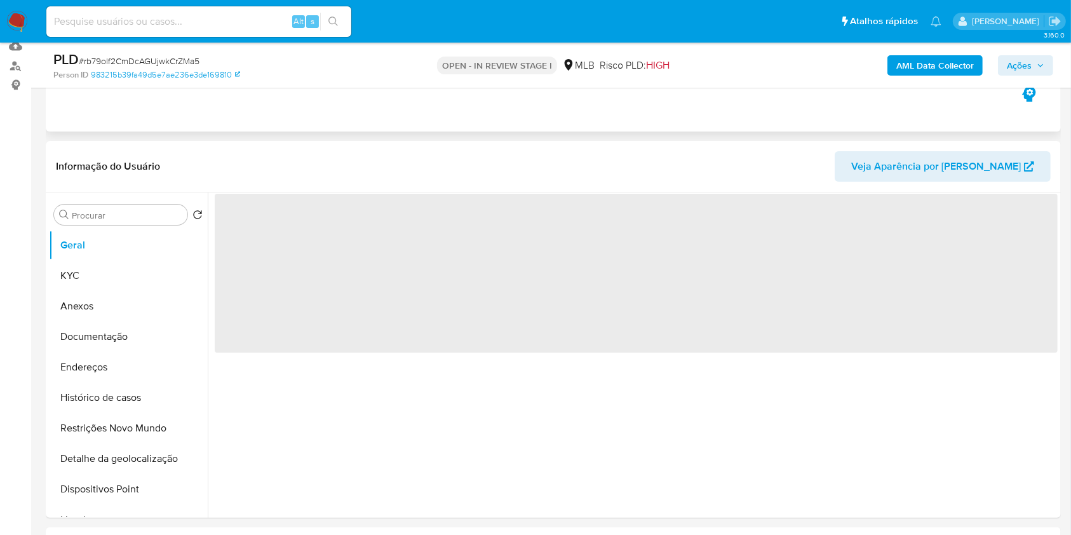
select select "10"
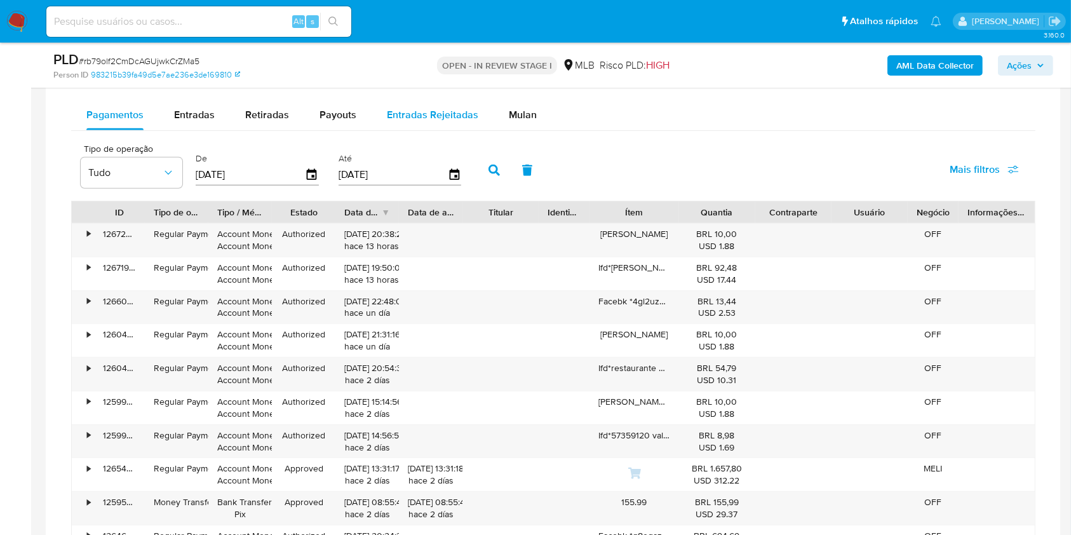
scroll to position [1057, 0]
click at [502, 112] on button "Mulan" at bounding box center [523, 115] width 58 height 30
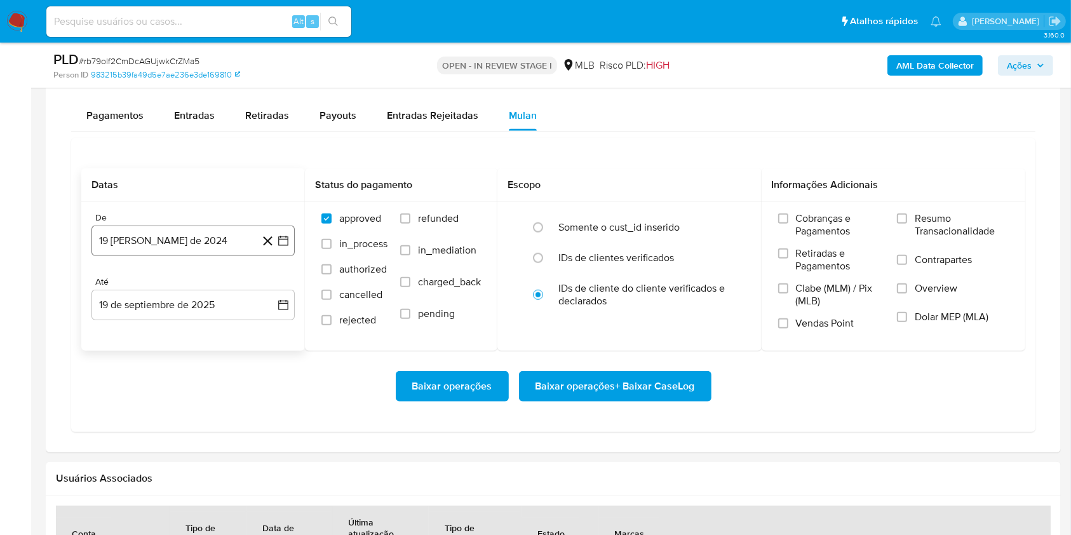
click at [189, 238] on button "19 de agosto de 2024" at bounding box center [192, 241] width 203 height 30
click at [197, 282] on span "agosto 2024" at bounding box center [187, 286] width 58 height 13
click at [271, 285] on icon "Año siguiente" at bounding box center [270, 286] width 5 height 9
click at [136, 407] on span "jul" at bounding box center [137, 404] width 28 height 10
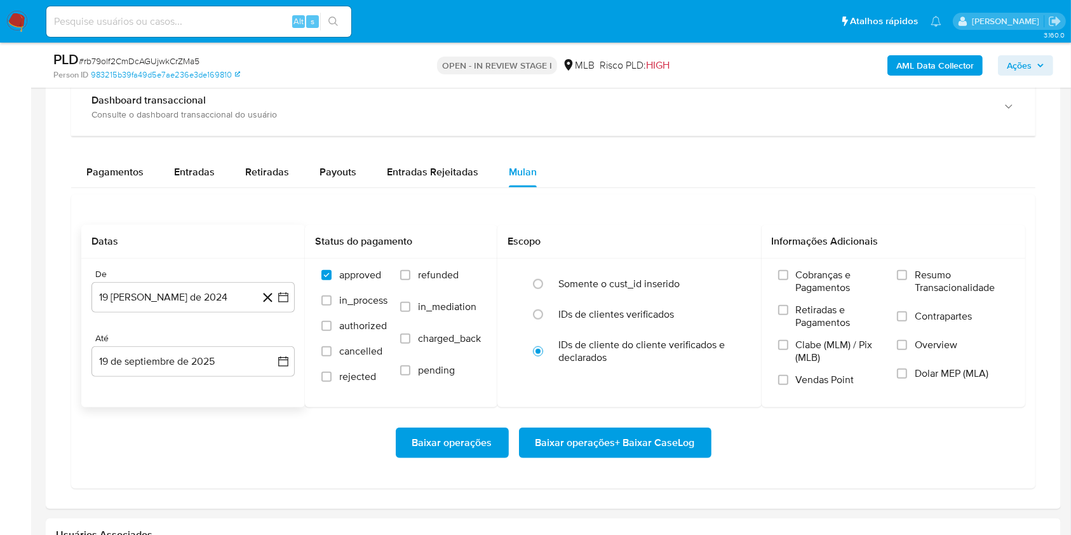
scroll to position [1015, 0]
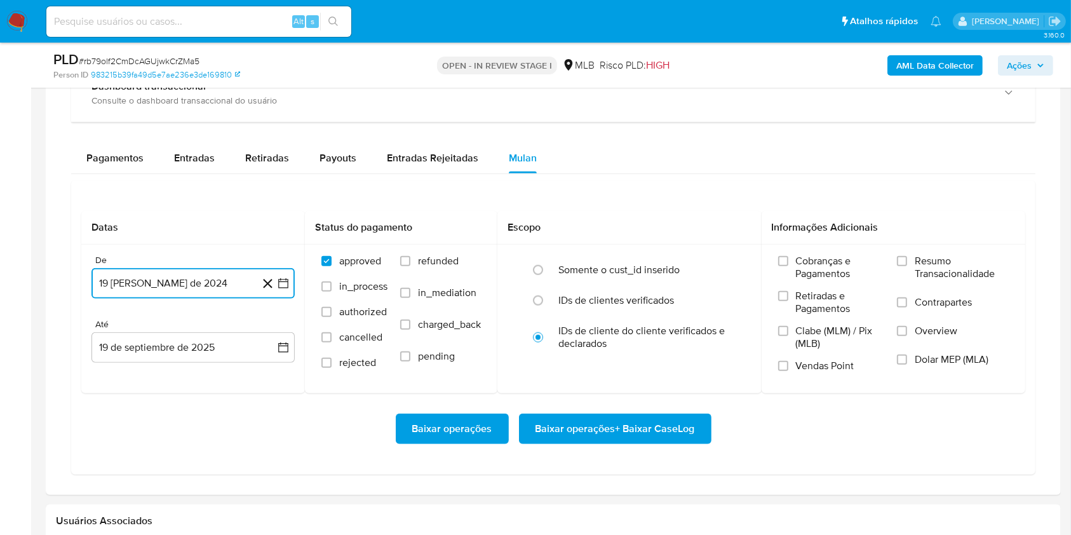
click at [181, 273] on button "19 de agosto de 2024" at bounding box center [192, 283] width 203 height 30
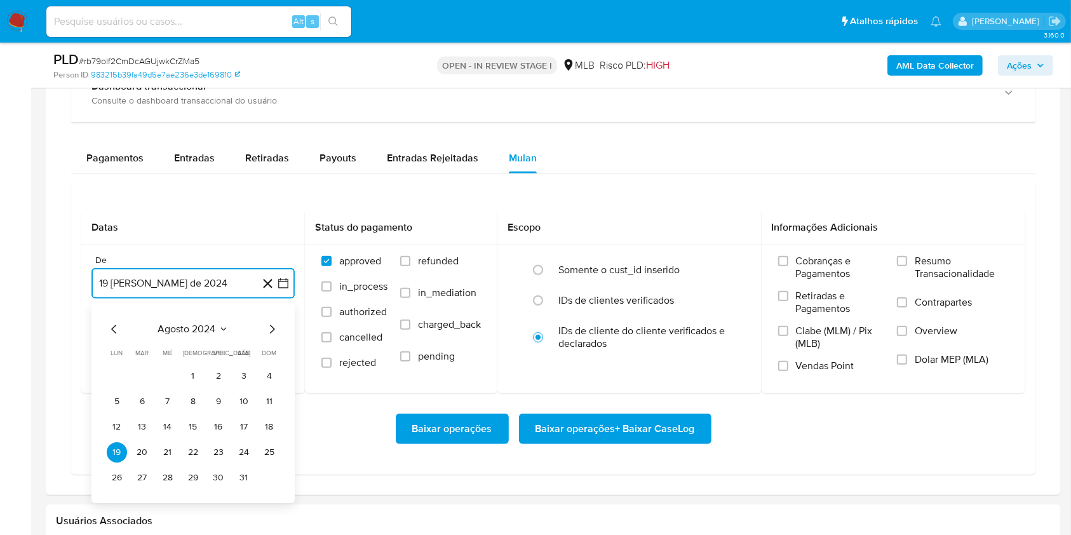
click at [178, 282] on button "19 de agosto de 2024" at bounding box center [192, 283] width 203 height 30
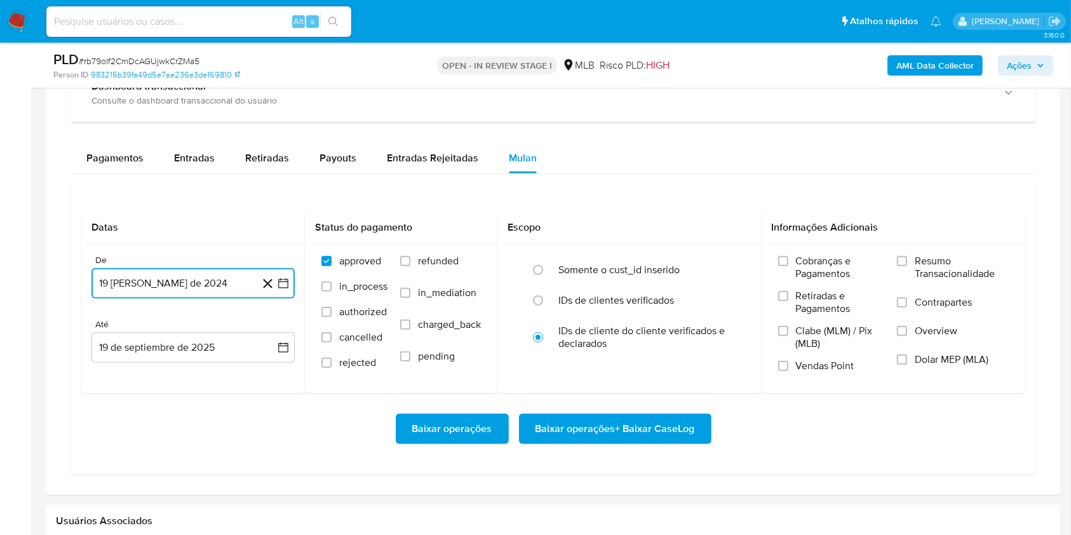
click at [183, 280] on button "19 de agosto de 2024" at bounding box center [192, 283] width 203 height 30
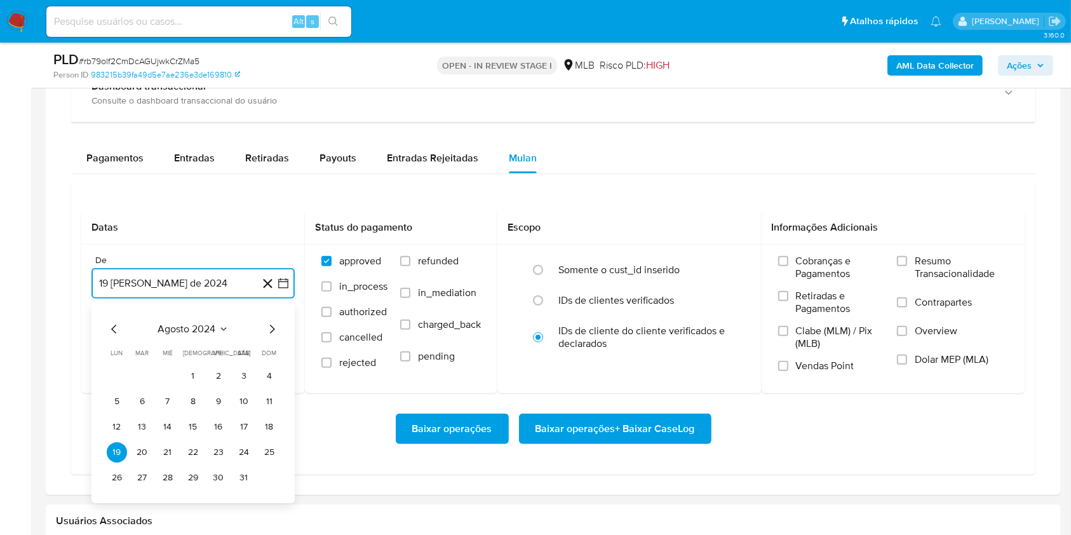
click at [193, 328] on span "agosto 2024" at bounding box center [187, 329] width 58 height 13
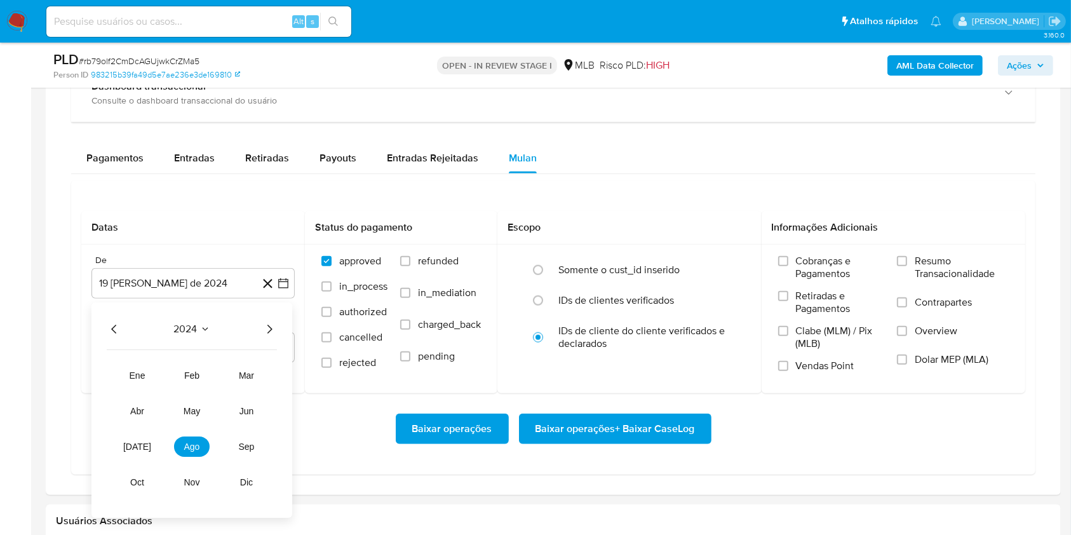
click at [274, 325] on icon "Año siguiente" at bounding box center [269, 329] width 15 height 15
click at [189, 450] on span "ago" at bounding box center [192, 447] width 16 height 10
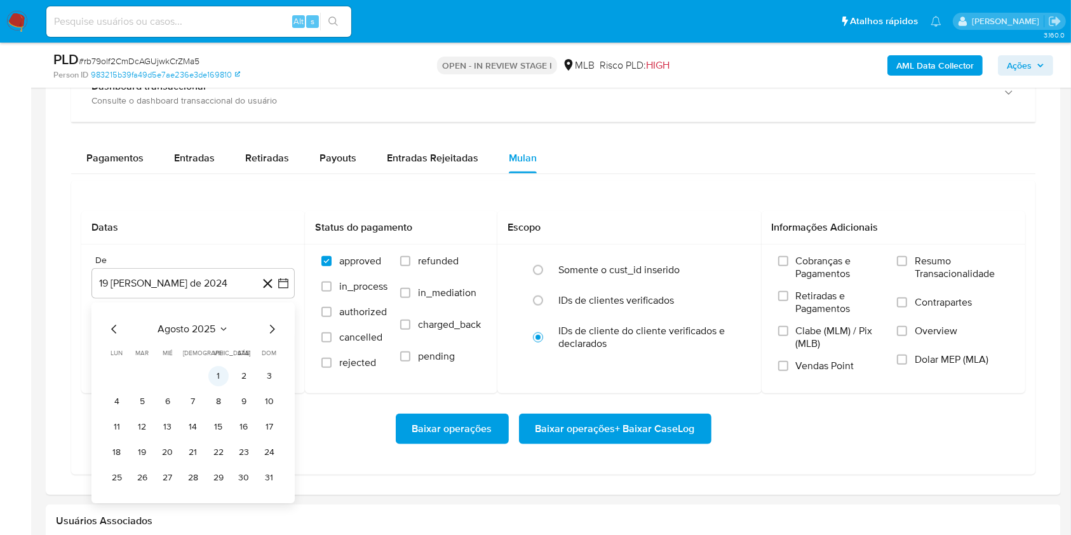
drag, startPoint x: 216, startPoint y: 374, endPoint x: 203, endPoint y: 367, distance: 14.2
click at [216, 373] on button "1" at bounding box center [218, 376] width 20 height 20
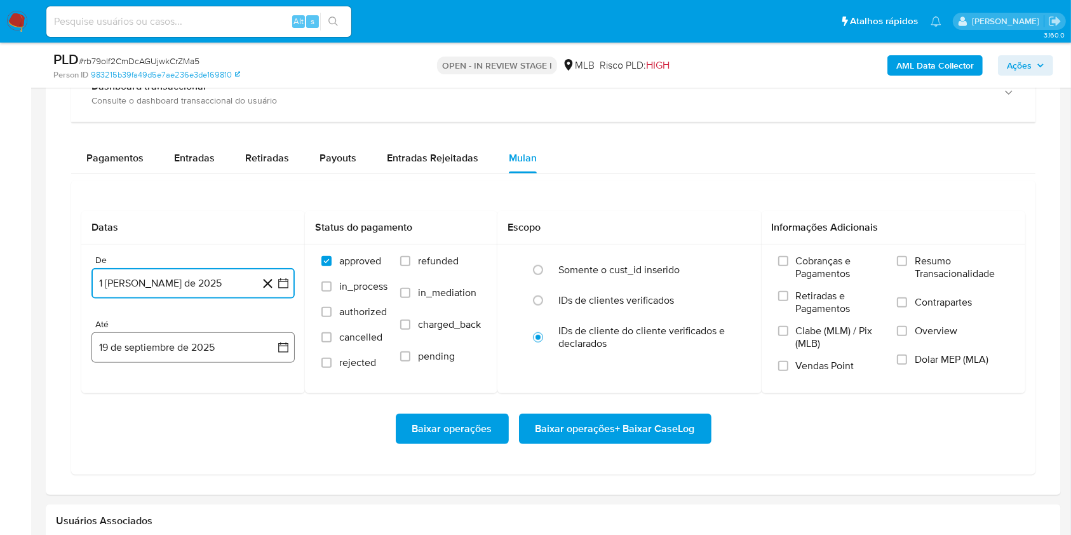
click at [191, 351] on button "19 de septiembre de 2025" at bounding box center [192, 347] width 203 height 30
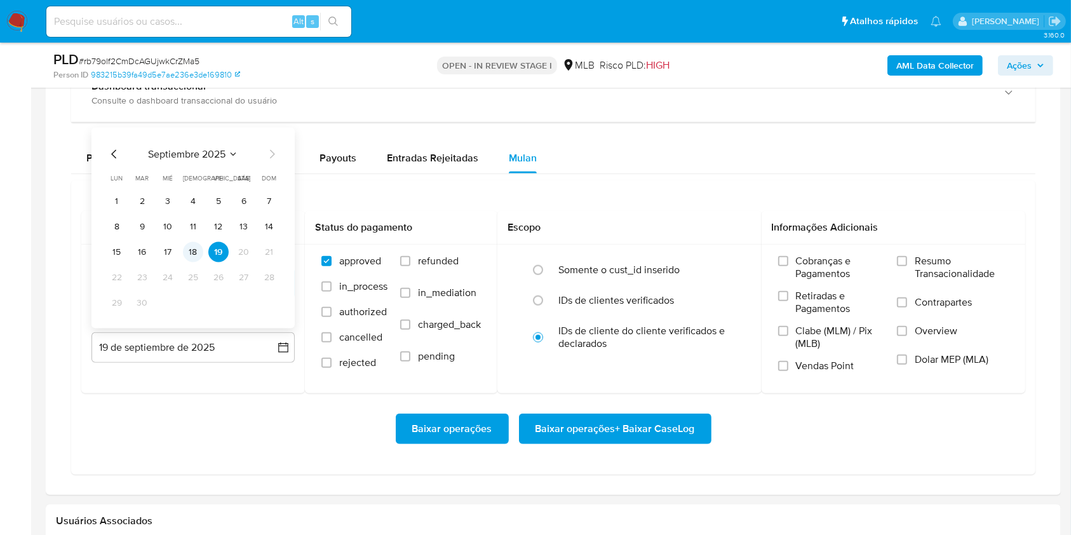
click at [193, 251] on button "18" at bounding box center [193, 252] width 20 height 20
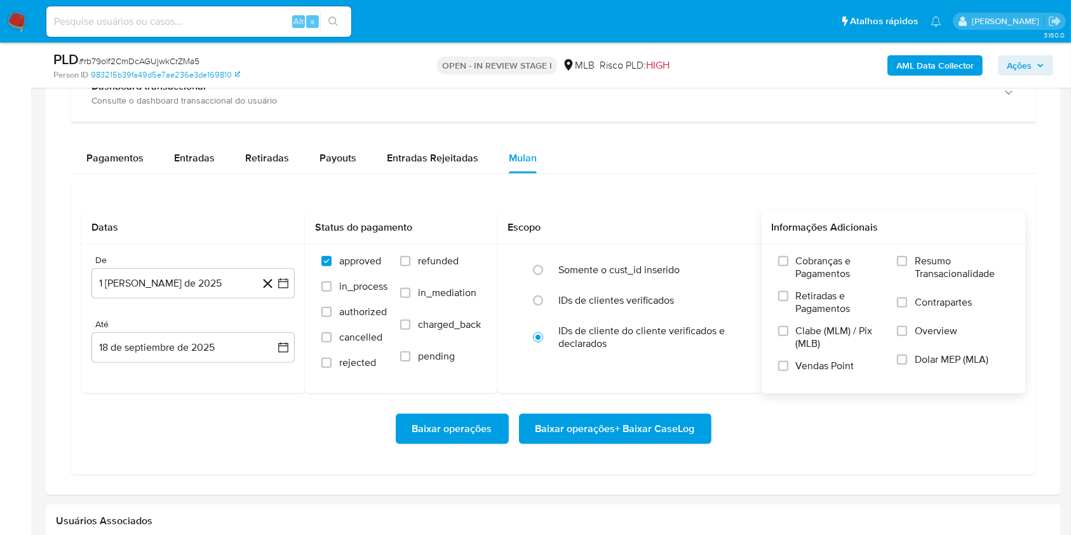
click at [936, 261] on span "Resumo Transacionalidade" at bounding box center [962, 267] width 94 height 25
click at [907, 261] on input "Resumo Transacionalidade" at bounding box center [902, 261] width 10 height 10
click at [649, 429] on span "Baixar operações + Baixar CaseLog" at bounding box center [615, 429] width 159 height 28
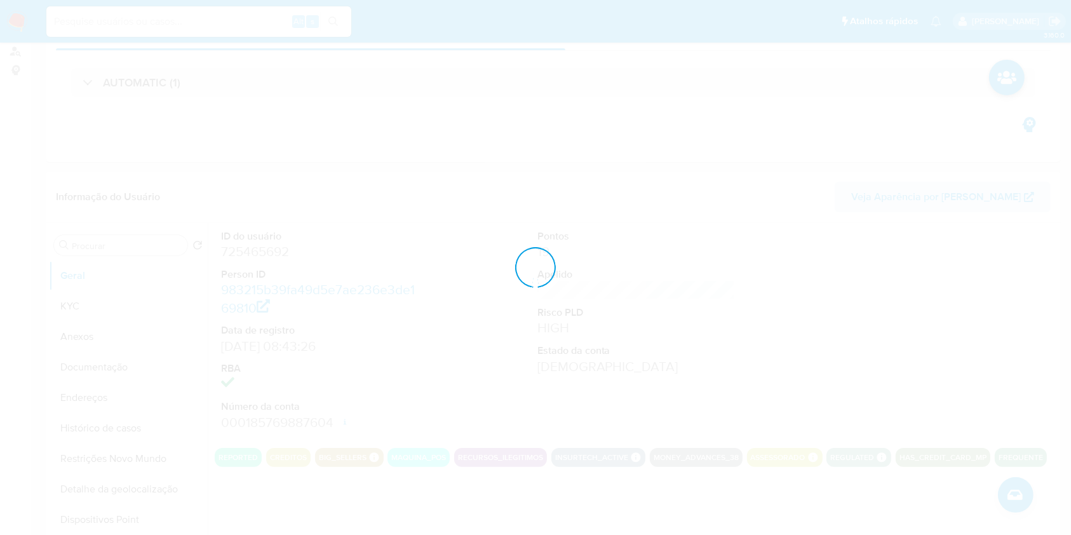
scroll to position [0, 0]
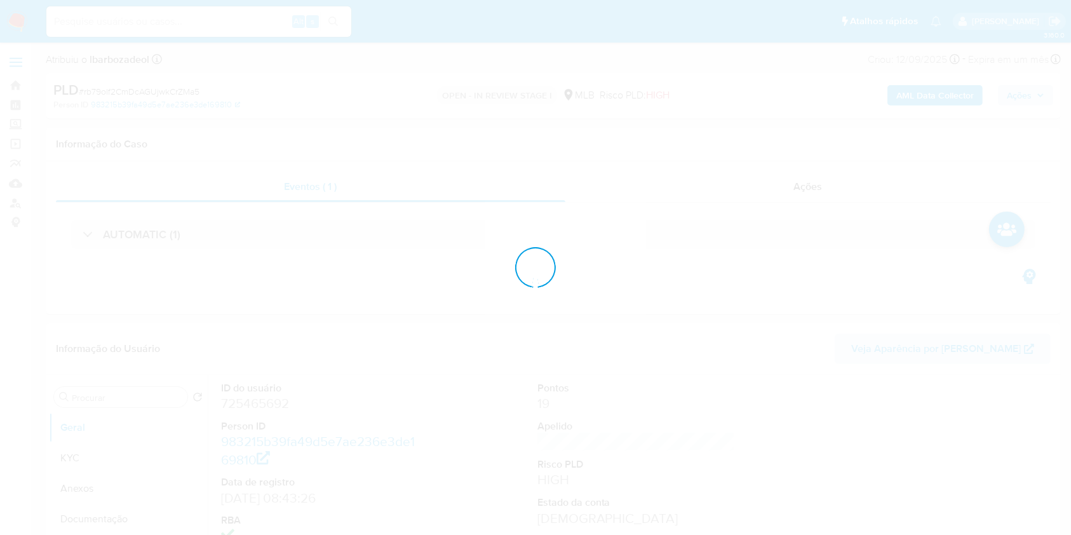
click at [22, 263] on div at bounding box center [535, 267] width 1071 height 535
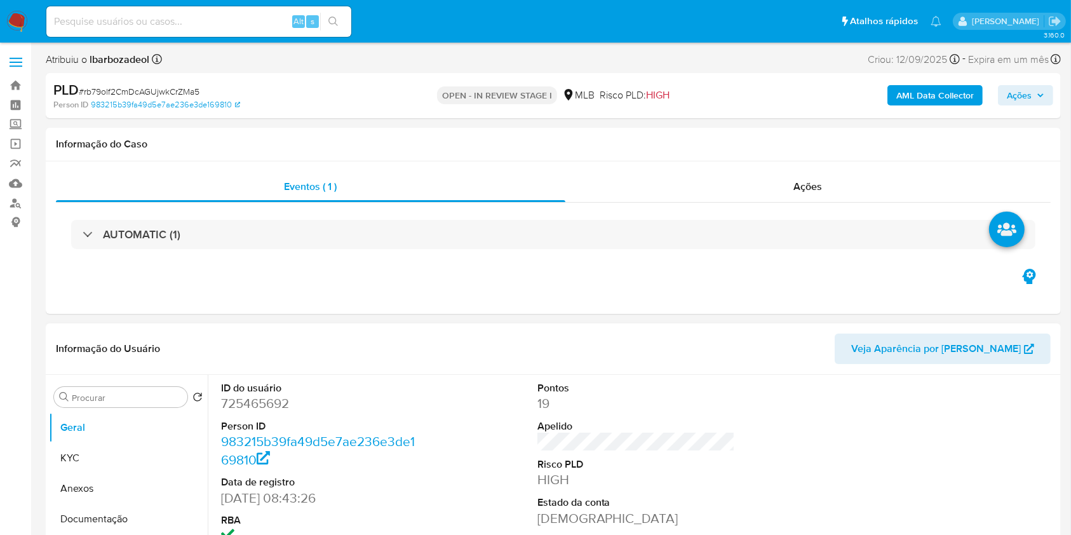
click at [581, 400] on dd "19" at bounding box center [637, 404] width 198 height 18
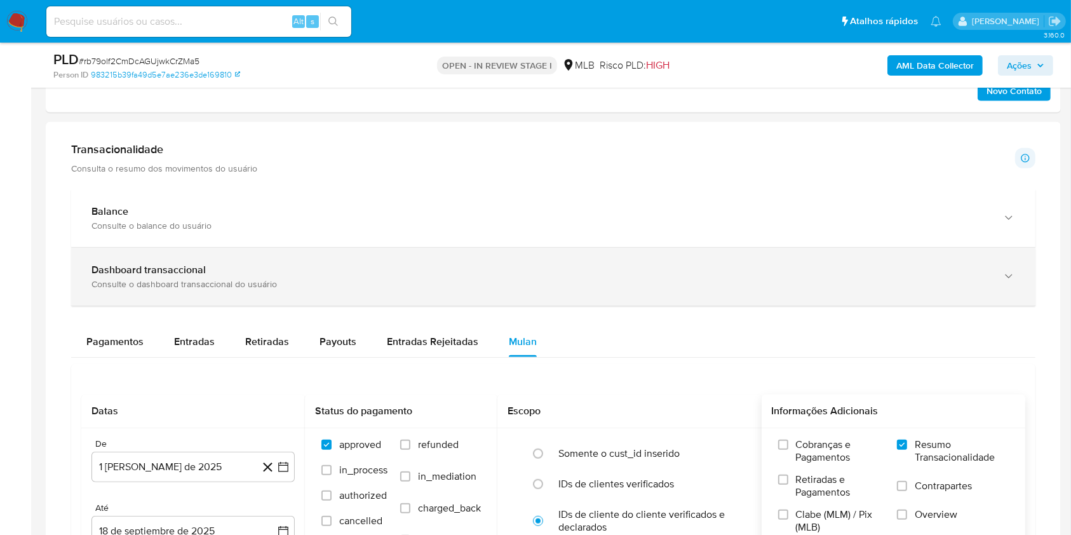
scroll to position [1016, 0]
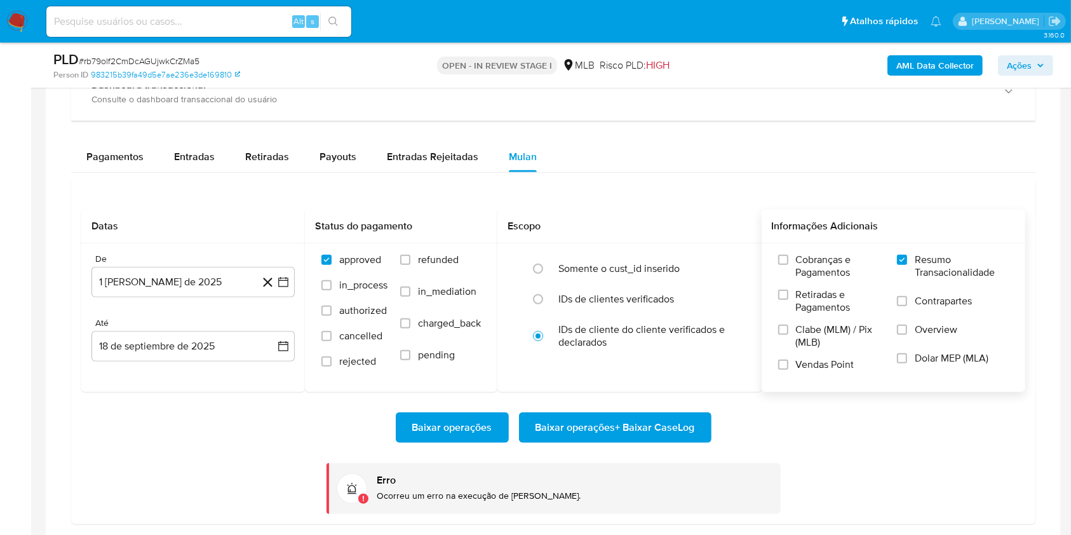
click at [579, 426] on span "Baixar operações + Baixar CaseLog" at bounding box center [615, 428] width 159 height 28
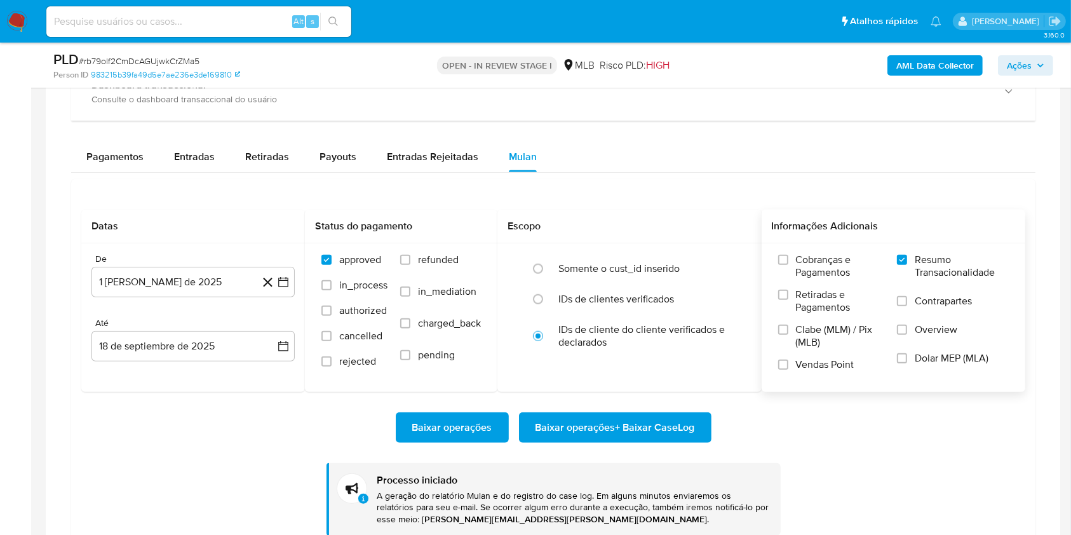
click at [683, 424] on span "Baixar operações + Baixar CaseLog" at bounding box center [615, 428] width 159 height 28
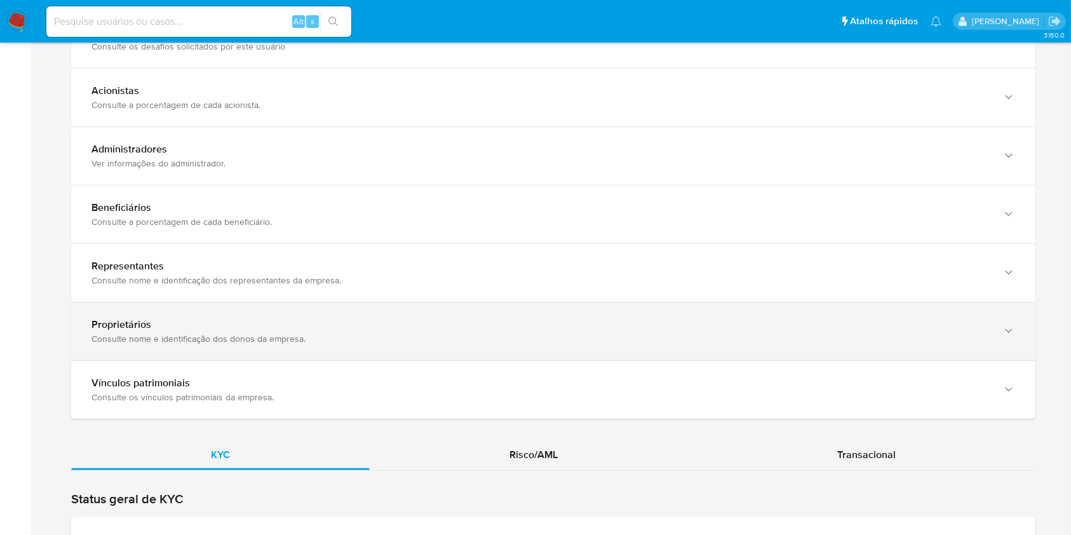
scroll to position [891, 0]
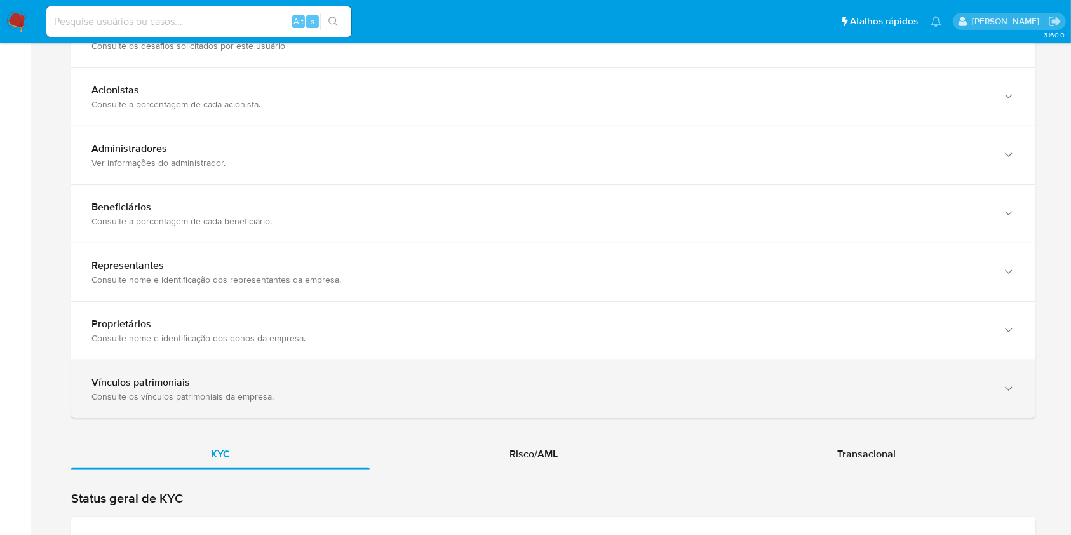
click at [512, 391] on div "Consulte os vínculos patrimoniais da empresa." at bounding box center [540, 396] width 898 height 11
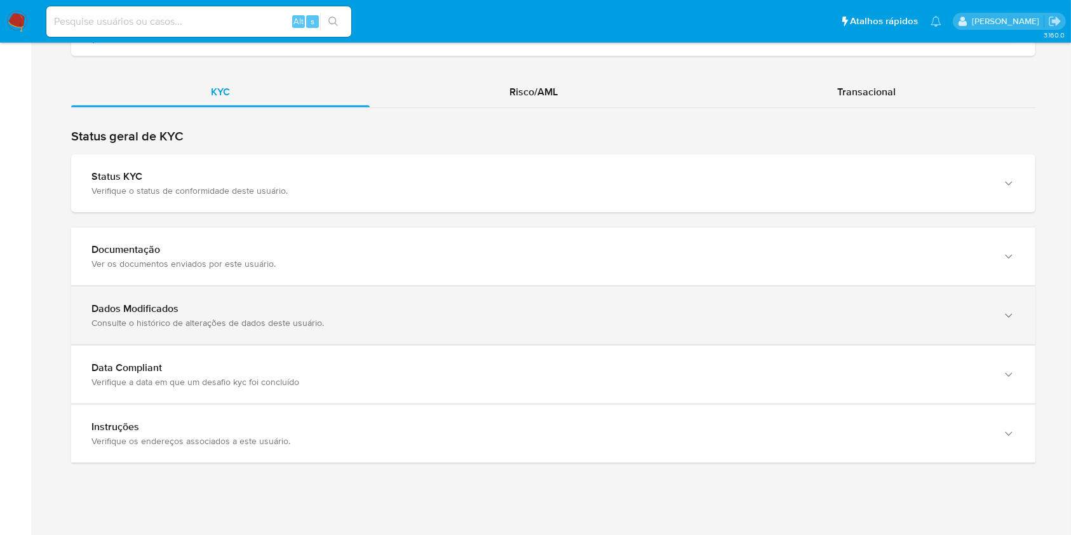
scroll to position [1310, 0]
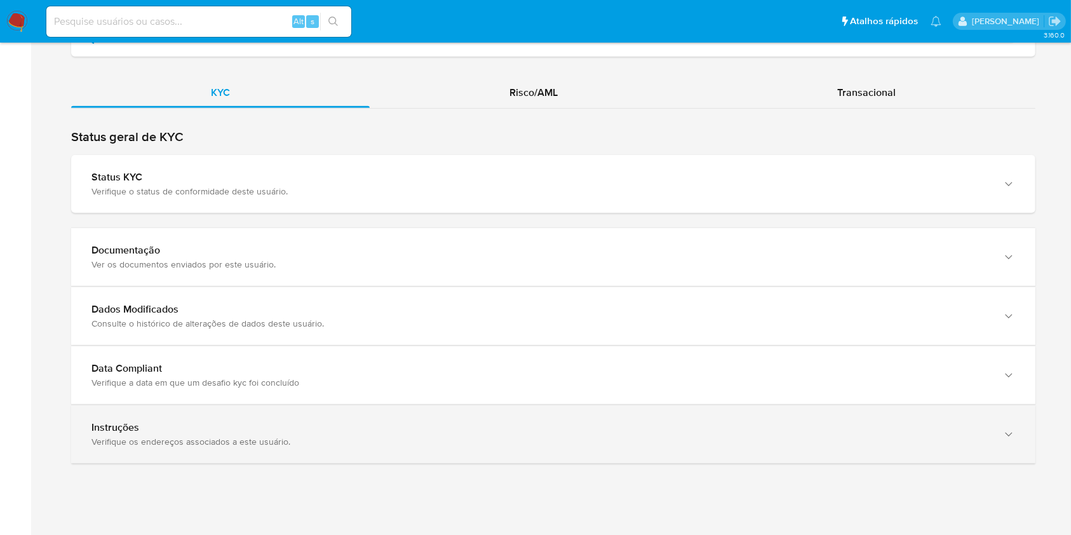
click at [342, 421] on div "Instruções" at bounding box center [540, 427] width 898 height 13
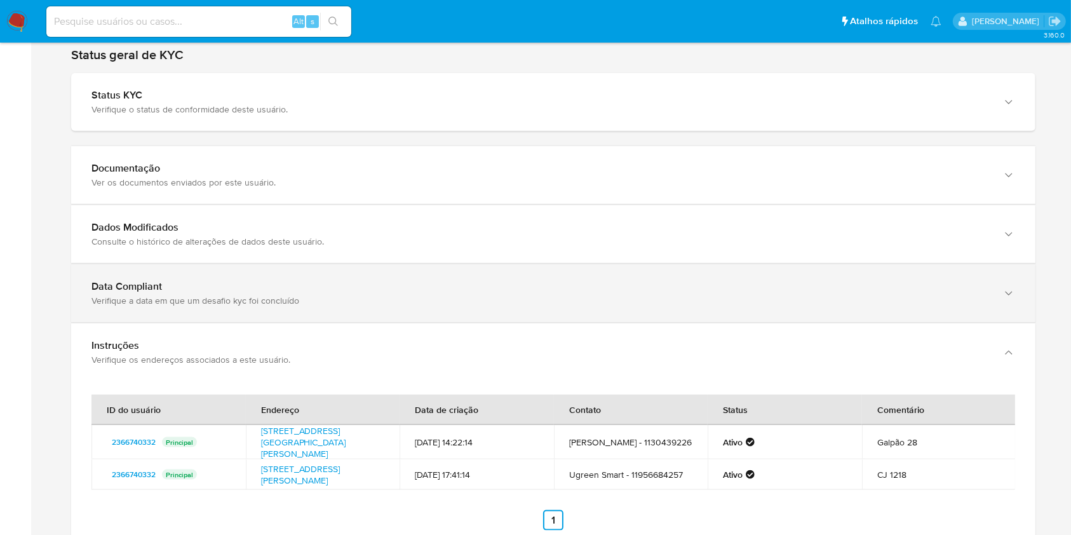
click at [340, 280] on div "Data Compliant Verifique a data em que um desafio kyc foi concluído" at bounding box center [540, 293] width 898 height 26
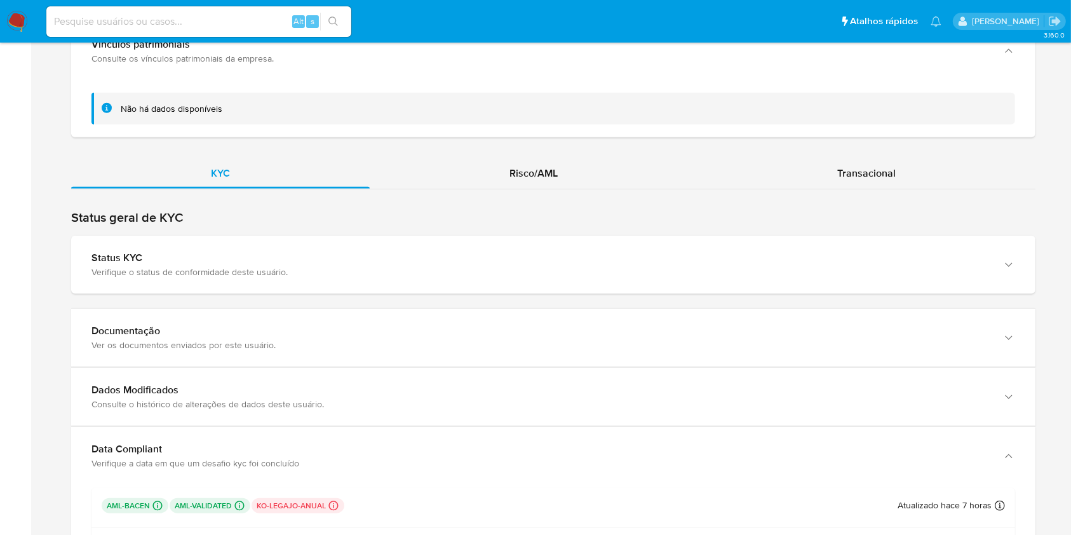
scroll to position [1228, 0]
click at [538, 173] on div "Risco/AML" at bounding box center [534, 174] width 328 height 30
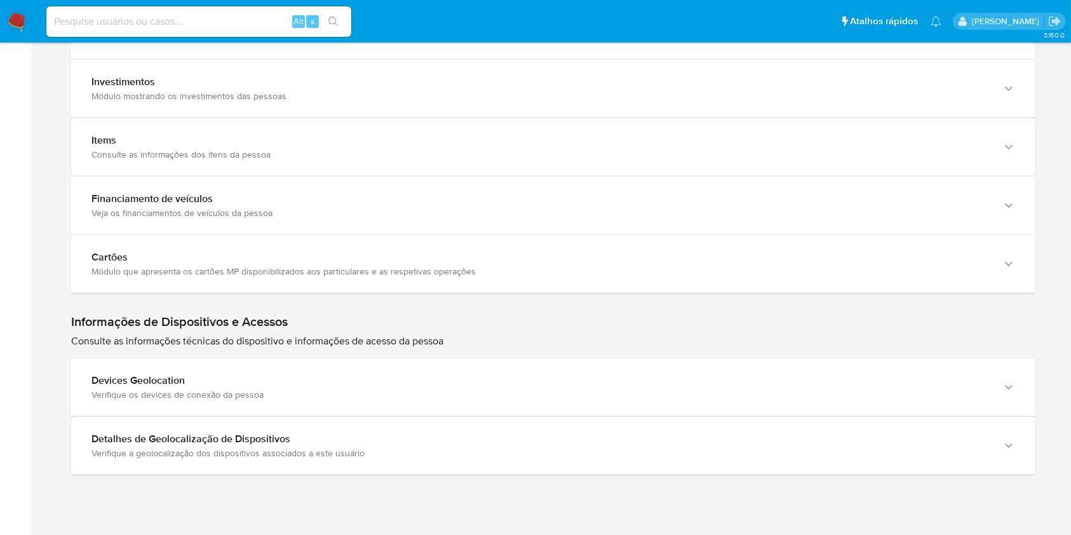
scroll to position [1908, 0]
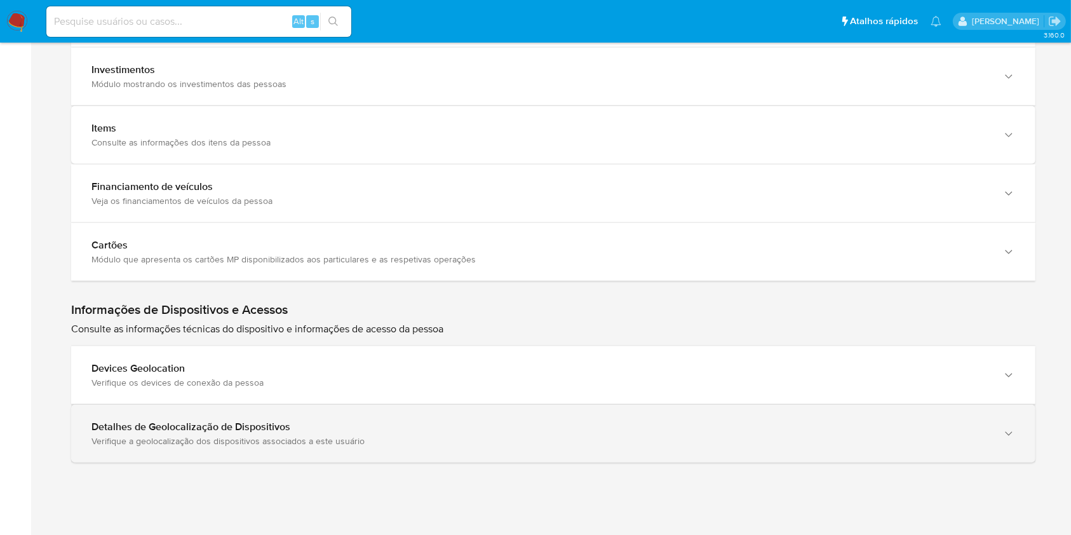
click at [349, 435] on div "Verifique a geolocalização dos dispositivos associados a este usuário" at bounding box center [540, 440] width 898 height 11
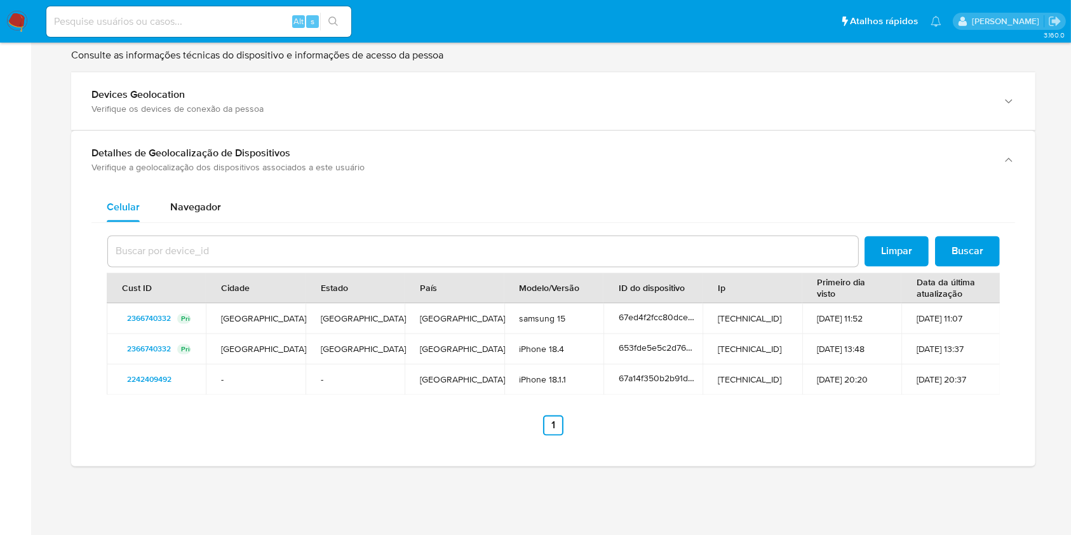
scroll to position [2185, 0]
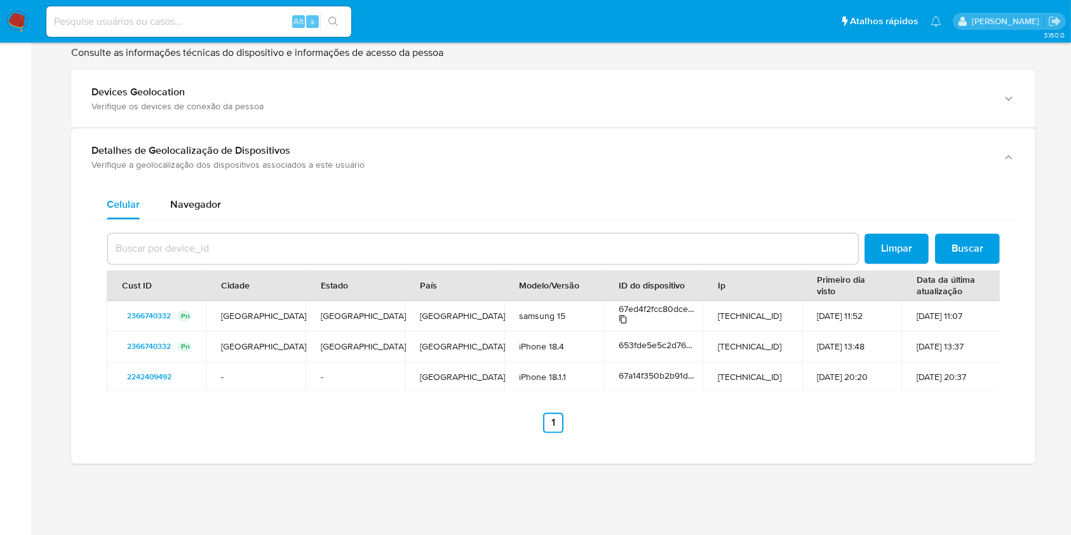
click at [623, 315] on icon at bounding box center [623, 319] width 9 height 9
click at [568, 307] on td "samsung 15" at bounding box center [554, 316] width 99 height 30
click at [554, 306] on td "samsung 15" at bounding box center [554, 316] width 99 height 30
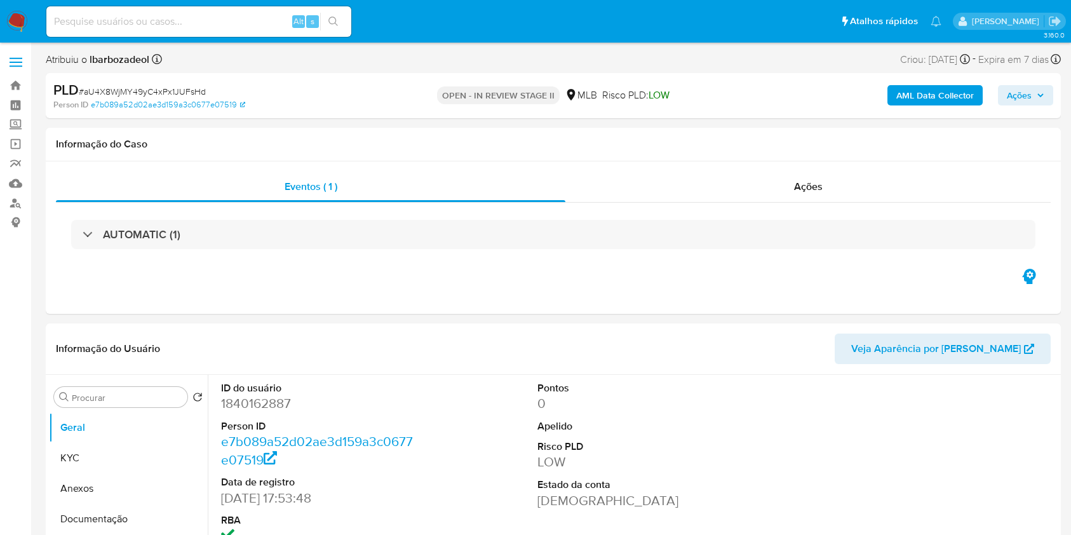
select select "10"
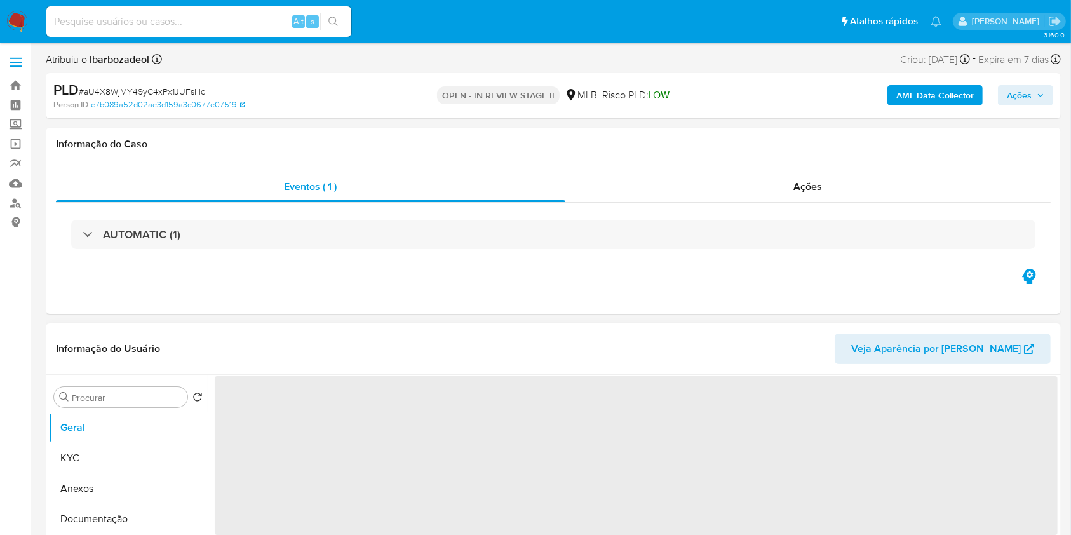
select select "10"
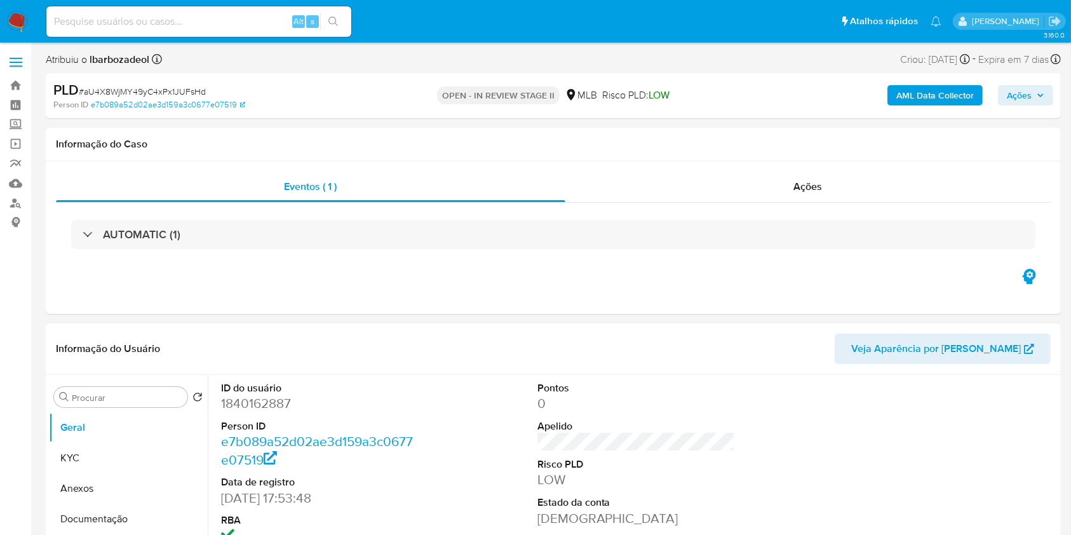
click at [175, 26] on input at bounding box center [198, 21] width 305 height 17
paste input "1996621424"
type input "1996621424"
click at [337, 22] on icon "search-icon" at bounding box center [334, 22] width 10 height 10
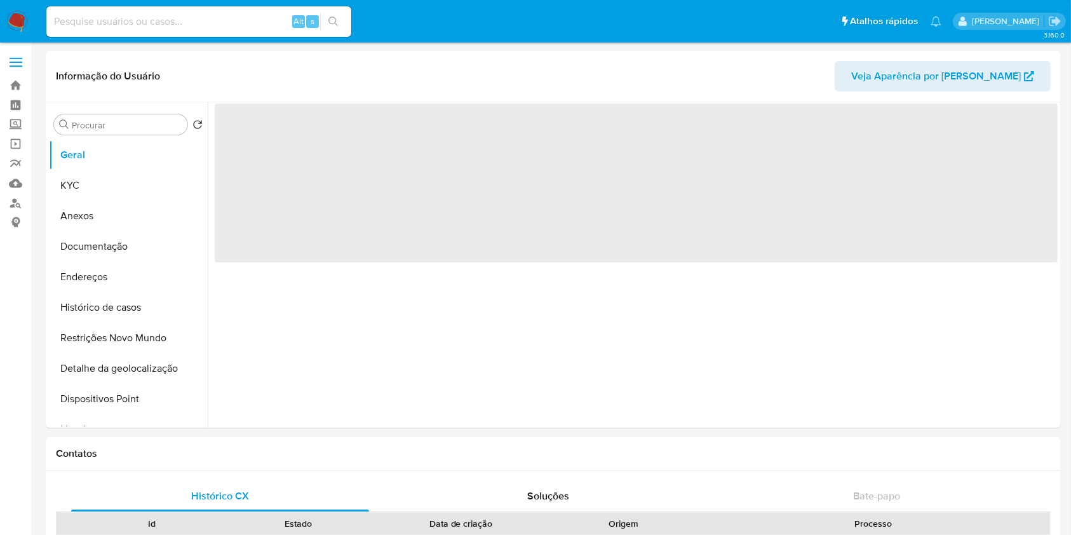
select select "10"
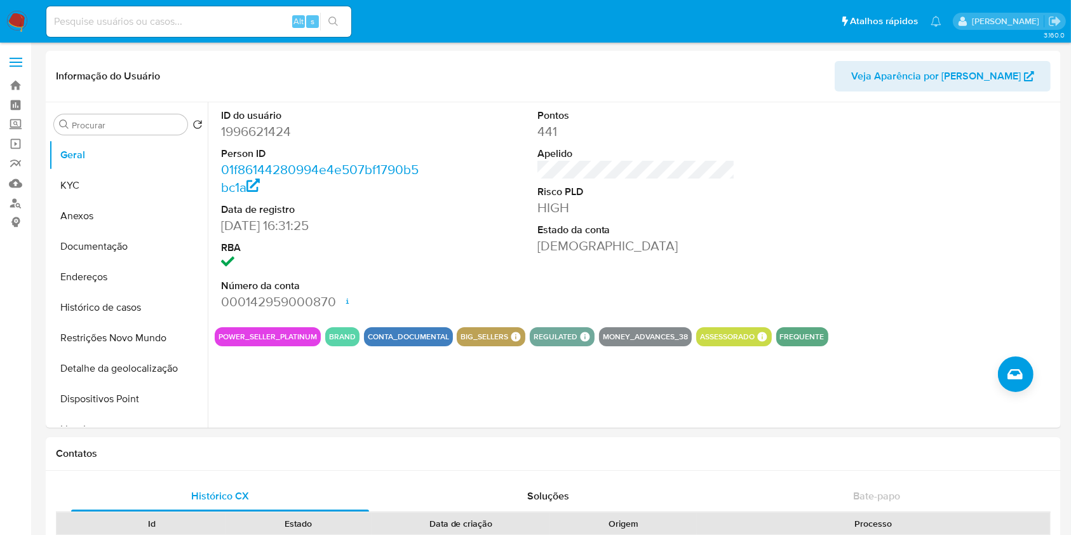
drag, startPoint x: 231, startPoint y: 18, endPoint x: 305, endPoint y: 19, distance: 74.3
click at [230, 18] on input at bounding box center [198, 21] width 305 height 17
paste input "1996621424"
type input "1996621424"
click at [333, 17] on icon "search-icon" at bounding box center [334, 22] width 10 height 10
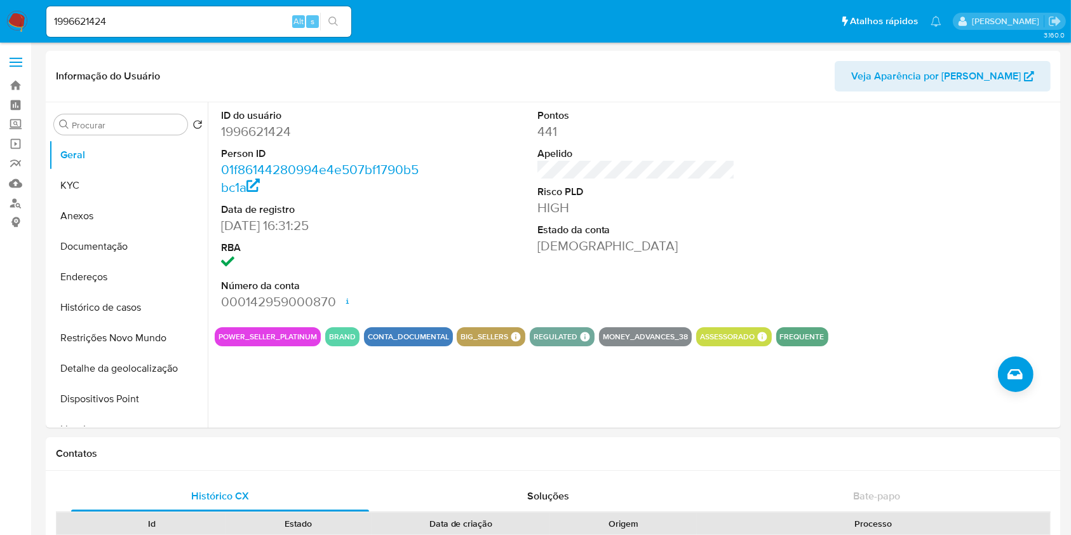
click at [330, 22] on icon "search-icon" at bounding box center [334, 22] width 10 height 10
click at [120, 193] on button "KYC" at bounding box center [123, 185] width 149 height 30
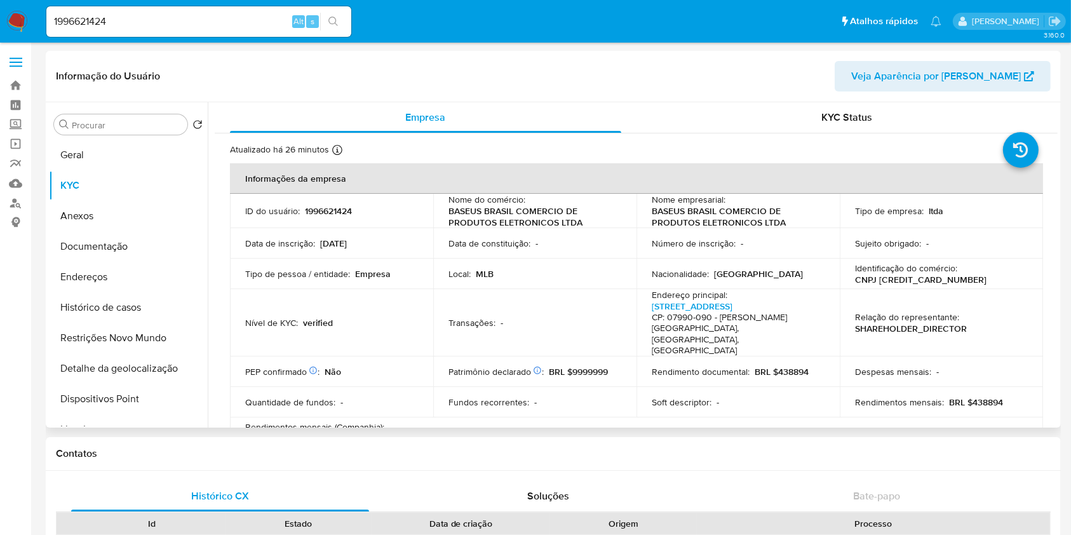
click at [907, 284] on p "CNPJ [CREDIT_CARD_NUMBER]" at bounding box center [921, 279] width 132 height 11
copy p "[CREDIT_CARD_NUMBER]"
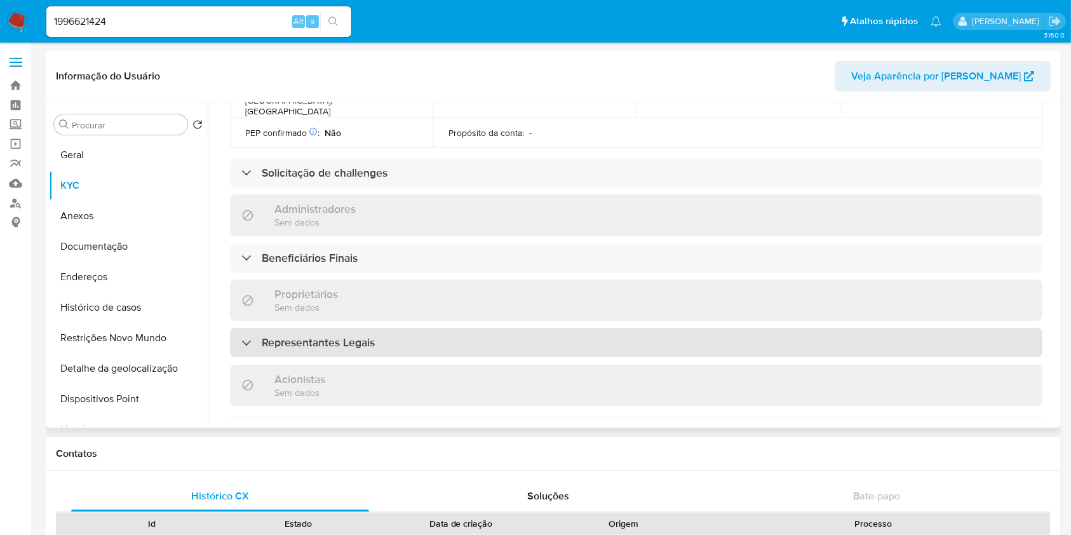
scroll to position [521, 0]
click at [544, 327] on div "Representantes Legais" at bounding box center [636, 341] width 813 height 29
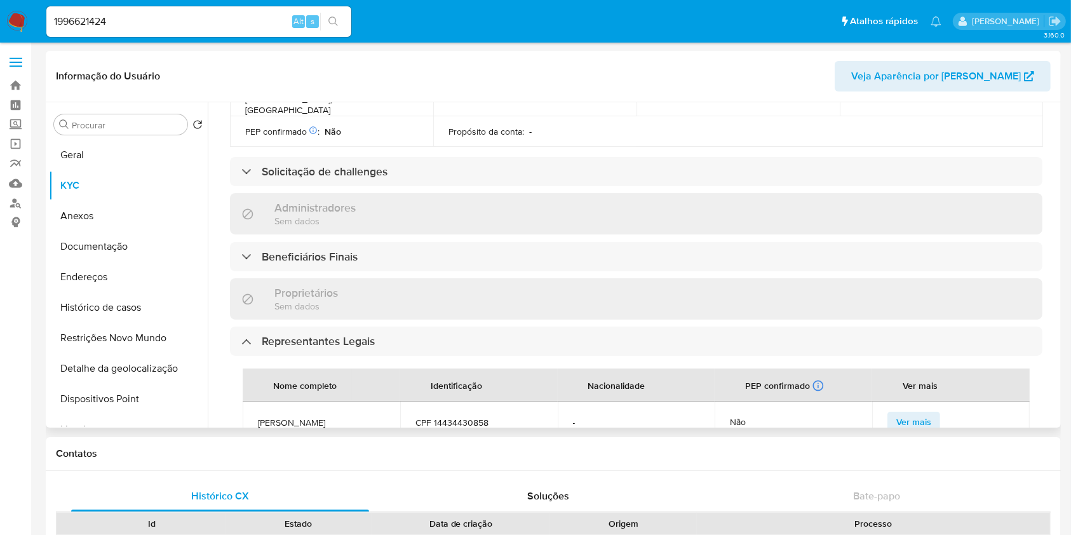
click at [457, 417] on span "CPF 14434430858" at bounding box center [479, 422] width 127 height 11
copy span "14434430858"
click at [138, 121] on input "Procurar" at bounding box center [127, 124] width 111 height 11
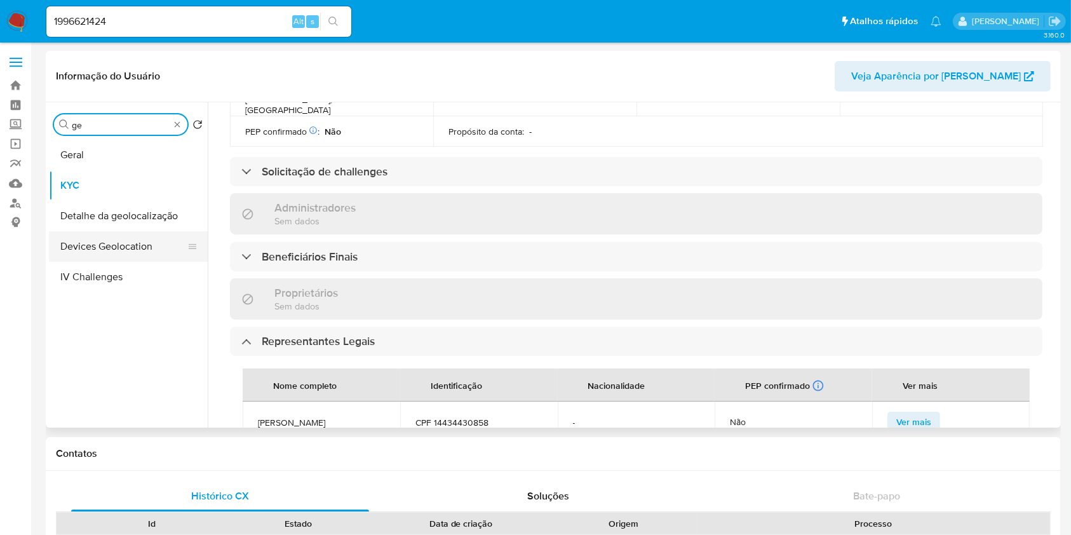
type input "ge"
click at [137, 241] on button "Devices Geolocation" at bounding box center [123, 246] width 149 height 30
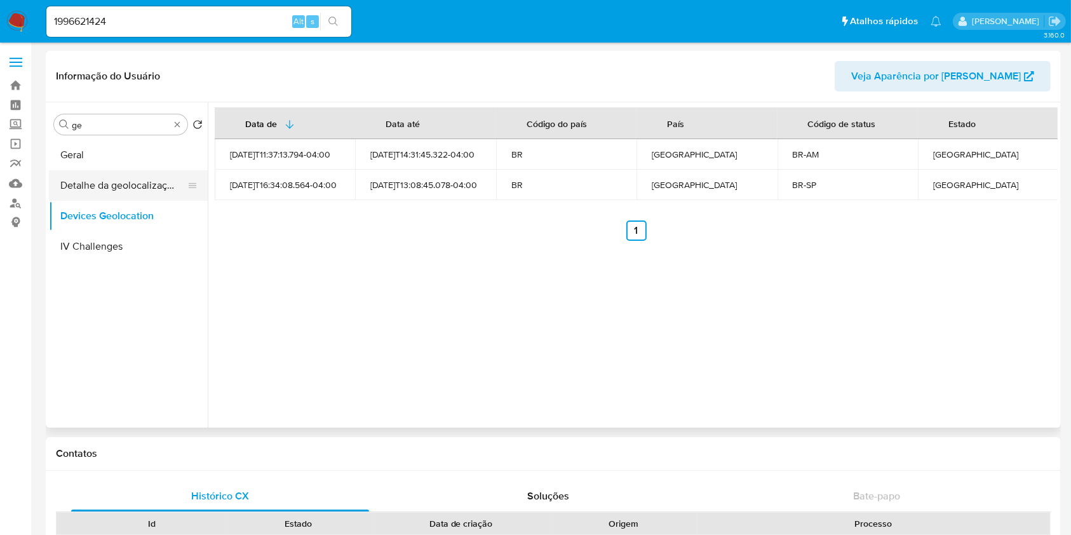
click at [109, 182] on button "Detalhe da geolocalização" at bounding box center [123, 185] width 149 height 30
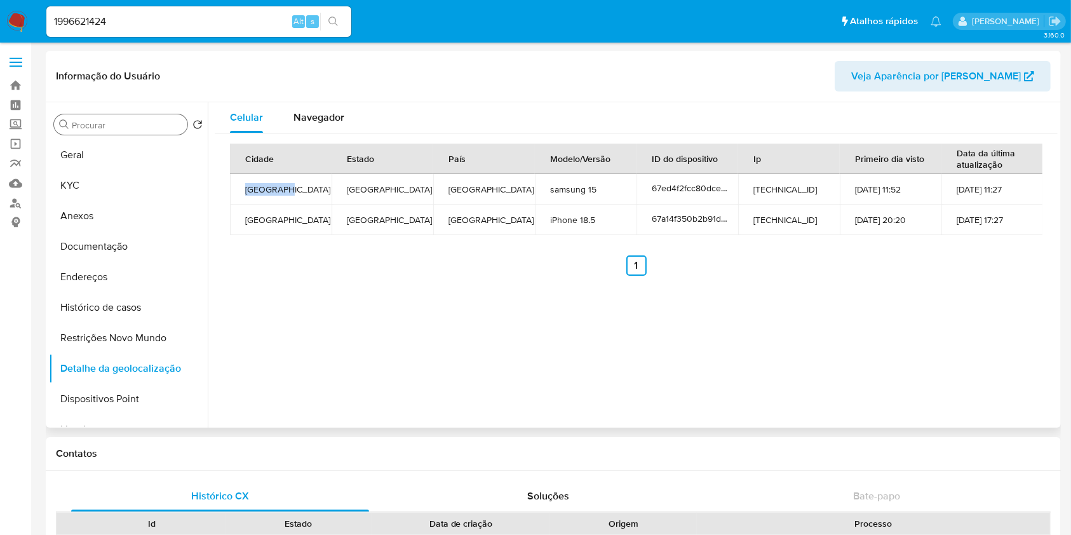
drag, startPoint x: 285, startPoint y: 191, endPoint x: 241, endPoint y: 191, distance: 43.8
click at [241, 191] on td "[GEOGRAPHIC_DATA]" at bounding box center [281, 189] width 102 height 30
copy td "[GEOGRAPHIC_DATA]"
click at [107, 18] on input "1996621424" at bounding box center [198, 21] width 305 height 17
paste input "226630171"
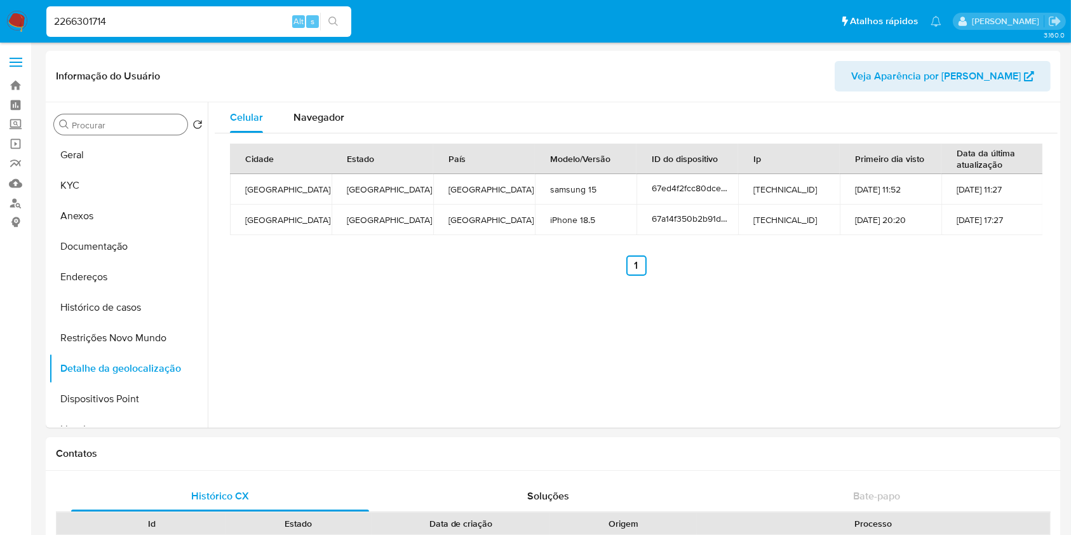
type input "2266301714"
click at [336, 21] on icon "search-icon" at bounding box center [334, 22] width 10 height 10
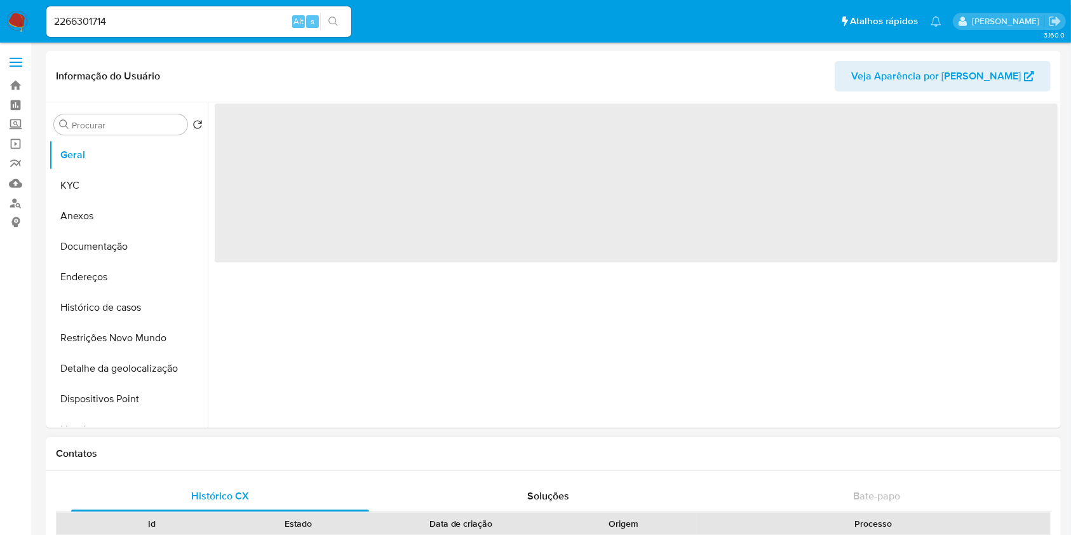
select select "10"
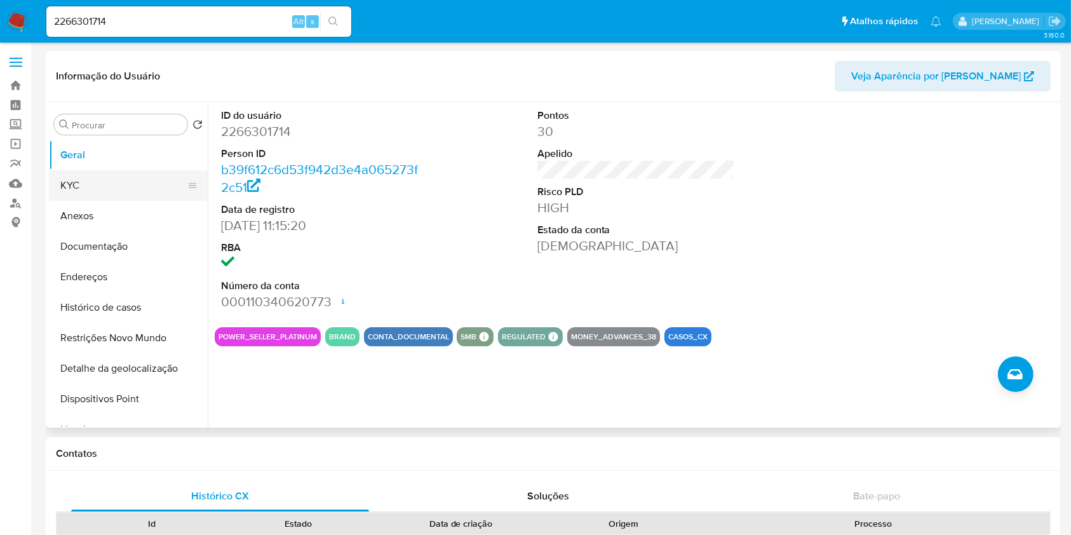
click at [91, 185] on button "KYC" at bounding box center [123, 185] width 149 height 30
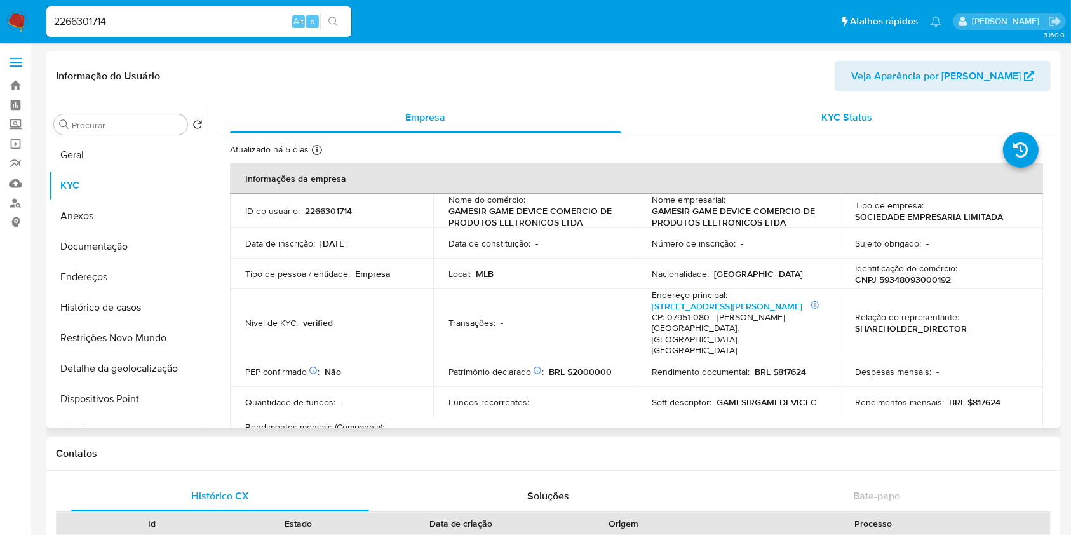
click at [945, 125] on div "KYC Status" at bounding box center [847, 117] width 391 height 30
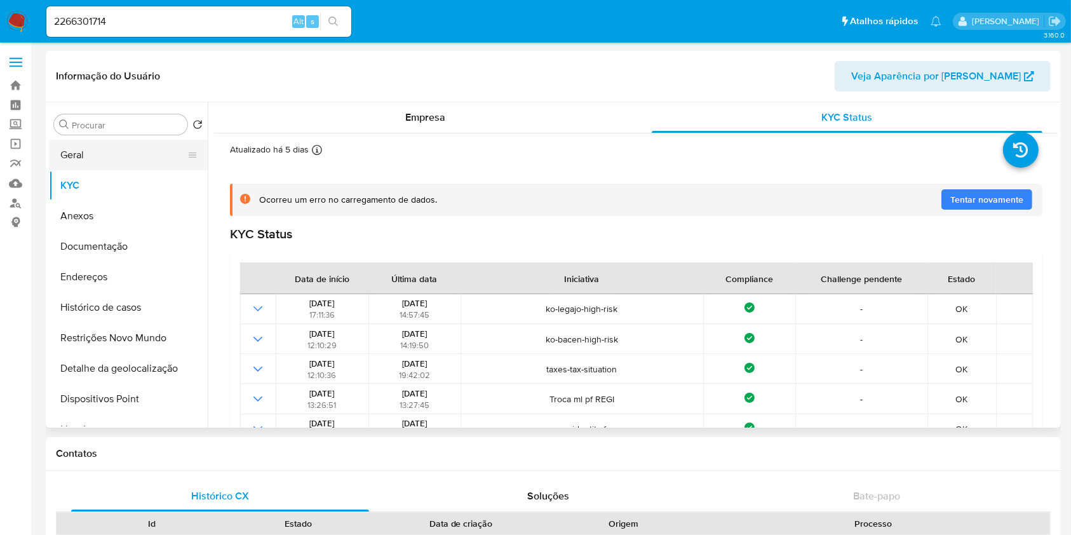
drag, startPoint x: 116, startPoint y: 151, endPoint x: 107, endPoint y: 168, distance: 19.3
click at [115, 151] on button "Geral" at bounding box center [123, 155] width 149 height 30
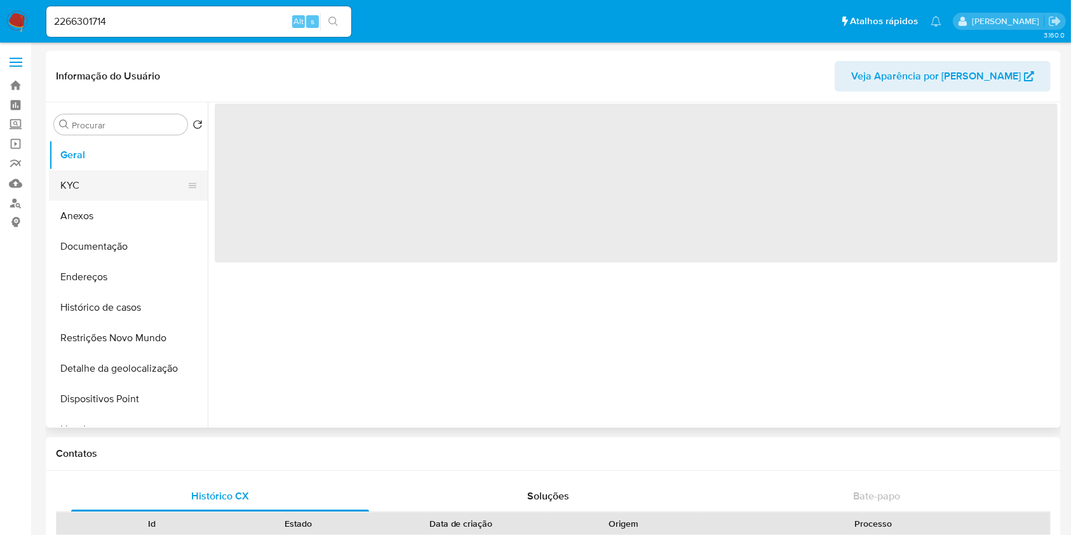
click at [102, 182] on button "KYC" at bounding box center [123, 185] width 149 height 30
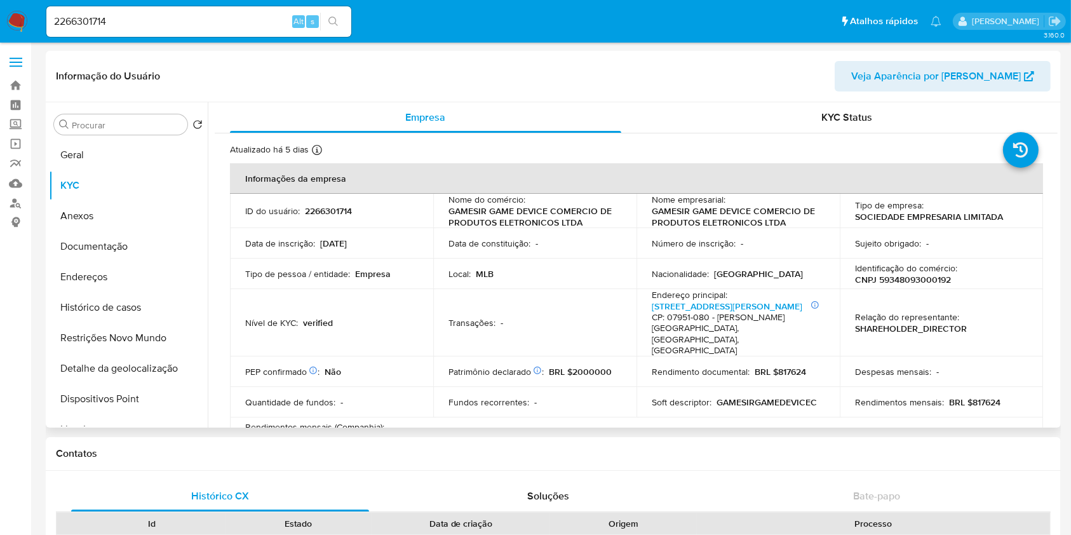
click at [884, 278] on p "CNPJ 59348093000192" at bounding box center [903, 279] width 96 height 11
copy p "59348093000192"
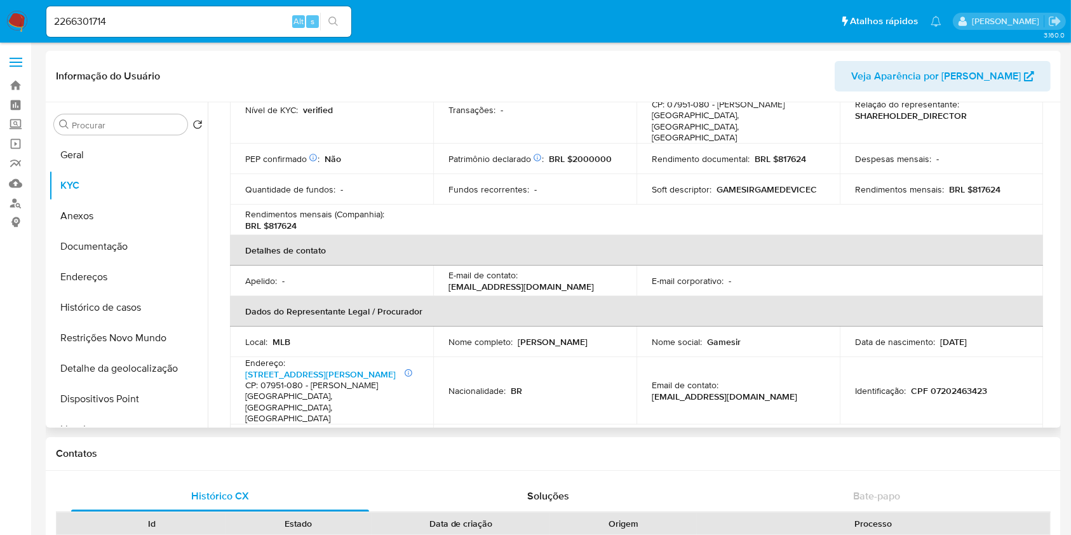
scroll to position [213, 0]
click at [946, 384] on p "CPF 07202463423" at bounding box center [949, 389] width 76 height 11
copy p "07202463423"
click at [139, 364] on button "Detalhe da geolocalização" at bounding box center [123, 368] width 149 height 30
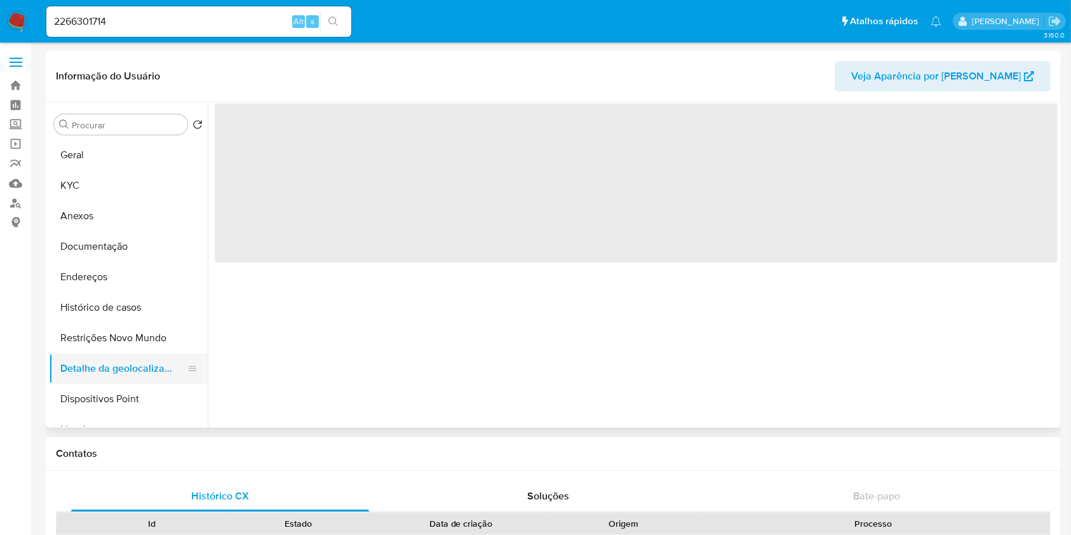
scroll to position [0, 0]
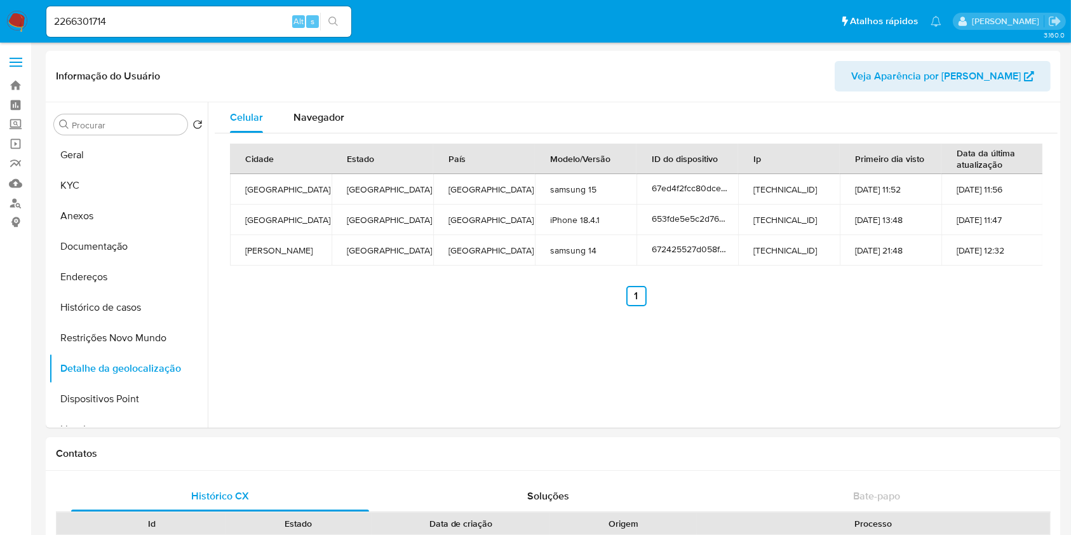
click at [141, 18] on input "2266301714" at bounding box center [198, 21] width 305 height 17
paste input "1476143"
type input "2261476143"
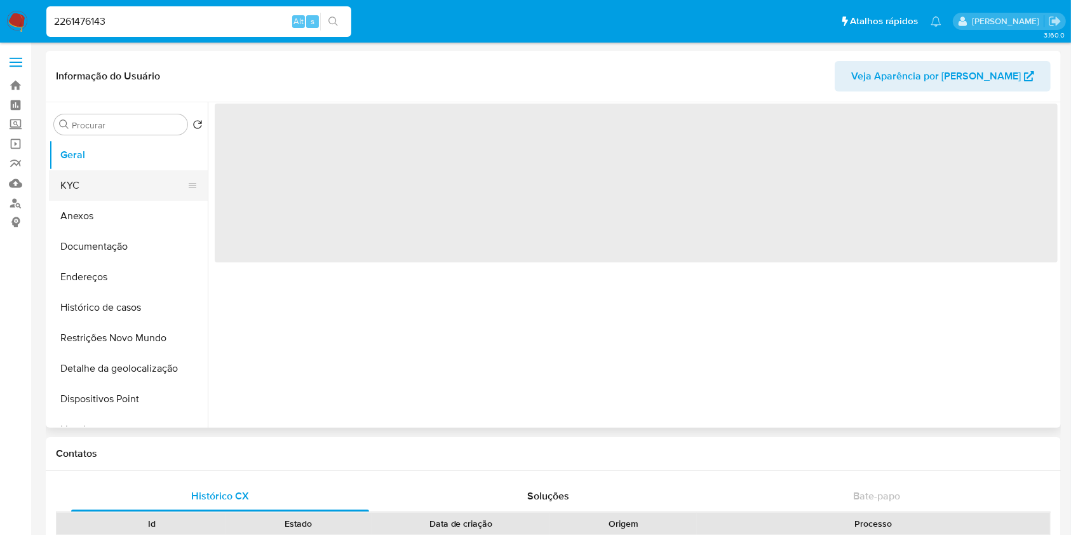
select select "10"
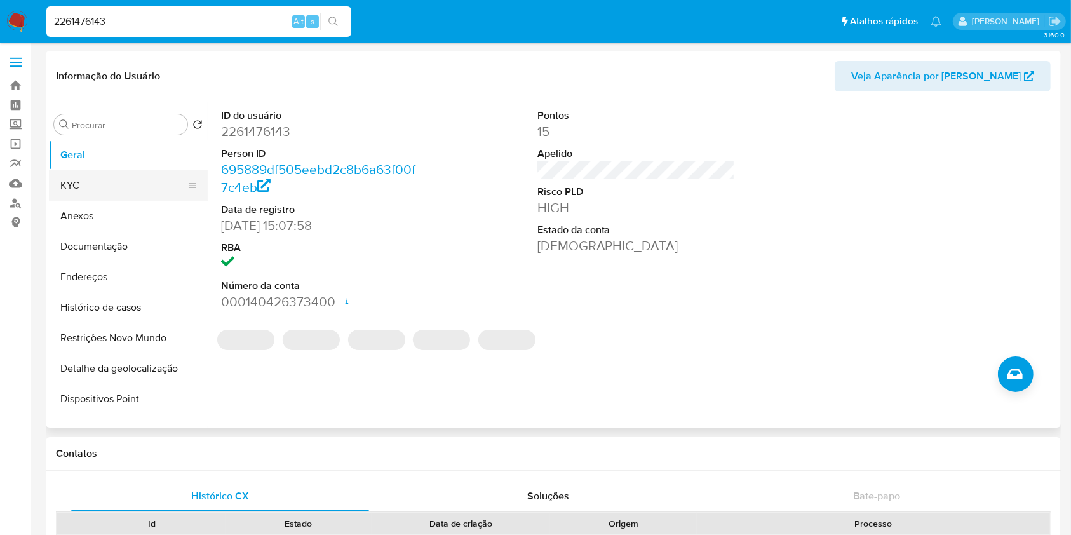
click at [116, 186] on button "KYC" at bounding box center [123, 185] width 149 height 30
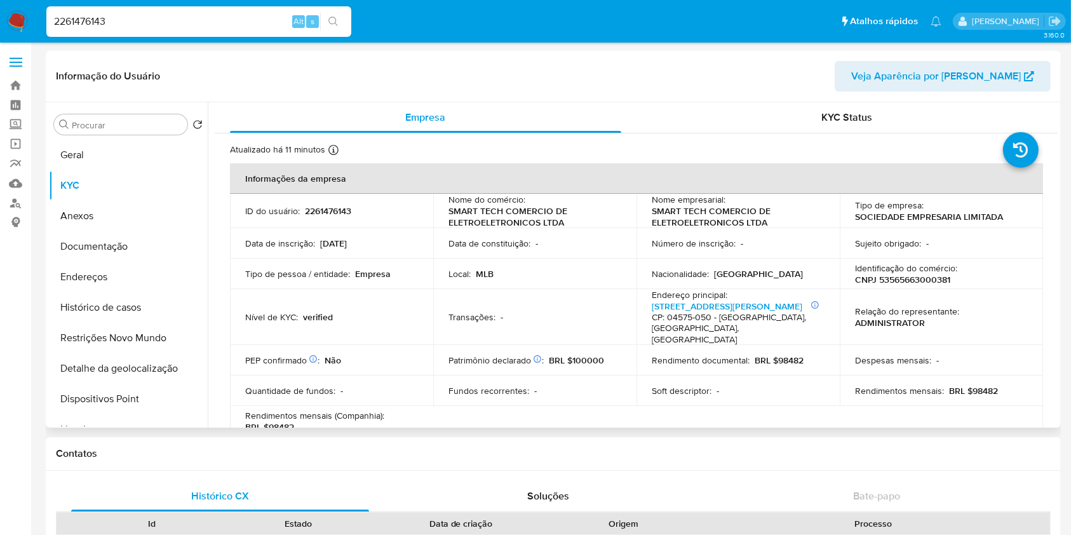
click at [921, 280] on p "CNPJ 53565663000381" at bounding box center [902, 279] width 95 height 11
copy p "53565663000381"
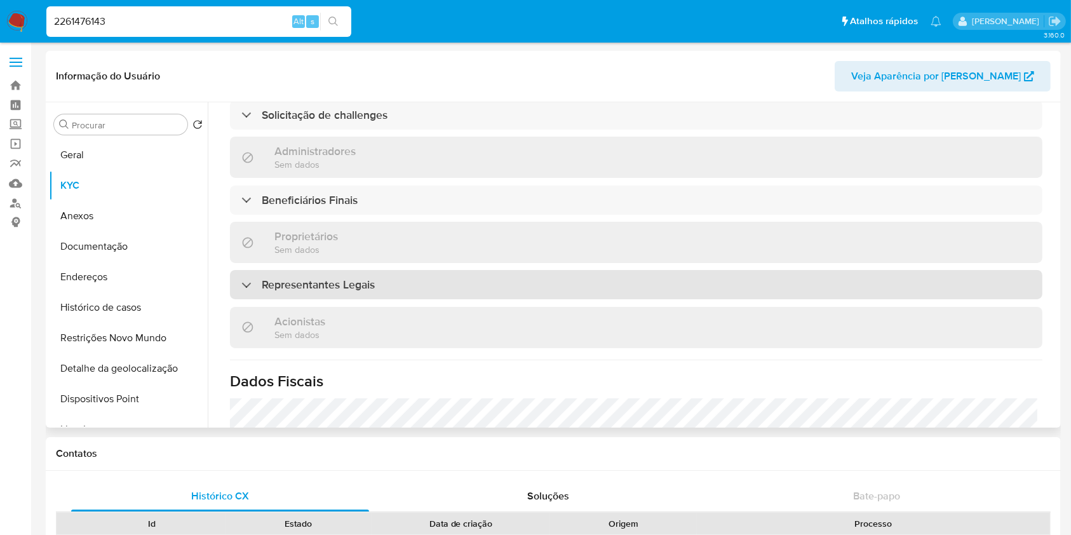
click at [534, 287] on div "Representantes Legais" at bounding box center [636, 284] width 813 height 29
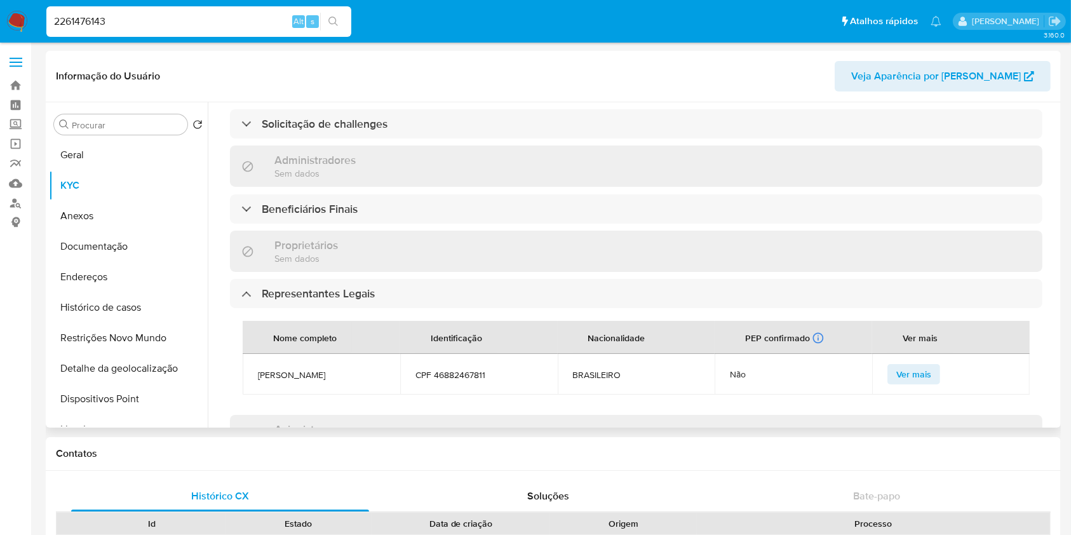
scroll to position [537, 0]
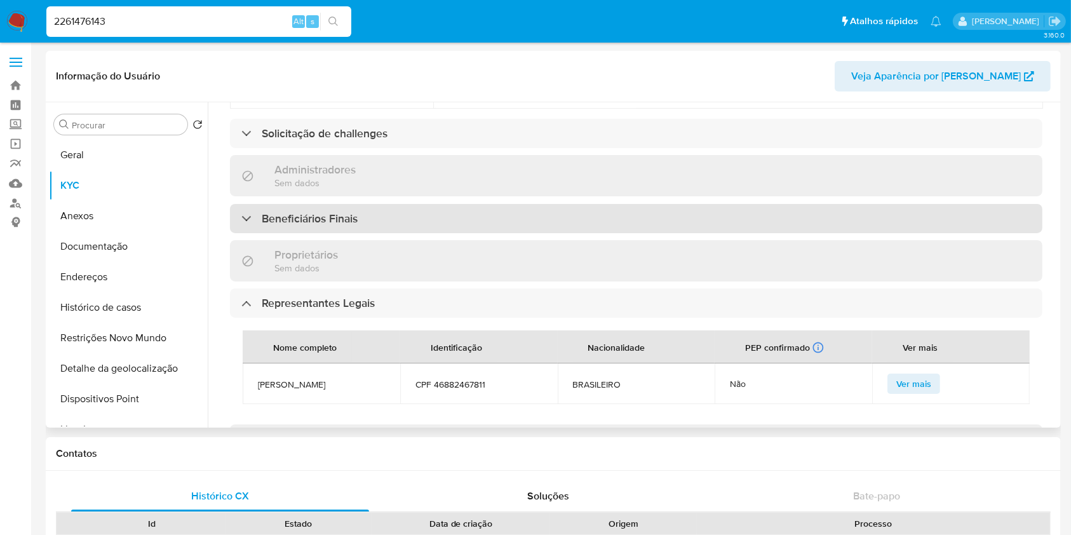
click at [435, 227] on div "Beneficiários Finais" at bounding box center [636, 218] width 813 height 29
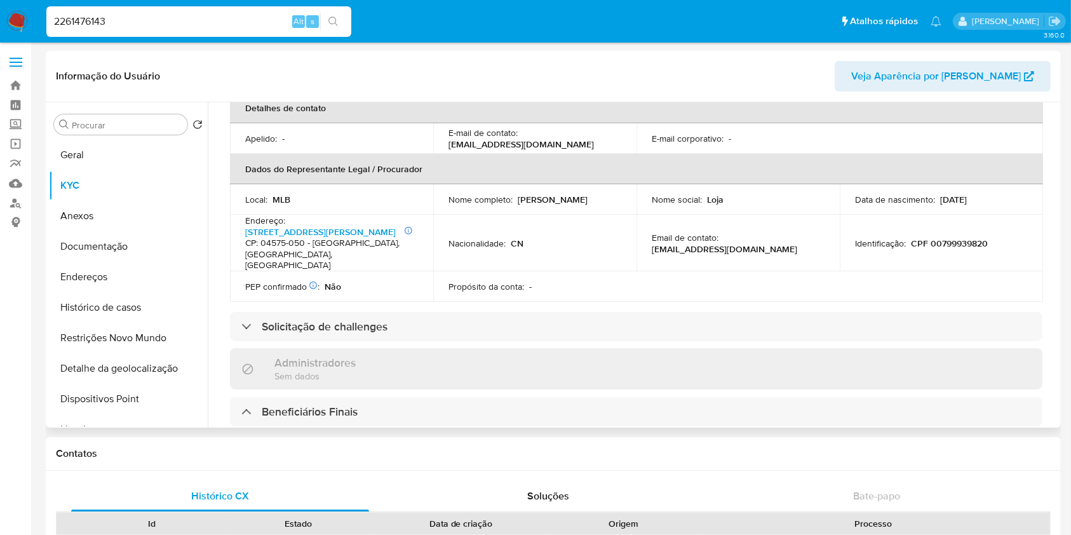
scroll to position [345, 0]
click at [940, 240] on p "CPF 00799939820" at bounding box center [949, 241] width 77 height 11
copy p "00799939820"
drag, startPoint x: 517, startPoint y: 200, endPoint x: 592, endPoint y: 196, distance: 75.1
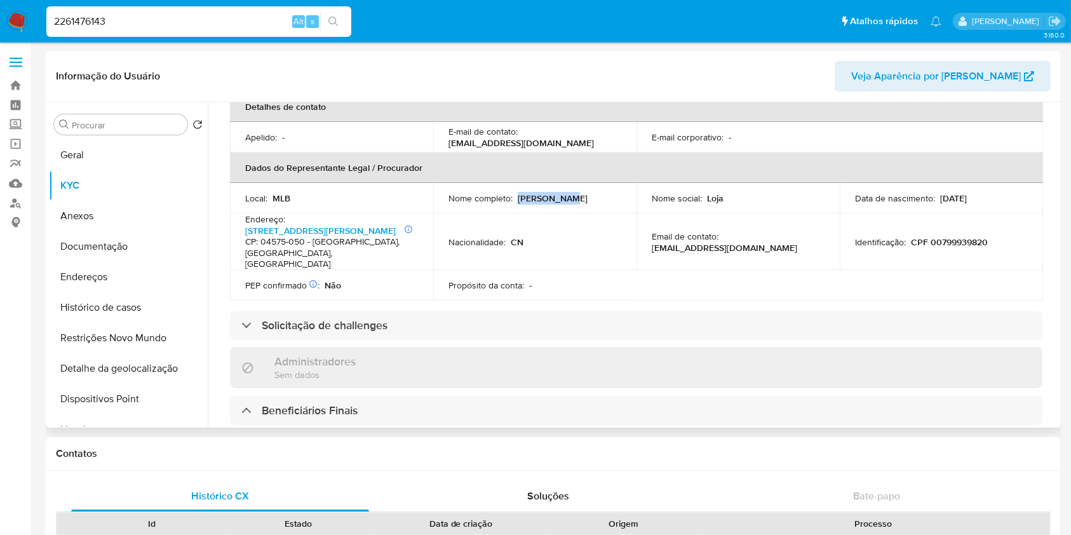
click at [591, 198] on div "Nome completo : [PERSON_NAME]" at bounding box center [535, 198] width 173 height 11
copy p "[PERSON_NAME]"
click at [95, 363] on button "Detalhe da geolocalização" at bounding box center [123, 368] width 149 height 30
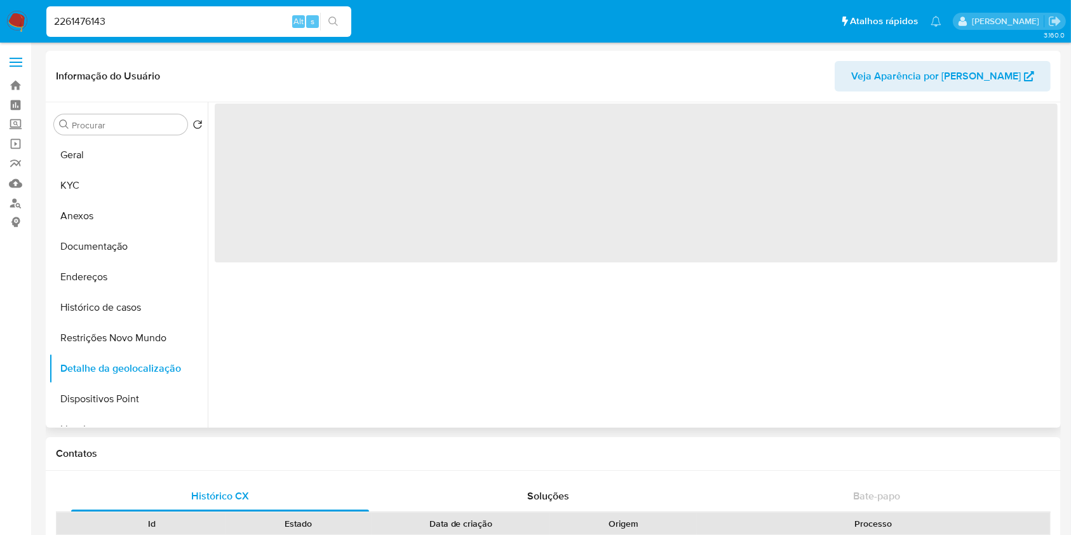
scroll to position [0, 0]
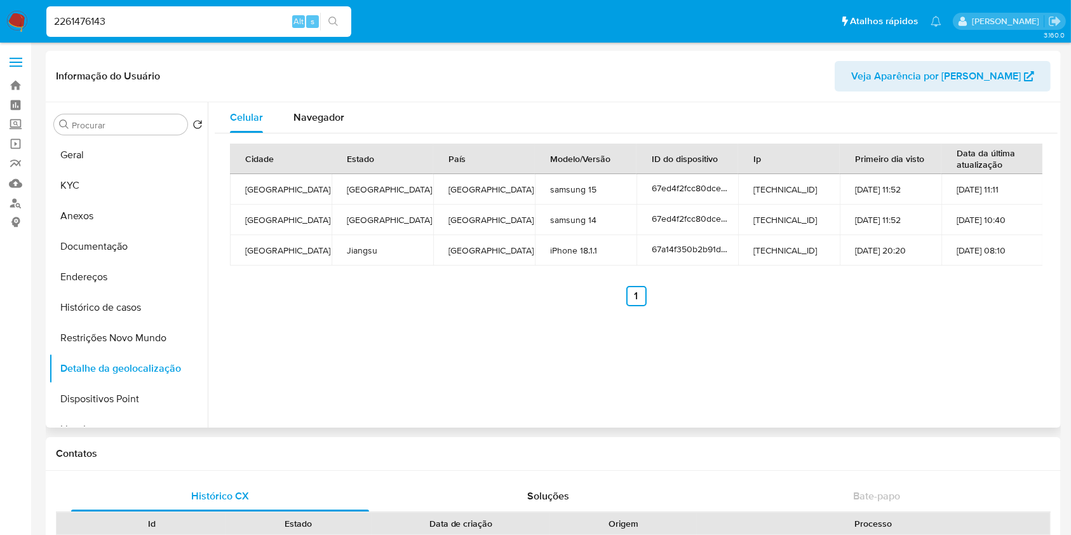
click at [917, 301] on ul "Anterior 1 Siguiente" at bounding box center [636, 296] width 813 height 20
click at [134, 17] on input "2261476143" at bounding box center [198, 21] width 305 height 17
paste input "50208157"
type input "2250208157"
click at [334, 19] on icon "search-icon" at bounding box center [334, 22] width 10 height 10
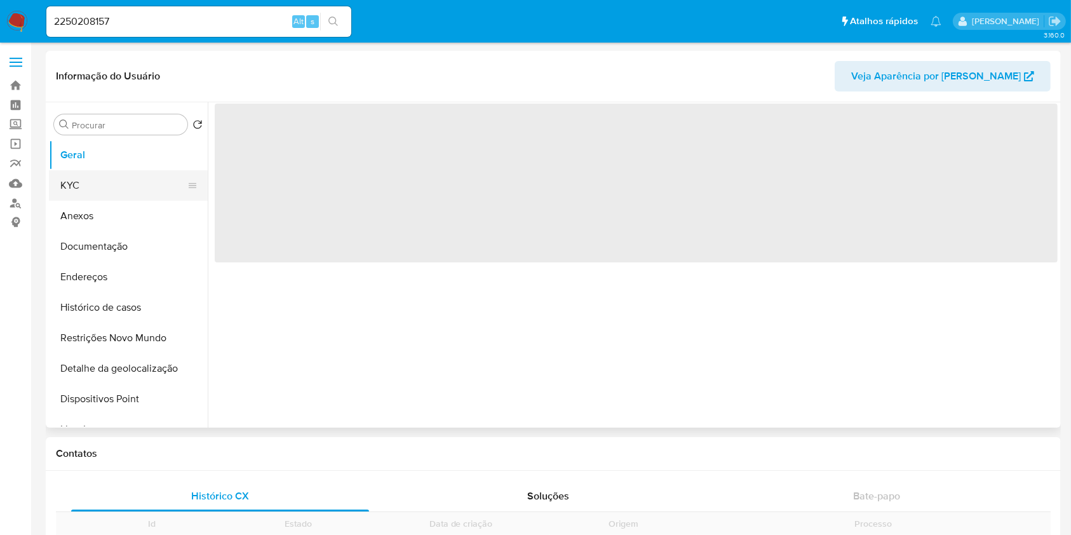
click at [109, 180] on button "KYC" at bounding box center [123, 185] width 149 height 30
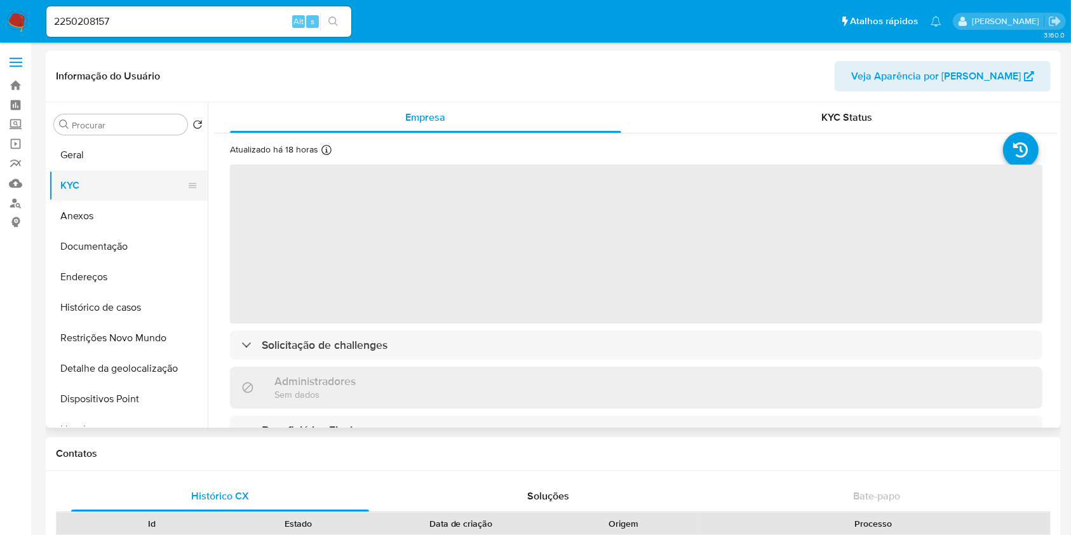
select select "10"
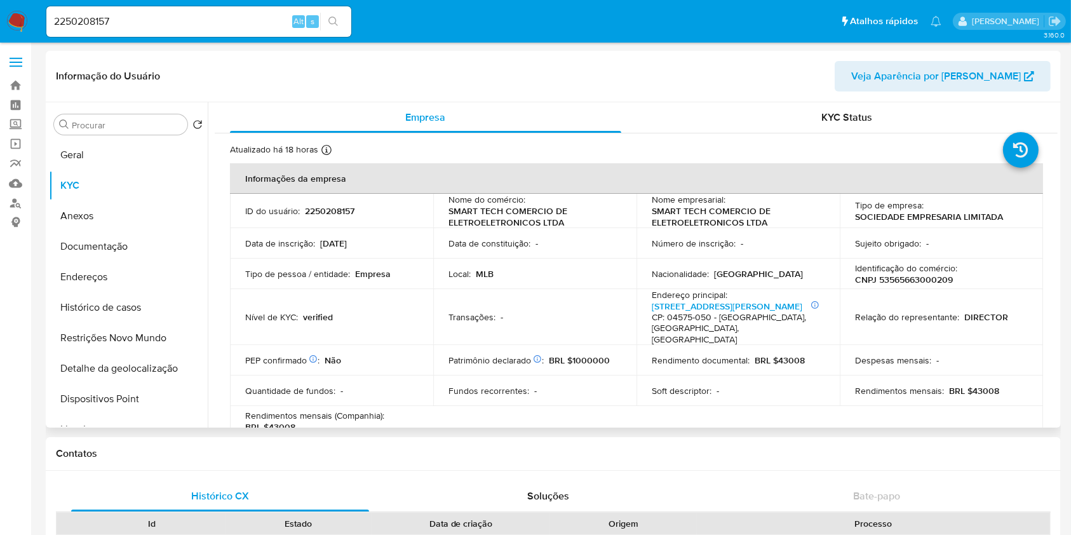
click at [910, 280] on p "CNPJ 53565663000209" at bounding box center [904, 279] width 98 height 11
copy p "53565663000209"
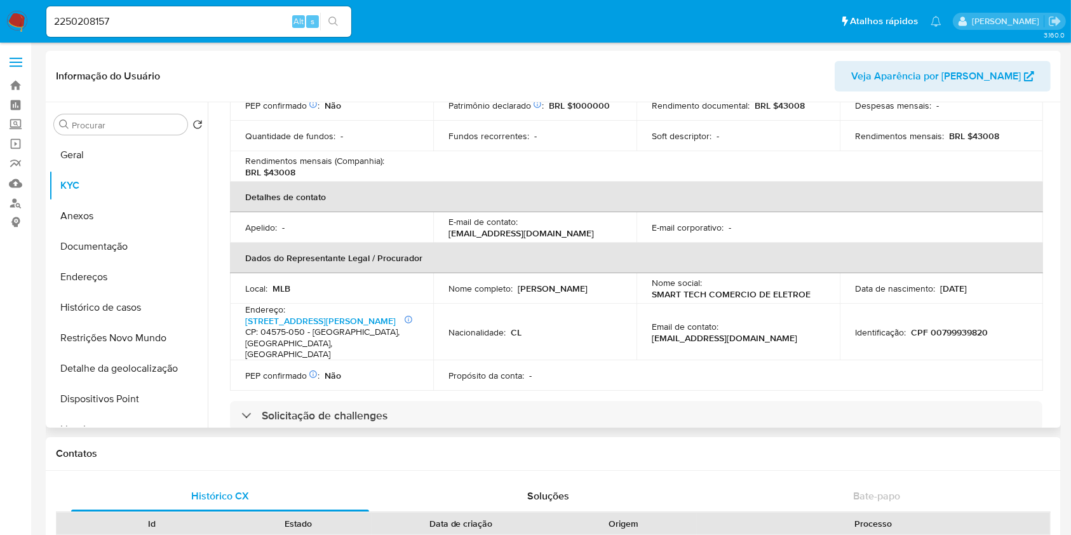
scroll to position [281, 0]
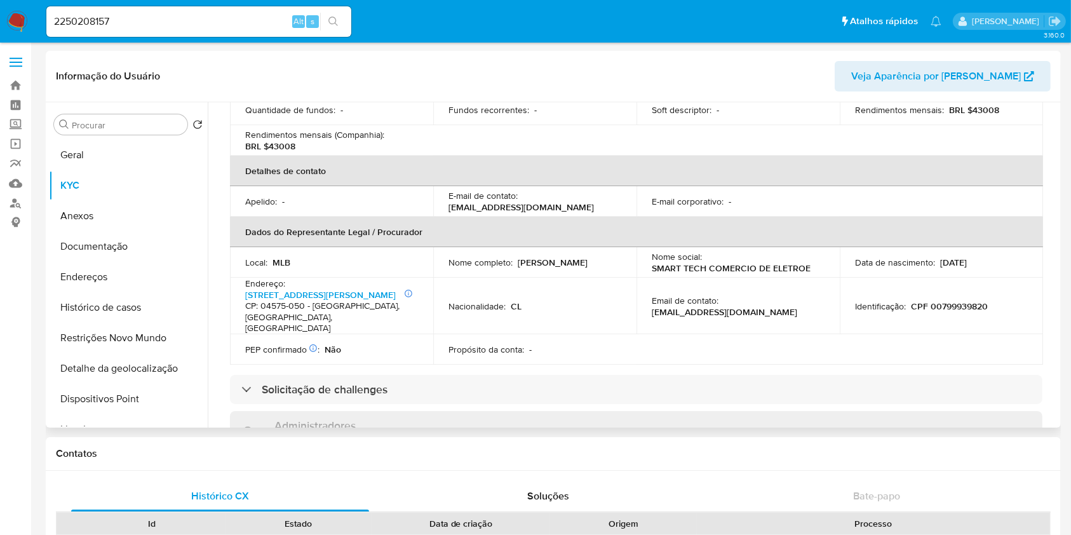
click at [942, 309] on p "CPF 00799939820" at bounding box center [949, 306] width 77 height 11
click at [120, 353] on button "Restrições Novo Mundo" at bounding box center [128, 338] width 159 height 30
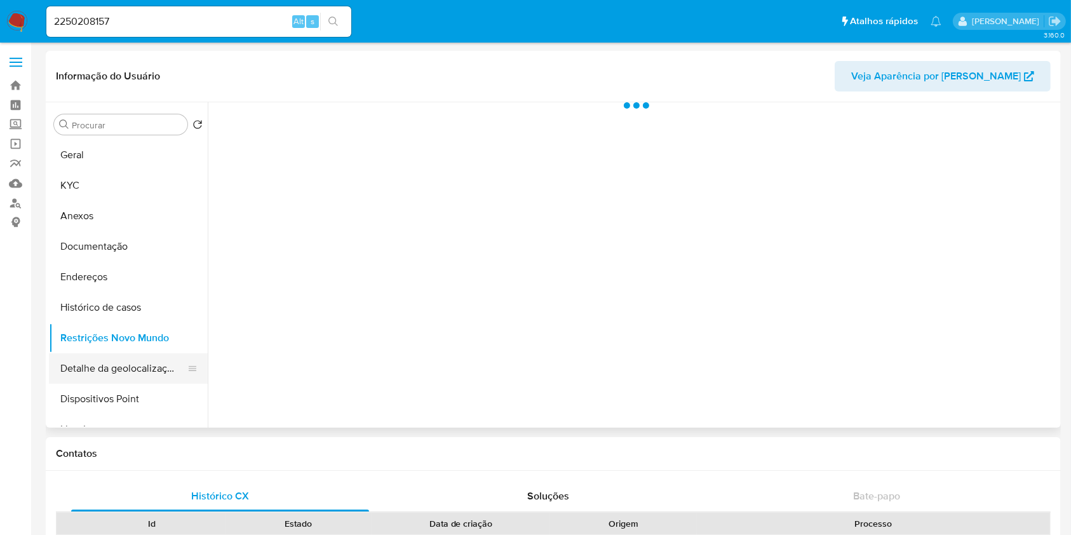
scroll to position [0, 0]
click at [112, 369] on button "Detalhe da geolocalização" at bounding box center [123, 368] width 149 height 30
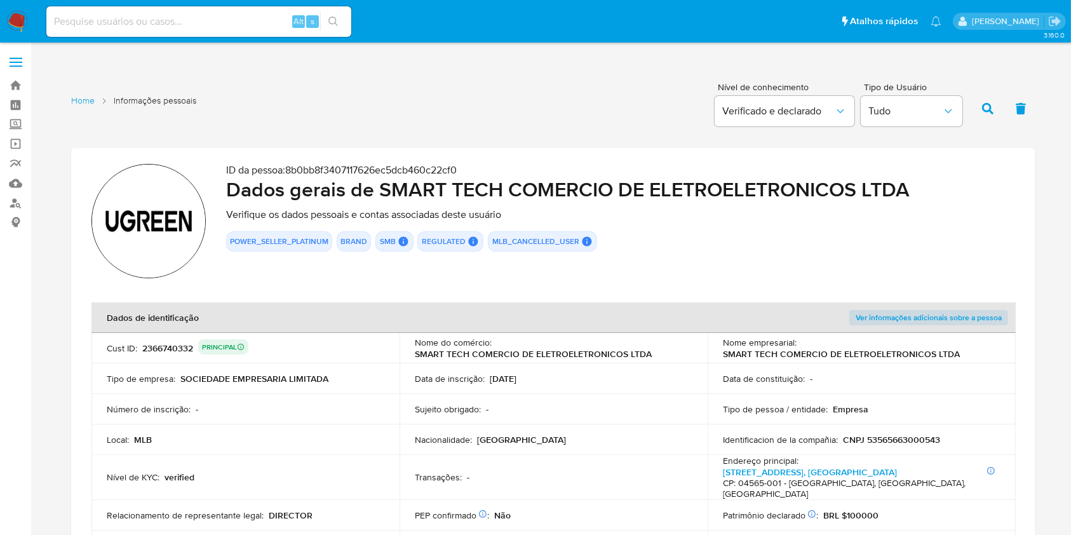
click at [1026, 226] on section "ID da pessoa : 8b0bb8f3407117626ec5dcb460c22cf0 Dados gerais de SMART TECH COME…" at bounding box center [553, 437] width 965 height 578
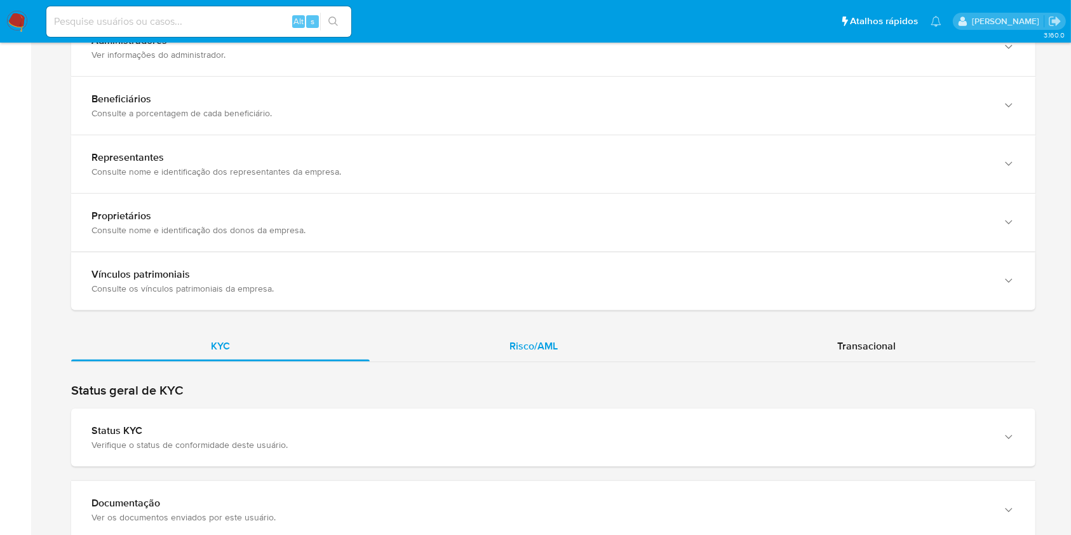
click at [570, 341] on div "Risco/AML" at bounding box center [534, 346] width 328 height 30
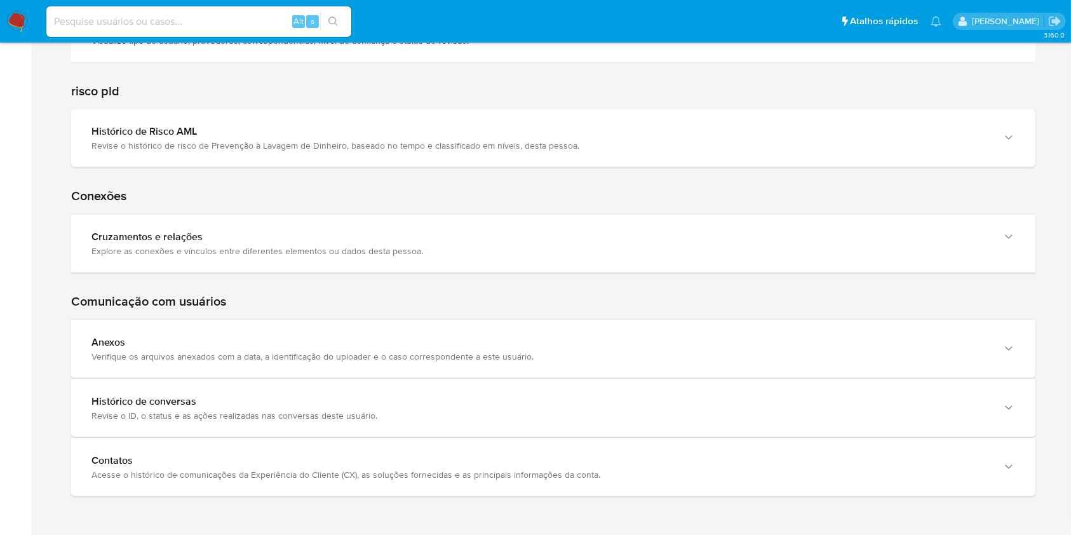
scroll to position [1742, 0]
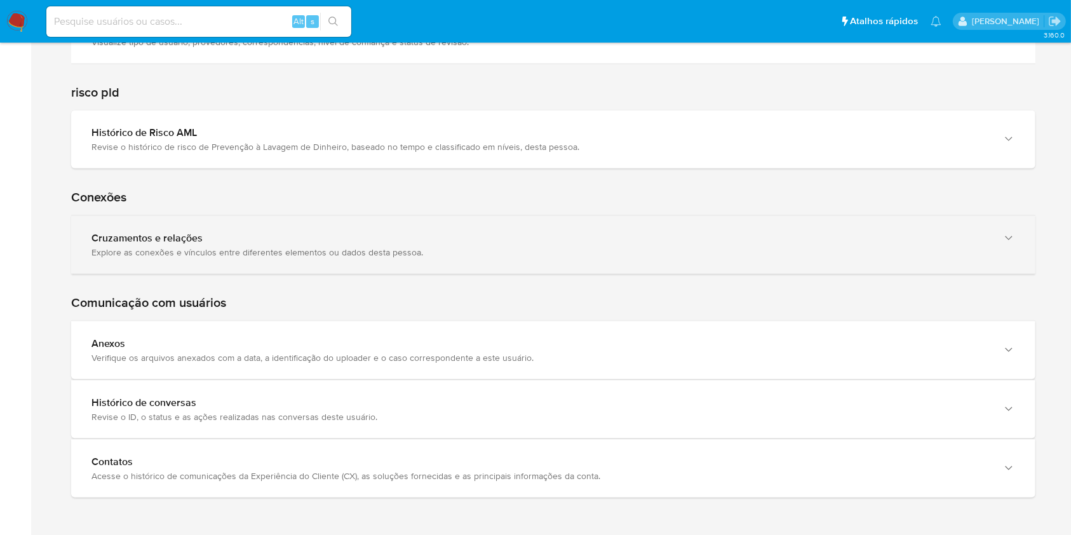
click at [441, 258] on div "Cruzamentos e relações Explore as conexões e vínculos entre diferentes elemento…" at bounding box center [553, 245] width 965 height 58
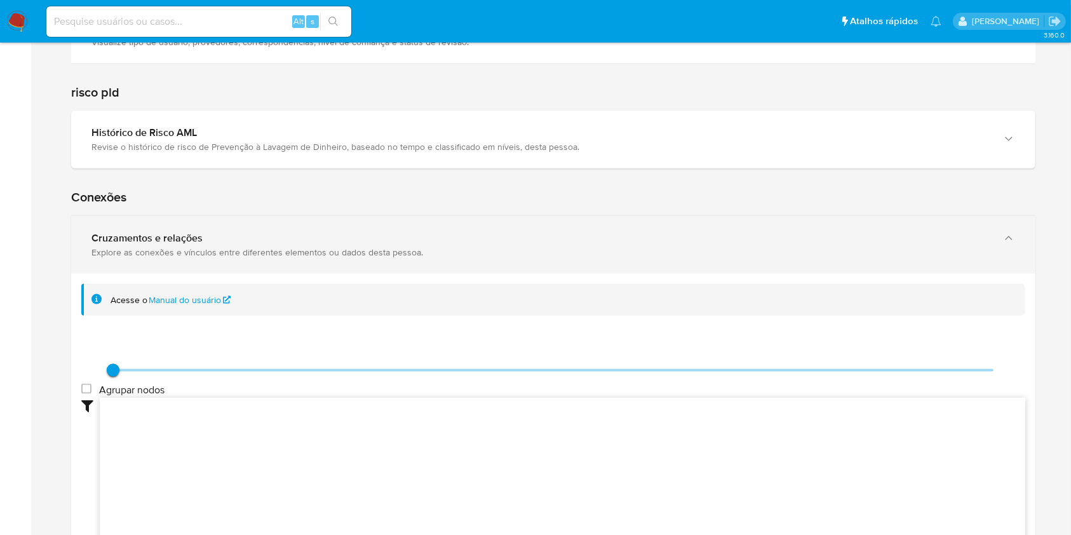
click at [447, 245] on div "Cruzamentos e relações Explore as conexões e vínculos entre diferentes elemento…" at bounding box center [553, 245] width 965 height 58
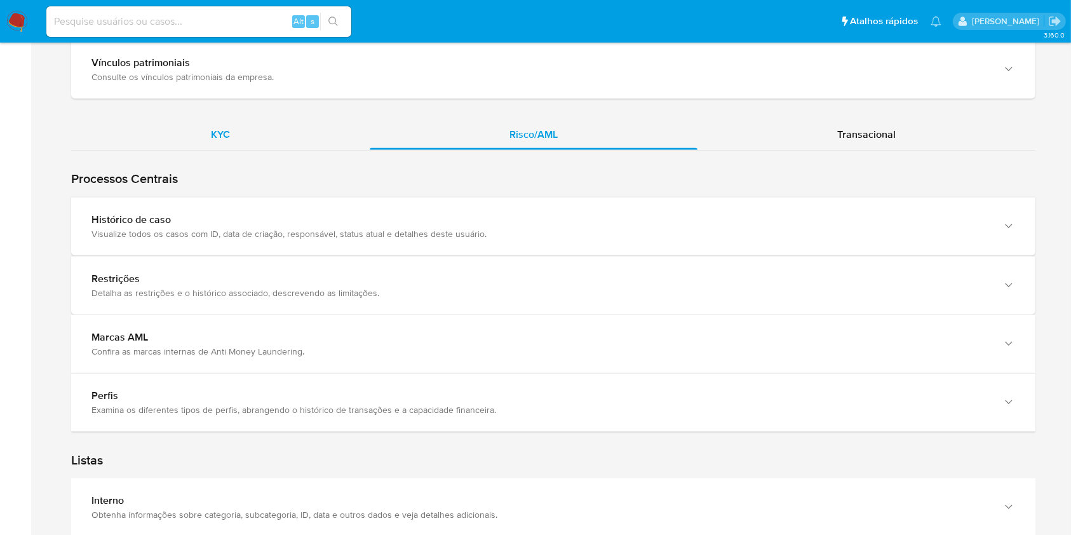
click at [224, 127] on span "KYC" at bounding box center [220, 134] width 19 height 15
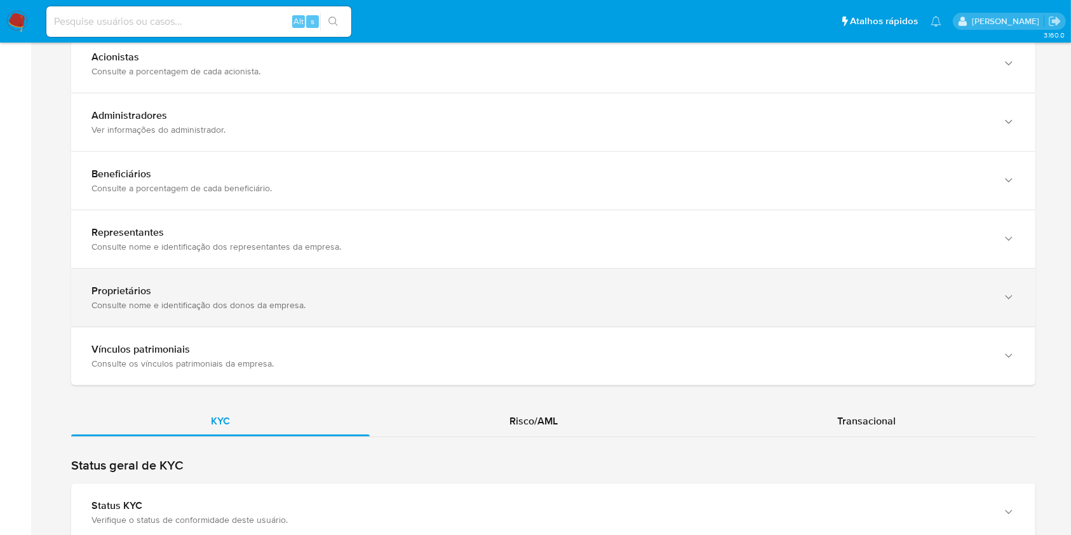
scroll to position [1252, 0]
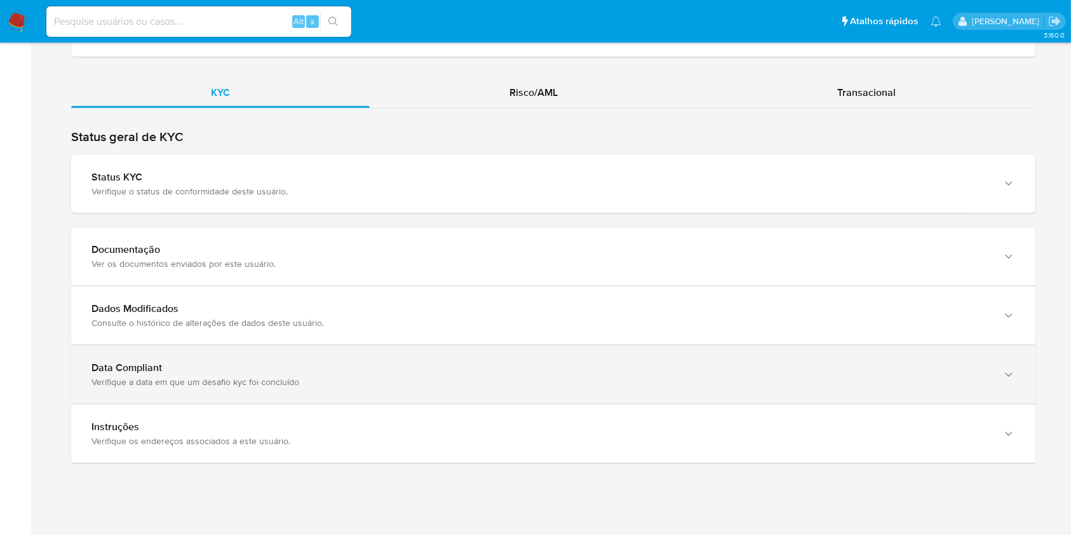
click at [342, 376] on div "Verifique a data em que um desafio kyc foi concluído" at bounding box center [540, 381] width 898 height 11
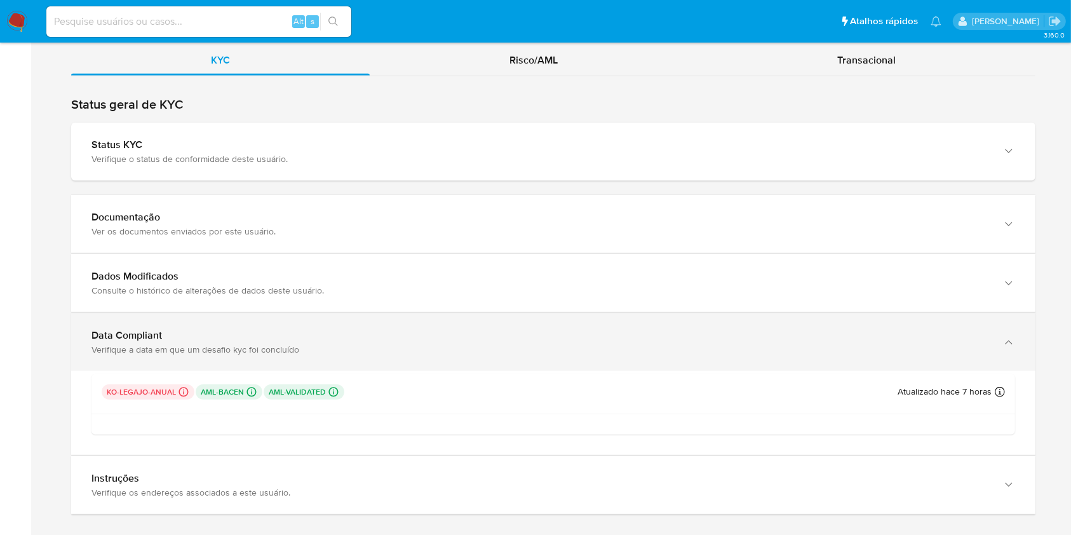
click at [353, 344] on div "Verifique a data em que um desafio kyc foi concluído" at bounding box center [540, 349] width 898 height 11
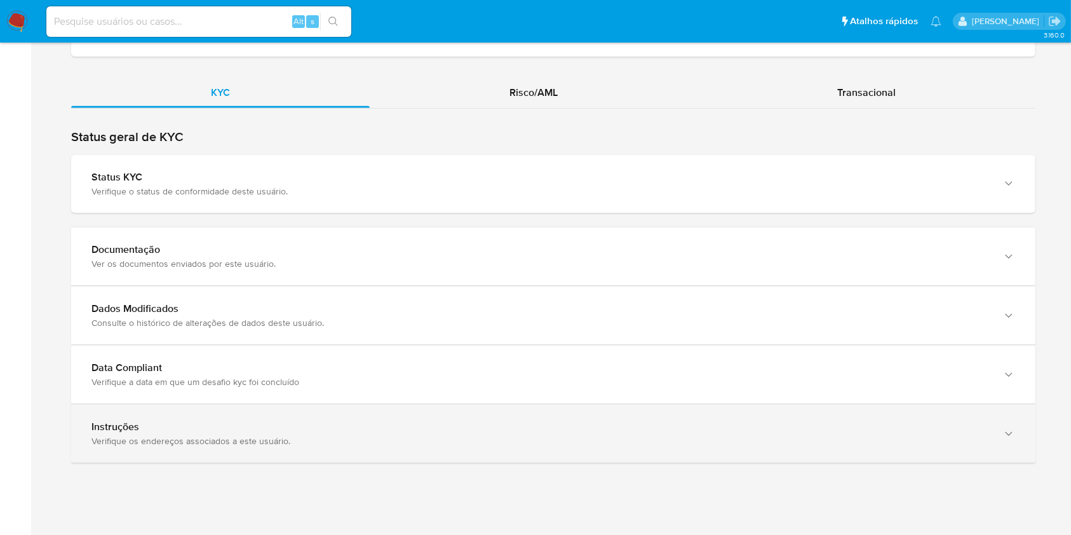
click at [314, 406] on div "Instruções Verifique os endereços associados a este usuário." at bounding box center [553, 434] width 965 height 58
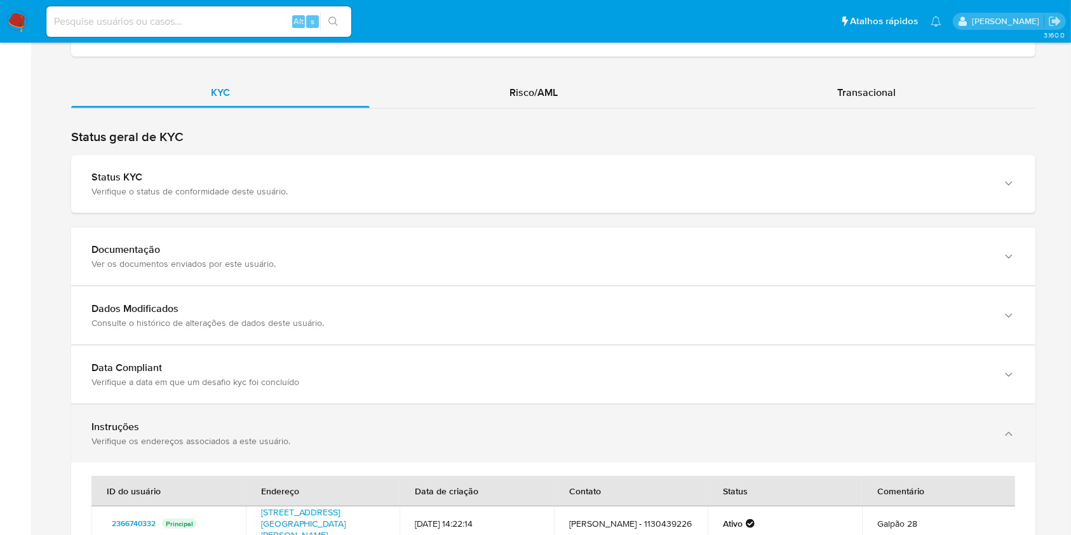
click at [314, 406] on div "Instruções Verifique os endereços associados a este usuário." at bounding box center [553, 434] width 965 height 58
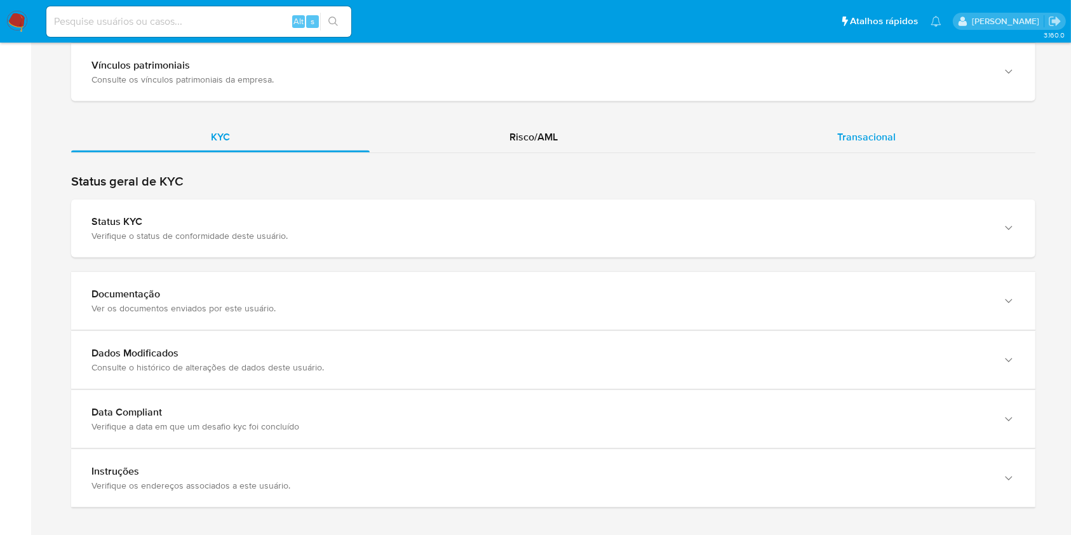
scroll to position [1205, 0]
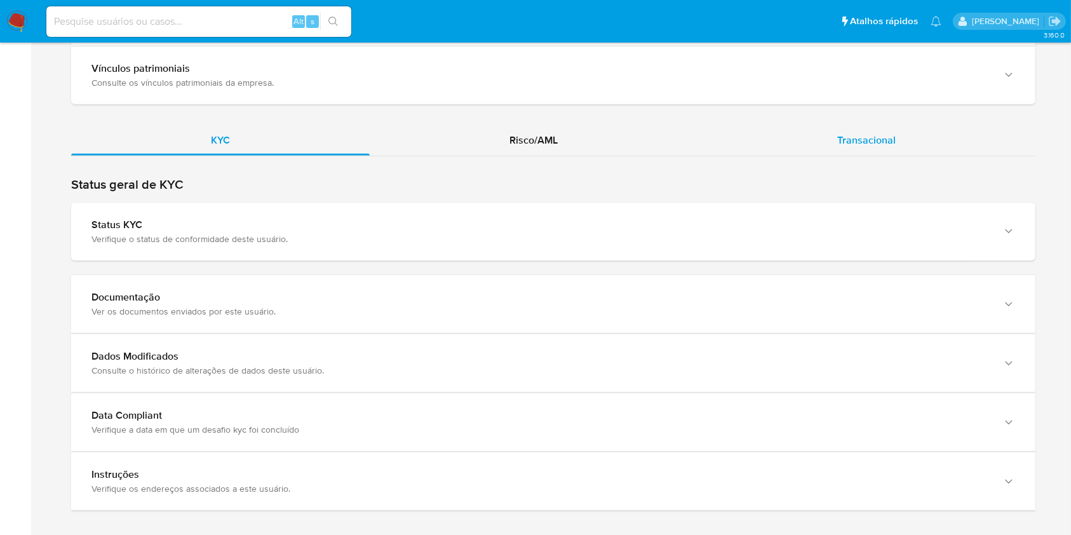
drag, startPoint x: 816, startPoint y: 131, endPoint x: 811, endPoint y: 142, distance: 12.8
click at [816, 132] on div "Transacional" at bounding box center [867, 140] width 338 height 30
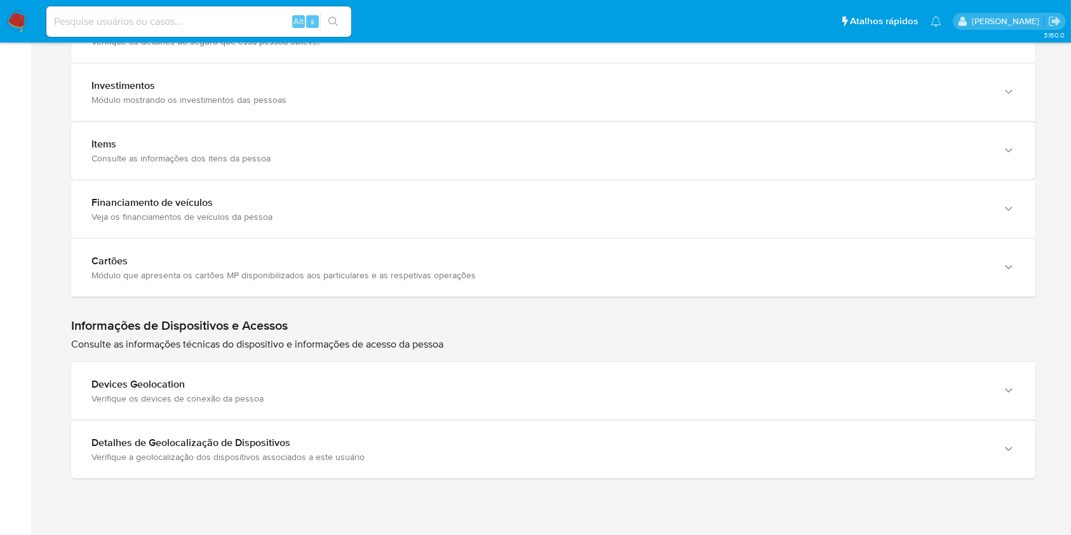
scroll to position [1850, 0]
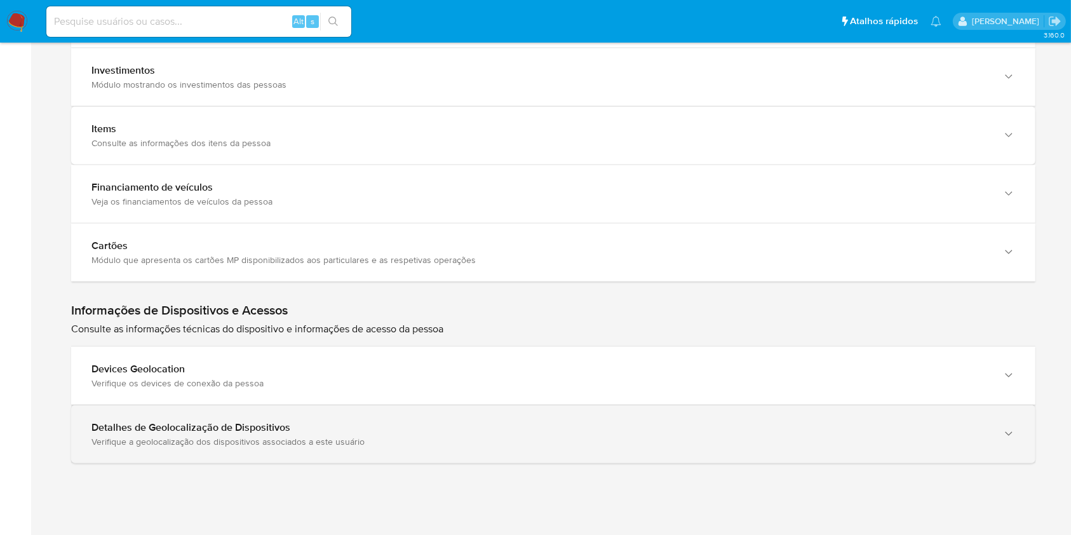
click at [438, 421] on div "Detalhes de Geolocalização de Dispositivos" at bounding box center [540, 427] width 898 height 13
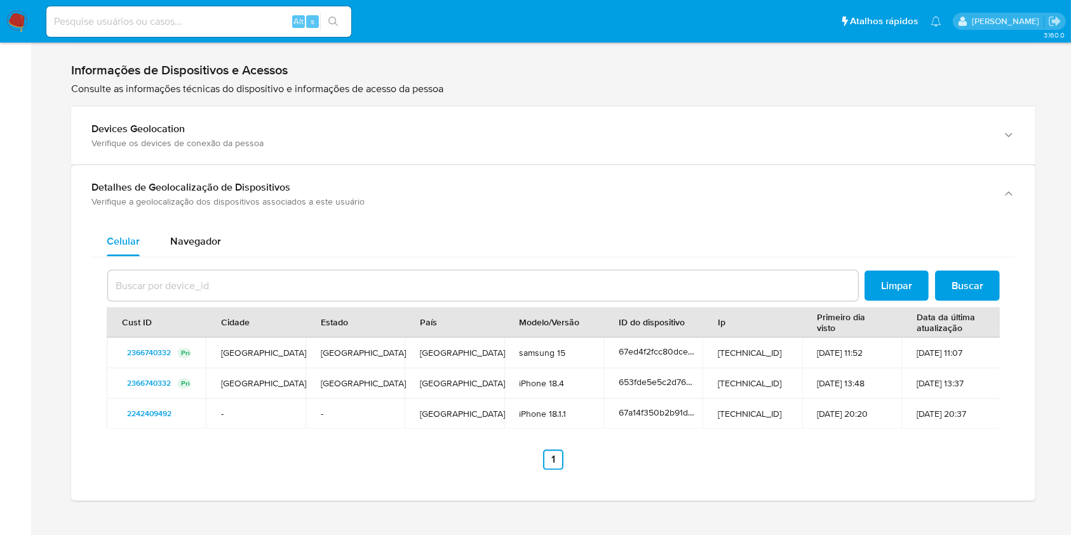
scroll to position [2092, 0]
click at [729, 340] on td "[TECHNICAL_ID]" at bounding box center [752, 352] width 99 height 30
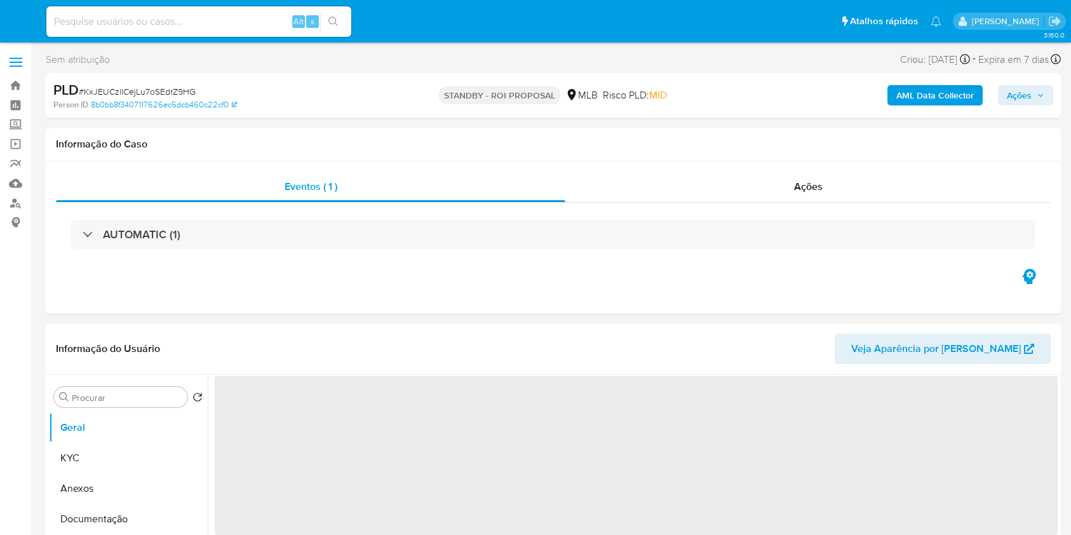
select select "10"
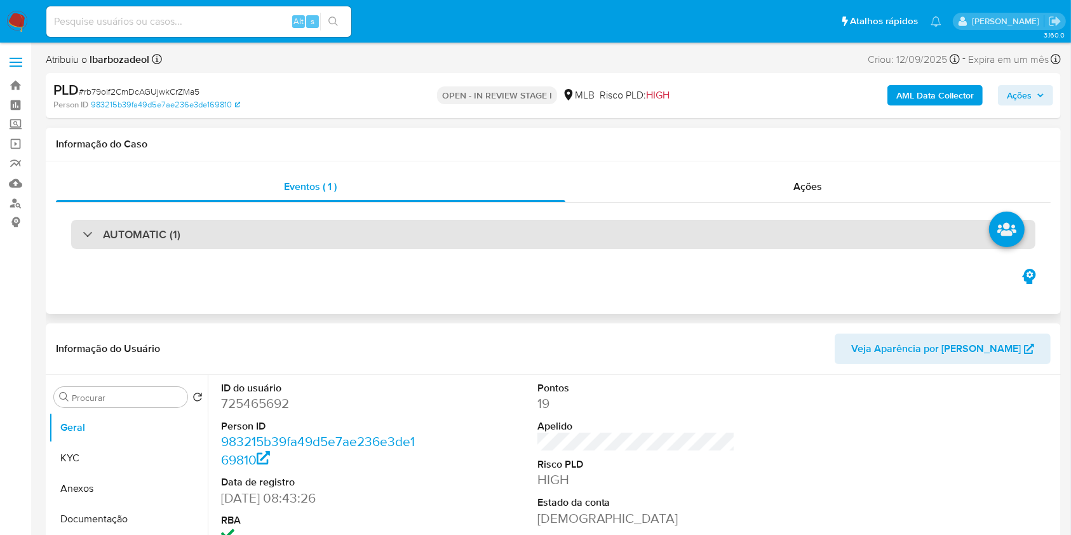
click at [510, 237] on div "AUTOMATIC (1)" at bounding box center [553, 234] width 965 height 29
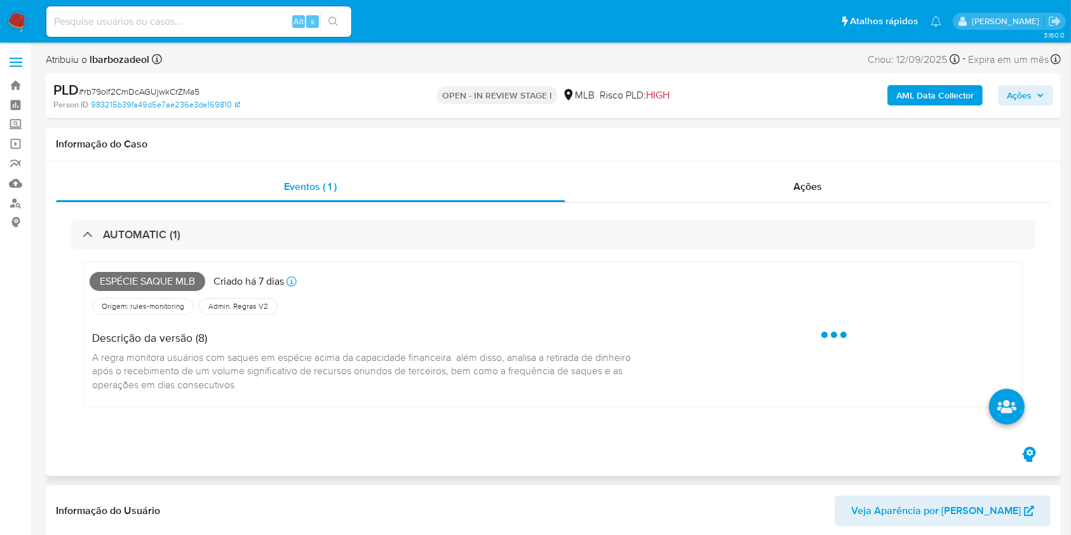
click at [168, 283] on span "Espécie saque mlb" at bounding box center [148, 281] width 116 height 19
copy span "Espécie saque mlb"
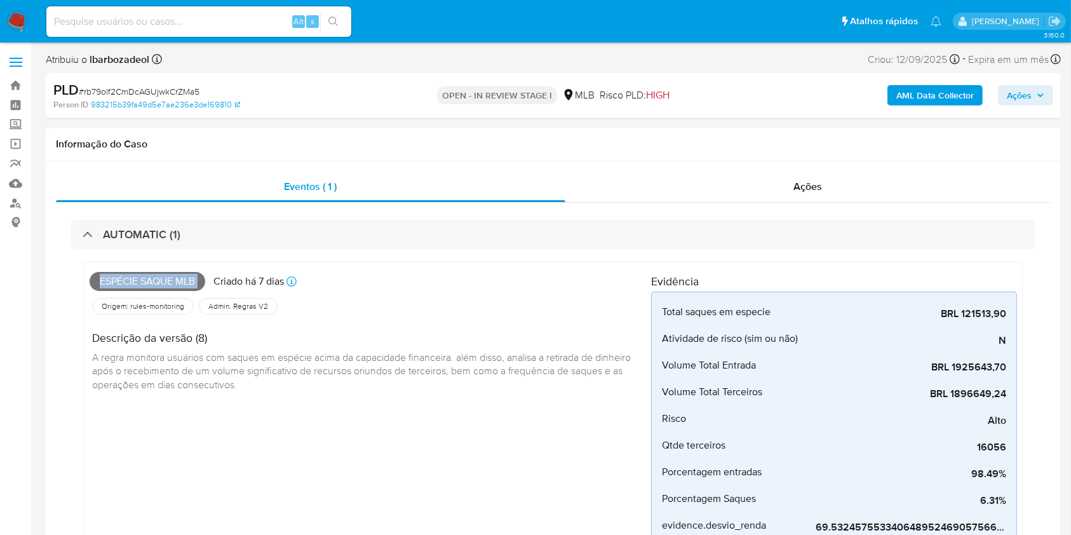
click at [1032, 89] on span "Ações" at bounding box center [1025, 95] width 37 height 18
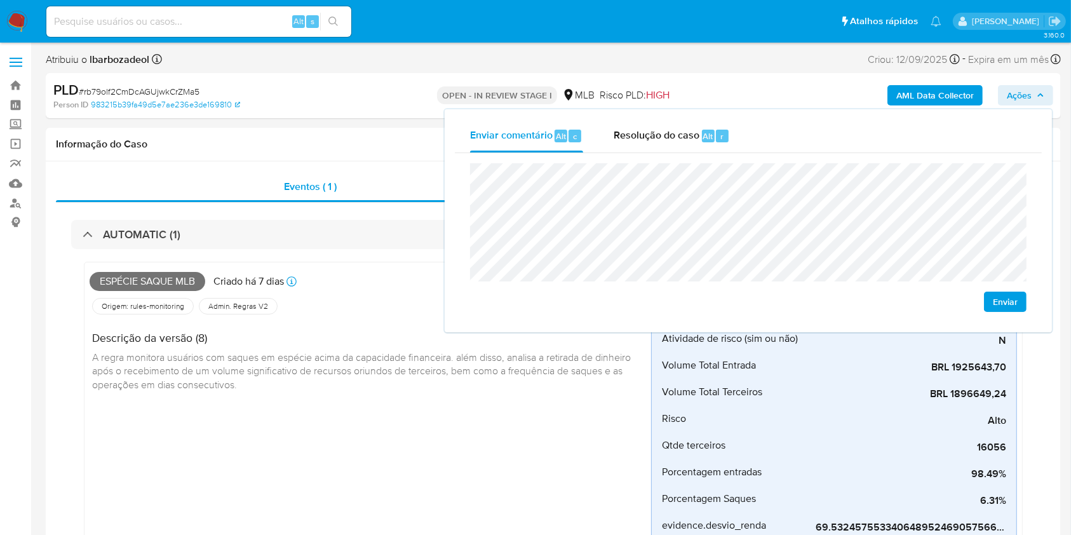
click at [346, 90] on div "PLD # rb79olf2CmDcAGUjwkCrZMa5" at bounding box center [217, 90] width 329 height 19
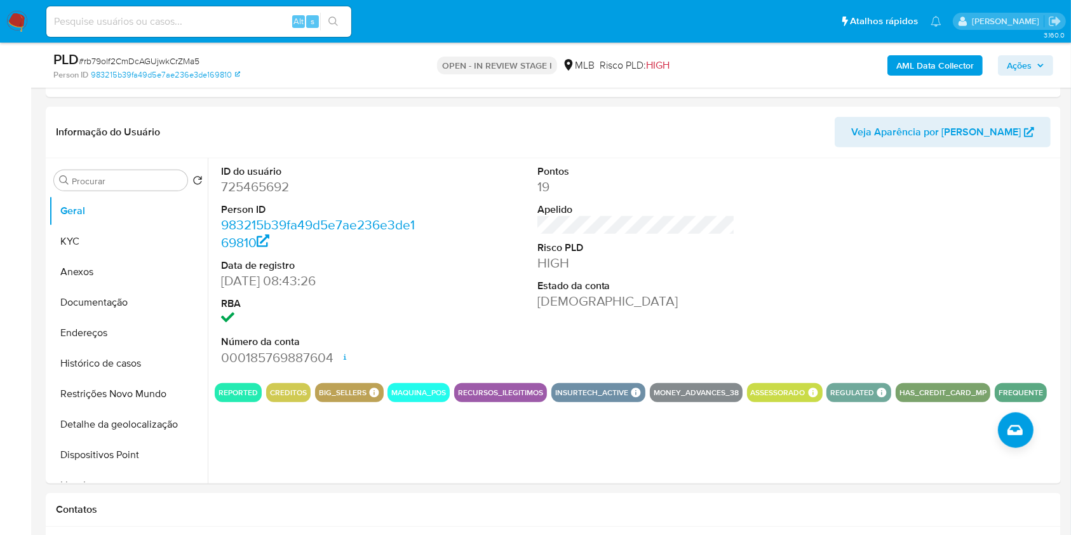
scroll to position [611, 0]
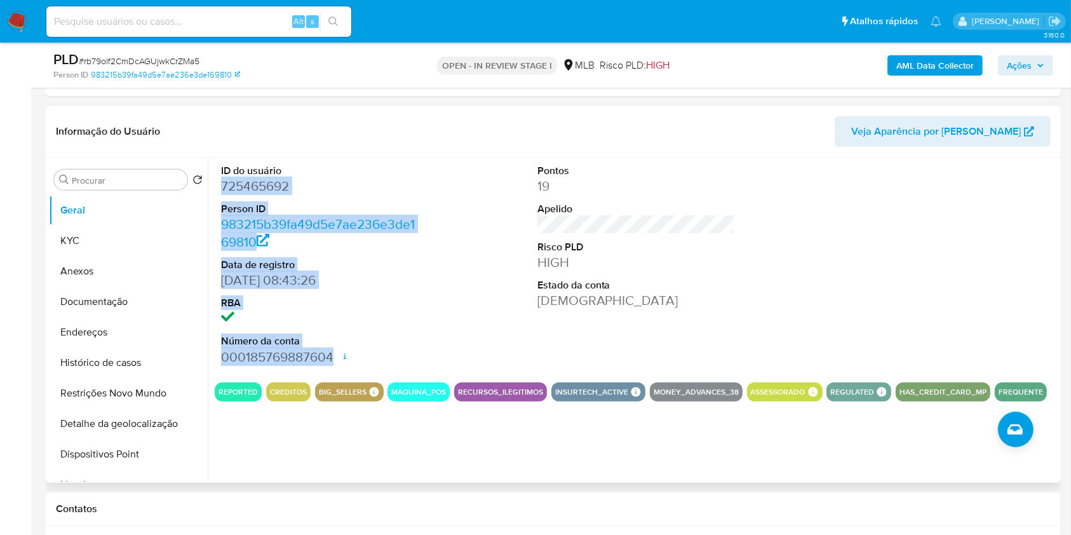
drag, startPoint x: 219, startPoint y: 186, endPoint x: 355, endPoint y: 345, distance: 209.1
click at [355, 345] on div "ID do usuário 725465692 Person ID 983215b39fa49d5e7ae236e3de169810 Data de regi…" at bounding box center [320, 265] width 211 height 215
click at [355, 346] on dt "Número da conta" at bounding box center [320, 341] width 198 height 14
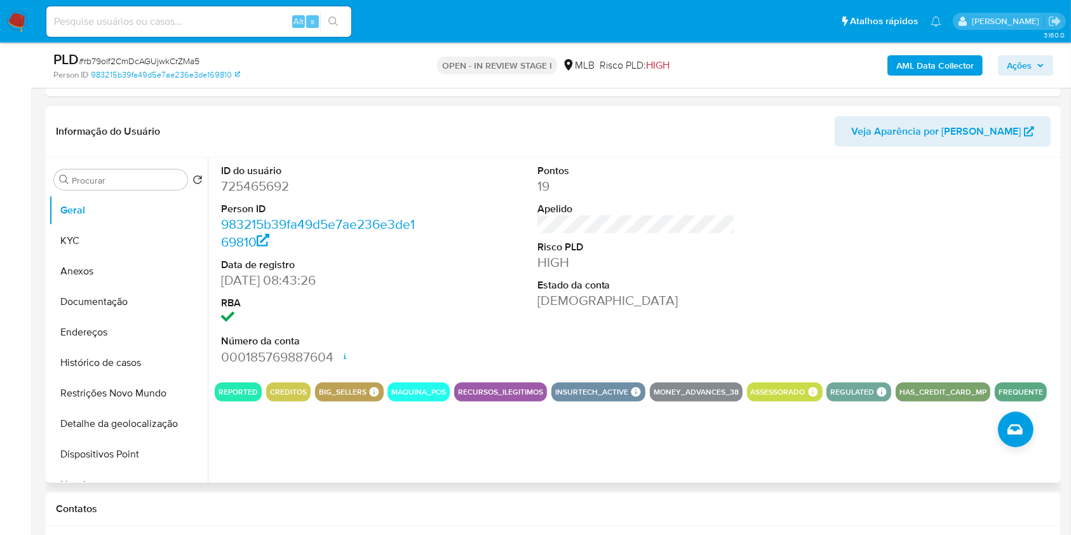
click at [445, 158] on div "ID do usuário 725465692 Person ID 983215b39fa49d5e7ae236e3de169810 Data de regi…" at bounding box center [636, 265] width 843 height 215
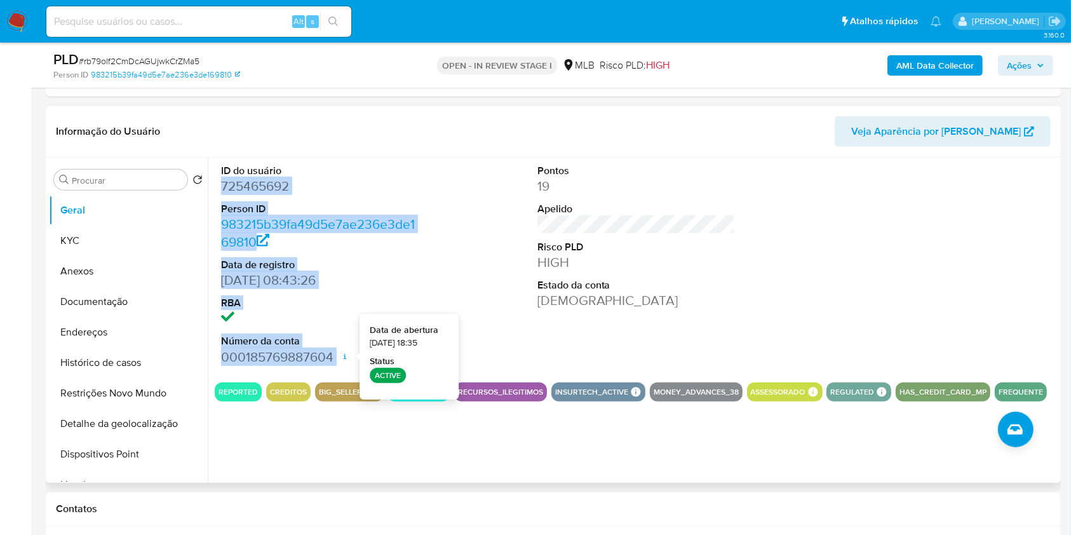
drag, startPoint x: 216, startPoint y: 187, endPoint x: 341, endPoint y: 358, distance: 211.5
click at [341, 358] on div "ID do usuário 725465692 Person ID 983215b39fa49d5e7ae236e3de169810 Data de regi…" at bounding box center [320, 265] width 211 height 215
copy dl "725465692 Person ID 983215b39fa49d5e7ae236e3de169810 Data de registro [DATE] 08…"
click at [1027, 65] on span "Ações" at bounding box center [1019, 65] width 25 height 20
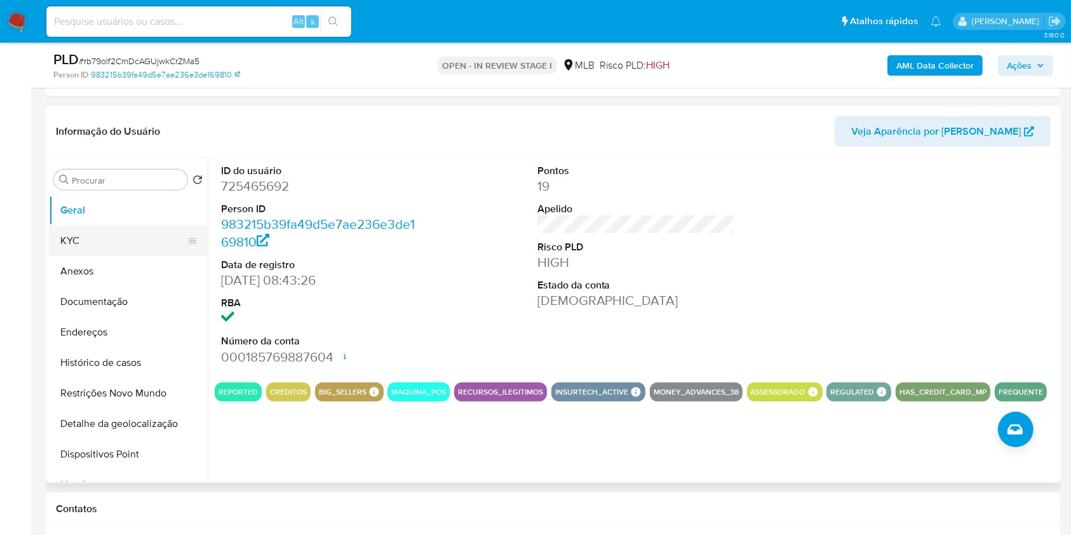
click at [104, 234] on button "KYC" at bounding box center [123, 241] width 149 height 30
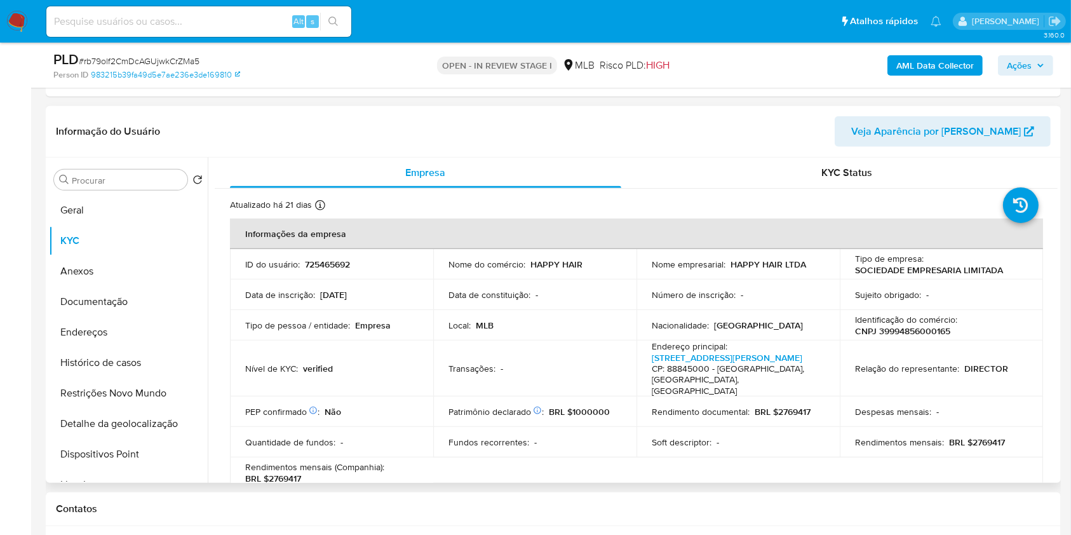
click at [889, 330] on p "CNPJ 39994856000165" at bounding box center [902, 330] width 95 height 11
copy p "39994856000165"
click at [1022, 60] on span "Ações" at bounding box center [1019, 65] width 25 height 20
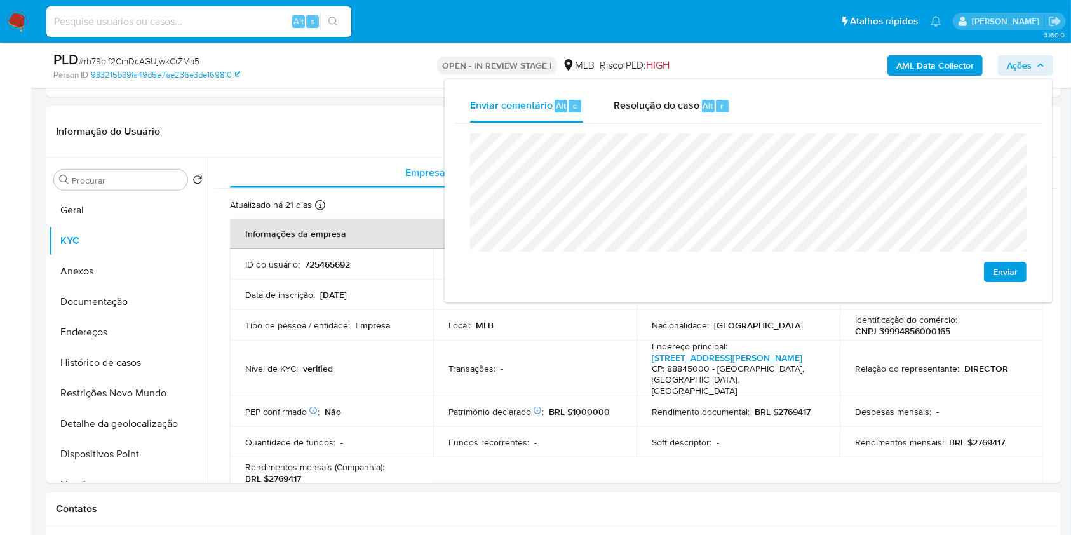
click at [723, 265] on div "Enviar" at bounding box center [748, 207] width 557 height 149
click at [430, 322] on td "Tipo de pessoa / entidade : Empresa" at bounding box center [331, 325] width 203 height 30
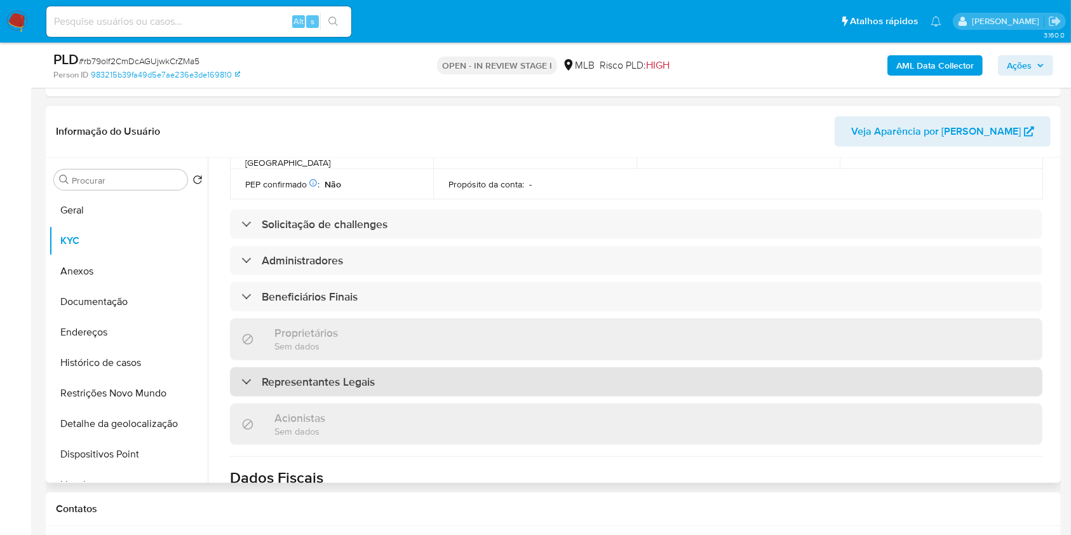
click at [428, 367] on div "Representantes Legais" at bounding box center [636, 381] width 813 height 29
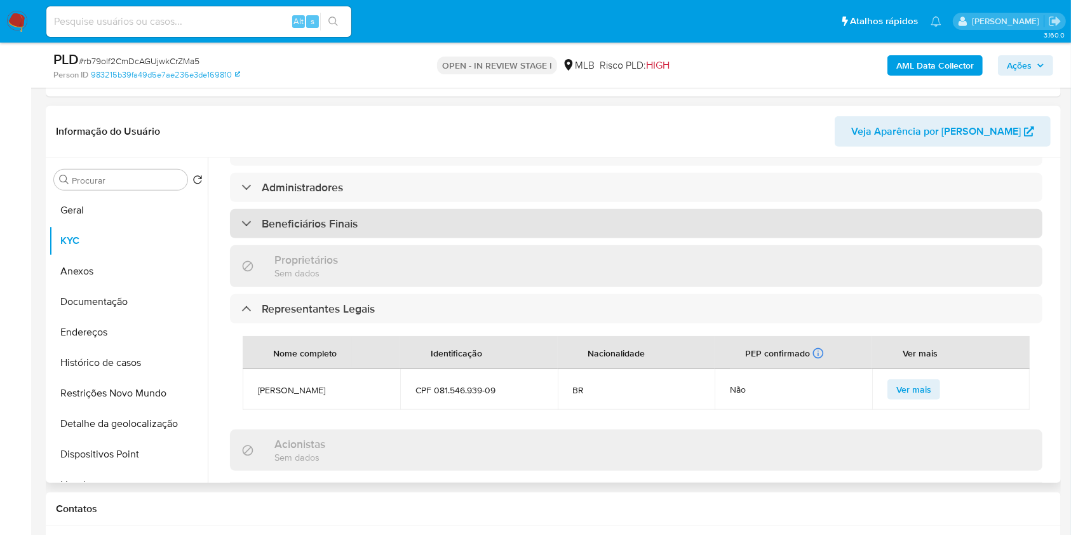
click at [437, 209] on div "Beneficiários Finais" at bounding box center [636, 223] width 813 height 29
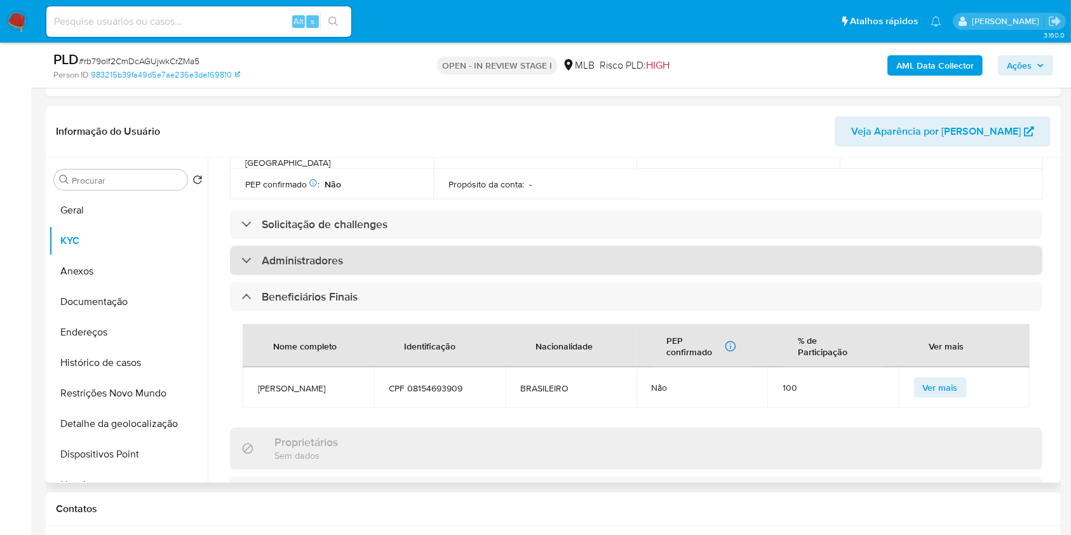
click at [422, 248] on div "Administradores" at bounding box center [636, 260] width 813 height 29
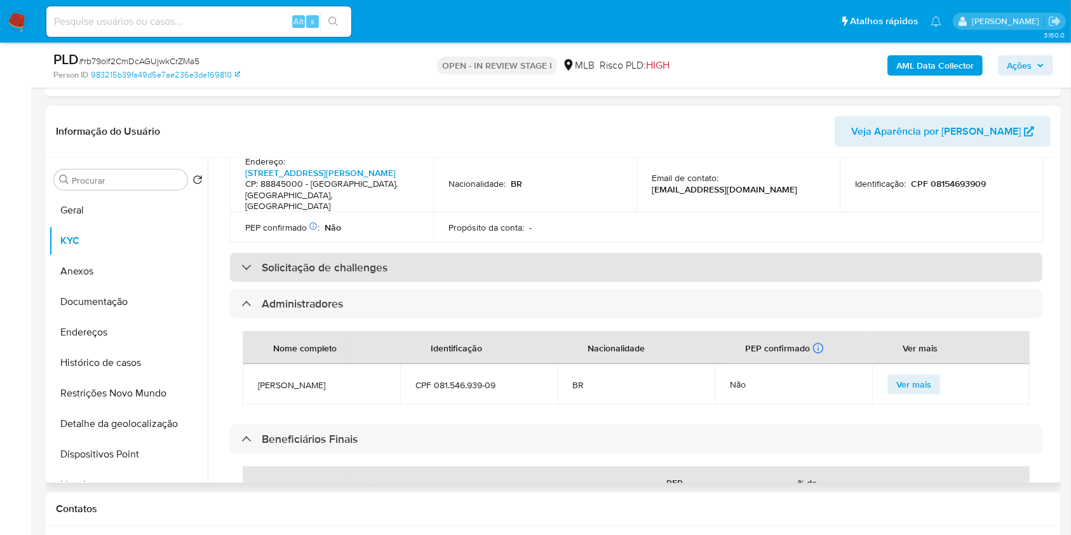
click at [433, 253] on div "Solicitação de challenges" at bounding box center [636, 267] width 813 height 29
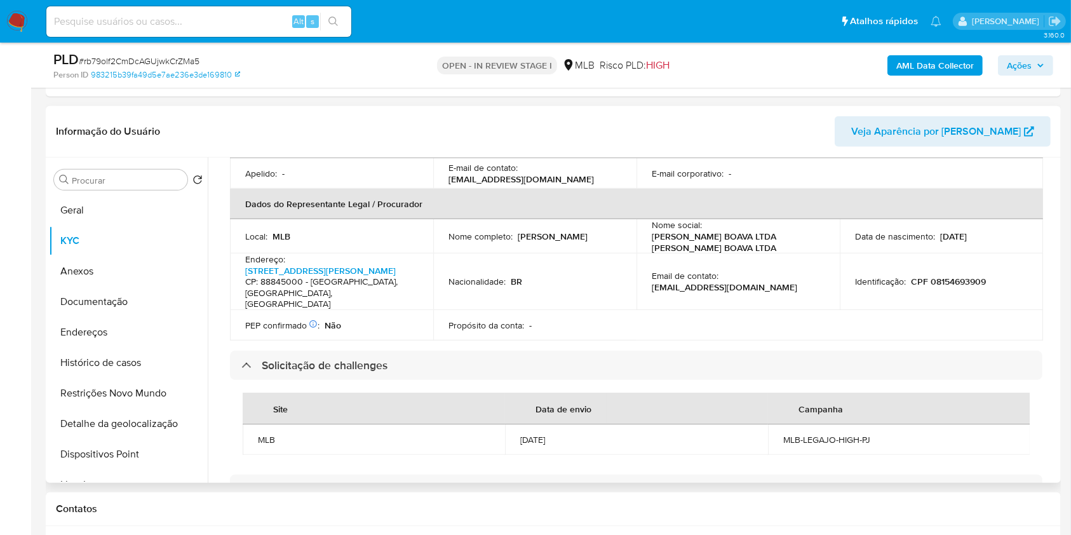
scroll to position [358, 0]
click at [937, 278] on p "CPF 08154693909" at bounding box center [948, 283] width 75 height 11
copy p "08154693909"
click at [1009, 60] on span "Ações" at bounding box center [1019, 65] width 25 height 20
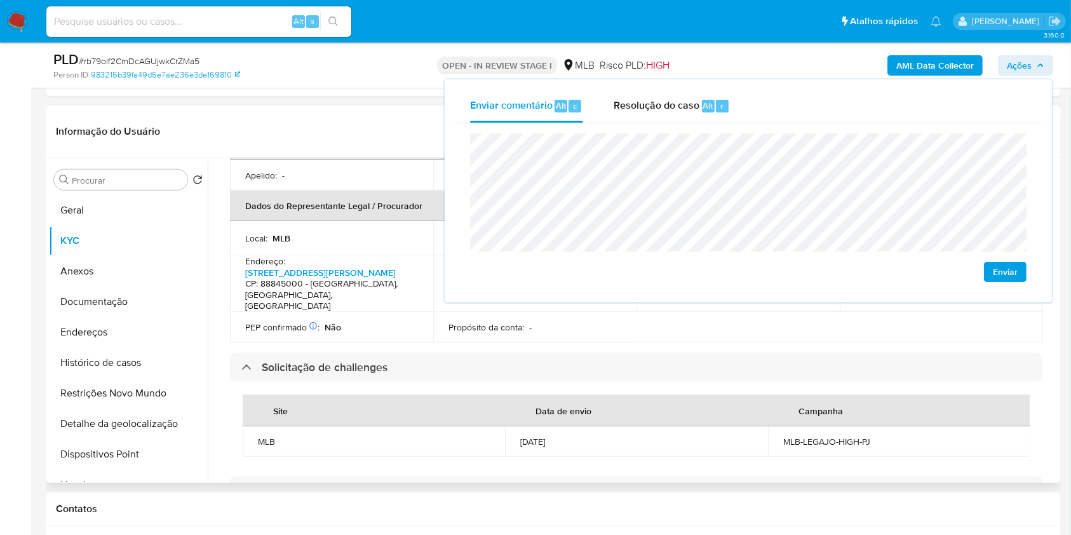
click at [427, 315] on td "PEP confirmado Obtido de listas internas : Não" at bounding box center [331, 327] width 203 height 30
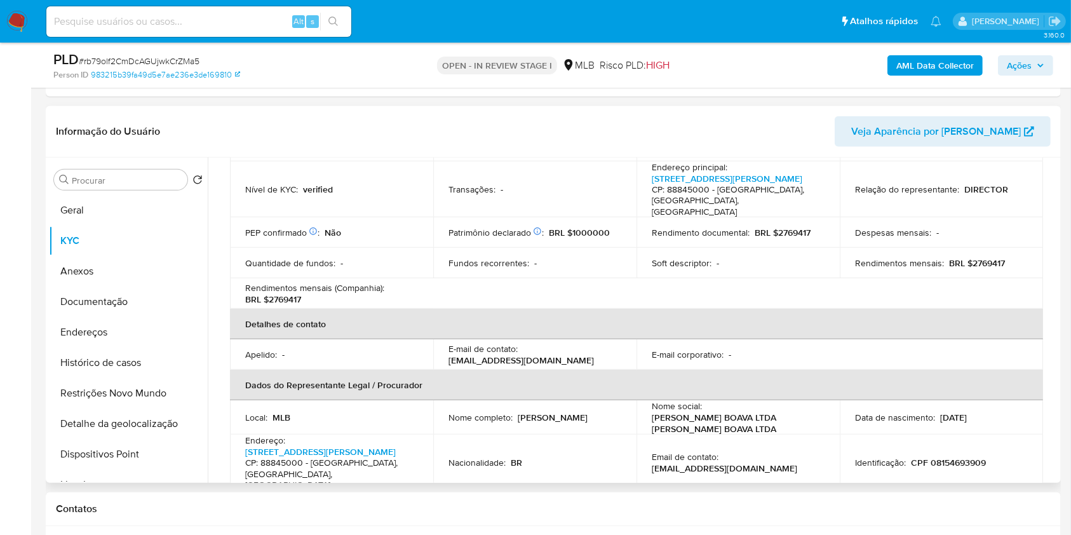
scroll to position [175, 0]
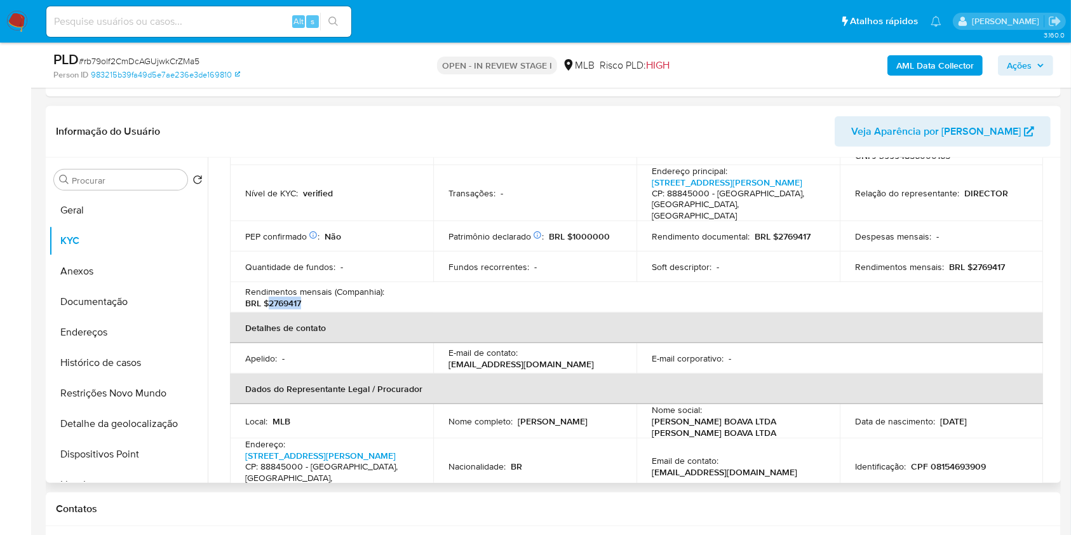
drag, startPoint x: 269, startPoint y: 292, endPoint x: 314, endPoint y: 292, distance: 44.5
click at [313, 292] on div "Rendimentos mensais (Companhia) : BRL $2769417" at bounding box center [331, 297] width 173 height 23
copy p "2769417"
click at [1029, 62] on span "Ações" at bounding box center [1019, 65] width 25 height 20
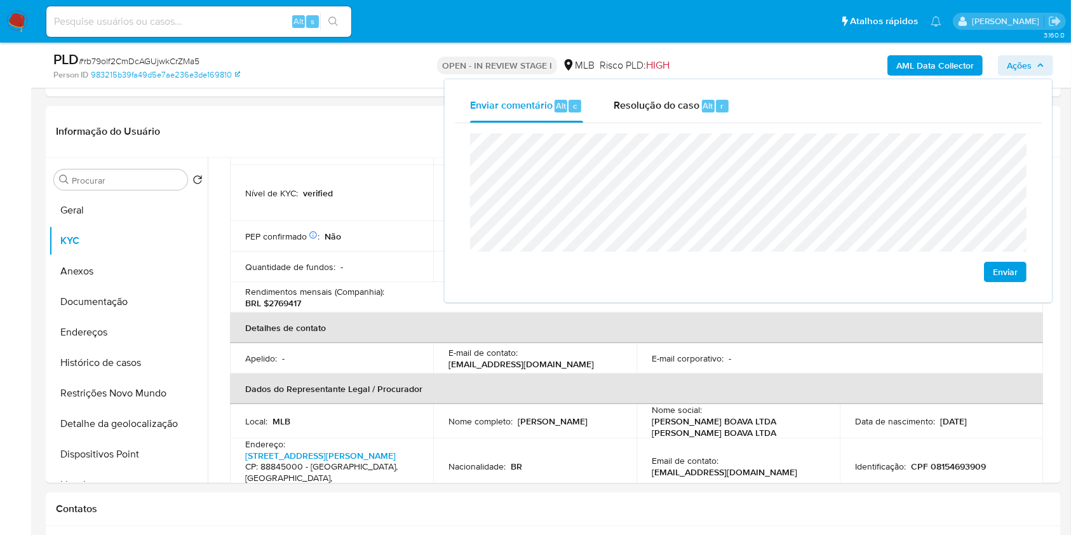
click at [0, 0] on lt-span "econômica" at bounding box center [0, 0] width 0 height 0
click at [902, 255] on div "Enviar" at bounding box center [748, 207] width 557 height 149
click at [0, 0] on lt-span "Criciúma" at bounding box center [0, 0] width 0 height 0
click at [139, 332] on button "Endereços" at bounding box center [123, 332] width 149 height 30
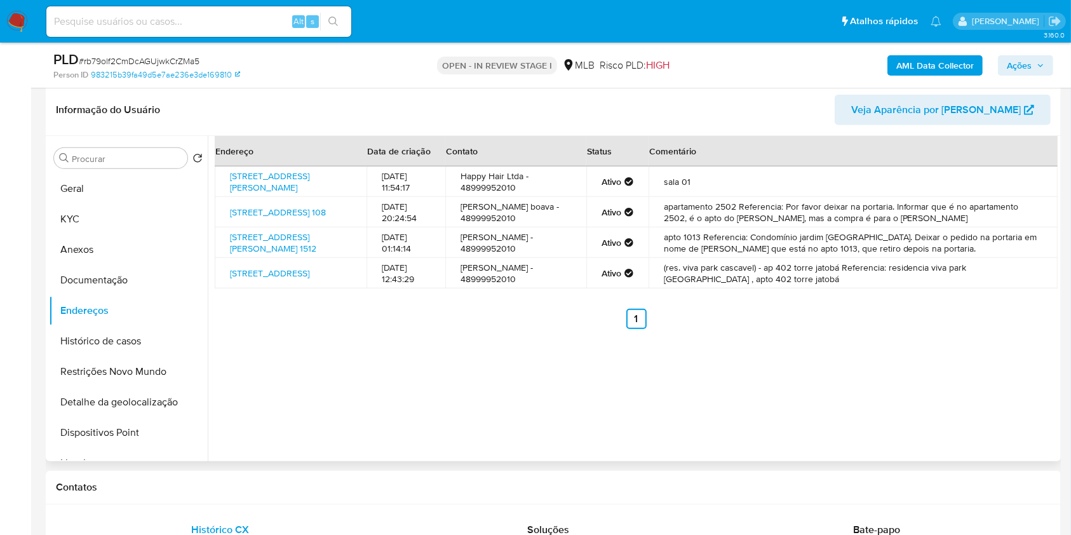
scroll to position [618, 0]
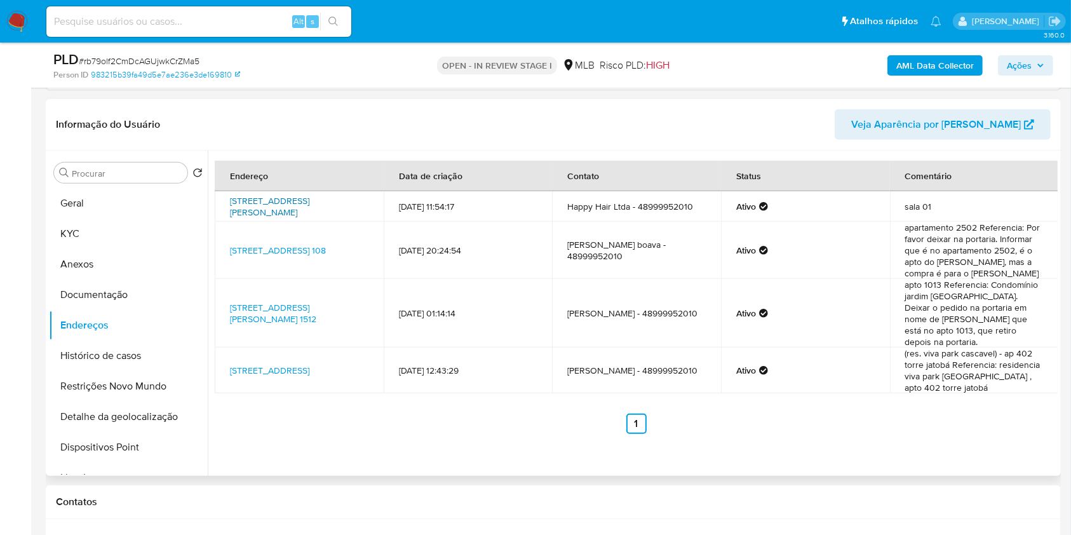
click at [309, 202] on link "Rua Jorge Meneghel 450, Cocal Do Sul, Santa Catarina, 88845000, Brasil 450" at bounding box center [269, 206] width 79 height 24
drag, startPoint x: 326, startPoint y: 202, endPoint x: 296, endPoint y: 244, distance: 51.5
click at [309, 202] on link "Rua Jorge Meneghel 450, Cocal Do Sul, Santa Catarina, 88845000, Brasil 450" at bounding box center [269, 206] width 79 height 24
drag, startPoint x: 287, startPoint y: 247, endPoint x: 289, endPoint y: 267, distance: 20.5
click at [287, 247] on link "Rua Dráusio 108, São Paulo, São Paulo, 05511010, Brasil 108" at bounding box center [278, 250] width 96 height 13
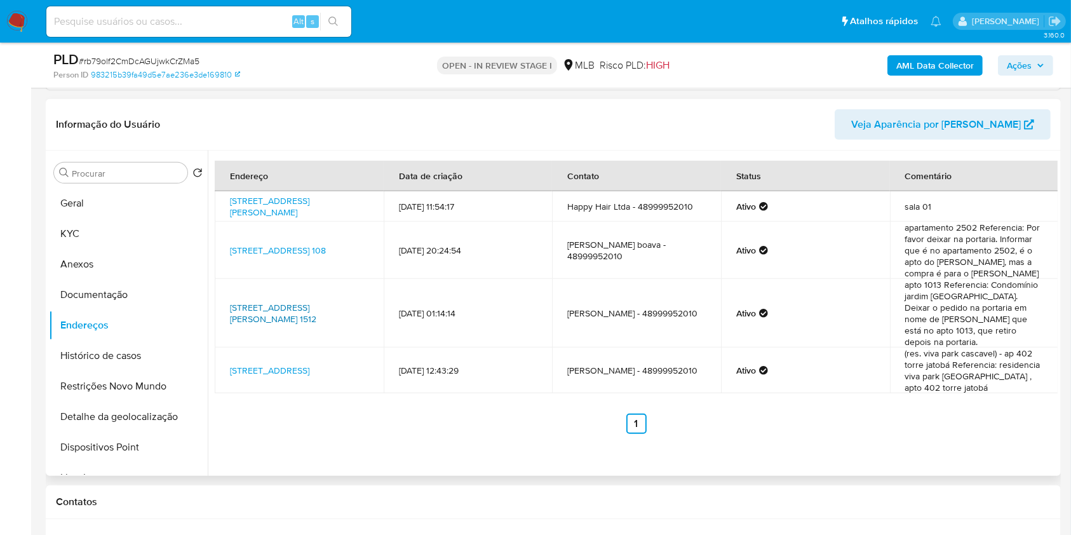
click at [284, 301] on link "Avenida Mauro Ramos 1512, Florianópolis, Santa Catarina, 88020302, Brasil 1512" at bounding box center [273, 313] width 86 height 24
click at [287, 364] on link "Rua Niterói 135, Goiânia, Goiás, 74843160, Brasil 135" at bounding box center [269, 370] width 79 height 13
click at [140, 294] on button "Documentação" at bounding box center [123, 295] width 149 height 30
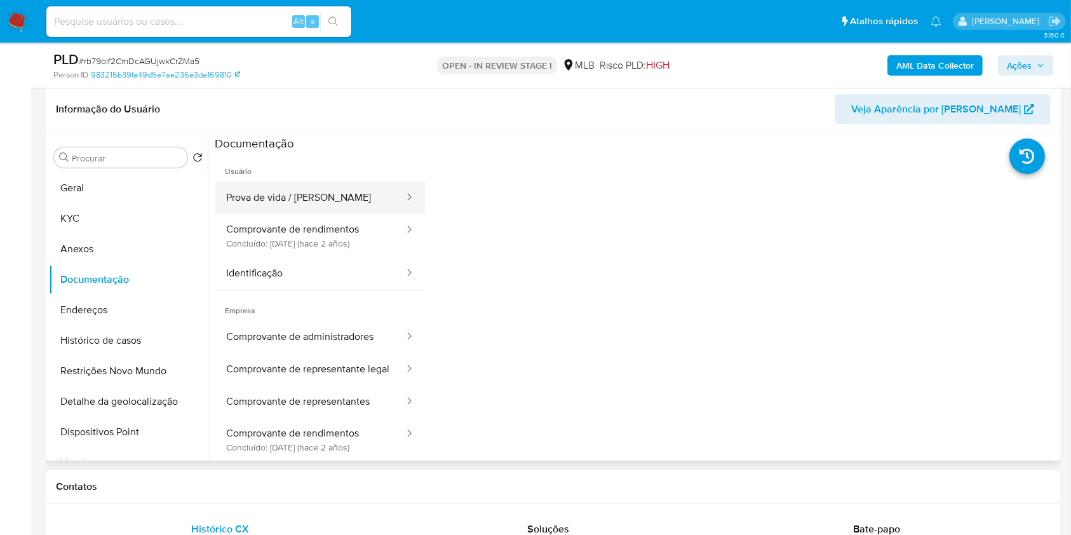
click at [328, 203] on button "Prova de vida / [PERSON_NAME]" at bounding box center [310, 198] width 191 height 32
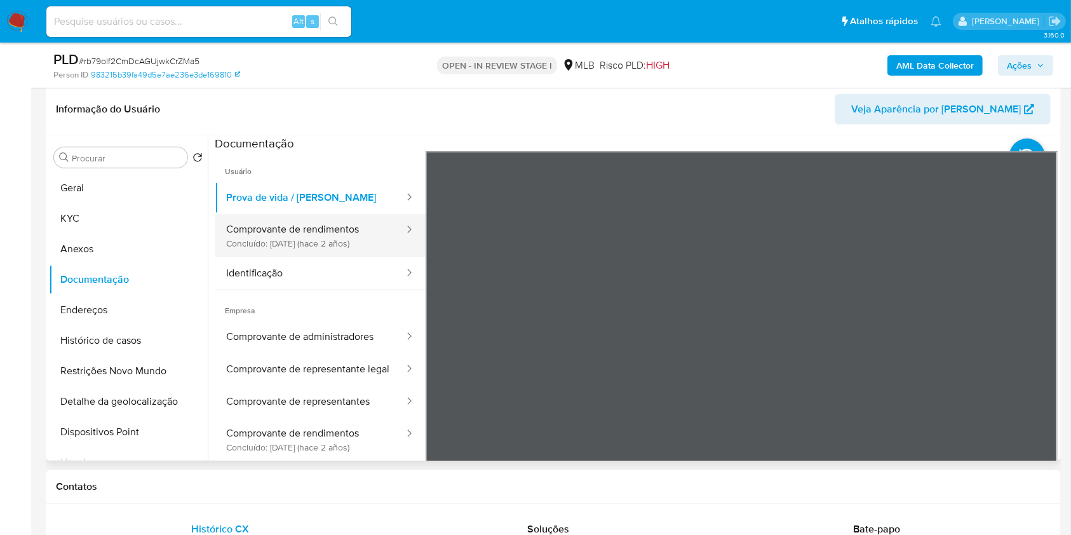
click at [377, 222] on button "Comprovante de rendimentos Concluído: 28/06/2023 (hace 2 años)" at bounding box center [310, 235] width 191 height 43
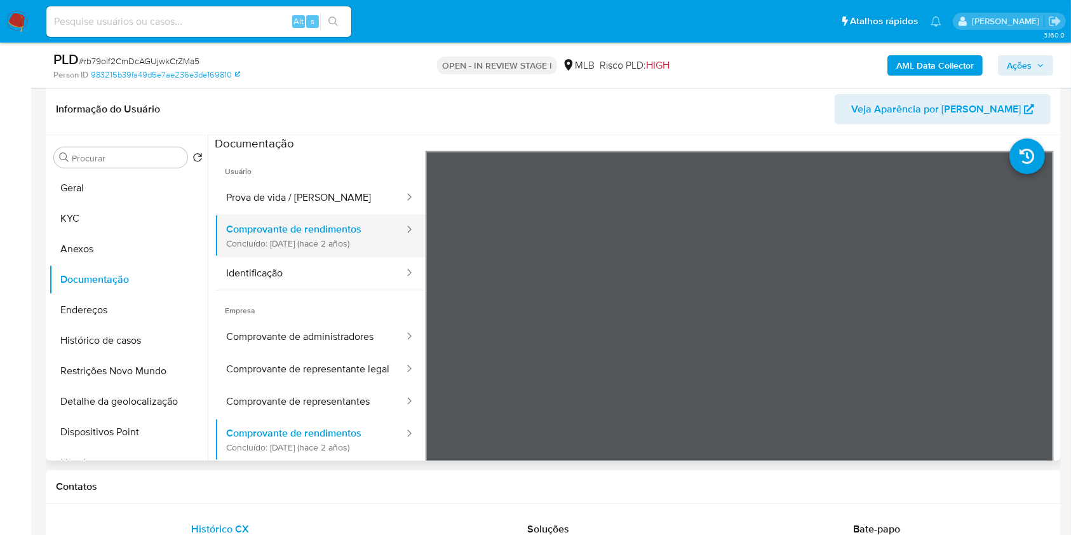
click at [315, 255] on button "Comprovante de rendimentos Concluído: 28/06/2023 (hace 2 años)" at bounding box center [310, 235] width 191 height 43
drag, startPoint x: 313, startPoint y: 273, endPoint x: 325, endPoint y: 272, distance: 12.1
click at [313, 273] on button "Identificação" at bounding box center [310, 273] width 191 height 32
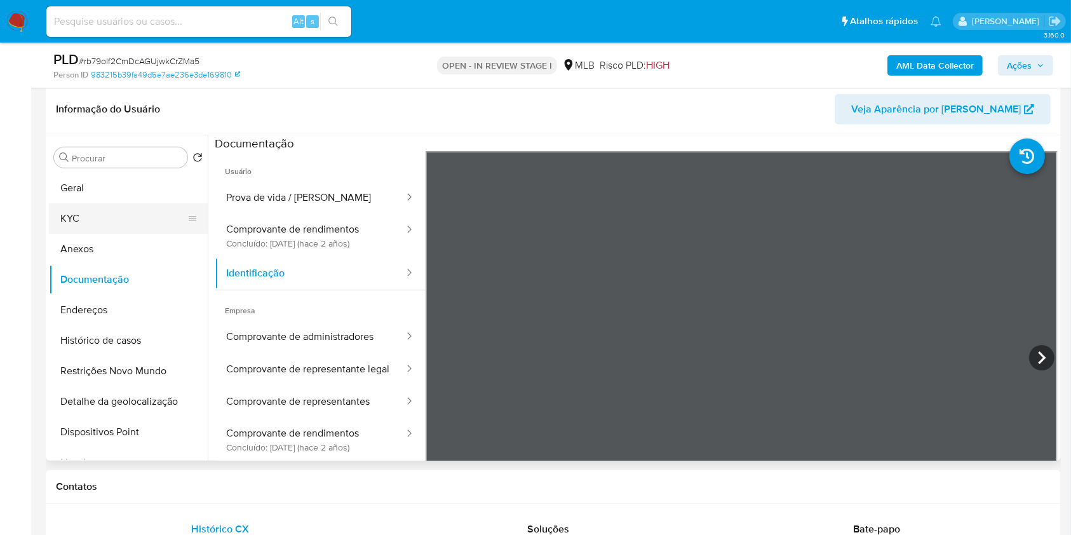
click at [139, 208] on button "KYC" at bounding box center [123, 218] width 149 height 30
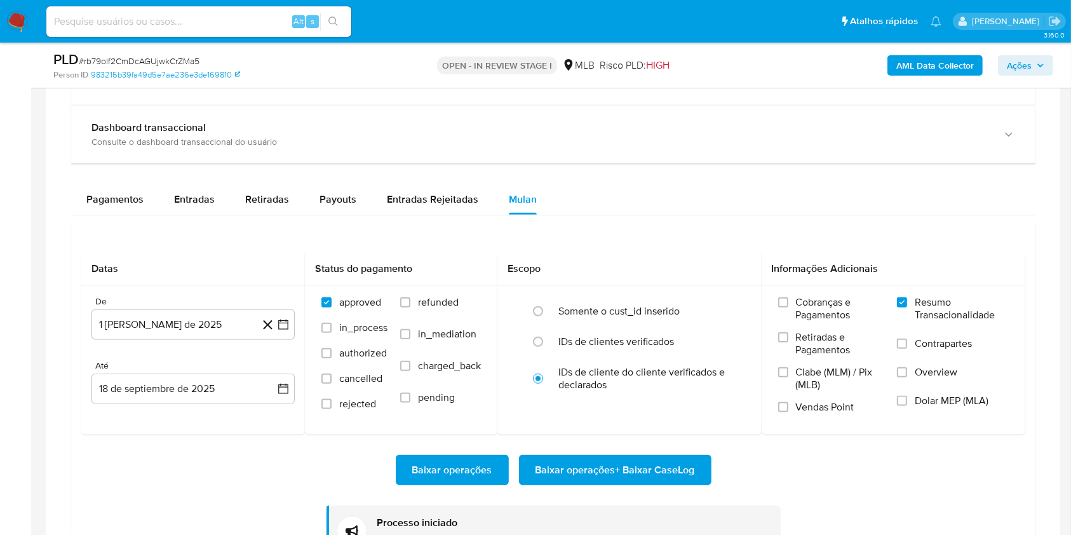
scroll to position [1414, 0]
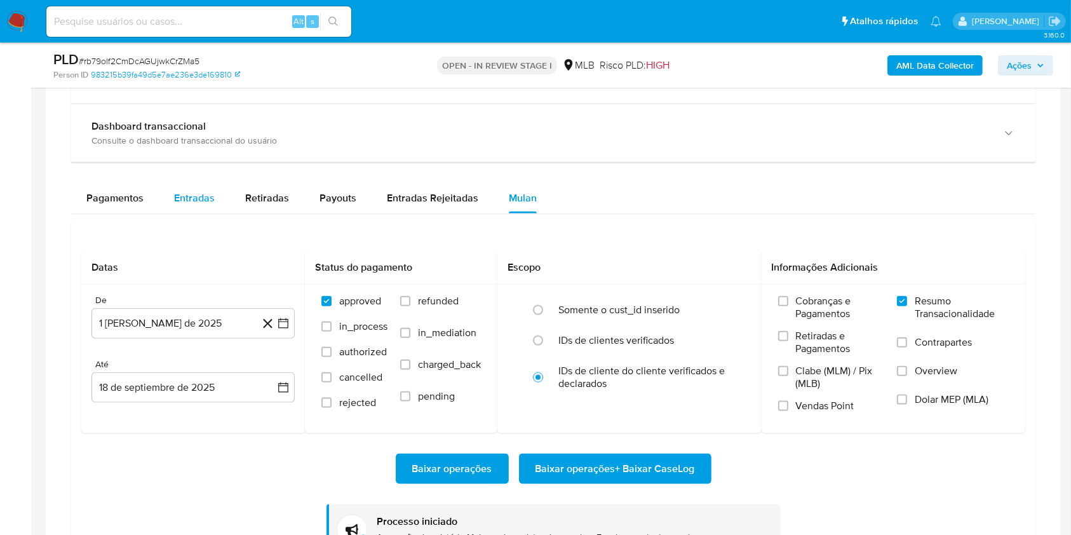
drag, startPoint x: 198, startPoint y: 207, endPoint x: 214, endPoint y: 207, distance: 15.9
click at [198, 207] on div "Entradas" at bounding box center [194, 198] width 41 height 30
select select "10"
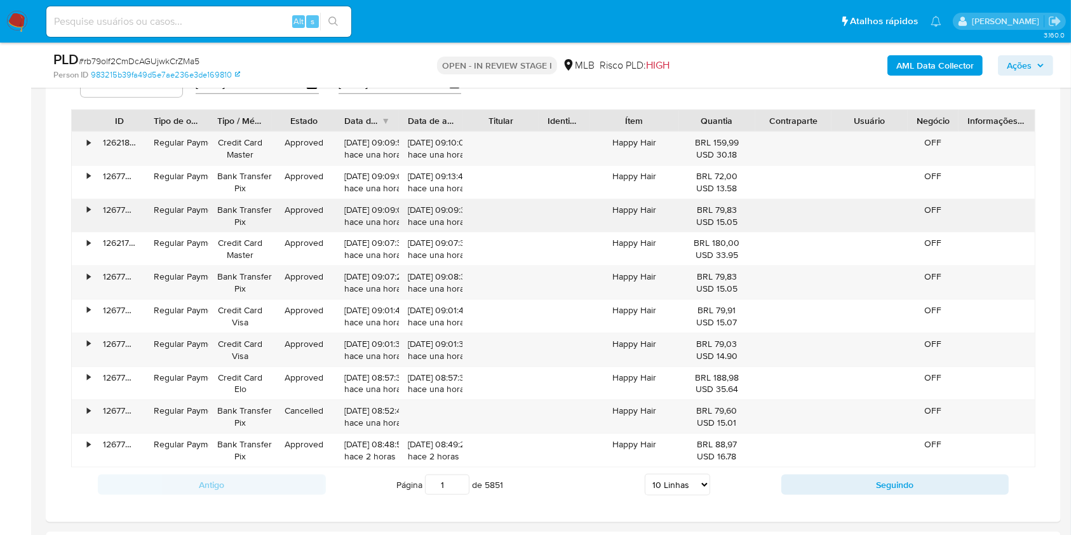
scroll to position [1589, 0]
click at [625, 211] on div "Happy Hair" at bounding box center [634, 215] width 89 height 33
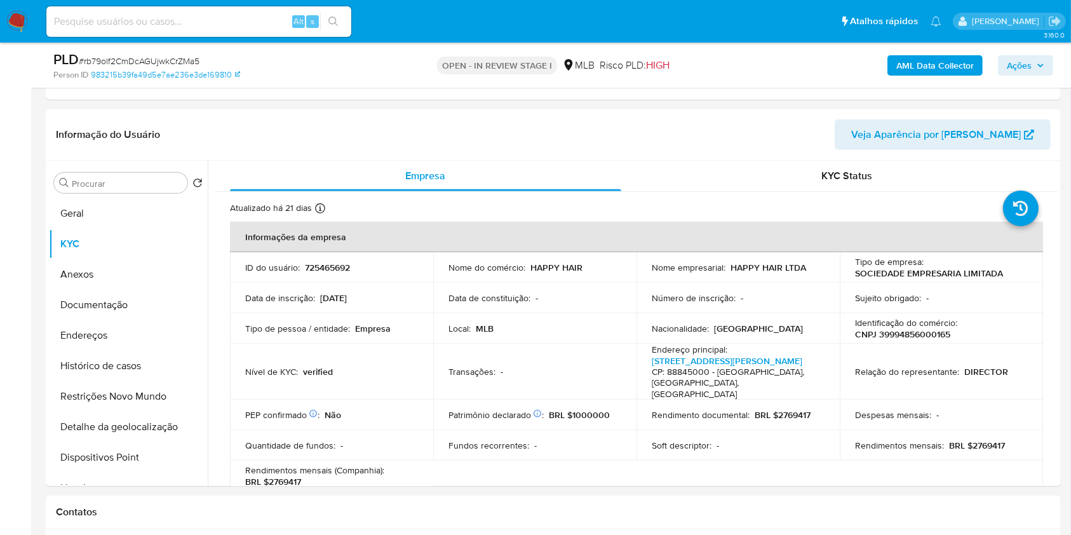
scroll to position [573, 0]
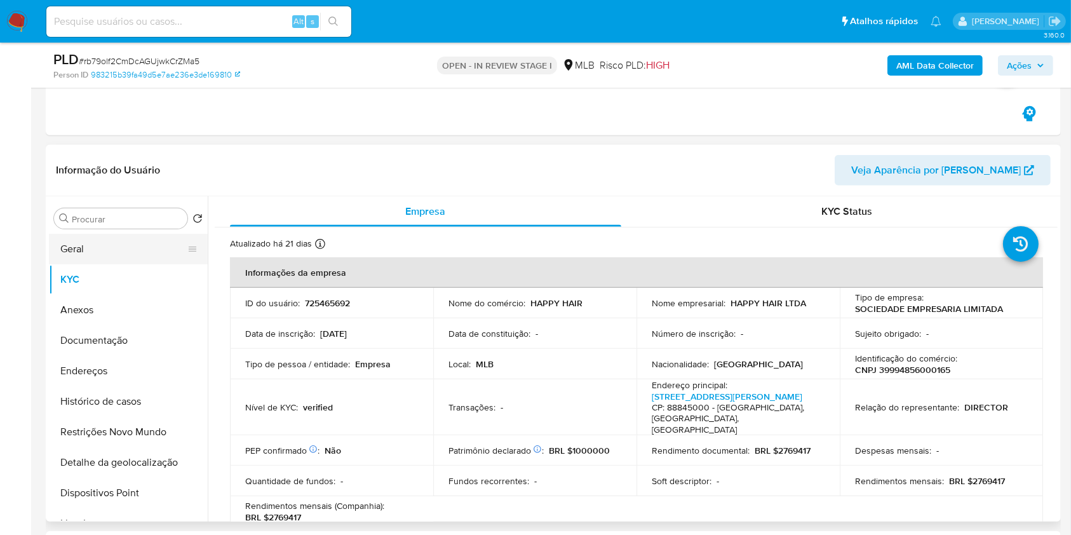
click at [149, 240] on button "Geral" at bounding box center [123, 249] width 149 height 30
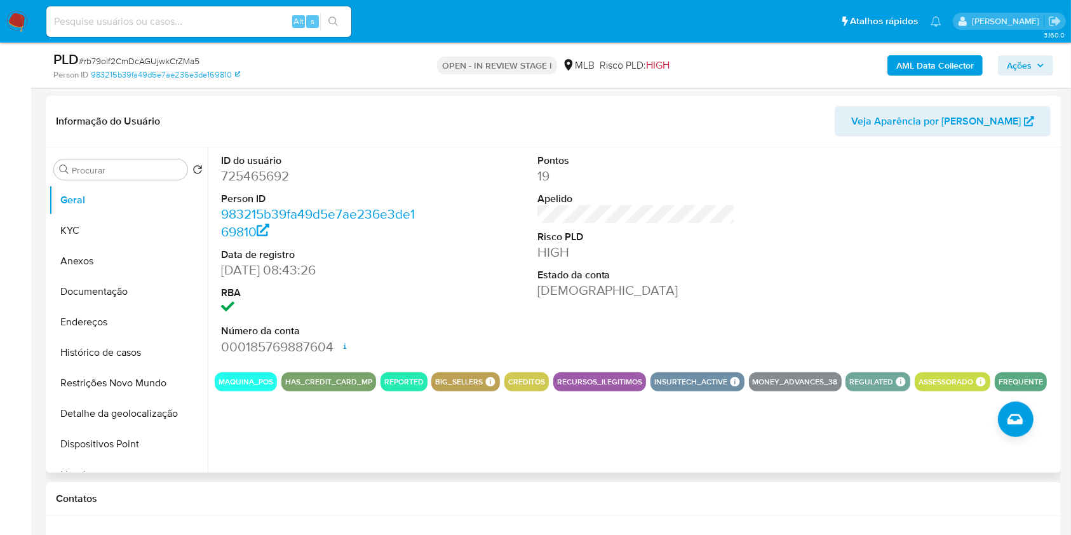
scroll to position [623, 0]
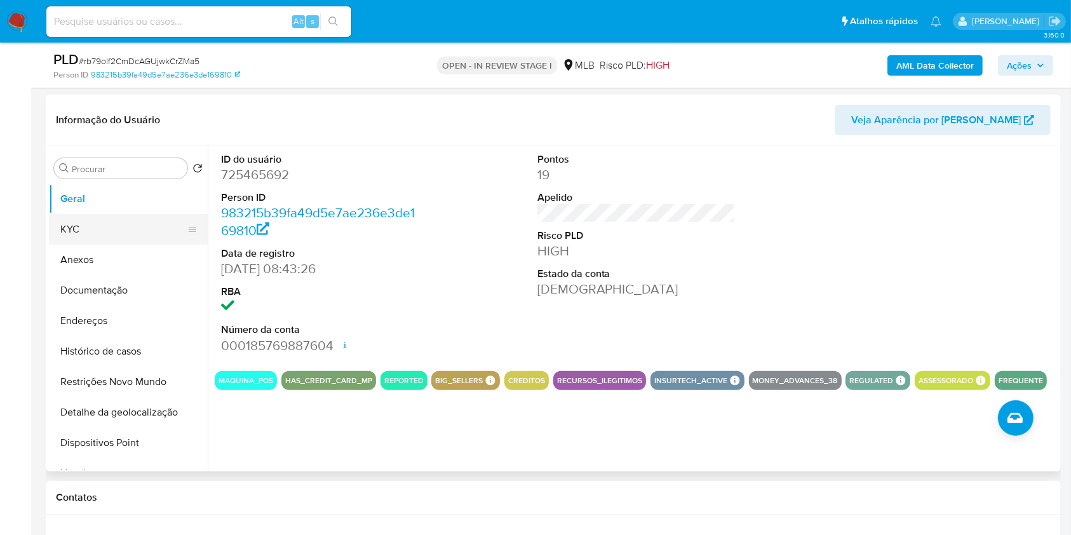
click at [167, 219] on button "KYC" at bounding box center [123, 229] width 149 height 30
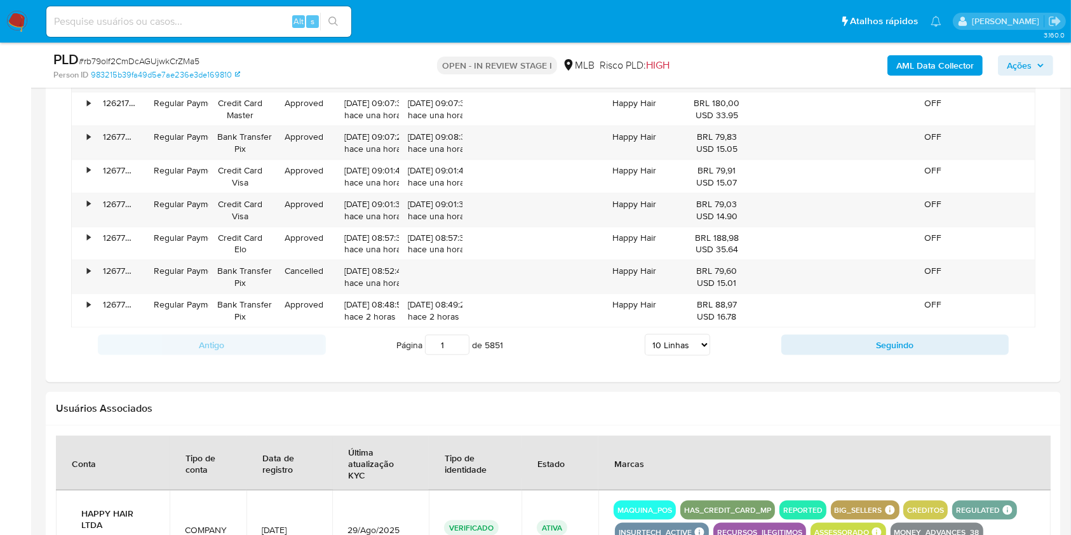
scroll to position [1657, 0]
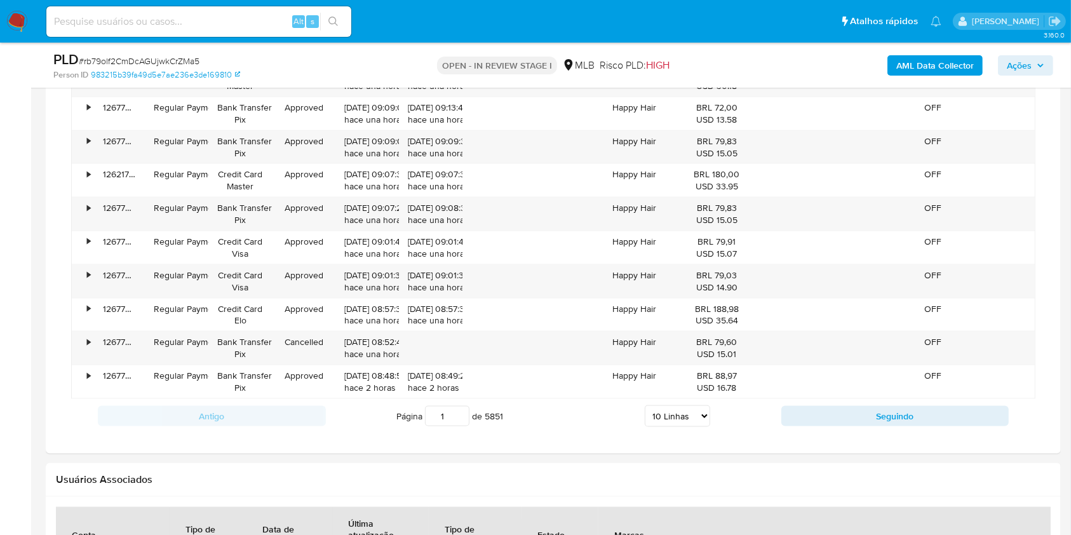
click at [701, 409] on select "5 Linhas 10 Linhas 20 Linhas 25 Linhas 50 Linhas 100 Linhas" at bounding box center [677, 416] width 65 height 22
select select "100"
click at [645, 405] on select "5 Linhas 10 Linhas 20 Linhas 25 Linhas 50 Linhas 100 Linhas" at bounding box center [677, 416] width 65 height 22
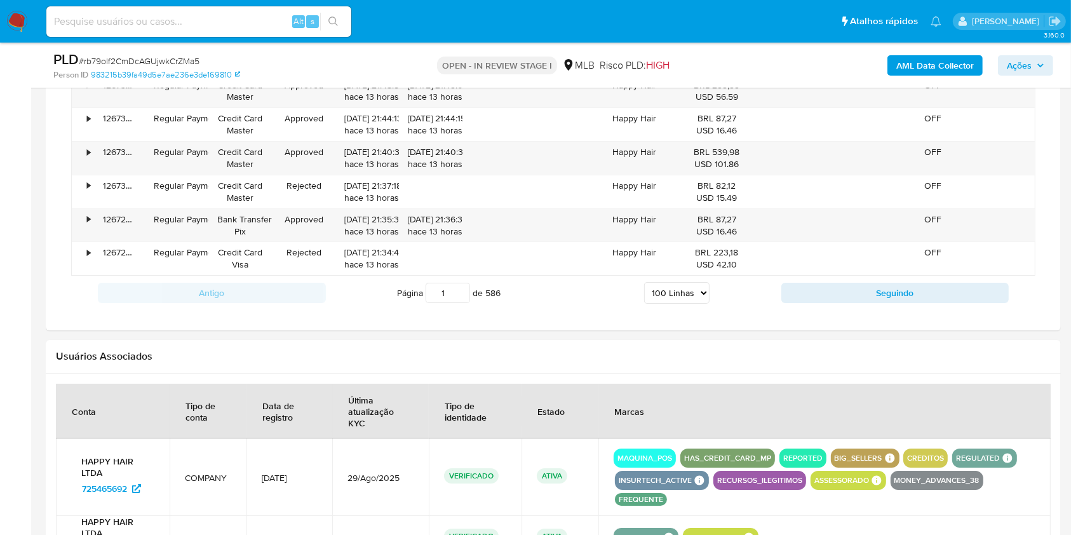
scroll to position [4797, 0]
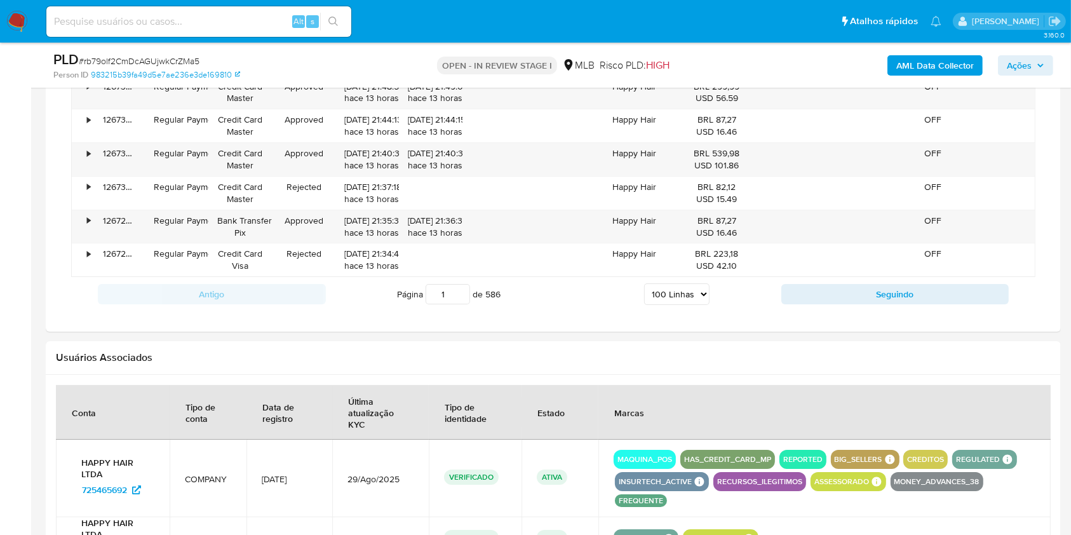
drag, startPoint x: 450, startPoint y: 286, endPoint x: 351, endPoint y: 294, distance: 99.4
click at [351, 294] on div "Página 1 de 586 5 Linhas 10 Linhas 20 Linhas 25 Linhas 50 Linhas 100 Linhas" at bounding box center [554, 293] width 456 height 25
type input "100"
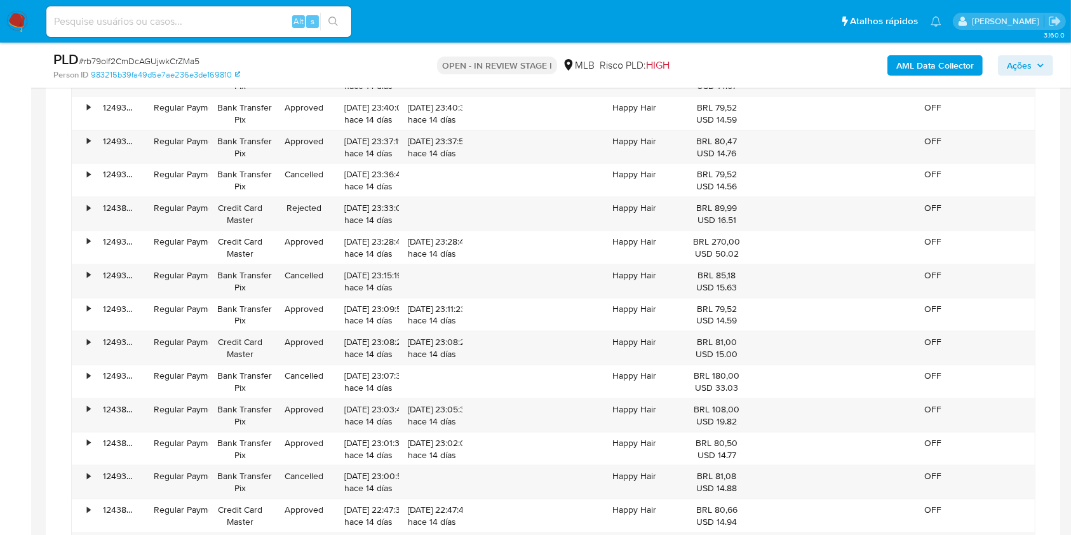
scroll to position [1657, 0]
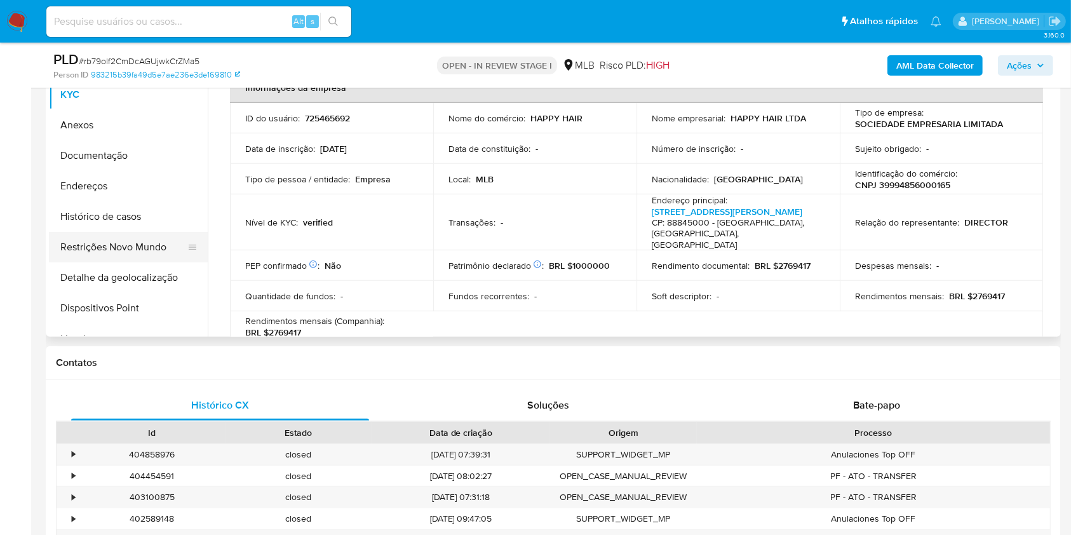
click at [138, 222] on button "Histórico de casos" at bounding box center [128, 216] width 159 height 30
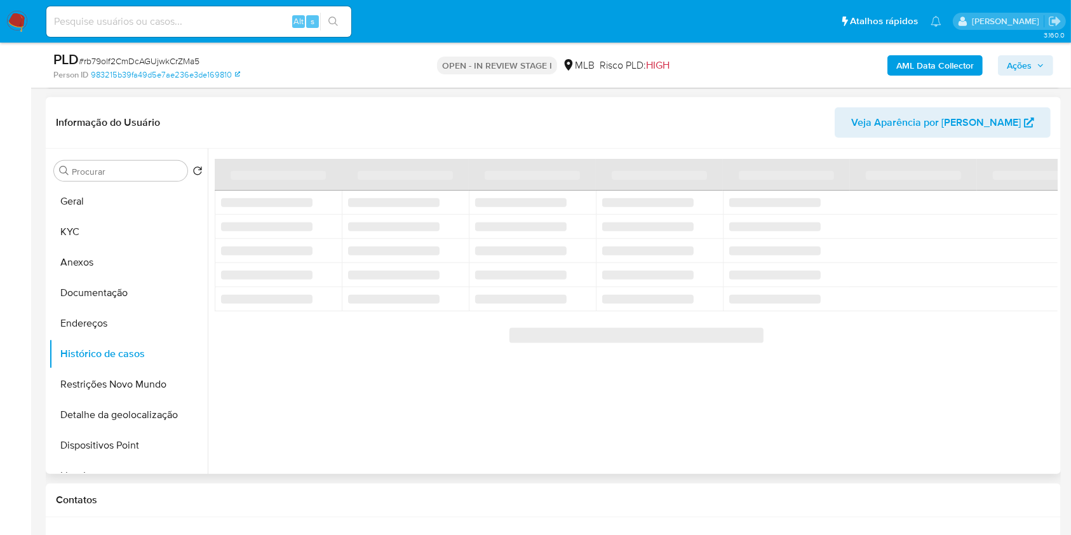
scroll to position [596, 0]
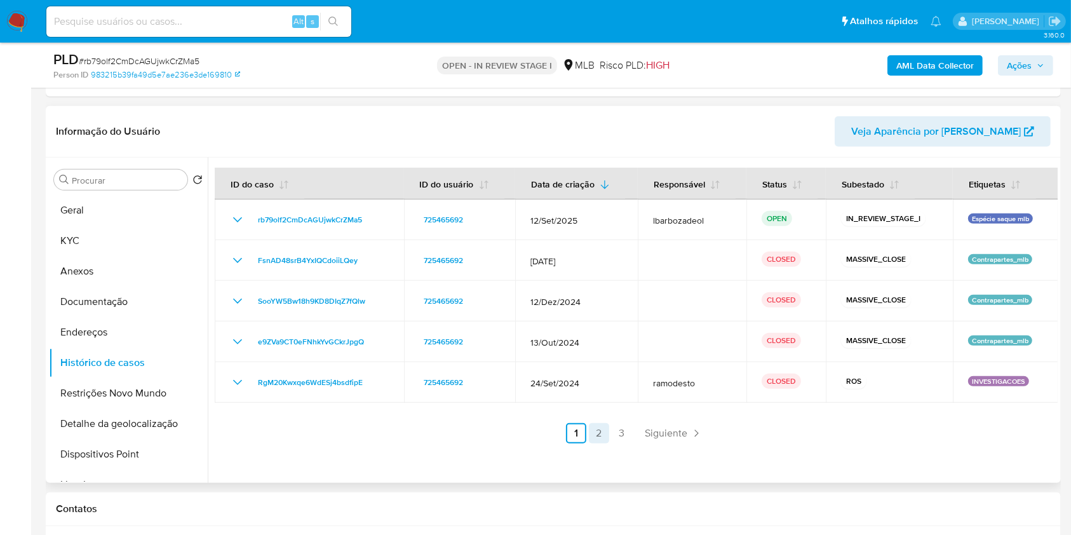
click at [594, 438] on link "2" at bounding box center [599, 433] width 20 height 20
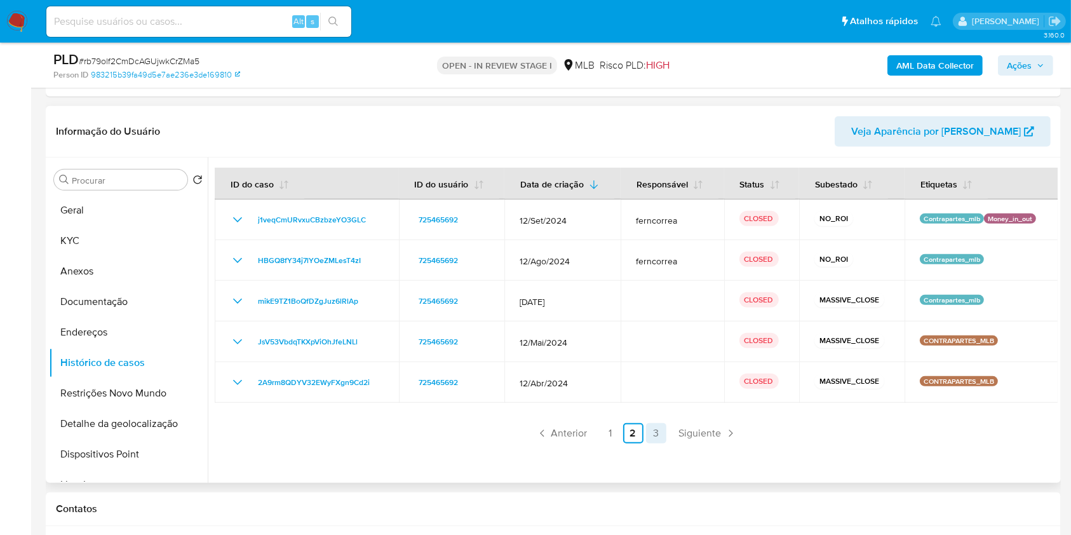
click at [653, 426] on link "3" at bounding box center [656, 433] width 20 height 20
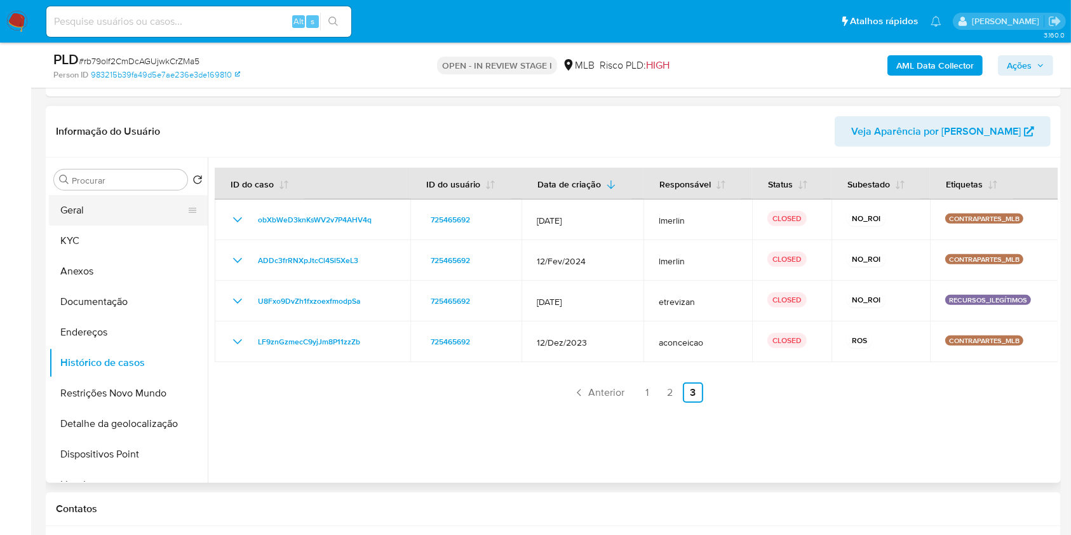
click at [150, 207] on button "Geral" at bounding box center [123, 210] width 149 height 30
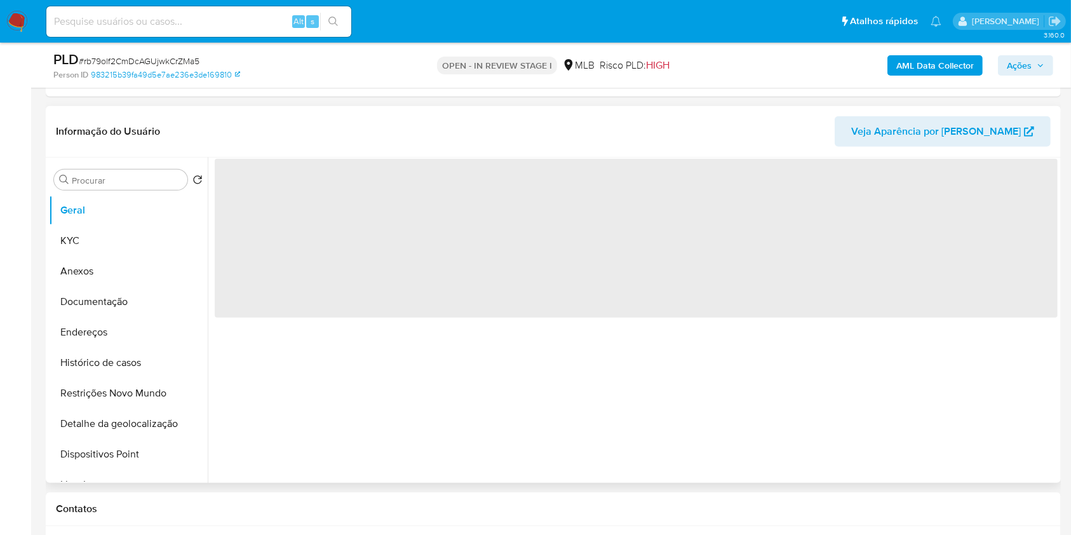
click at [323, 124] on header "Informação do Usuário Veja Aparência por Pessoa" at bounding box center [553, 131] width 995 height 30
click at [351, 116] on header "Informação do Usuário Veja Aparência por Pessoa" at bounding box center [553, 131] width 995 height 30
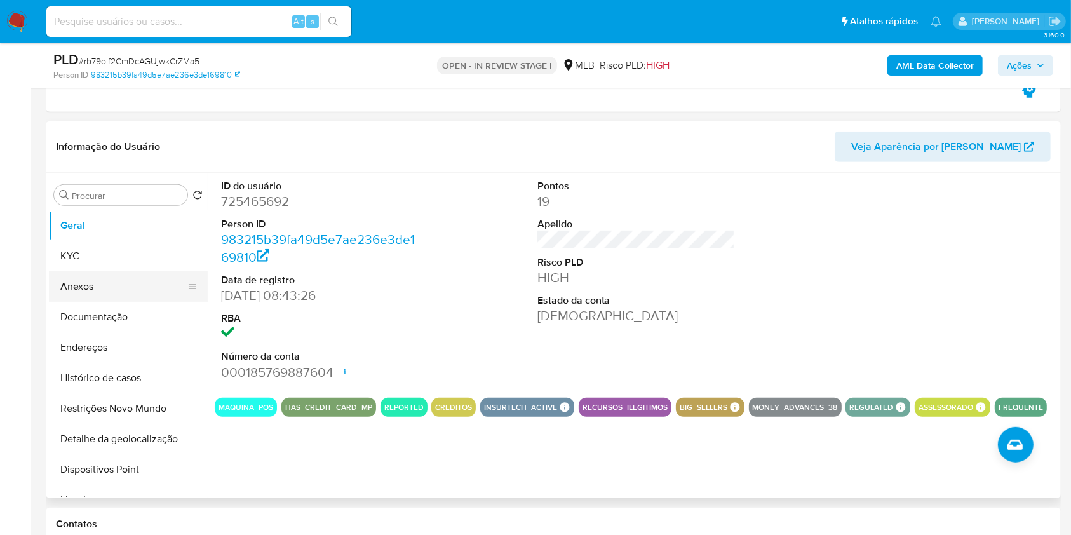
click at [105, 271] on button "Anexos" at bounding box center [123, 286] width 149 height 30
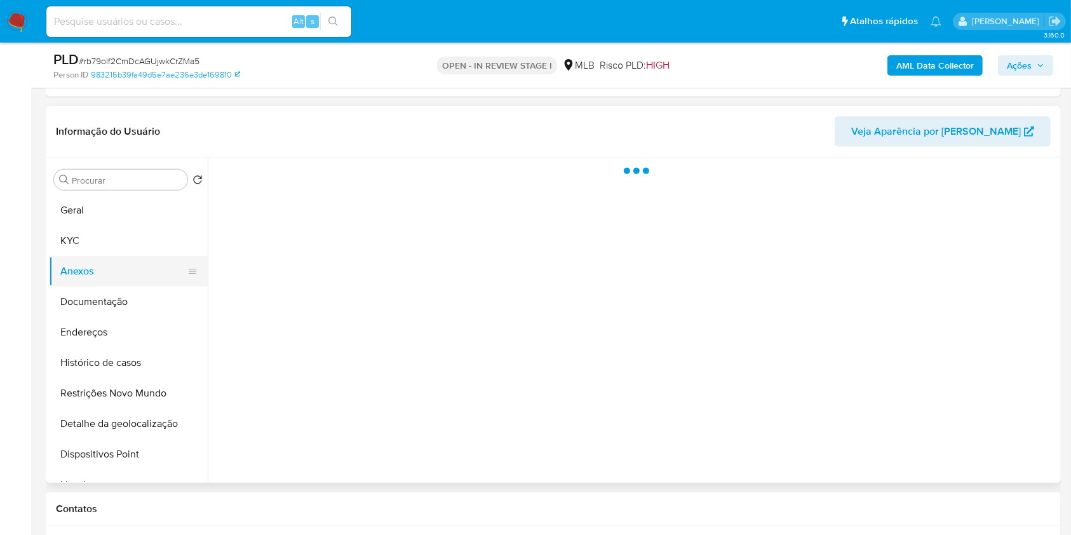
click at [105, 262] on button "Anexos" at bounding box center [123, 271] width 149 height 30
click at [112, 245] on button "KYC" at bounding box center [123, 241] width 149 height 30
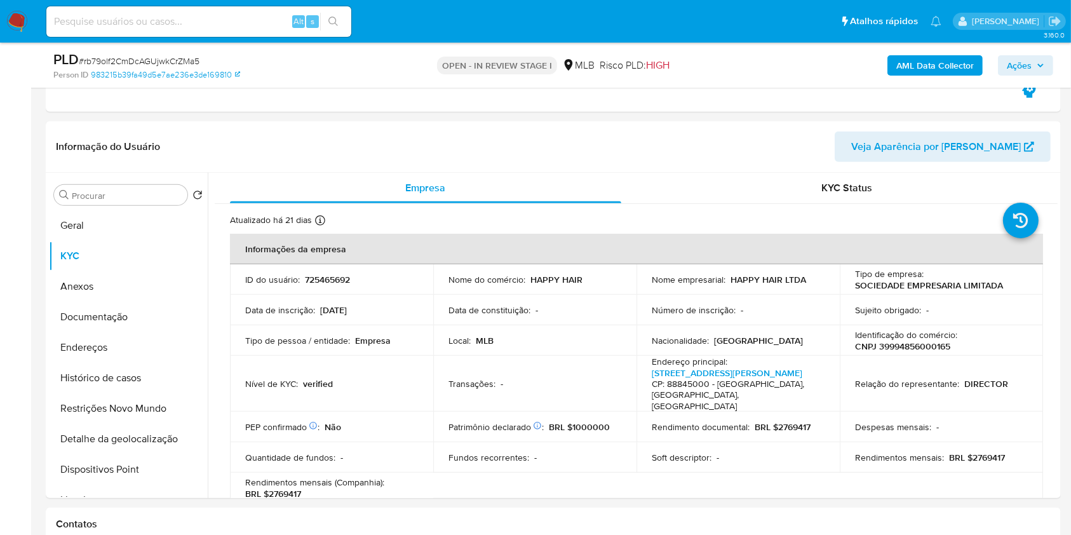
click at [940, 316] on td "Sujeito obrigado : -" at bounding box center [941, 310] width 203 height 30
click at [137, 348] on button "Endereços" at bounding box center [123, 347] width 149 height 30
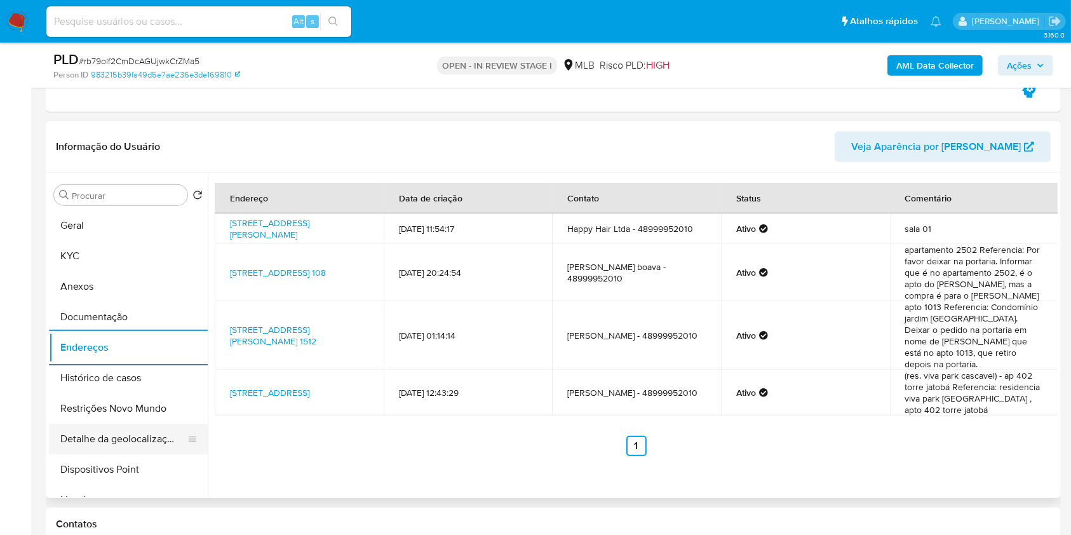
click at [153, 438] on button "Detalhe da geolocalização" at bounding box center [123, 439] width 149 height 30
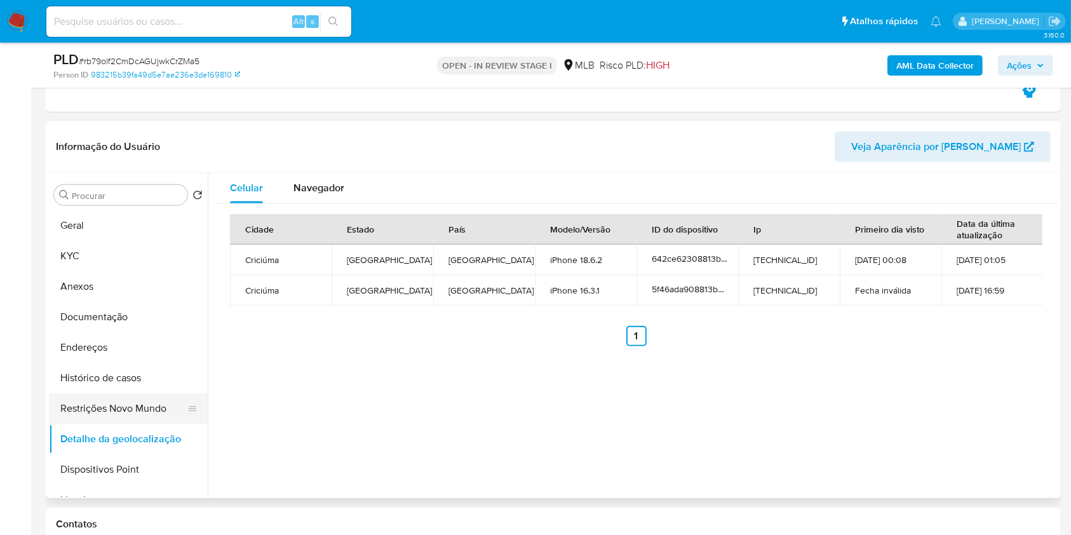
click at [116, 403] on button "Restrições Novo Mundo" at bounding box center [123, 408] width 149 height 30
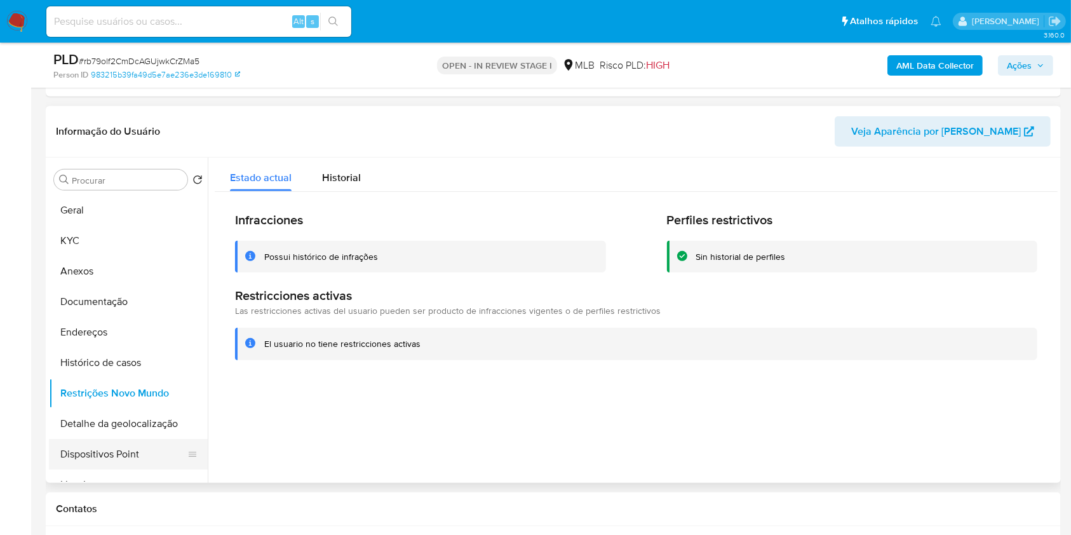
click at [143, 450] on button "Dispositivos Point" at bounding box center [123, 454] width 149 height 30
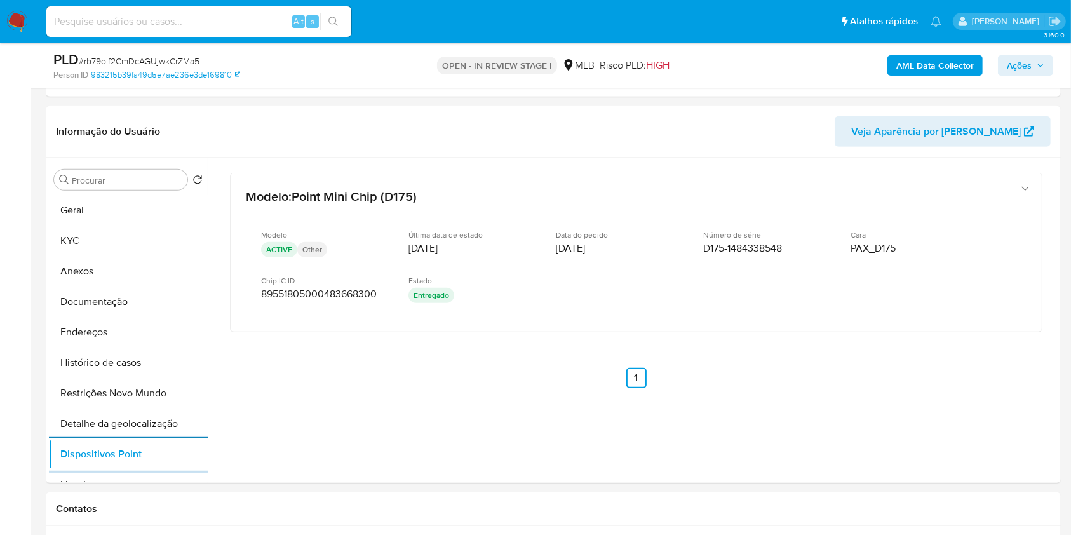
click at [1019, 69] on span "Ações" at bounding box center [1019, 65] width 25 height 20
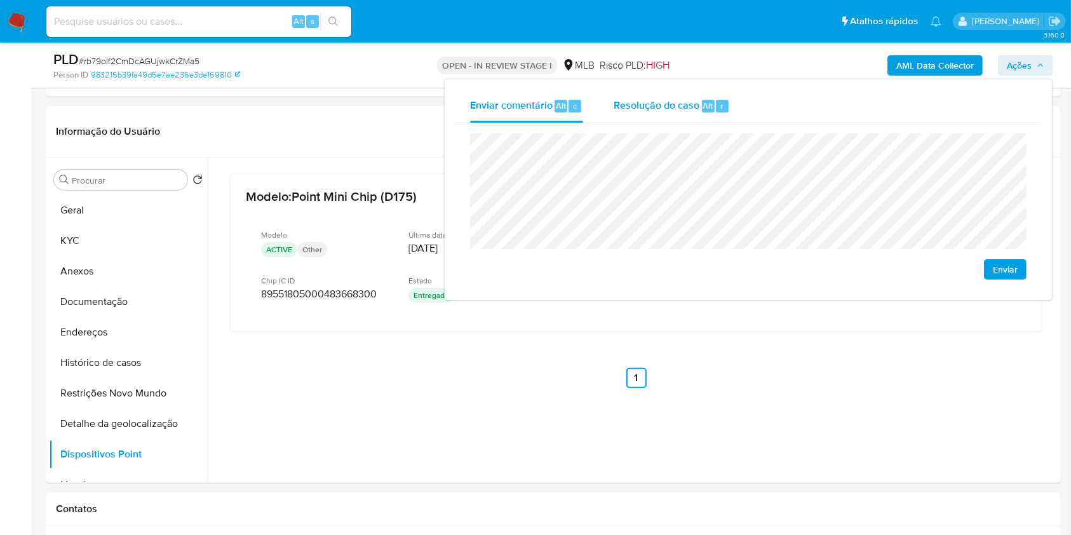
click at [707, 113] on div "Resolução do caso Alt r" at bounding box center [672, 106] width 116 height 33
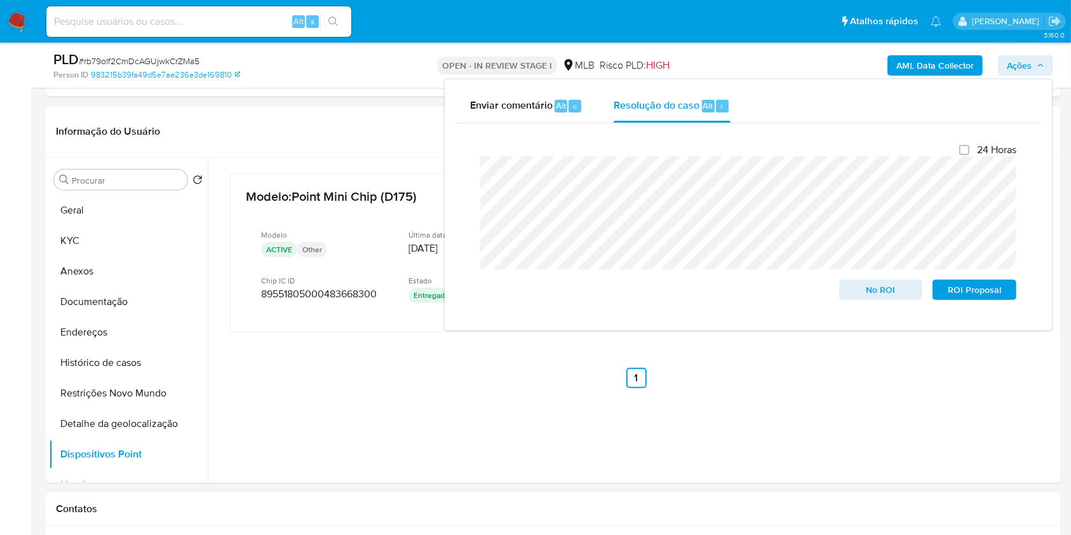
click at [771, 65] on div "AML Data Collector Ações Enviar comentário Alt c Resolução do caso Alt r Fecham…" at bounding box center [889, 65] width 330 height 30
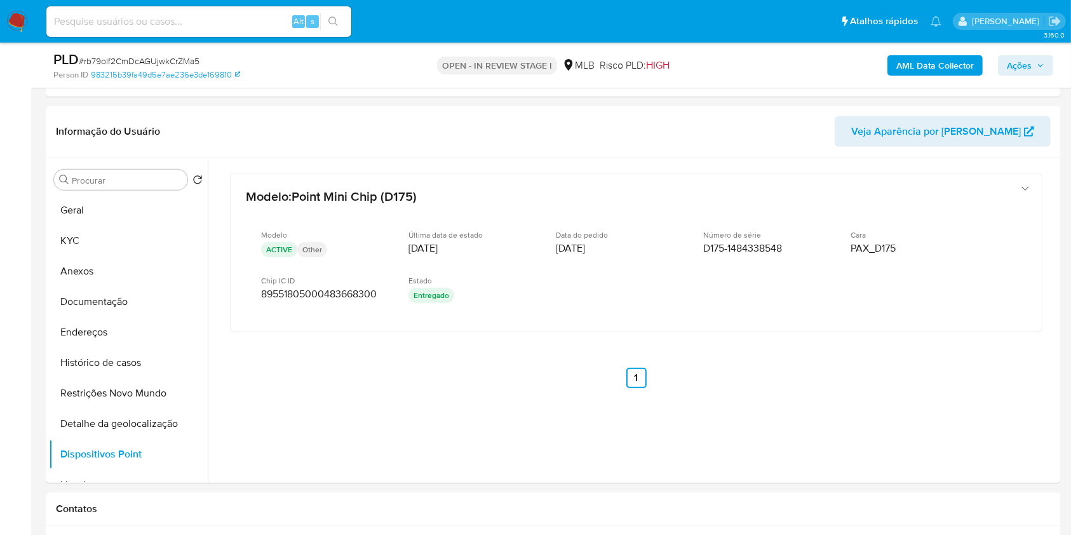
click at [904, 64] on b "AML Data Collector" at bounding box center [936, 65] width 78 height 20
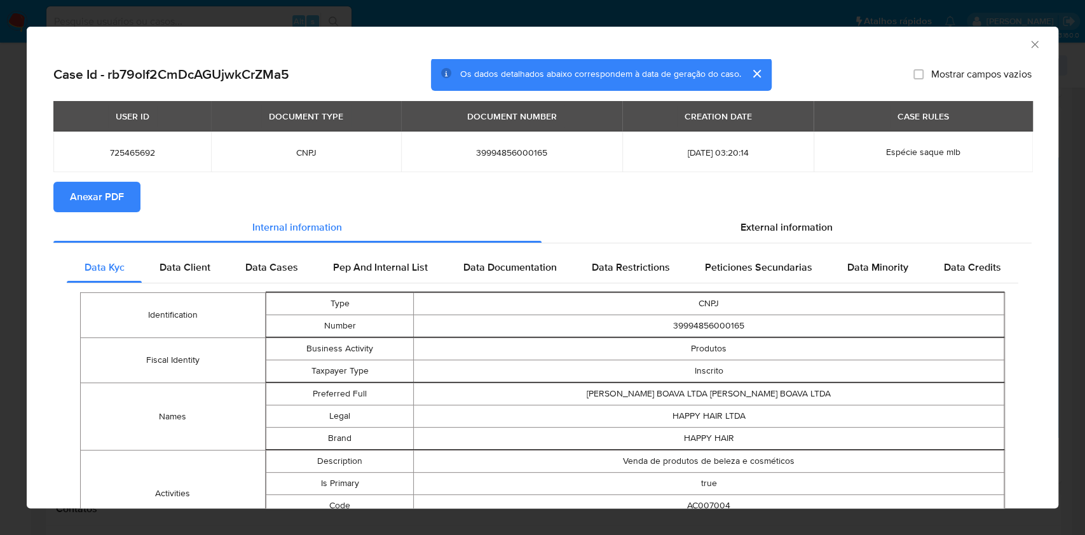
click at [114, 187] on span "Anexar PDF" at bounding box center [97, 197] width 54 height 28
click at [1028, 45] on icon "Fechar a janela" at bounding box center [1034, 44] width 13 height 13
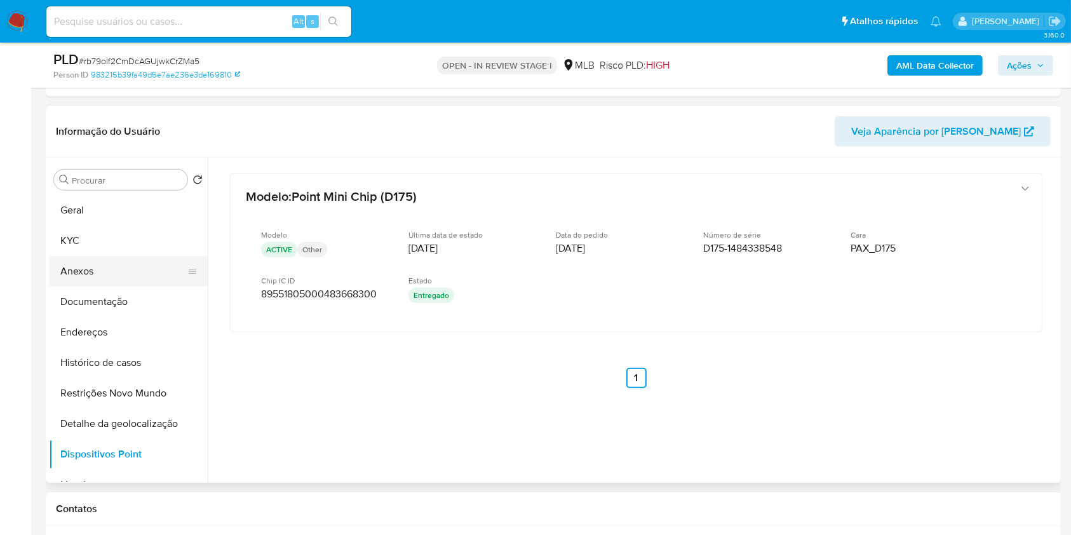
click at [125, 269] on button "Anexos" at bounding box center [123, 271] width 149 height 30
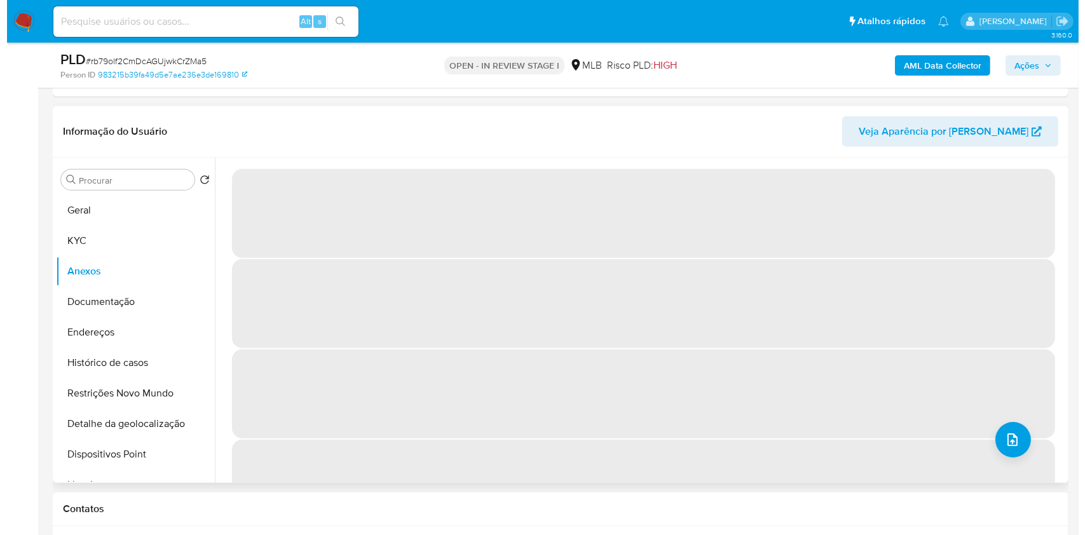
scroll to position [588, 0]
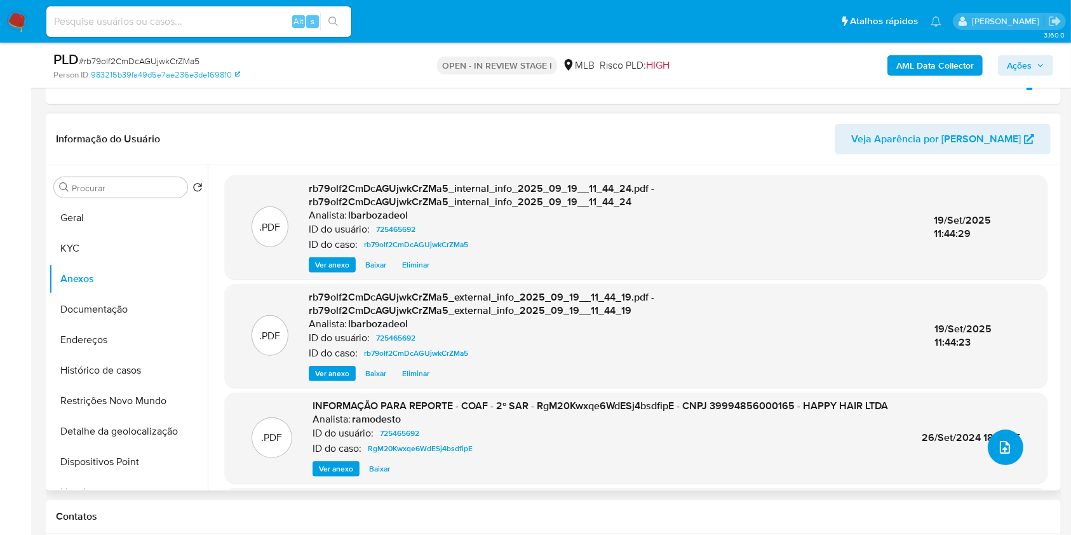
click at [1001, 444] on icon "upload-file" at bounding box center [1005, 447] width 15 height 15
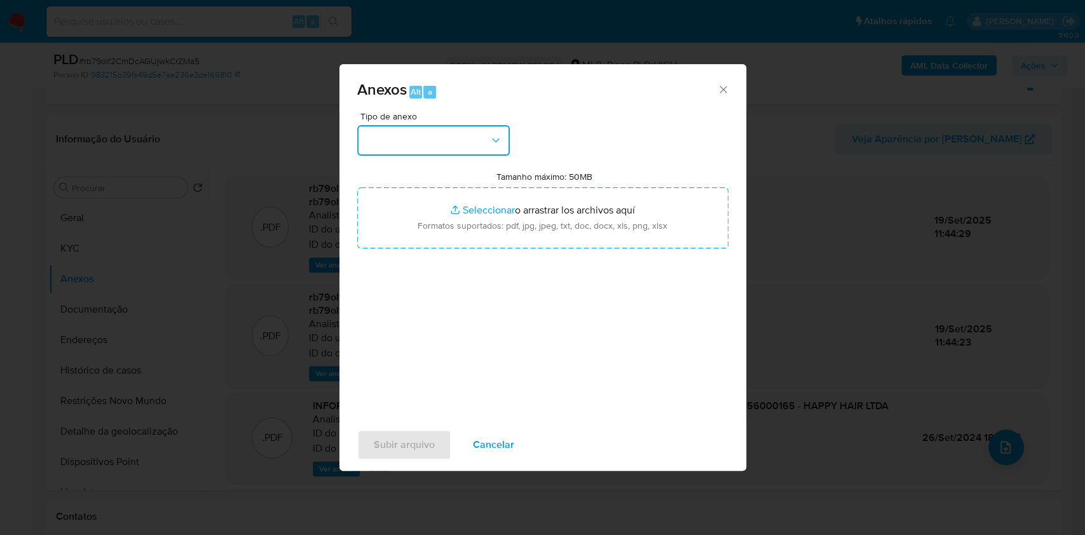
click at [417, 139] on button "button" at bounding box center [433, 140] width 152 height 30
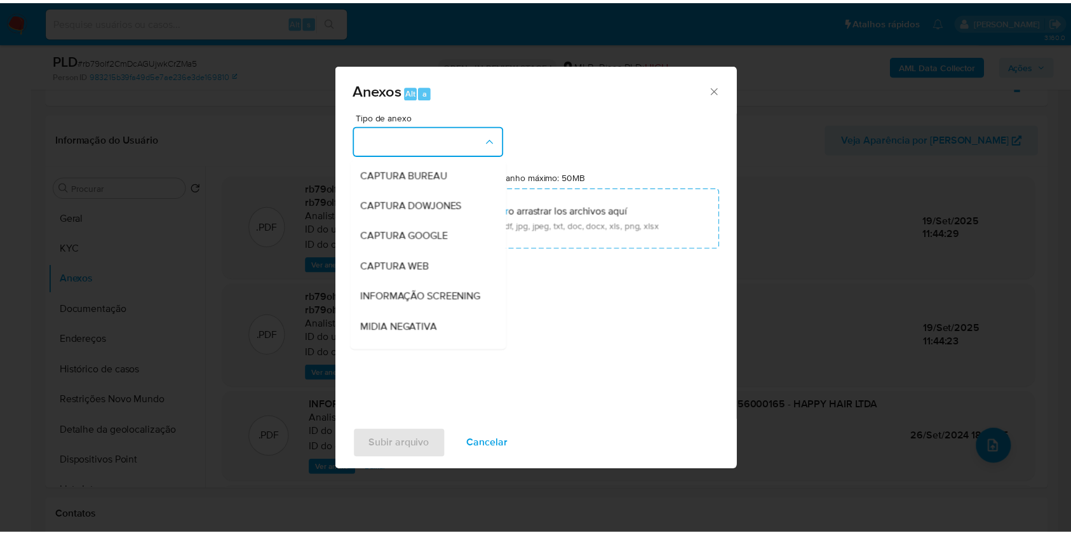
scroll to position [195, 0]
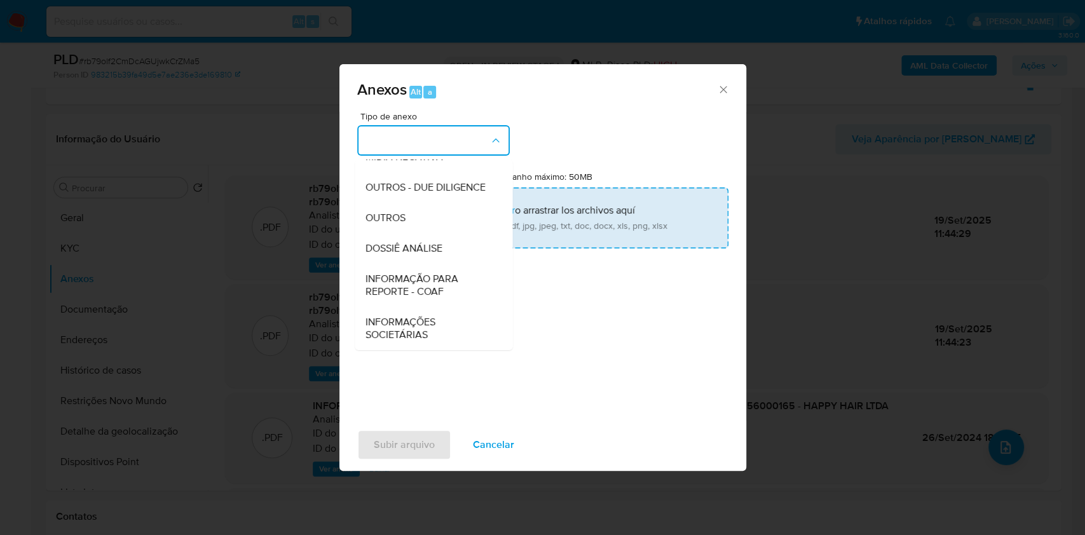
click at [430, 253] on span "DOSSIÊ ANÁLISE" at bounding box center [403, 248] width 77 height 13
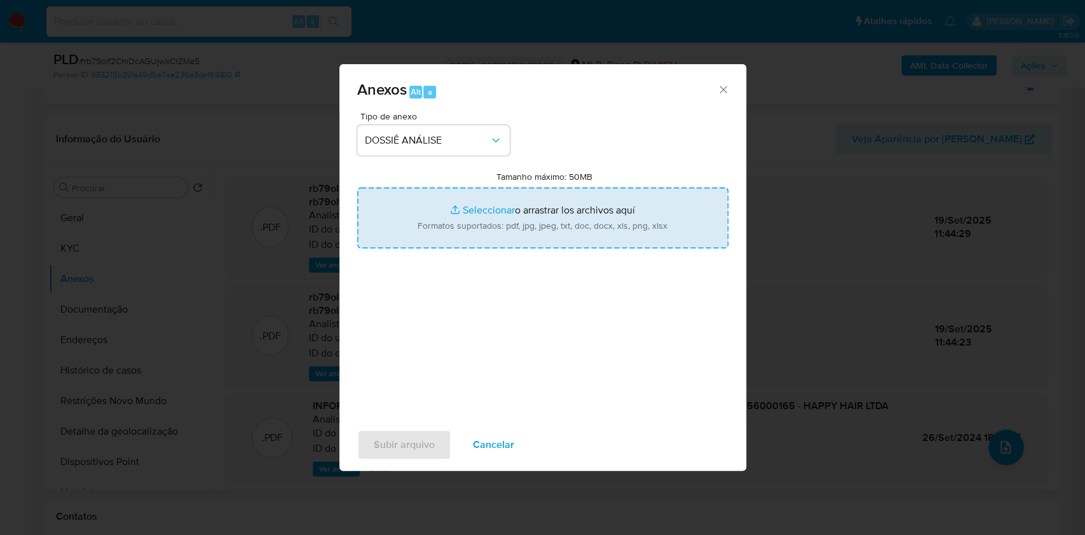
click at [445, 229] on input "Tamanho máximo: 50MB Seleccionar archivos" at bounding box center [542, 217] width 371 height 61
type input "C:\fakepath\Mulan 725465692_2025_09_19_09_29_08.xlsx"
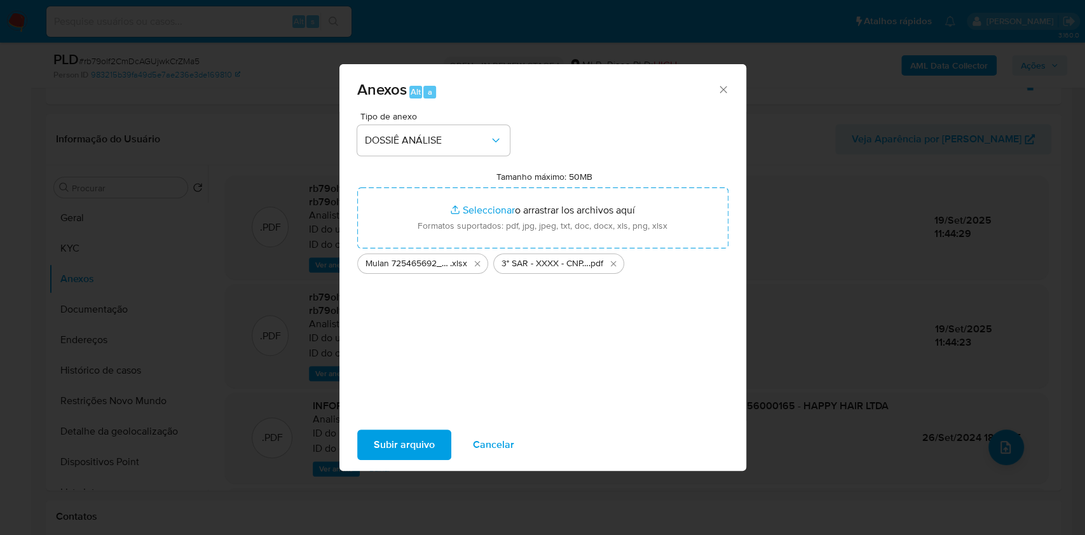
click at [411, 454] on span "Subir arquivo" at bounding box center [404, 445] width 61 height 28
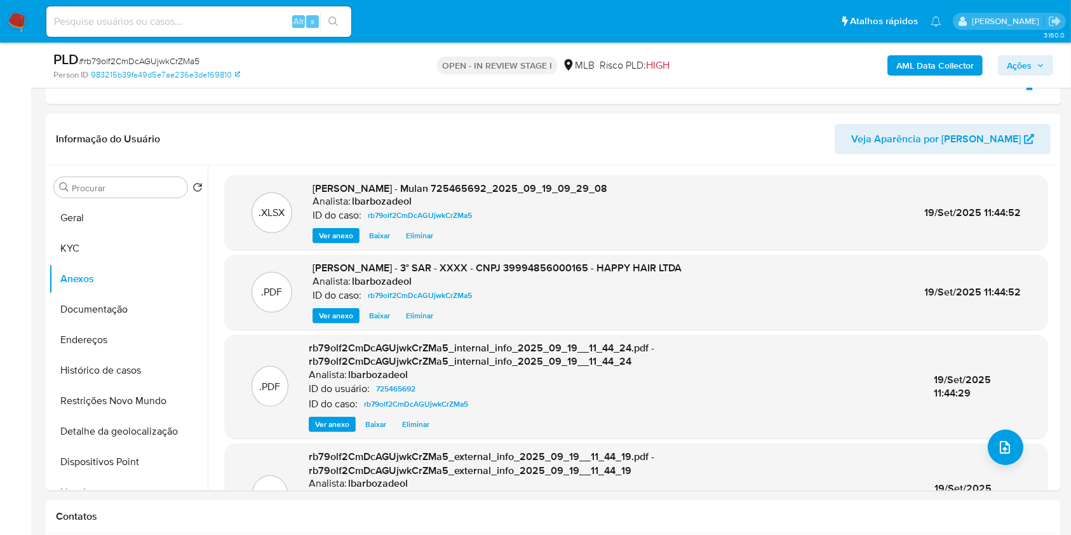
click at [1027, 63] on span "Ações" at bounding box center [1019, 65] width 25 height 20
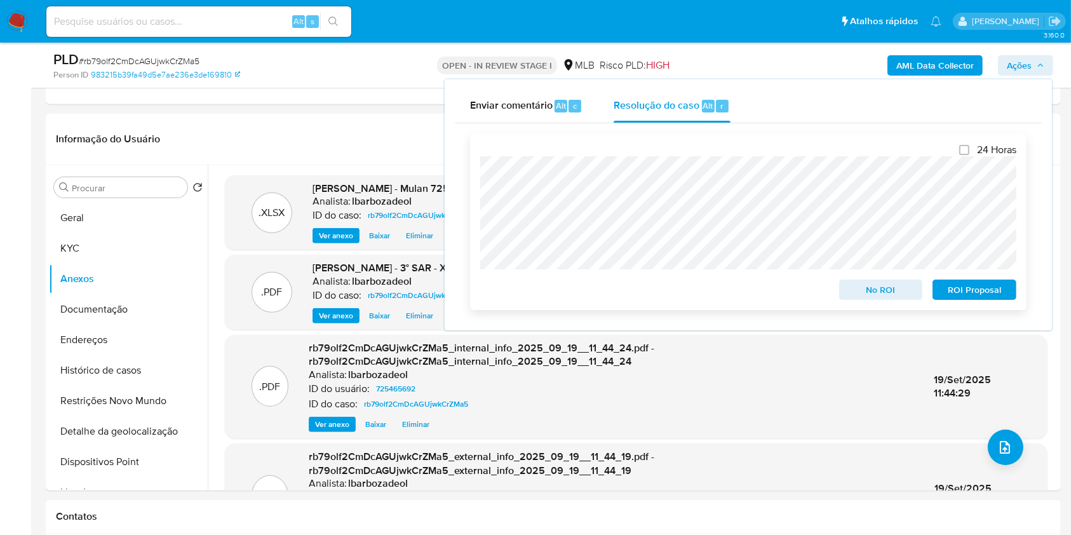
click at [968, 281] on span "ROI Proposal" at bounding box center [975, 290] width 66 height 18
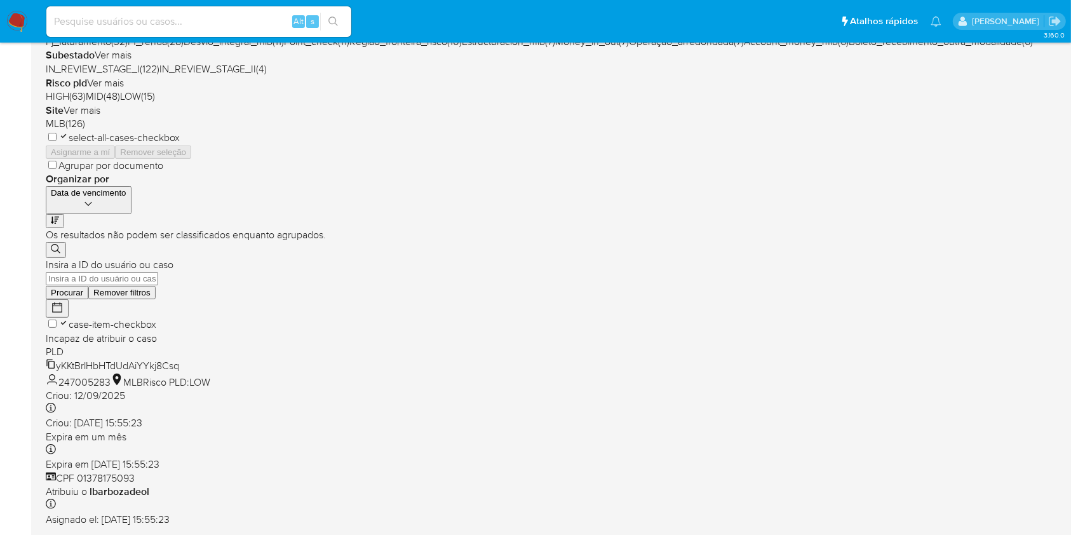
scroll to position [513, 0]
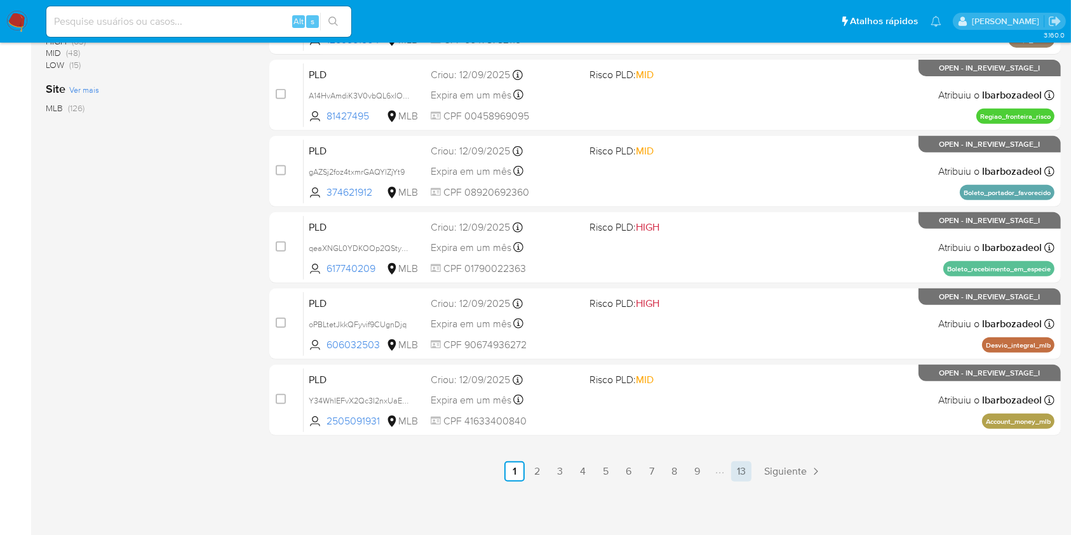
click at [740, 467] on link "13" at bounding box center [741, 471] width 20 height 20
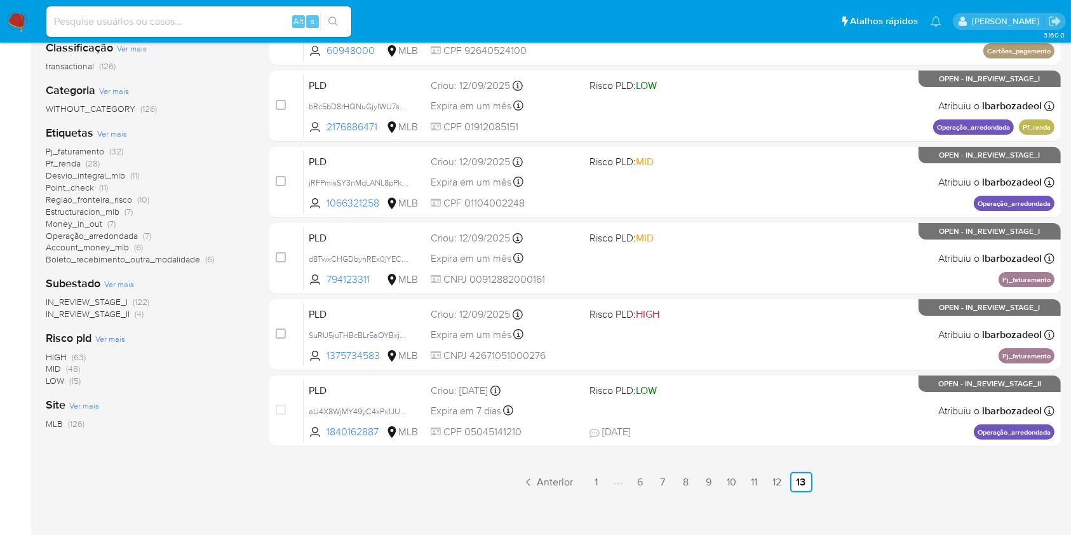
scroll to position [198, 0]
click at [73, 350] on span "(63)" at bounding box center [79, 356] width 14 height 13
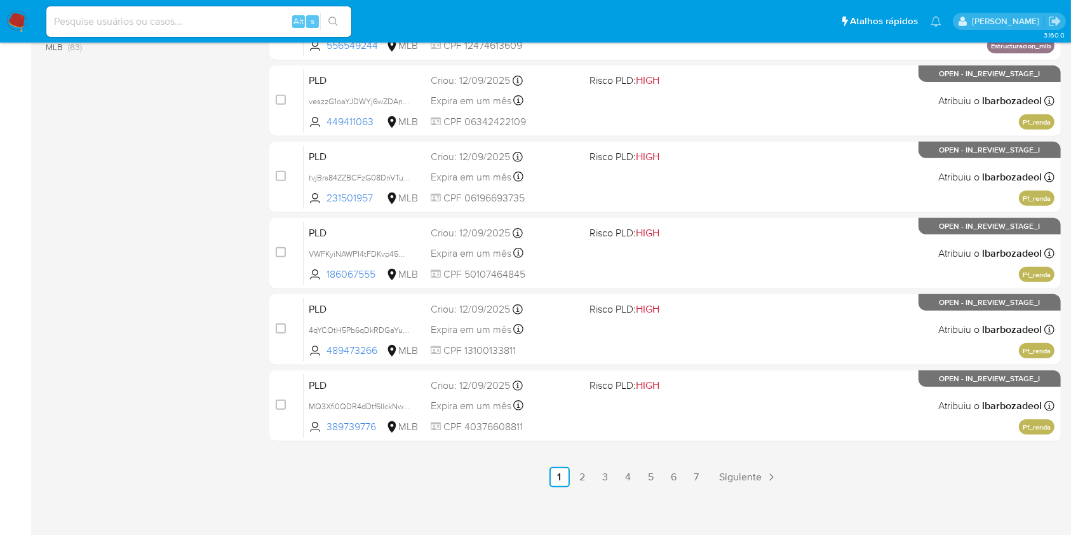
scroll to position [513, 0]
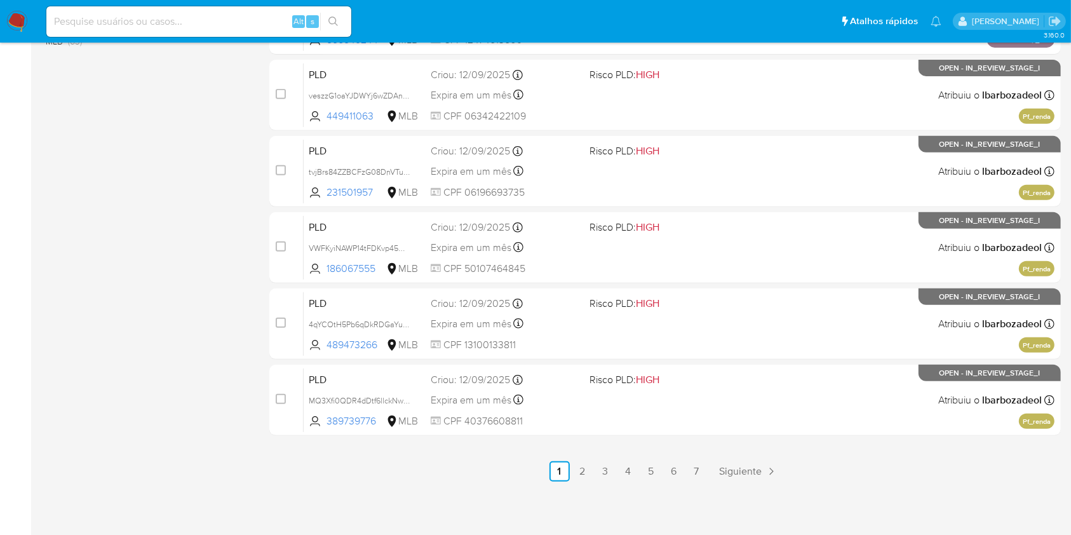
click at [583, 474] on link "2" at bounding box center [583, 471] width 20 height 20
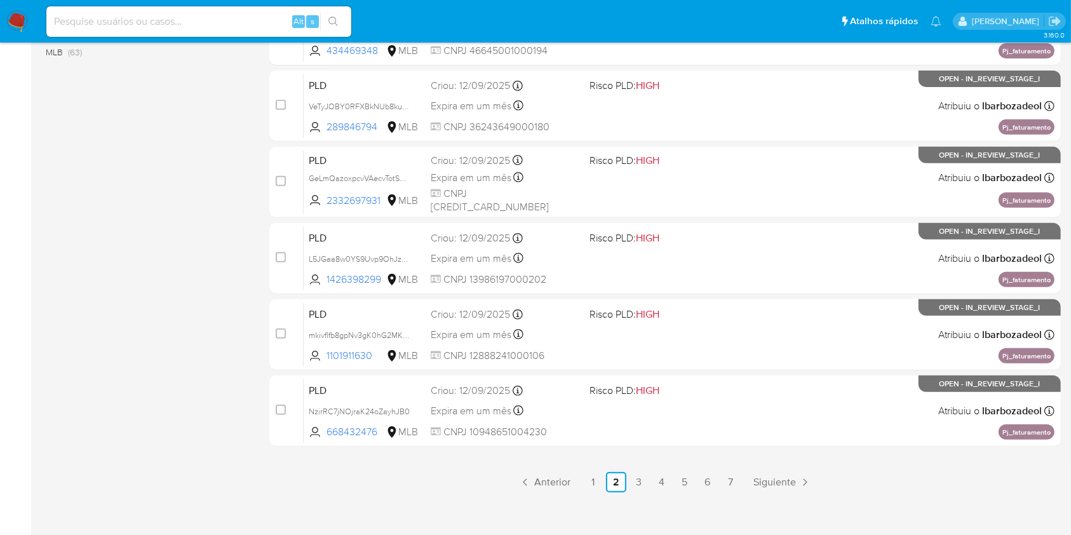
scroll to position [513, 0]
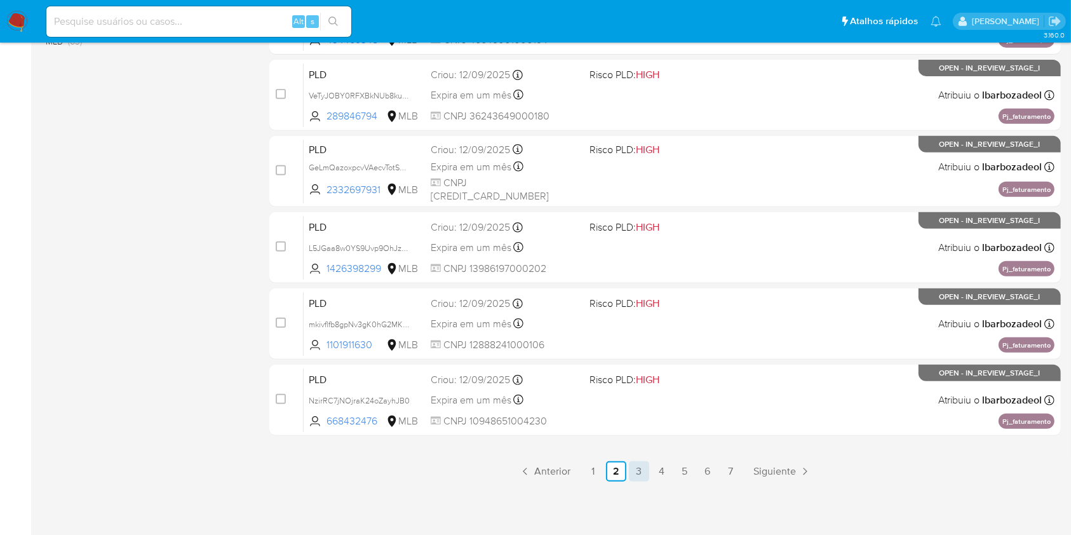
click at [642, 473] on link "3" at bounding box center [639, 471] width 20 height 20
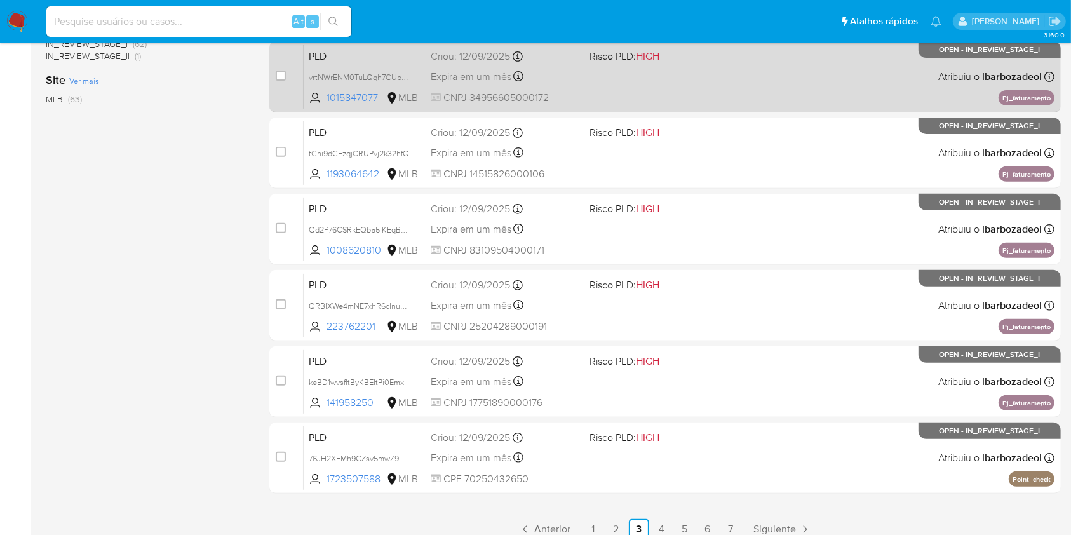
scroll to position [513, 0]
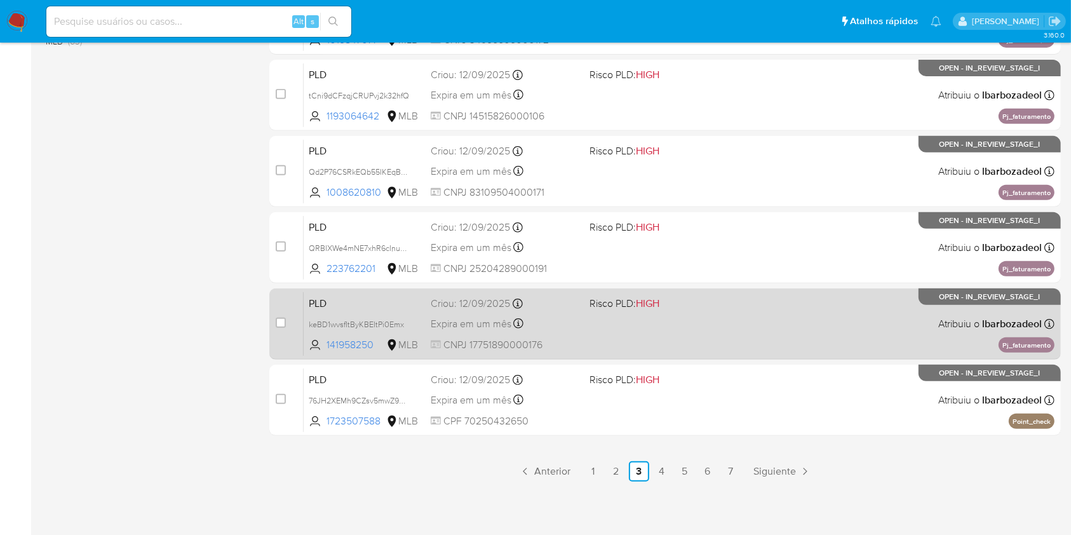
click at [640, 318] on div "PLD keBD1wvsfItByKBEItPi0Emx 141958250 MLB Risco PLD: HIGH Criou: [DATE] Criou:…" at bounding box center [679, 324] width 751 height 64
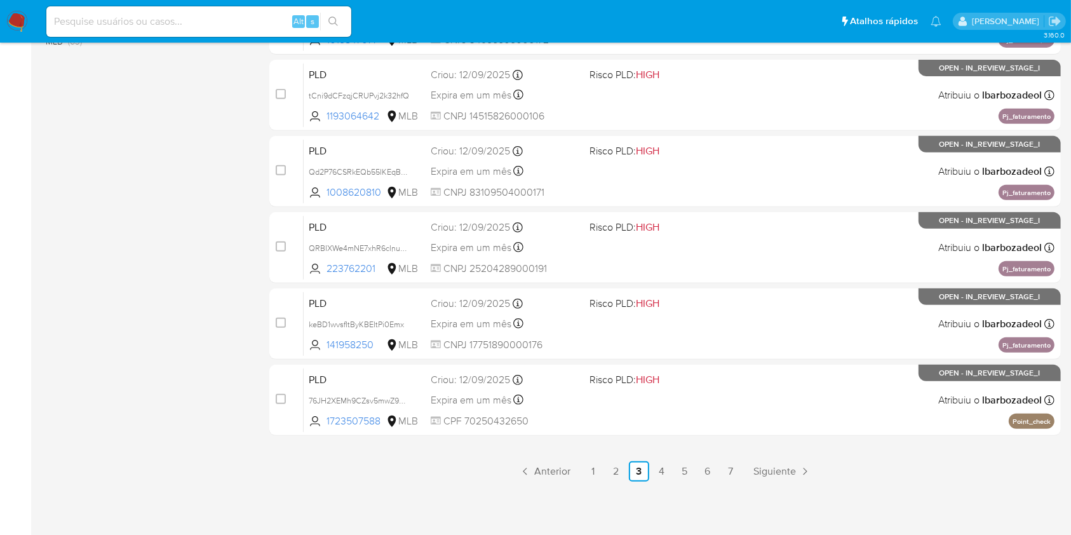
drag, startPoint x: 628, startPoint y: 450, endPoint x: 635, endPoint y: 457, distance: 9.9
click at [632, 456] on div "select-all-cases-checkbox Asignarme a mí Remover seleção Agrupar por documento …" at bounding box center [665, 56] width 792 height 850
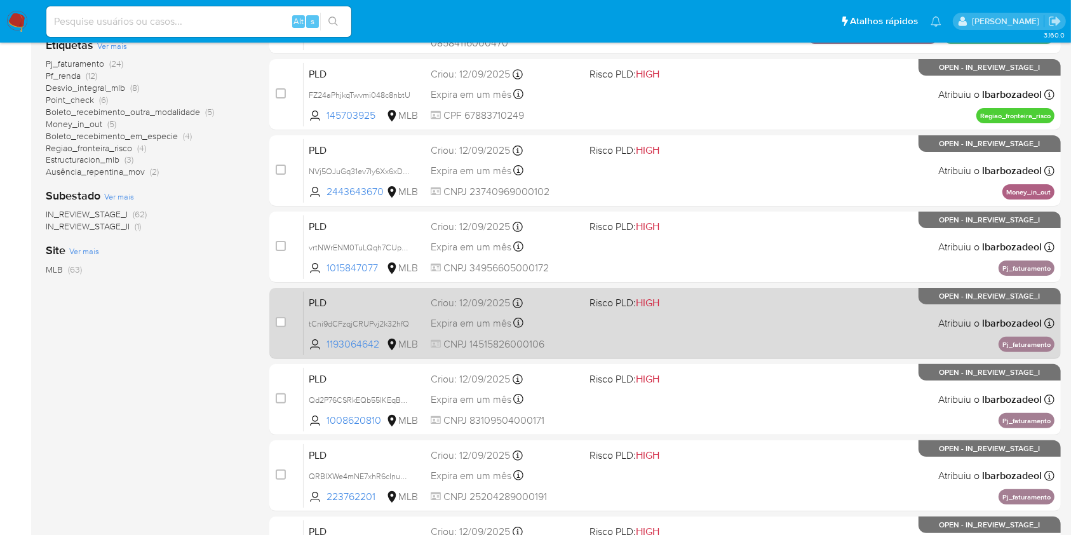
scroll to position [276, 0]
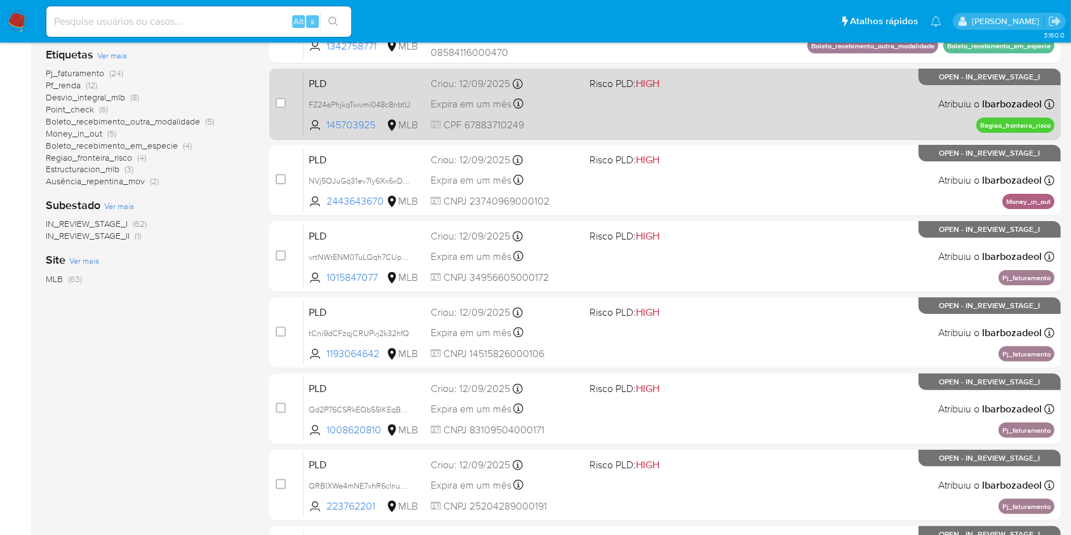
click at [637, 106] on div "PLD FZ24aPhjkqTwvmi048c8nbtU 145703925 MLB Risco PLD: HIGH Criou: [DATE] Criou:…" at bounding box center [679, 104] width 751 height 64
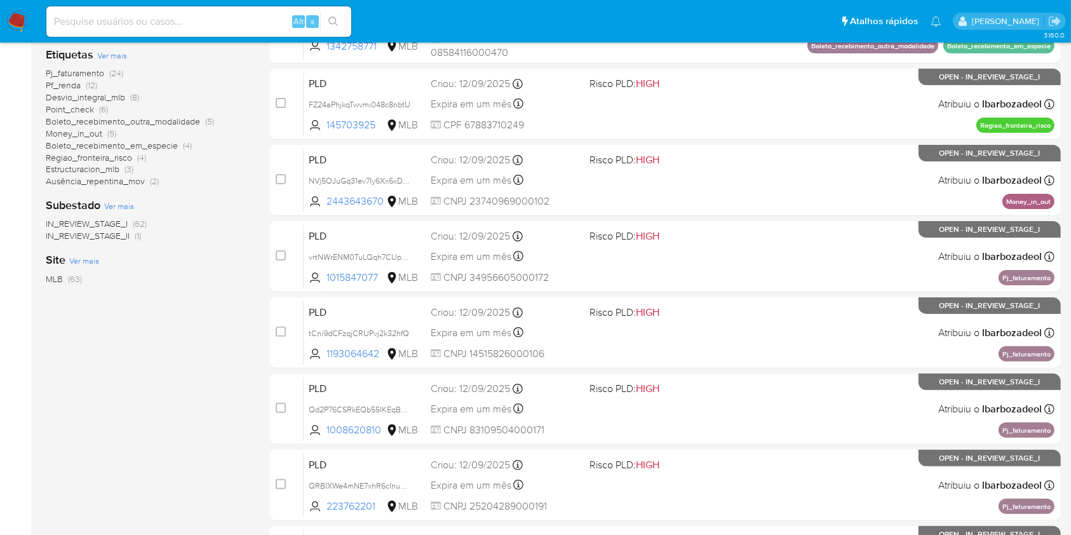
scroll to position [513, 0]
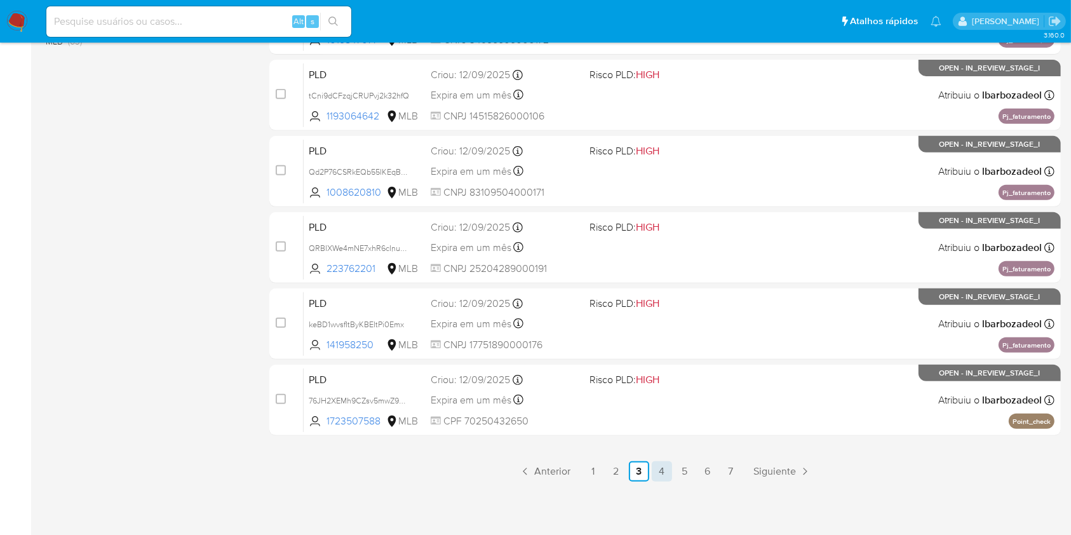
click at [658, 474] on link "4" at bounding box center [662, 471] width 20 height 20
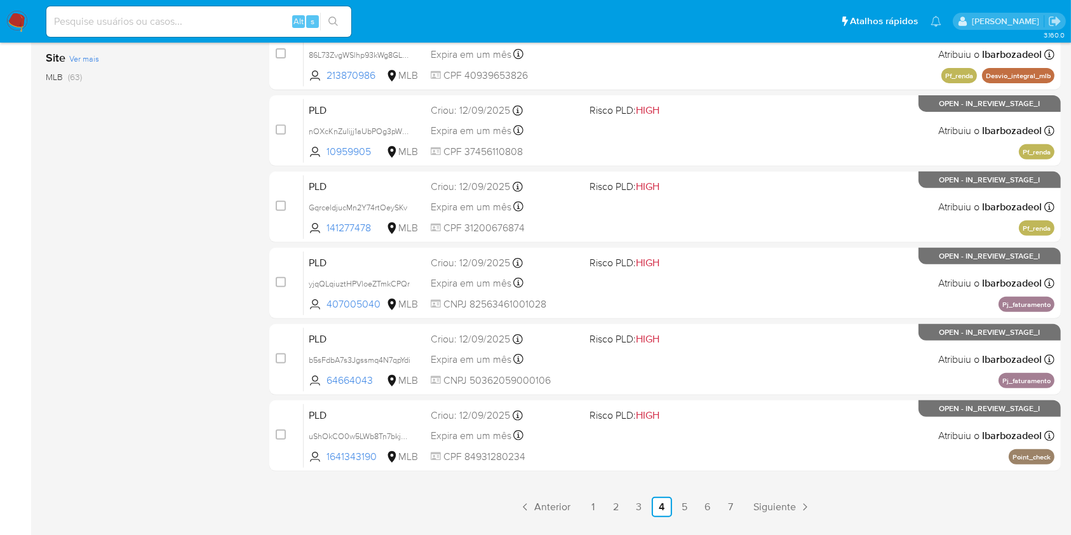
scroll to position [513, 0]
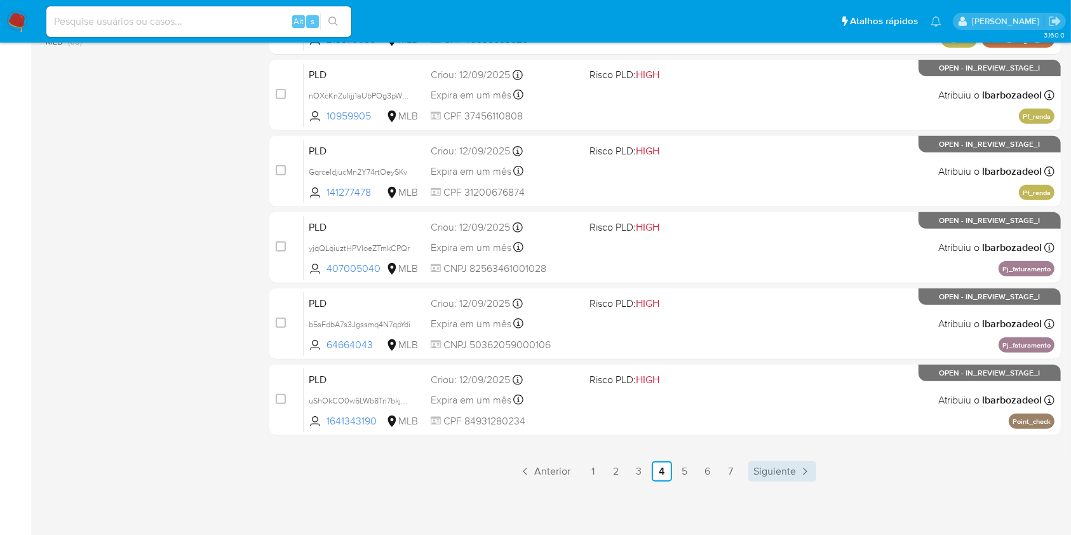
click at [759, 473] on span "Siguiente" at bounding box center [775, 471] width 43 height 10
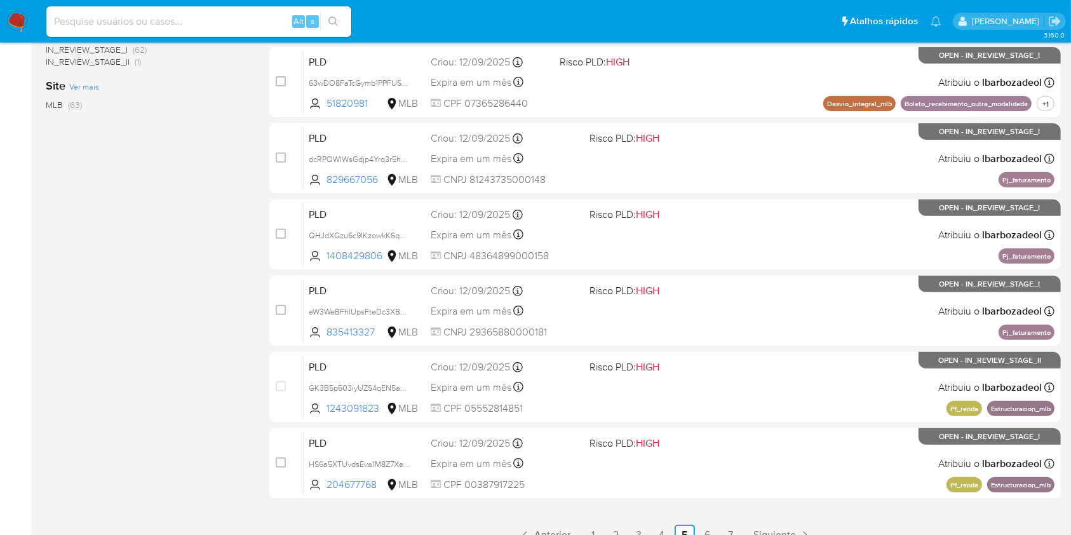
scroll to position [513, 0]
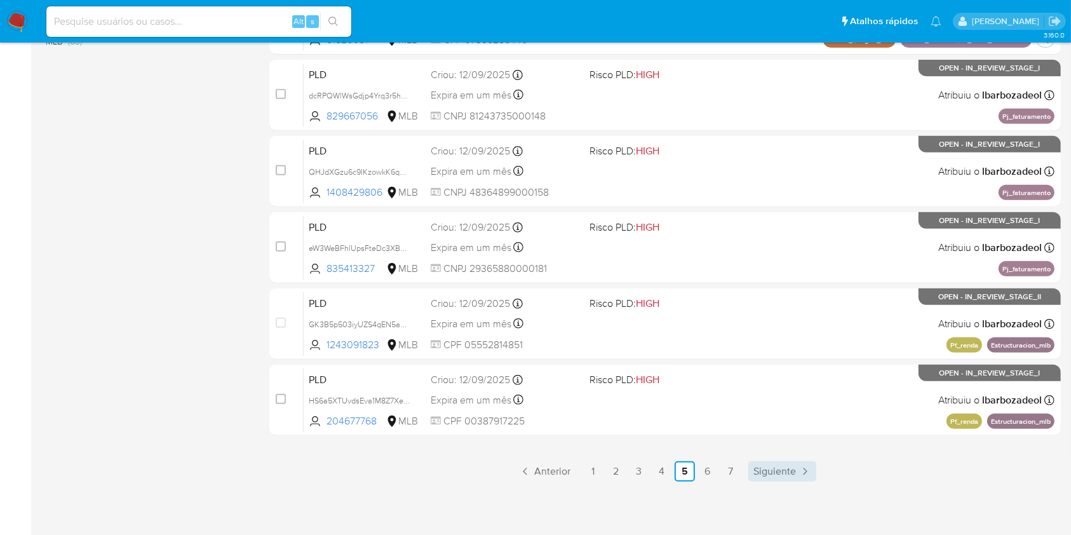
click at [773, 475] on span "Siguiente" at bounding box center [775, 471] width 43 height 10
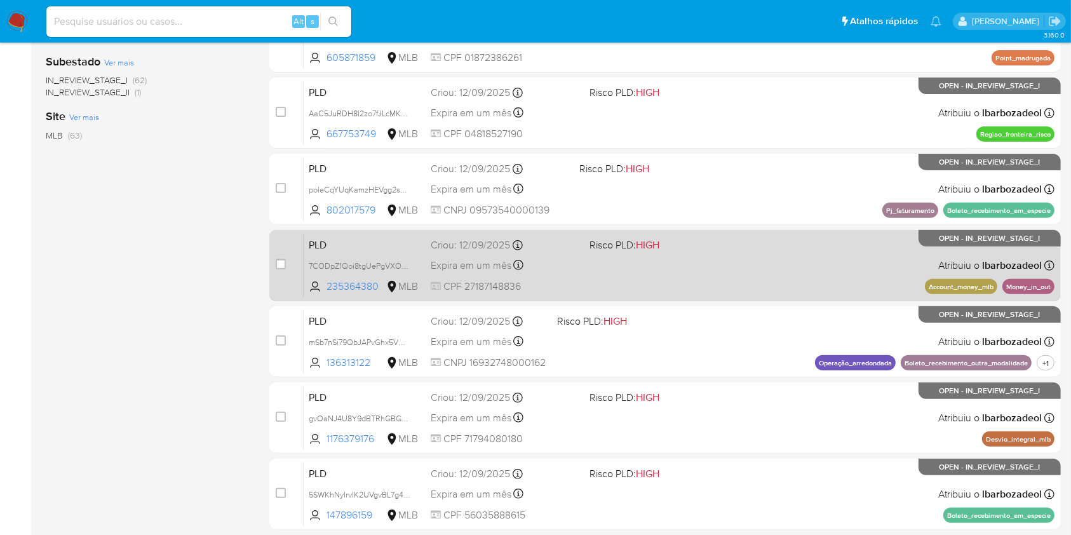
scroll to position [513, 0]
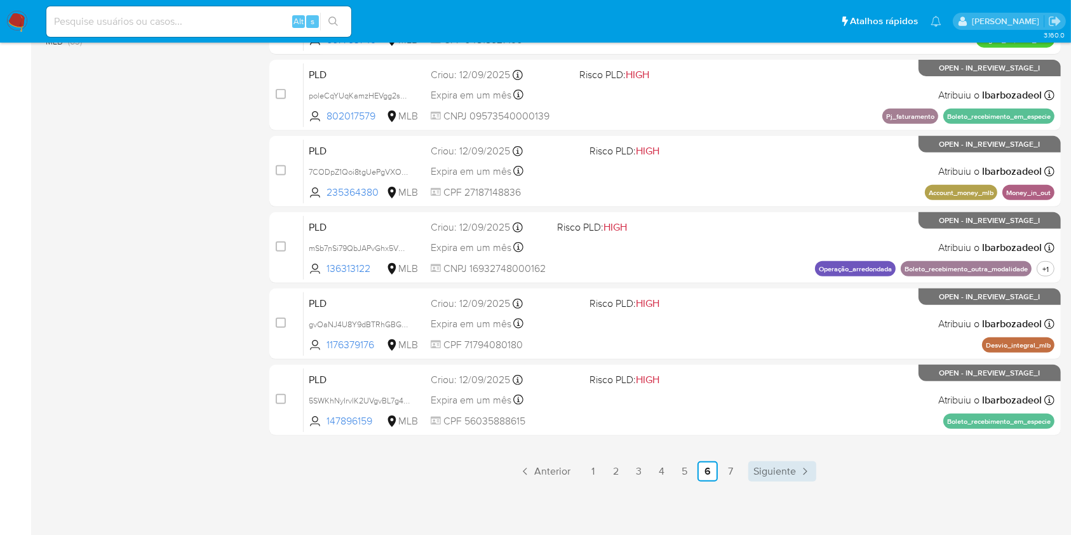
click at [767, 474] on span "Siguiente" at bounding box center [775, 471] width 43 height 10
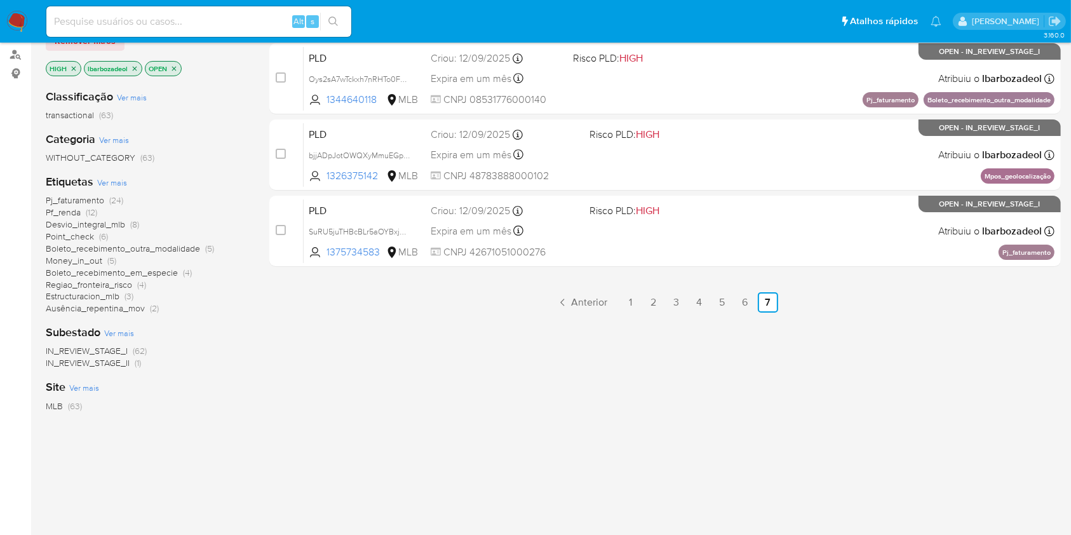
scroll to position [150, 0]
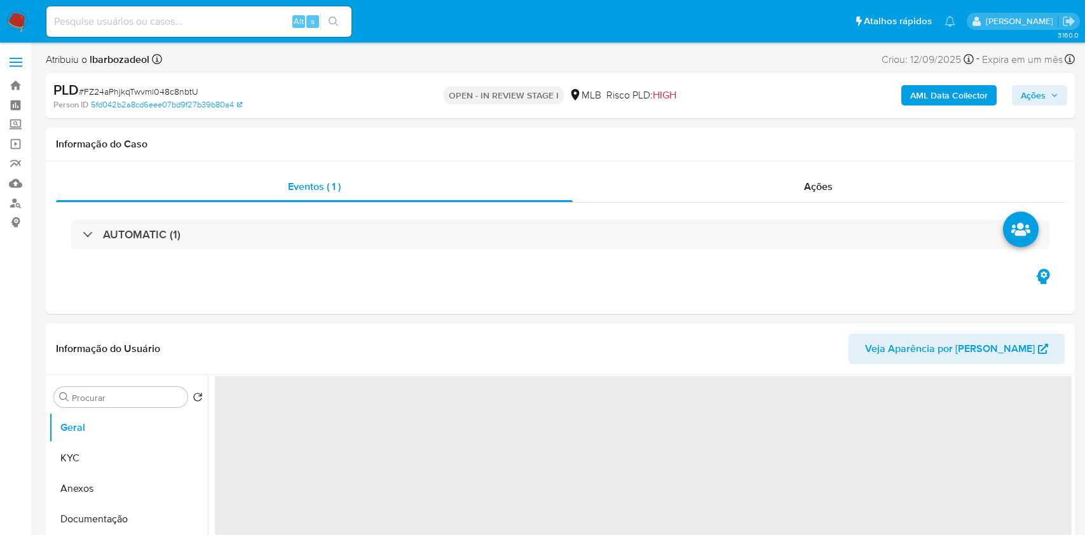
select select "10"
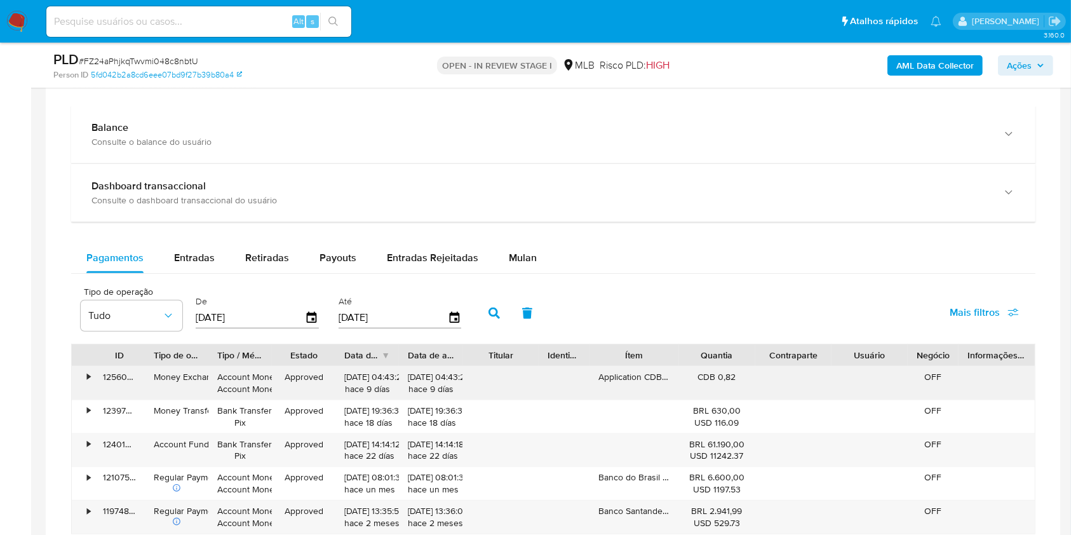
scroll to position [992, 0]
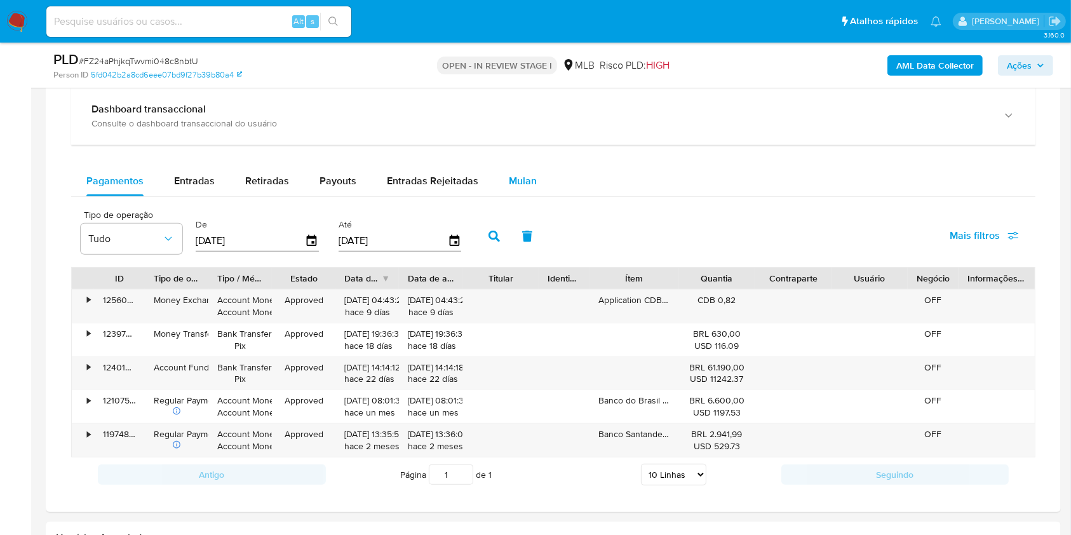
click at [524, 184] on span "Mulan" at bounding box center [523, 180] width 28 height 15
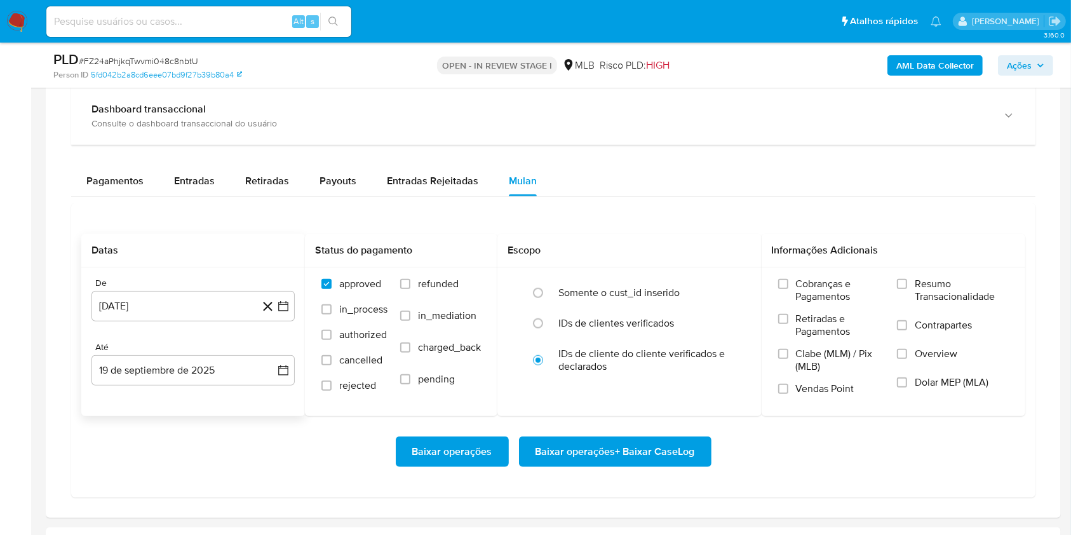
click at [177, 327] on div "De [DATE] [DATE] Até 19 de septiembre de 2025 [DATE]" at bounding box center [193, 342] width 224 height 149
click at [179, 313] on button "[DATE]" at bounding box center [192, 306] width 203 height 30
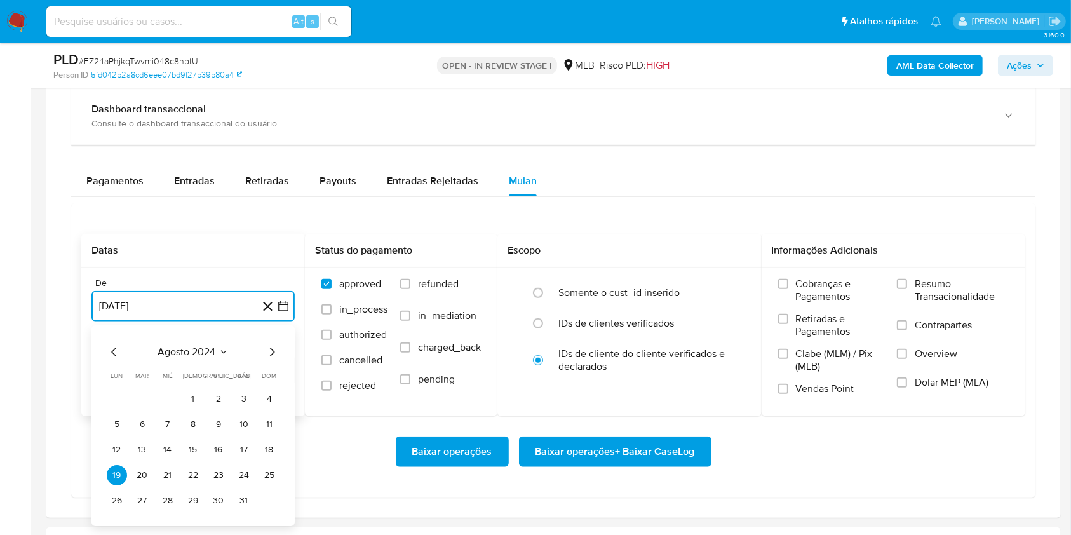
click at [181, 348] on span "agosto 2024" at bounding box center [187, 352] width 58 height 13
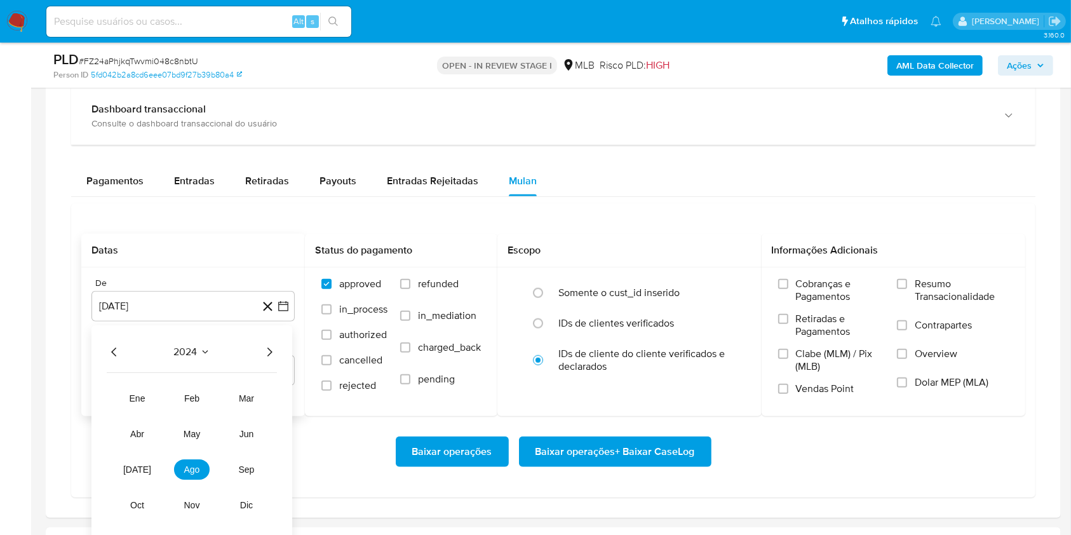
click at [269, 349] on icon "Año siguiente" at bounding box center [269, 351] width 15 height 15
click at [132, 469] on span "[DATE]" at bounding box center [137, 469] width 28 height 10
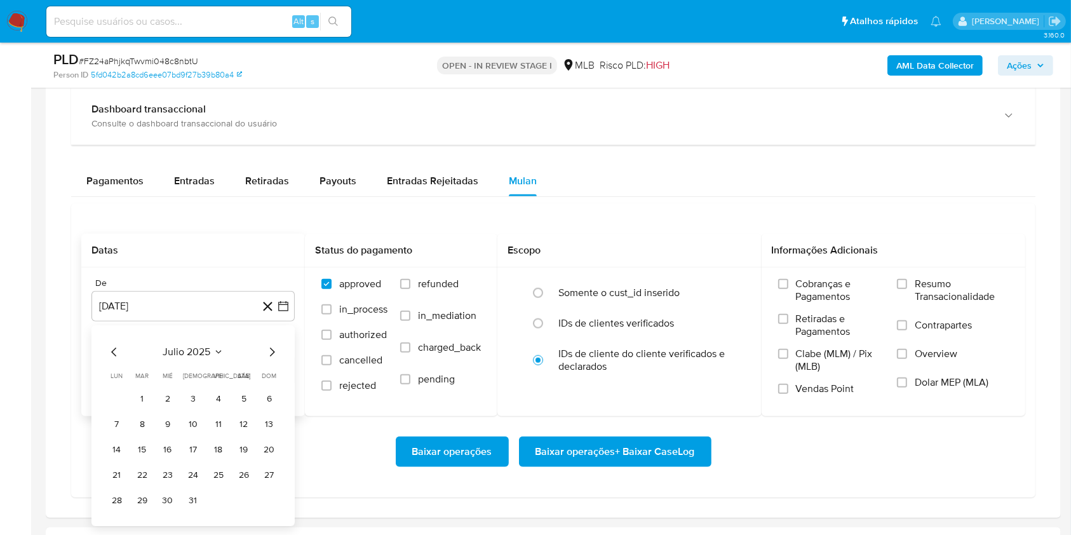
click at [273, 348] on icon "Mes siguiente" at bounding box center [271, 351] width 15 height 15
click at [217, 400] on button "1" at bounding box center [218, 399] width 20 height 20
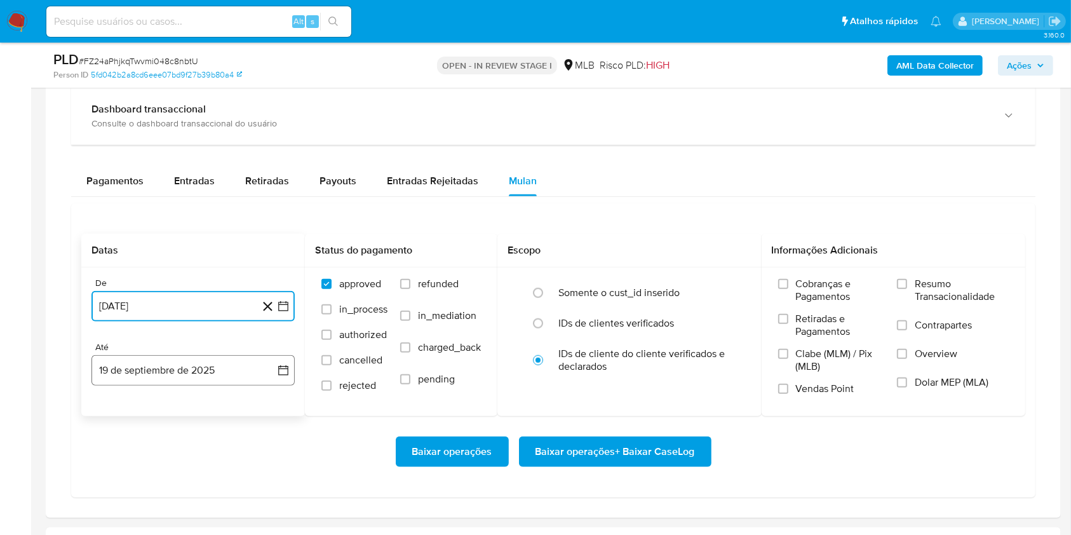
click at [194, 379] on button "19 de septiembre de 2025" at bounding box center [192, 370] width 203 height 30
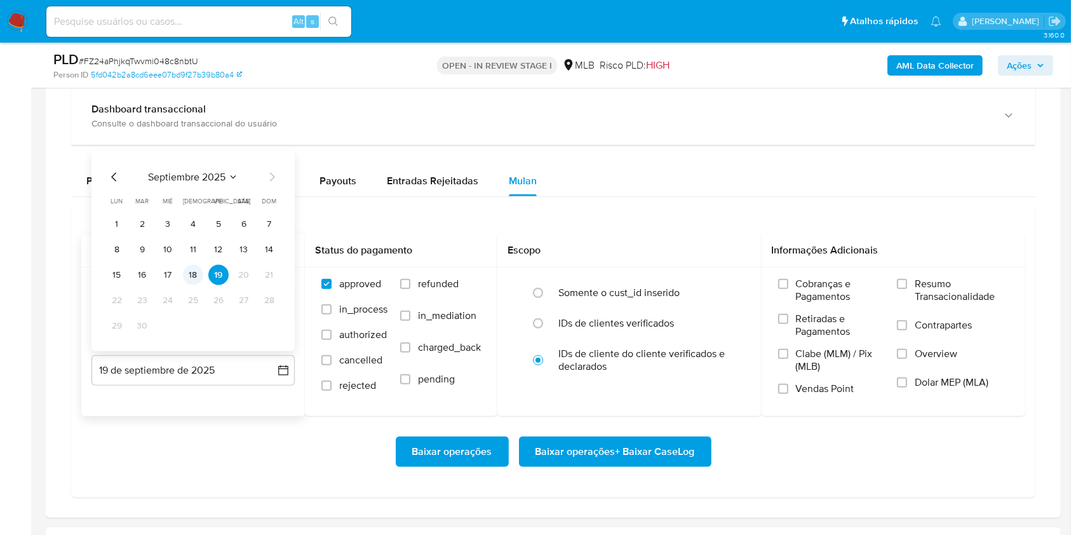
click at [192, 278] on button "18" at bounding box center [193, 275] width 20 height 20
click at [932, 285] on span "Resumo Transacionalidade" at bounding box center [962, 290] width 94 height 25
click at [907, 285] on input "Resumo Transacionalidade" at bounding box center [902, 284] width 10 height 10
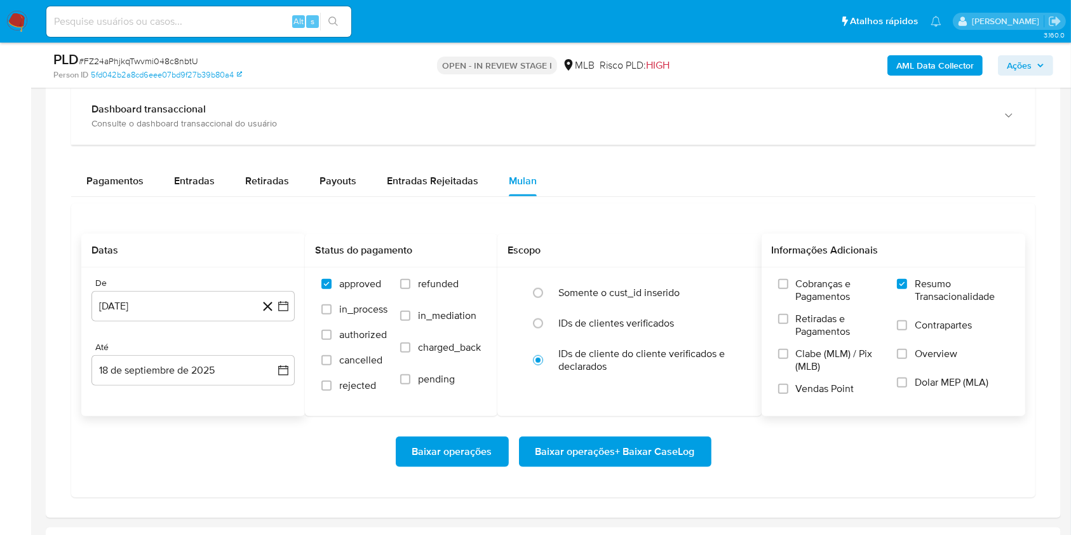
click at [678, 455] on span "Baixar operações + Baixar CaseLog" at bounding box center [615, 452] width 159 height 28
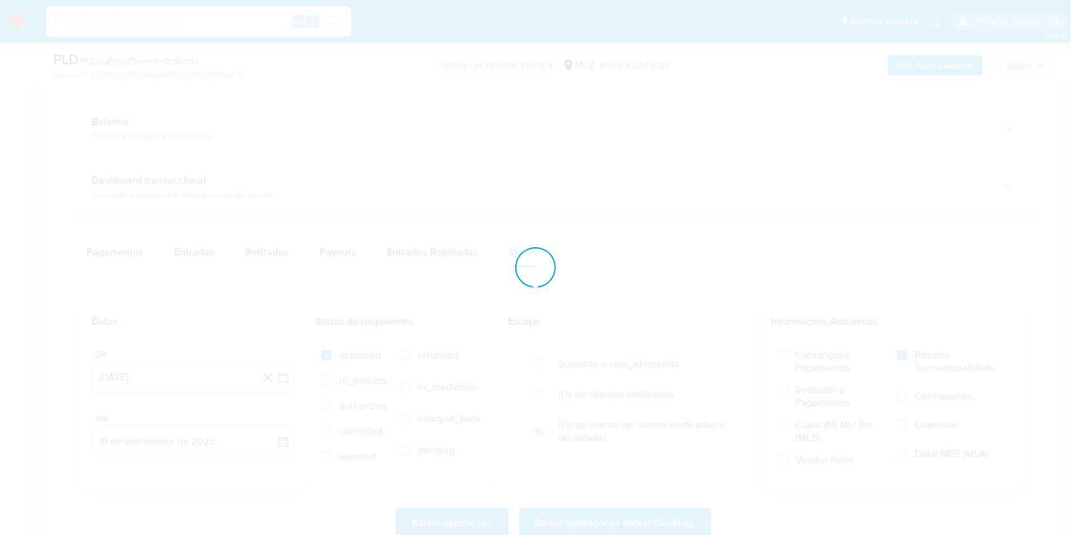
scroll to position [0, 0]
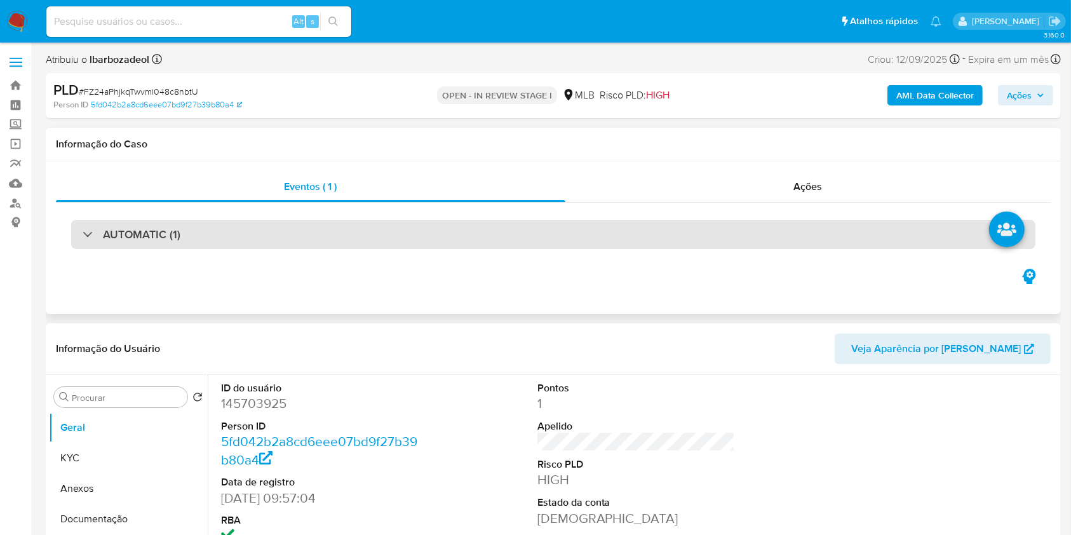
click at [501, 230] on div "AUTOMATIC (1)" at bounding box center [553, 234] width 965 height 29
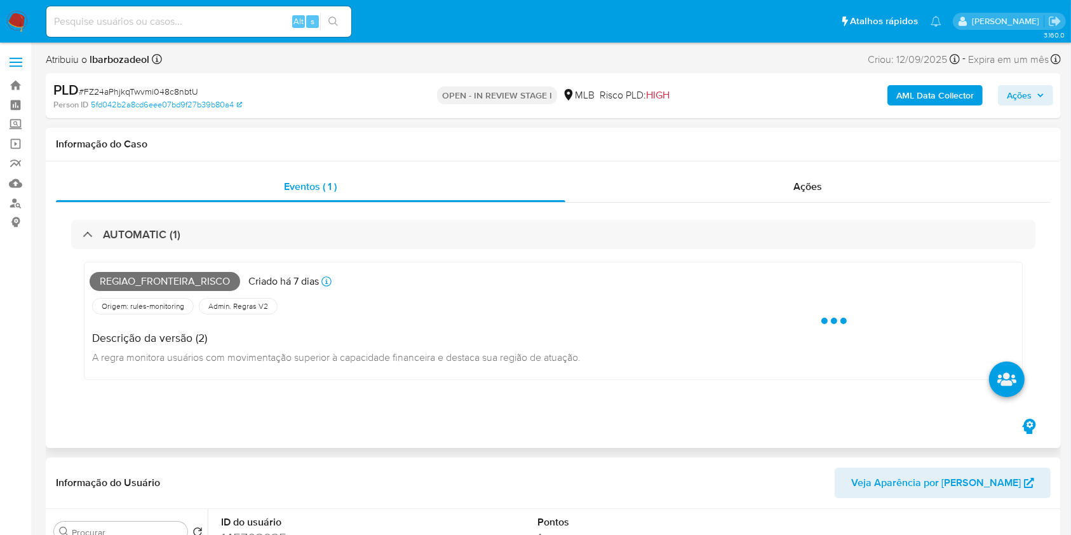
click at [156, 282] on span "Regiao_fronteira_risco" at bounding box center [165, 281] width 151 height 19
copy span "Regiao_fronteira_risco"
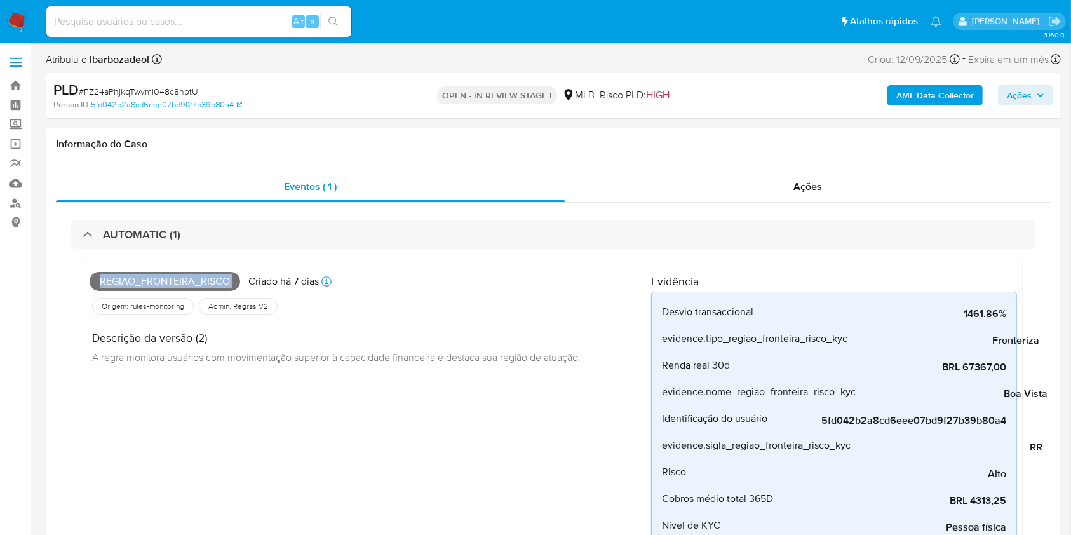
drag, startPoint x: 1029, startPoint y: 94, endPoint x: 1009, endPoint y: 99, distance: 20.3
click at [1029, 95] on span "Ações" at bounding box center [1019, 95] width 25 height 20
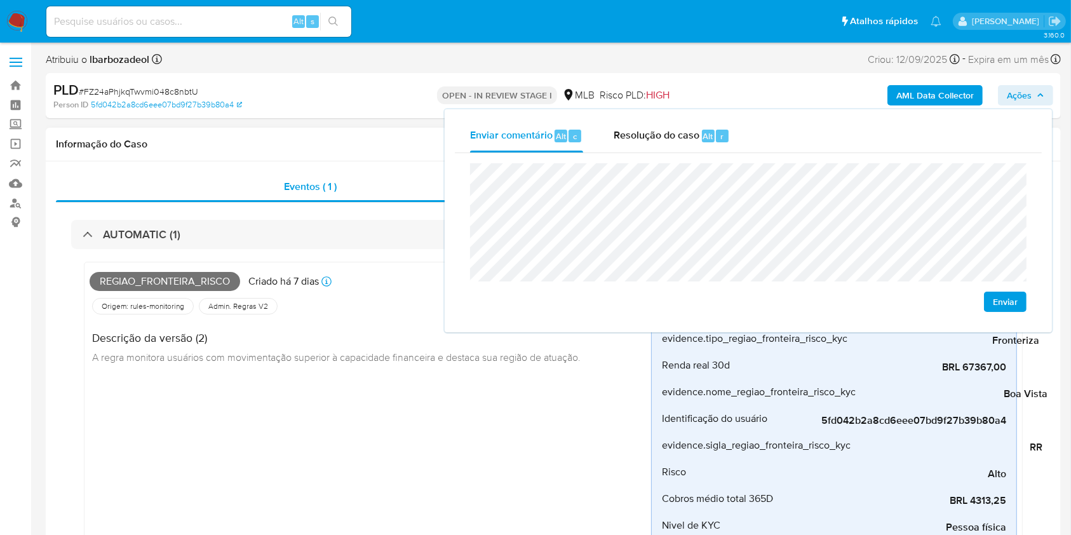
click at [406, 132] on div "Informação do Caso" at bounding box center [553, 145] width 1015 height 34
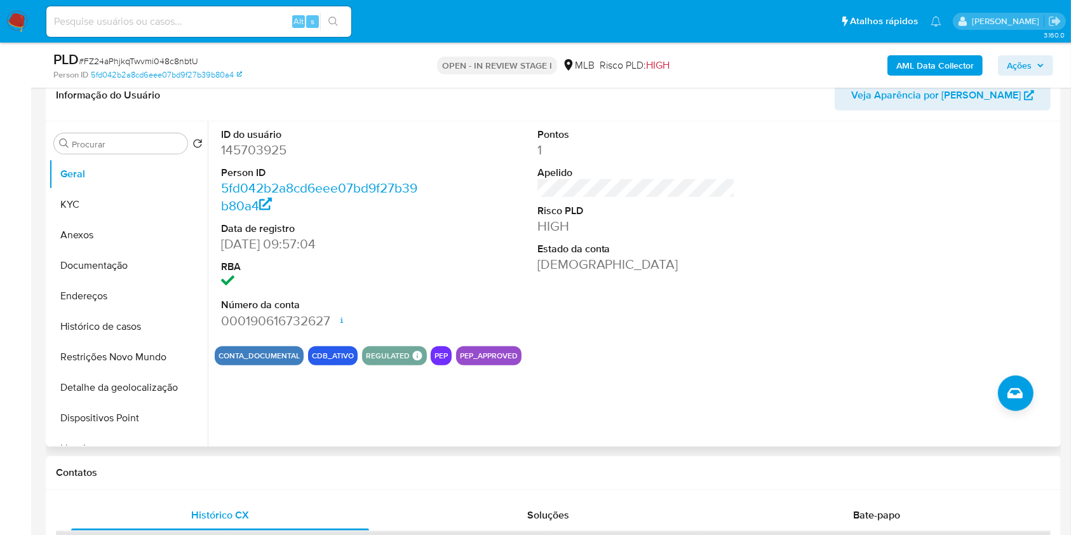
scroll to position [593, 0]
drag, startPoint x: 219, startPoint y: 150, endPoint x: 264, endPoint y: 166, distance: 47.8
click at [230, 152] on div "ID do usuário 145703925 Person ID 5fd042b2a8cd6eee07bd9f27b39b80a4 Data de regi…" at bounding box center [320, 230] width 211 height 215
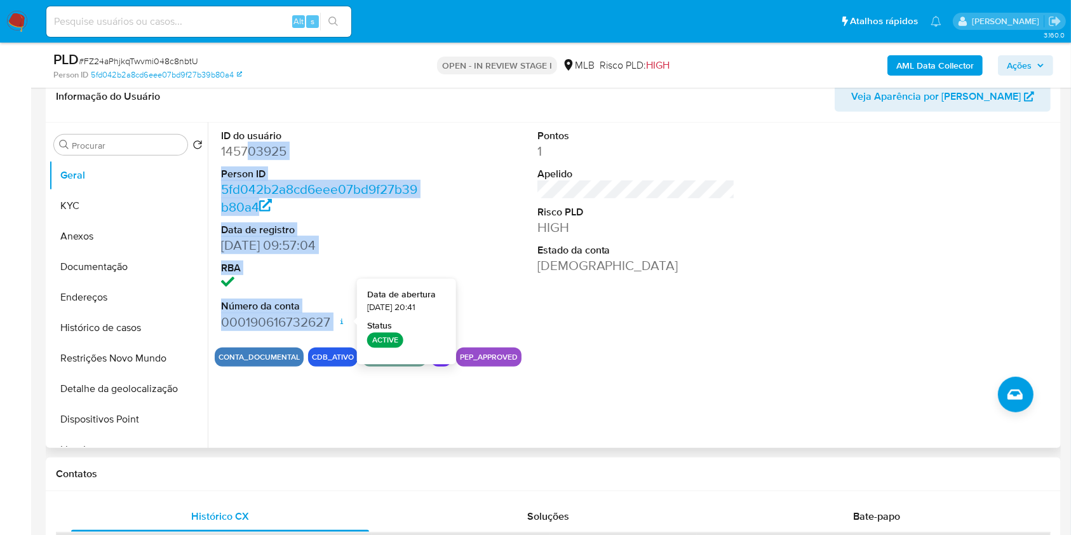
drag, startPoint x: 264, startPoint y: 166, endPoint x: 336, endPoint y: 318, distance: 168.3
click at [336, 318] on dl "ID do usuário 145703925 Person ID 5fd042b2a8cd6eee07bd9f27b39b80a4 Data de regi…" at bounding box center [320, 230] width 198 height 202
copy dl "03925 Person ID 5fd042b2a8cd6eee07bd9f27b39b80a4 Data de registro [DATE] 09:57:…"
click at [1043, 66] on icon "button" at bounding box center [1041, 66] width 8 height 8
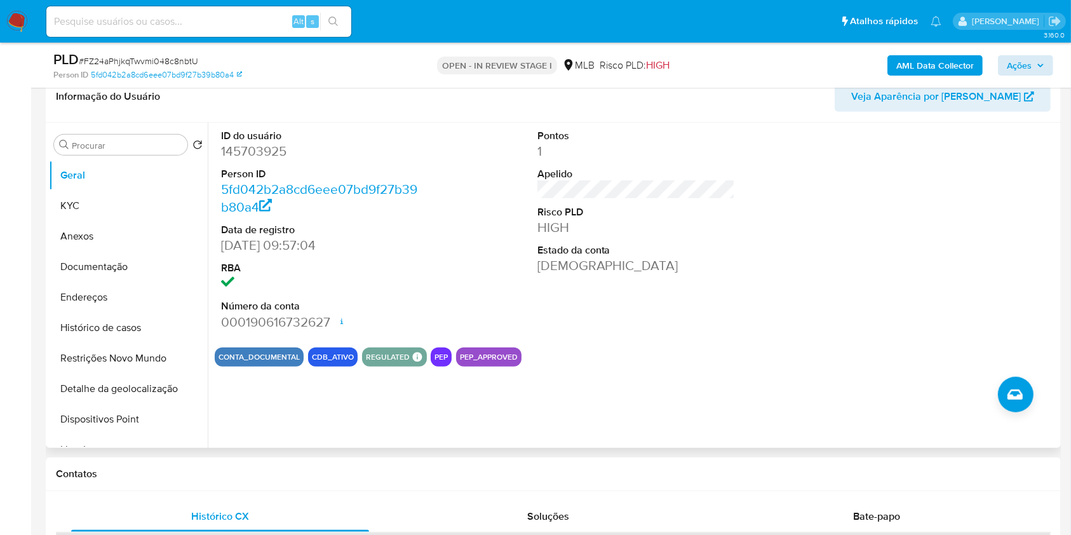
click at [773, 220] on div "ID do usuário 145703925 Person ID 5fd042b2a8cd6eee07bd9f27b39b80a4 Data de regi…" at bounding box center [636, 230] width 843 height 215
drag, startPoint x: 1027, startPoint y: 68, endPoint x: 1009, endPoint y: 77, distance: 19.9
click at [1027, 67] on span "Ações" at bounding box center [1019, 65] width 25 height 20
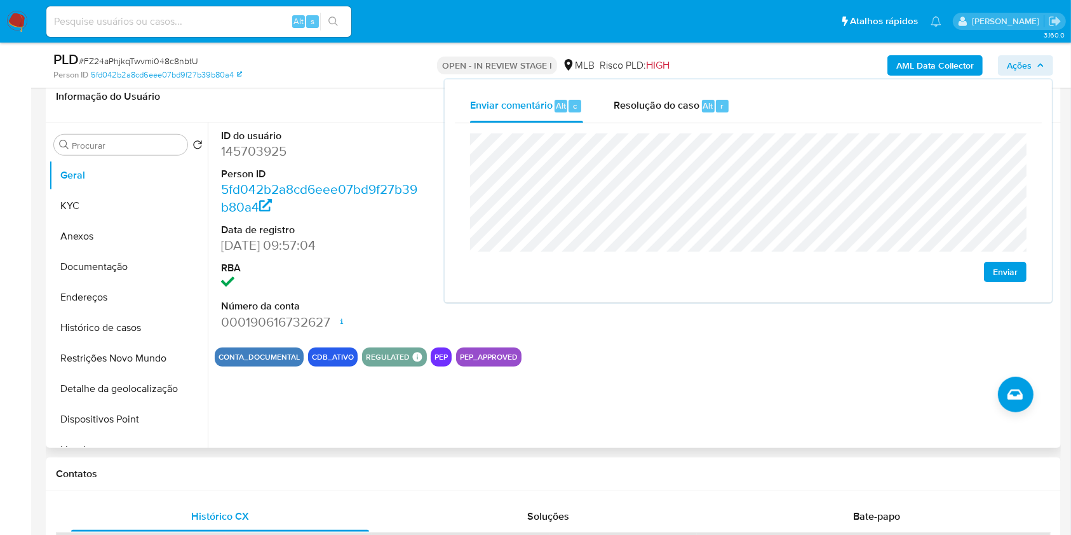
click at [247, 153] on dd "145703925" at bounding box center [320, 151] width 198 height 18
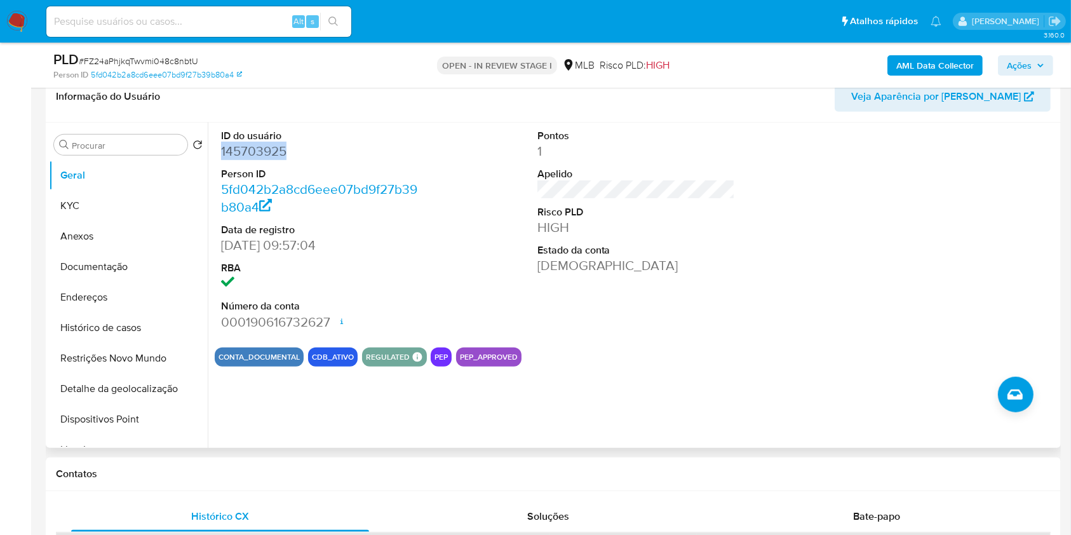
click at [247, 153] on dd "145703925" at bounding box center [320, 151] width 198 height 18
copy dd "145703925"
click at [1031, 67] on span "Ações" at bounding box center [1019, 65] width 25 height 20
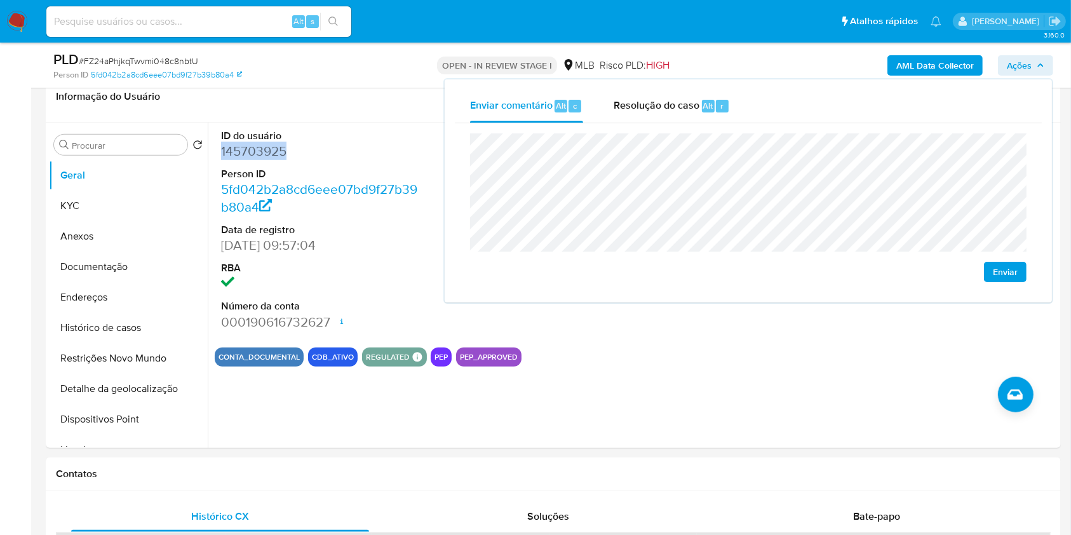
scroll to position [596, 0]
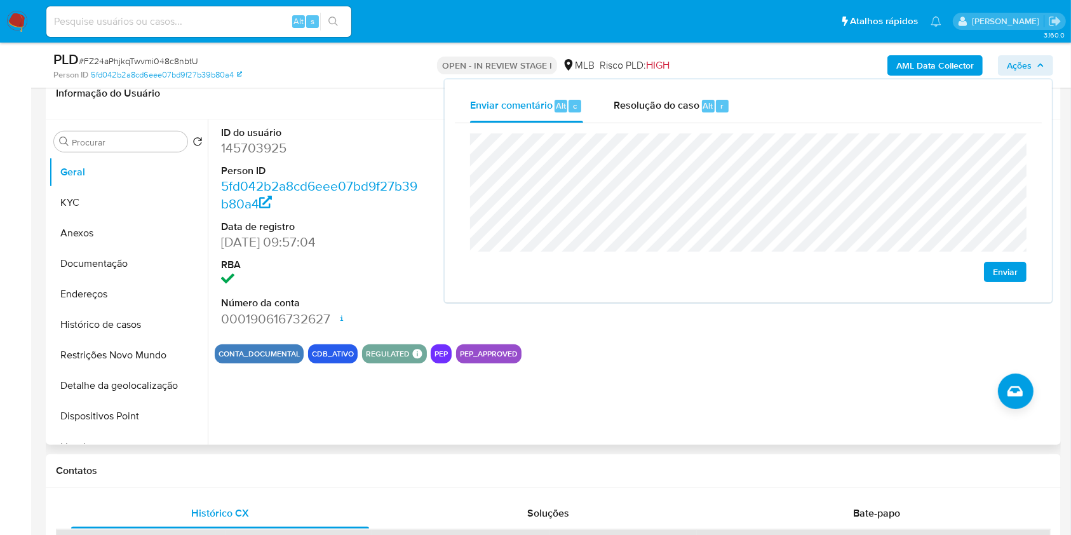
click at [391, 130] on dt "ID do usuário" at bounding box center [320, 133] width 198 height 14
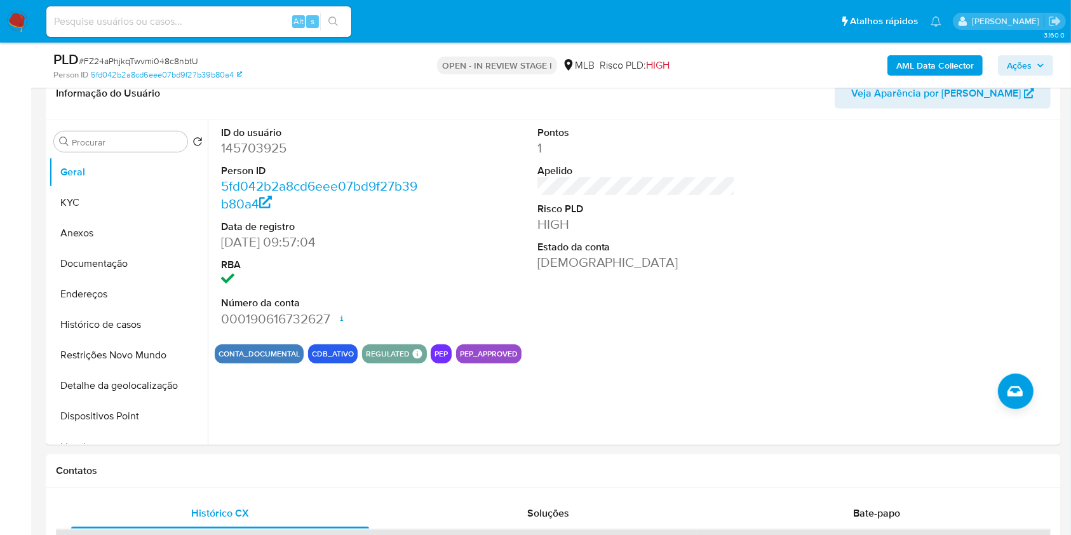
click at [1037, 67] on icon "button" at bounding box center [1041, 66] width 8 height 8
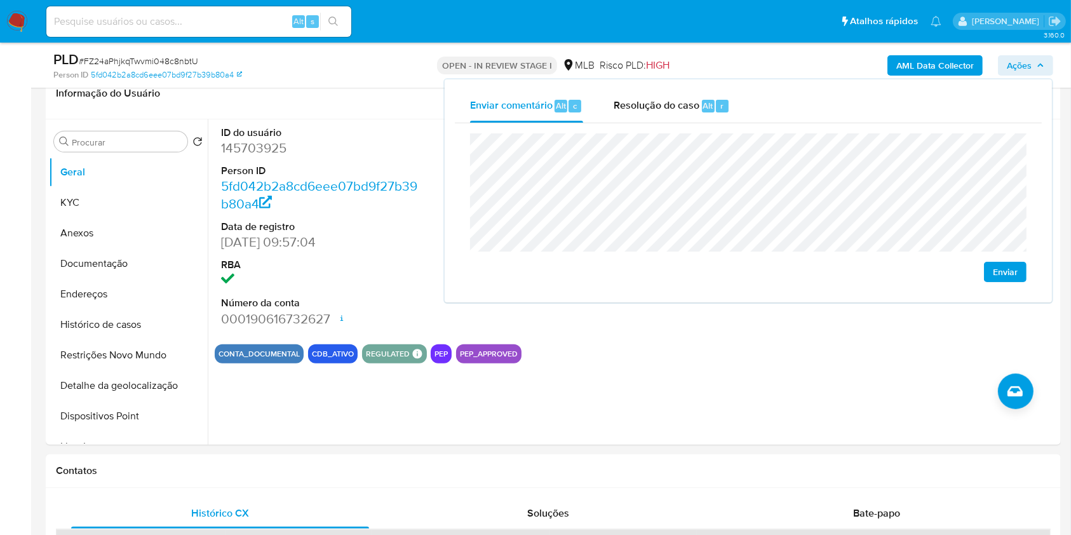
click at [1037, 67] on icon "button" at bounding box center [1041, 66] width 8 height 8
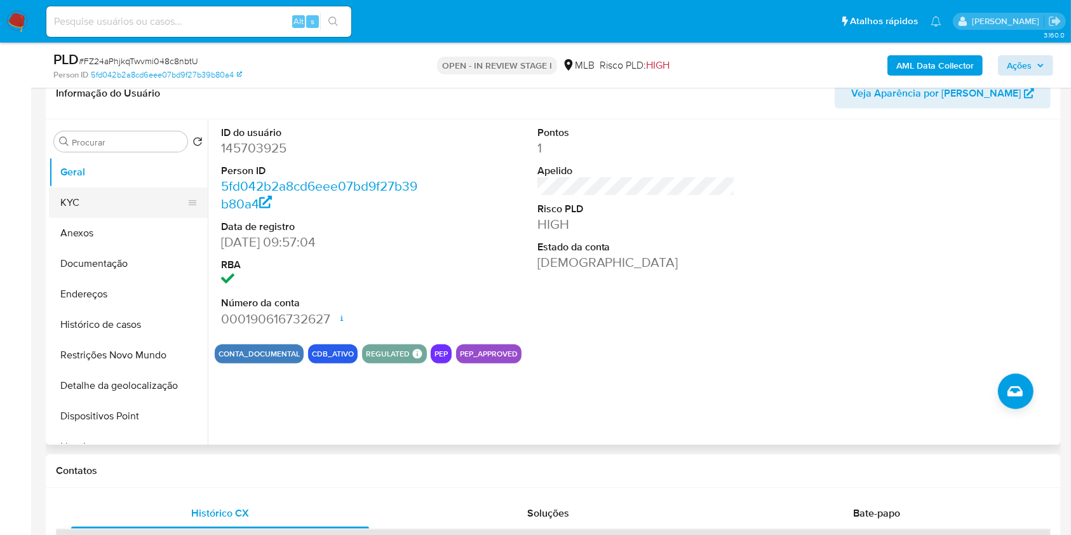
click at [87, 201] on button "KYC" at bounding box center [123, 202] width 149 height 30
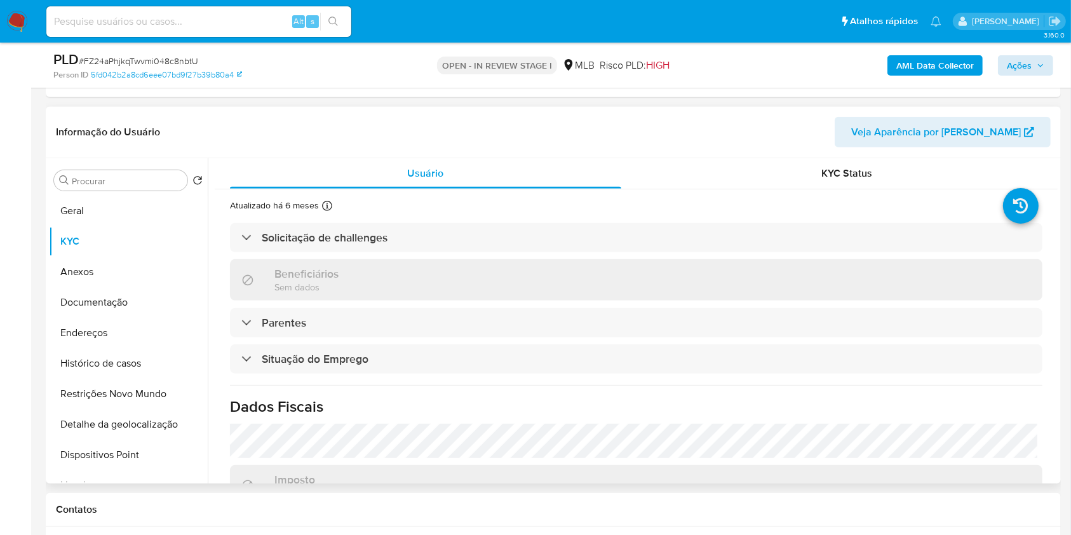
scroll to position [541, 0]
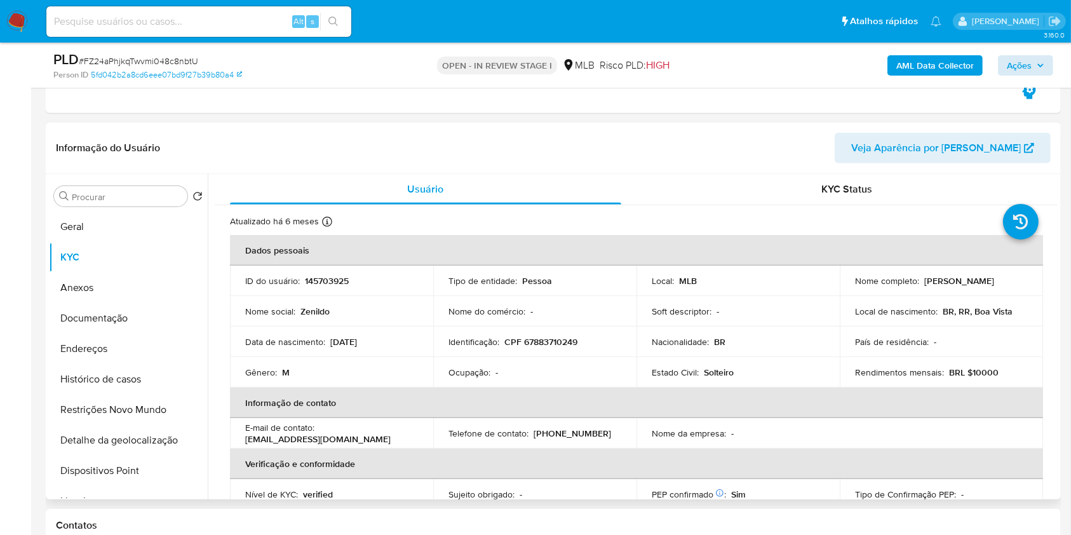
click at [549, 346] on p "CPF 67883710249" at bounding box center [541, 341] width 73 height 11
click at [550, 346] on p "CPF 67883710249" at bounding box center [541, 341] width 73 height 11
copy div "Identificação : CPF 67883710249"
click at [551, 345] on p "CPF 67883710249" at bounding box center [541, 341] width 73 height 11
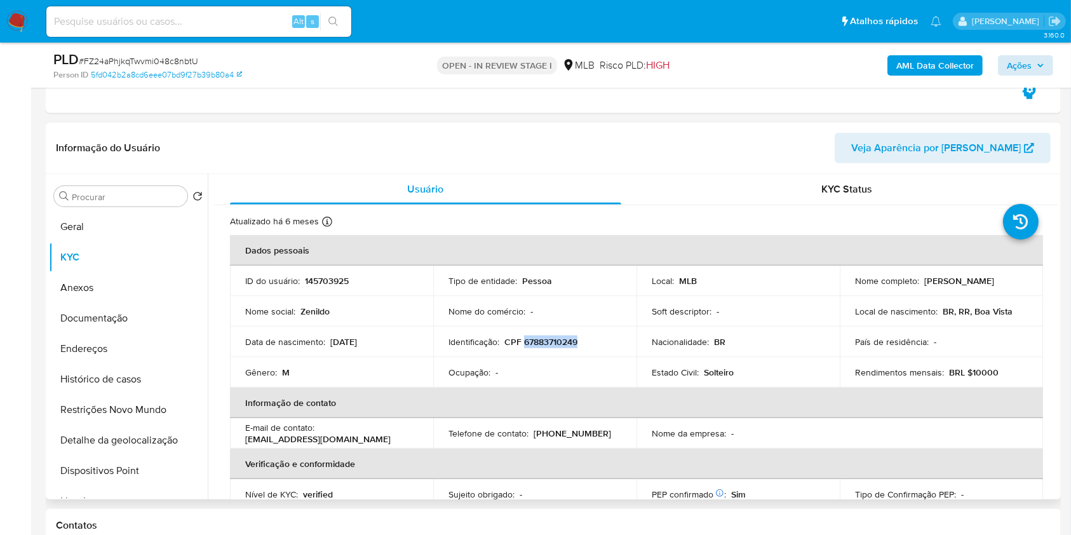
click at [551, 345] on p "CPF 67883710249" at bounding box center [541, 341] width 73 height 11
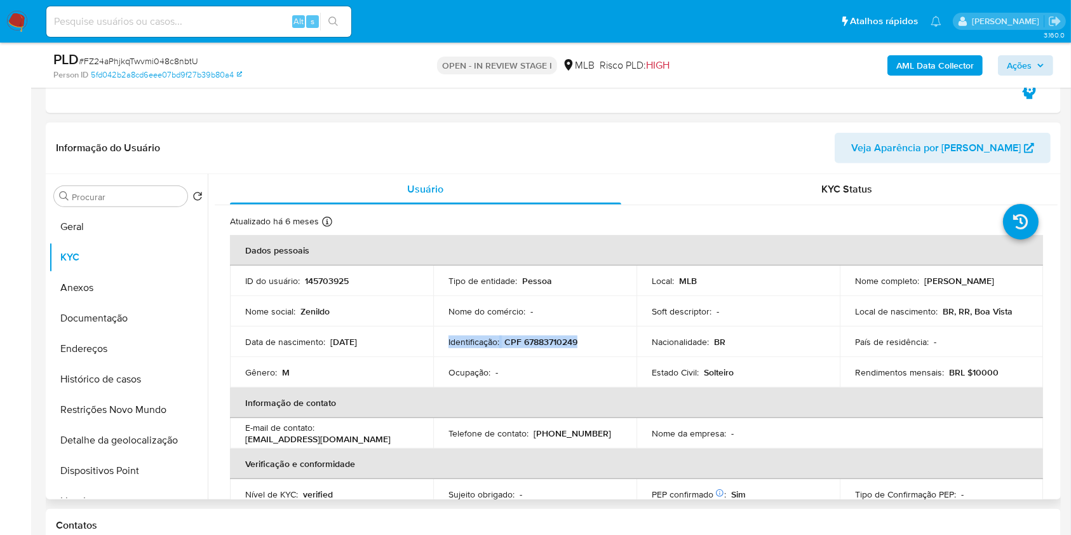
click at [551, 345] on p "CPF 67883710249" at bounding box center [541, 341] width 73 height 11
click at [555, 340] on p "CPF 67883710249" at bounding box center [541, 341] width 73 height 11
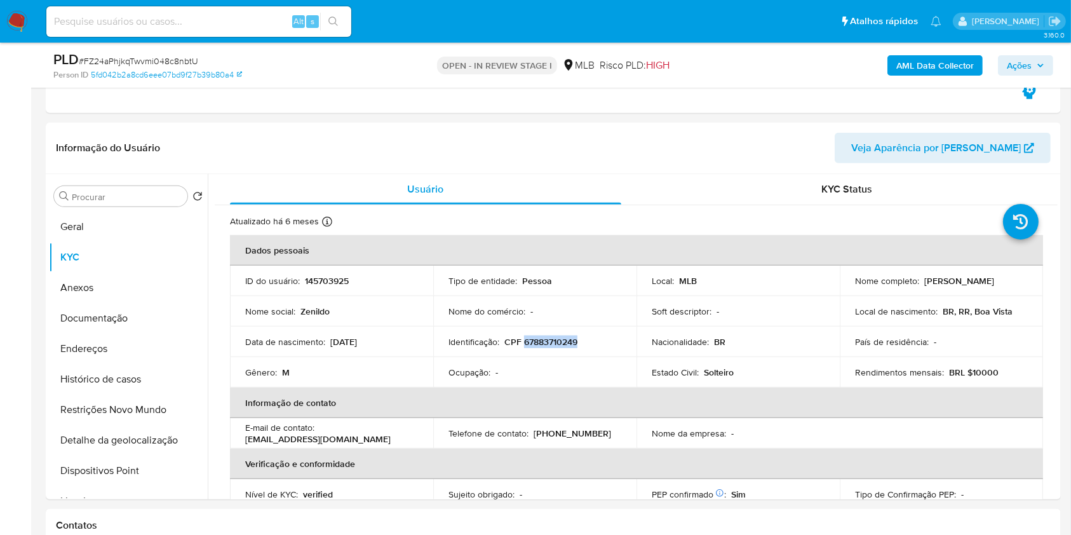
click at [1038, 64] on icon "button" at bounding box center [1041, 66] width 8 height 8
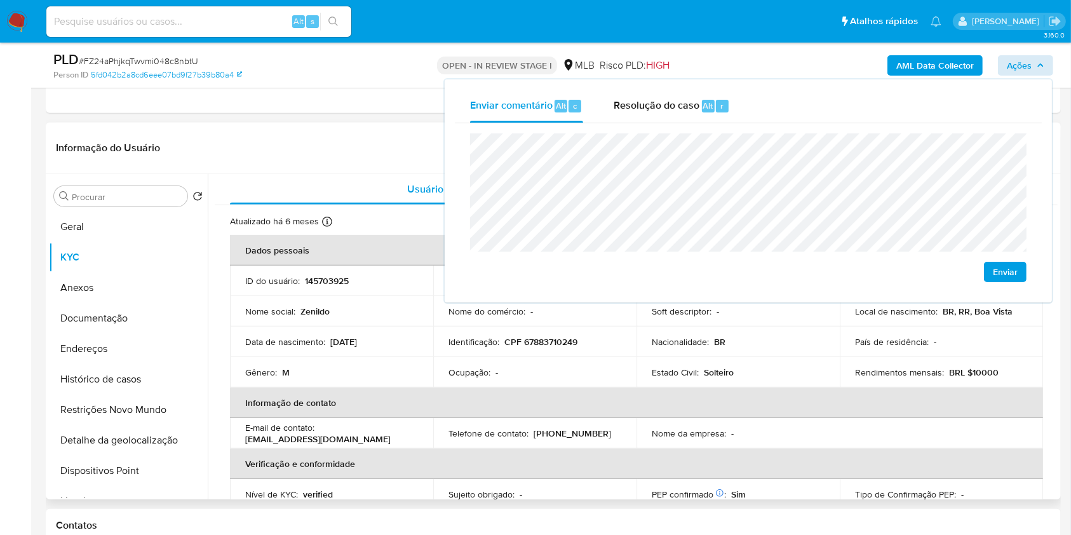
click at [543, 396] on th "Informação de contato" at bounding box center [636, 403] width 813 height 30
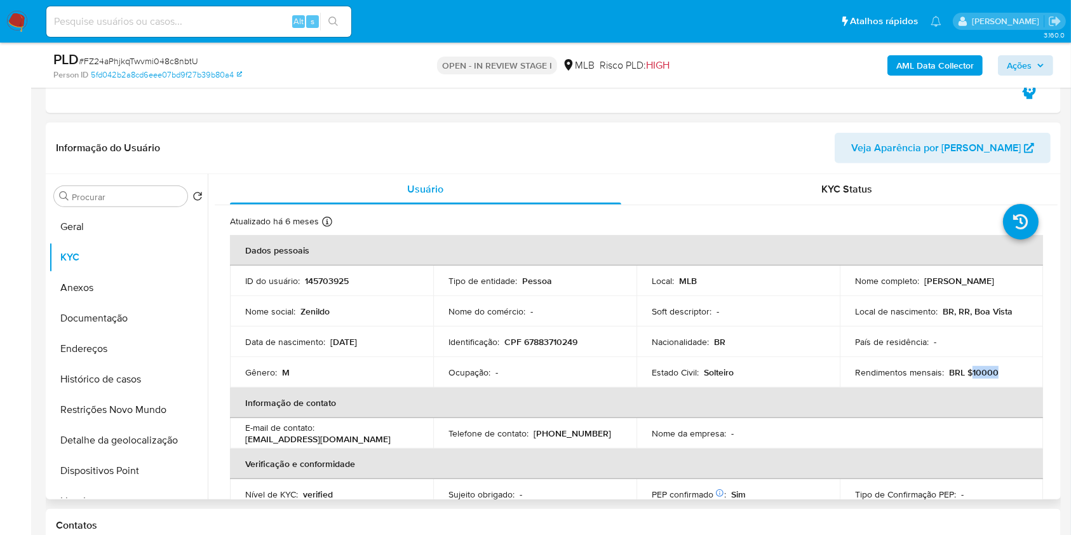
drag, startPoint x: 966, startPoint y: 370, endPoint x: 1006, endPoint y: 359, distance: 40.8
click at [1003, 367] on div "Rendimentos mensais : BRL $10000" at bounding box center [941, 372] width 173 height 11
copy p "10000"
click at [1039, 67] on icon "button" at bounding box center [1041, 66] width 8 height 8
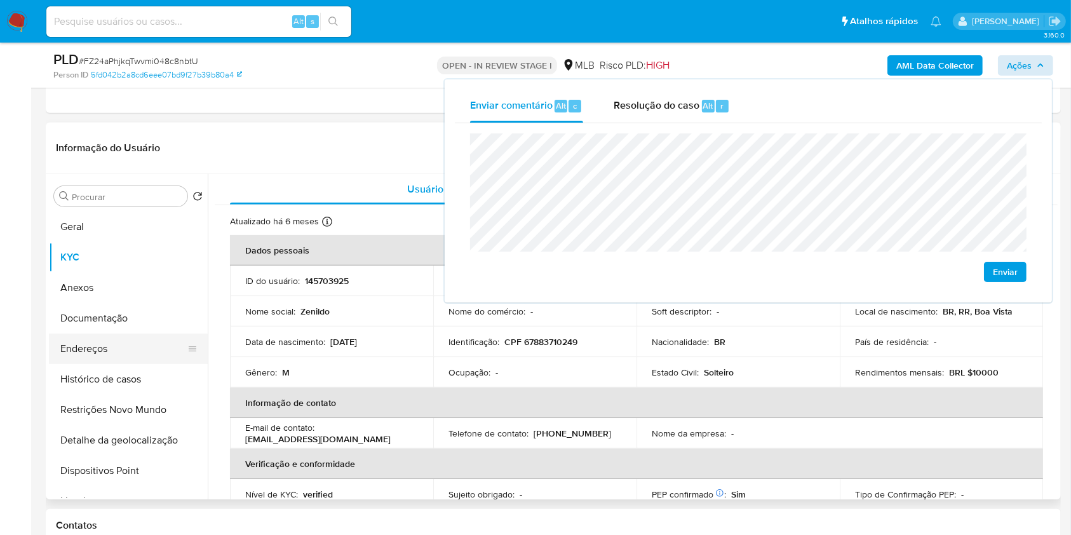
click at [125, 345] on button "Endereços" at bounding box center [123, 349] width 149 height 30
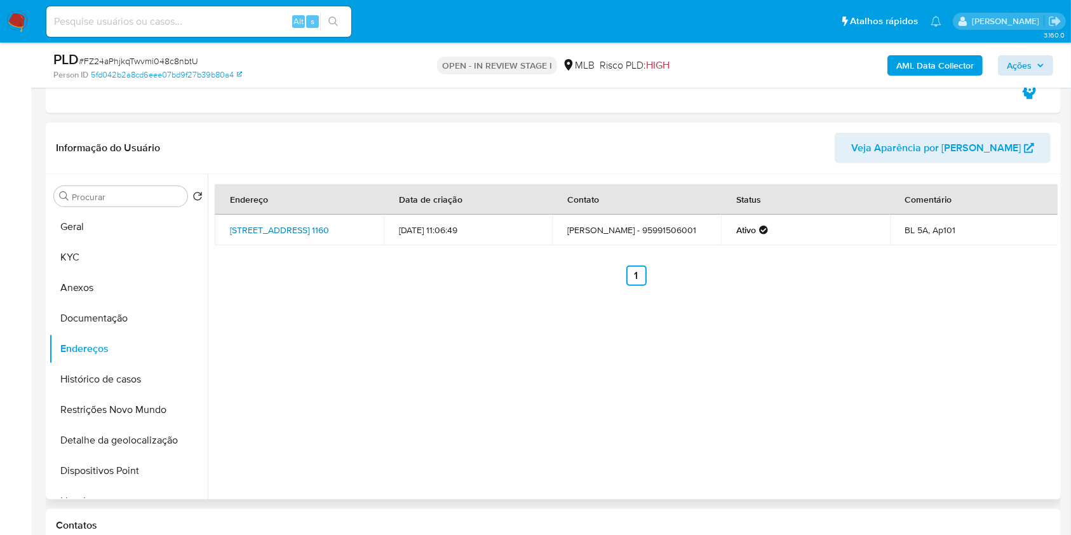
click at [281, 231] on link "[STREET_ADDRESS] 1160" at bounding box center [279, 230] width 99 height 13
click at [132, 316] on button "Documentação" at bounding box center [123, 318] width 149 height 30
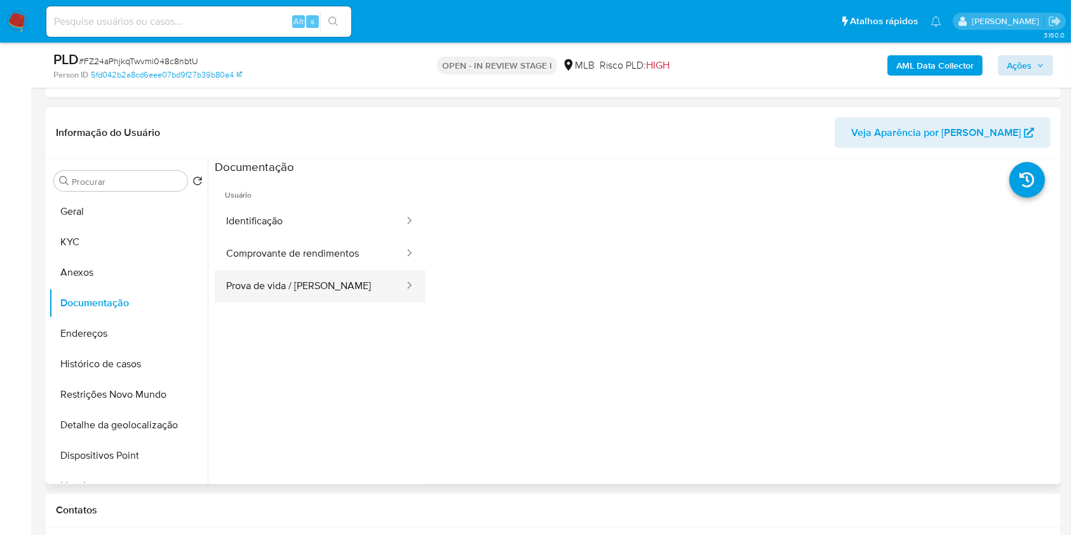
click at [321, 285] on button "Prova de vida / [PERSON_NAME]" at bounding box center [310, 286] width 191 height 32
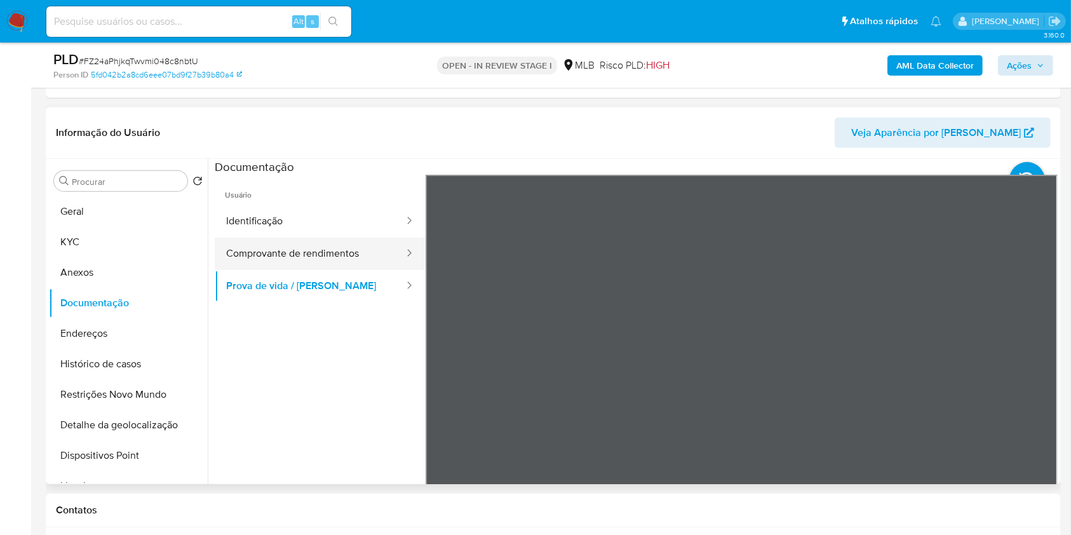
click at [295, 255] on button "Comprovante de rendimentos" at bounding box center [310, 254] width 191 height 32
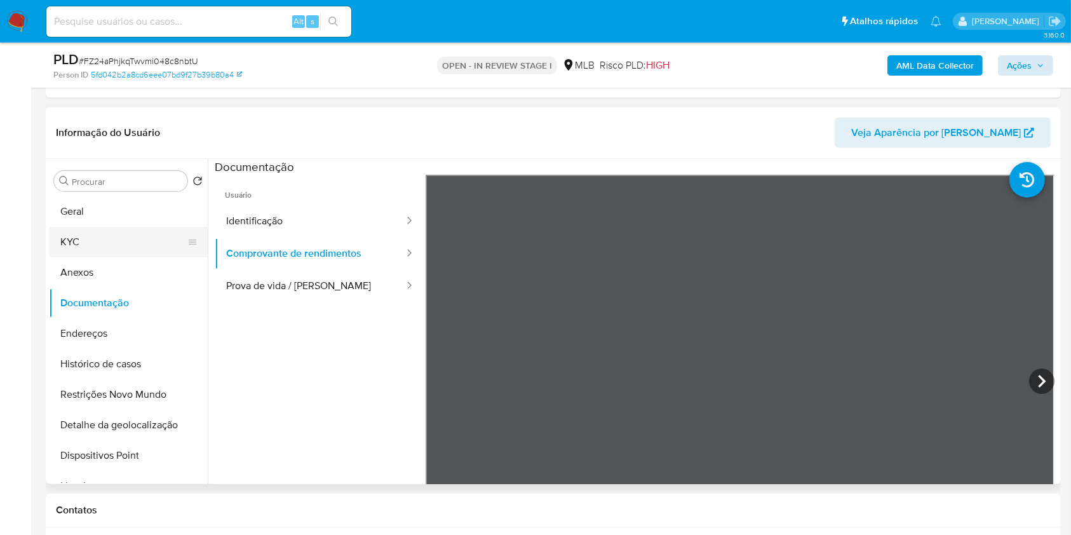
drag, startPoint x: 396, startPoint y: 265, endPoint x: 71, endPoint y: 233, distance: 326.9
click at [70, 228] on button "KYC" at bounding box center [123, 242] width 149 height 30
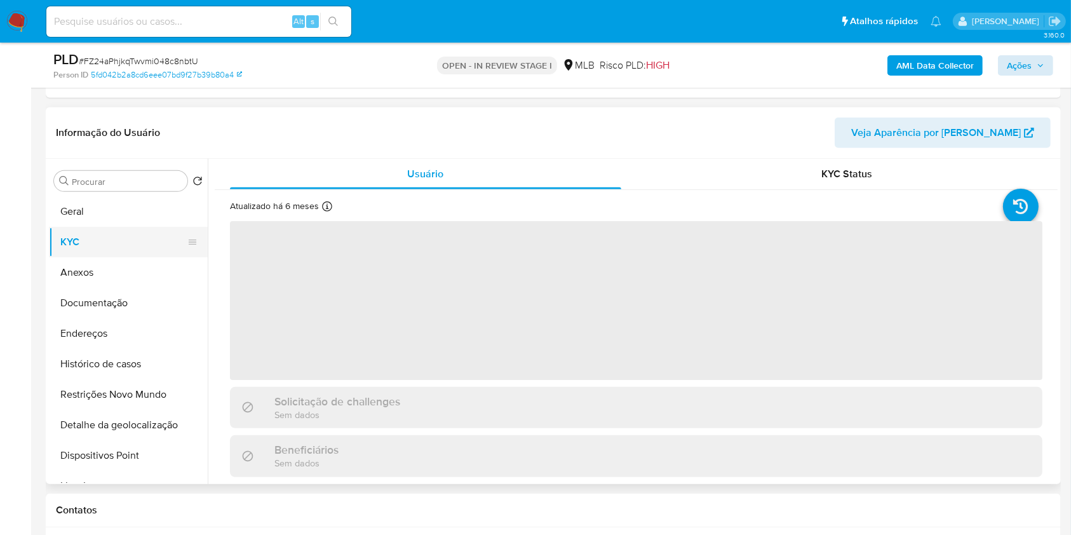
click at [71, 236] on button "KYC" at bounding box center [123, 242] width 149 height 30
